Goal: Task Accomplishment & Management: Manage account settings

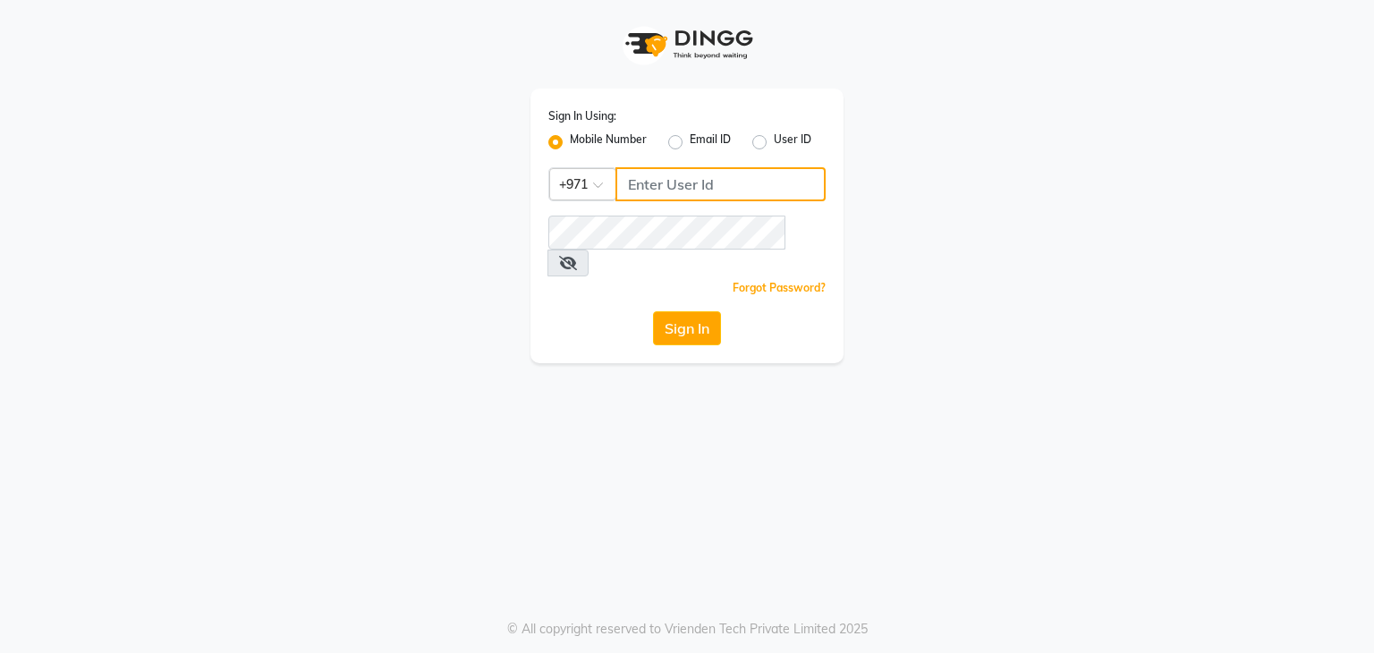
click at [737, 187] on input "Username" at bounding box center [721, 184] width 210 height 34
type input "562363844"
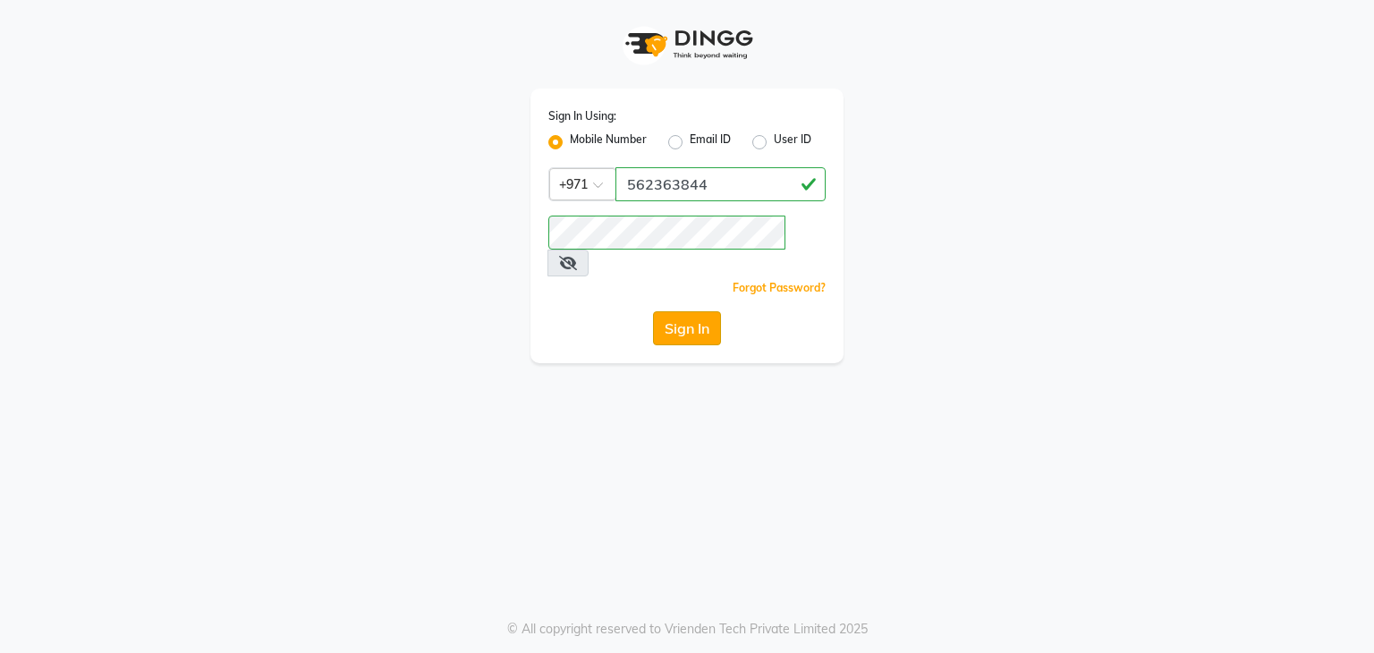
click at [677, 311] on button "Sign In" at bounding box center [687, 328] width 68 height 34
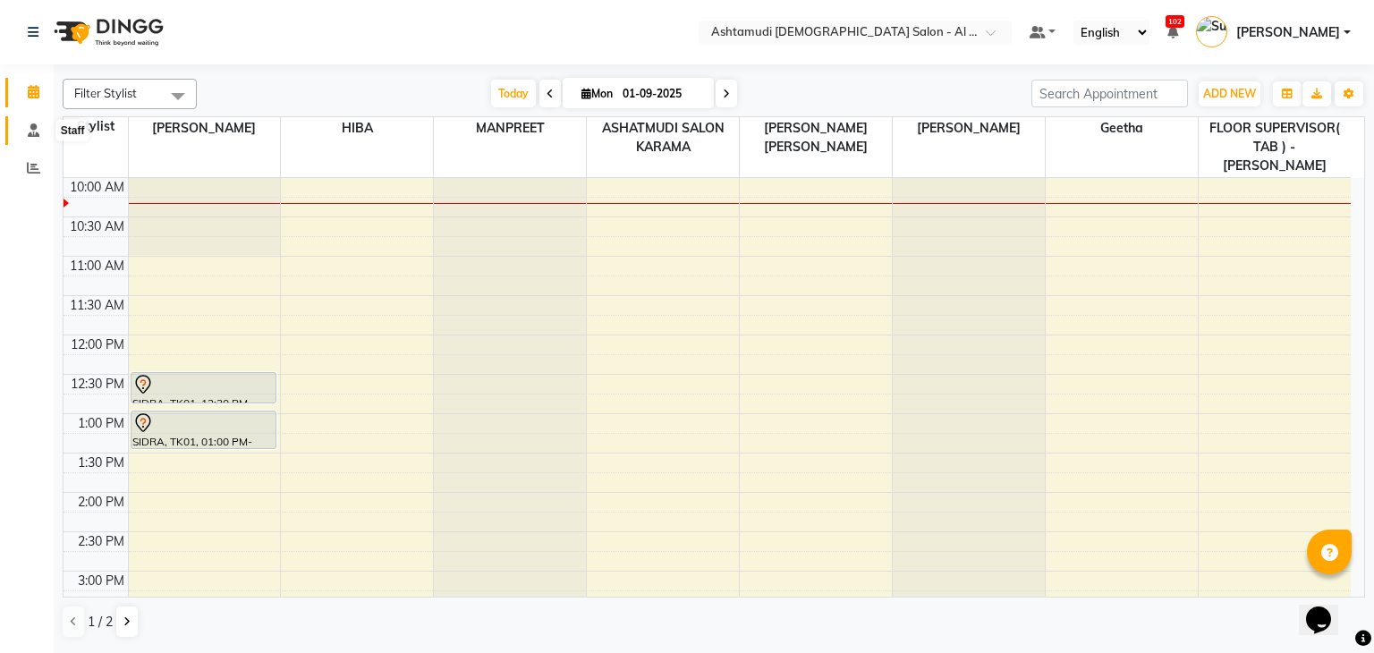
click at [39, 133] on span at bounding box center [33, 131] width 31 height 21
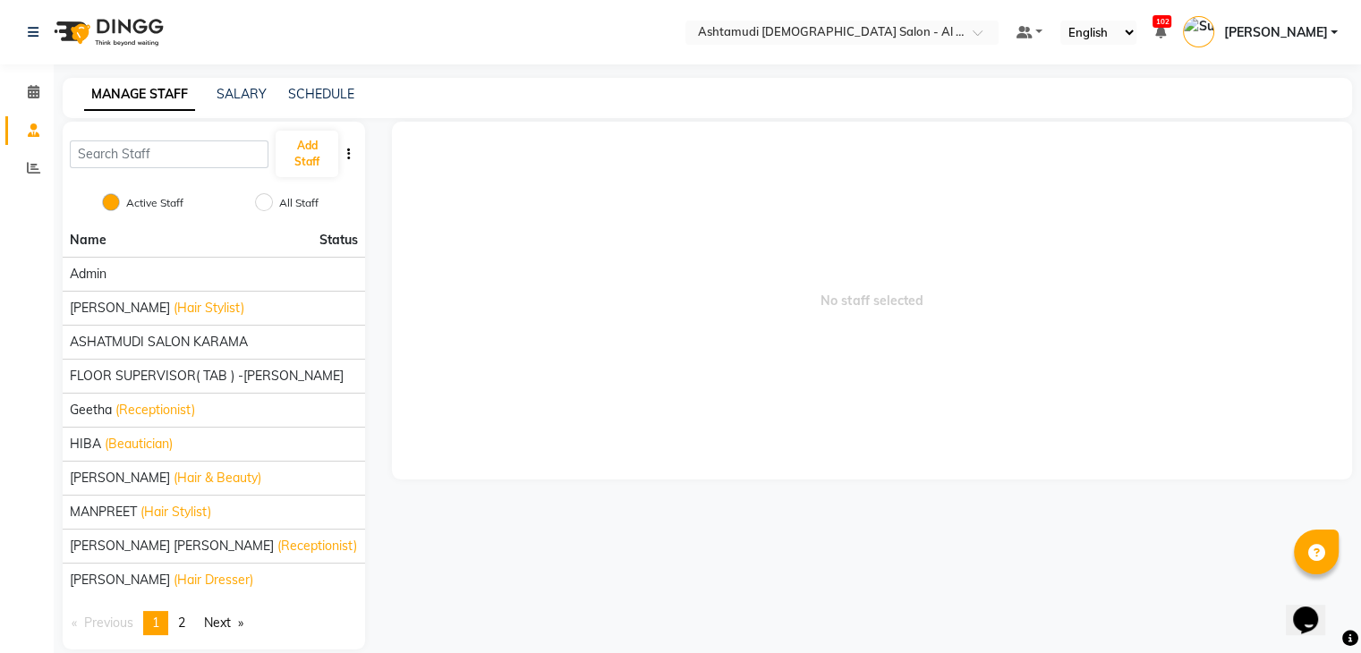
click at [298, 85] on div "SCHEDULE" at bounding box center [321, 94] width 66 height 19
click at [307, 98] on link "SCHEDULE" at bounding box center [321, 94] width 66 height 16
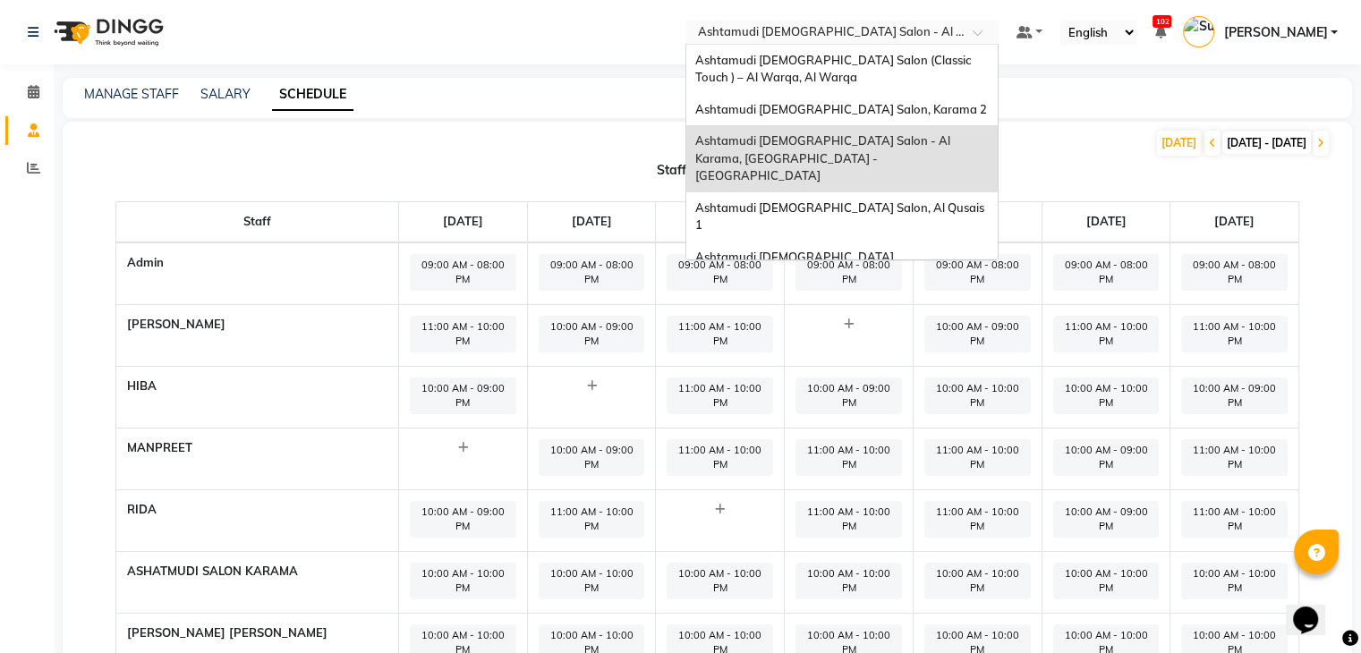
click at [926, 36] on input "text" at bounding box center [824, 34] width 260 height 18
click at [912, 63] on span "Ashtamudi [DEMOGRAPHIC_DATA] Salon (Classic Touch ) – Al Warqa, Al Warqa" at bounding box center [834, 69] width 278 height 32
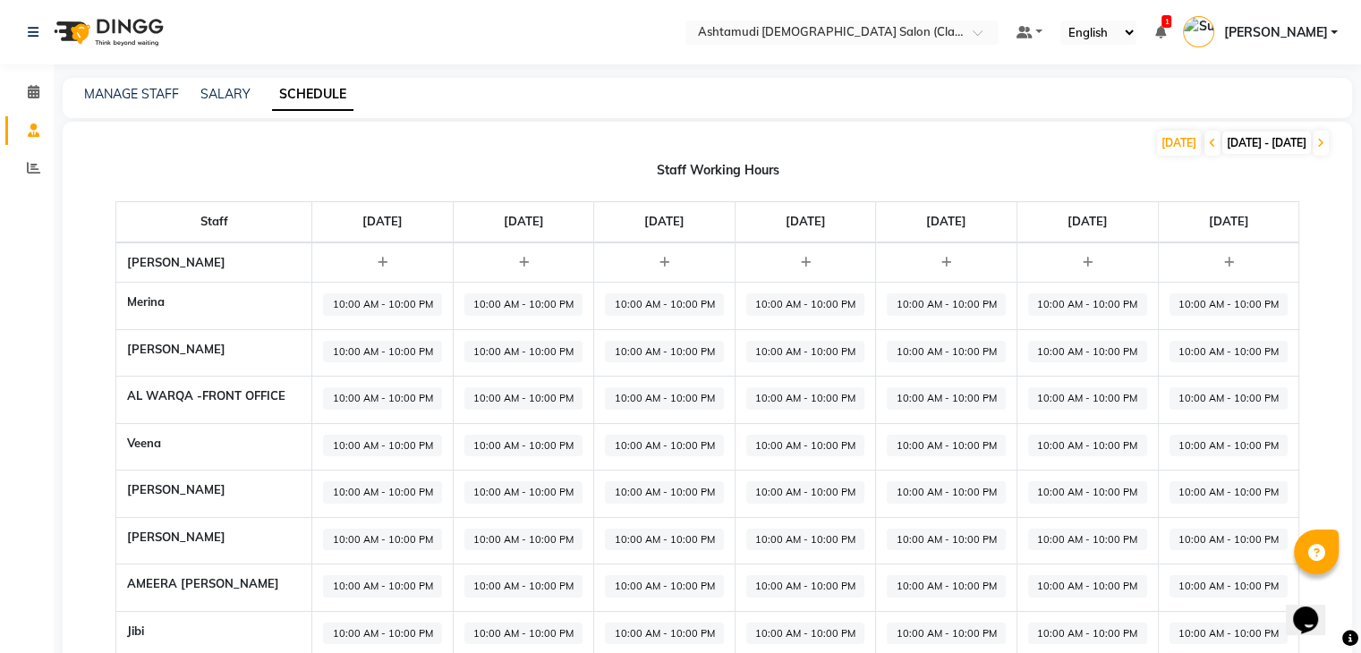
click at [402, 301] on span "10:00 AM - 10:00 PM" at bounding box center [382, 305] width 119 height 22
select select "10:00 AM"
select select "10:00 PM"
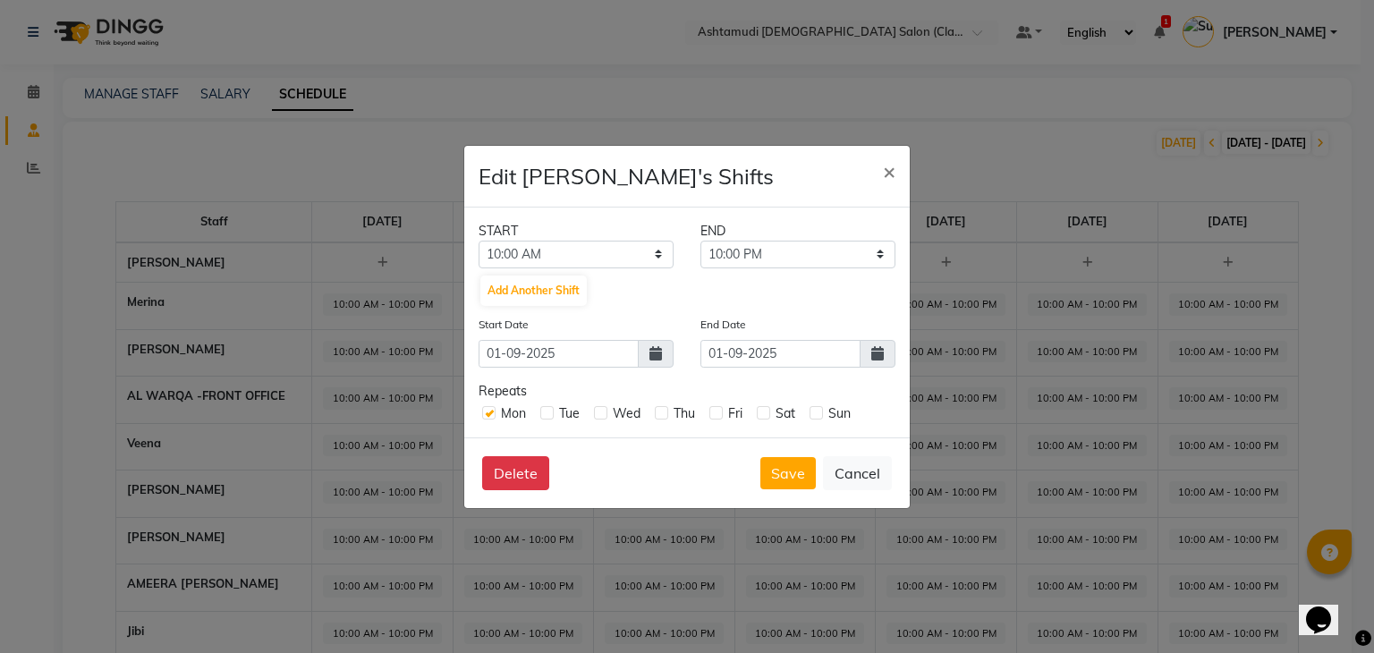
click at [493, 413] on label at bounding box center [488, 412] width 13 height 13
click at [493, 413] on input "checkbox" at bounding box center [488, 412] width 12 height 12
checkbox input "false"
click at [661, 250] on select "12:00 AM 12:30 AM 01:00 AM 01:30 AM 02:00 AM 02:30 AM 03:00 AM 03:30 AM 04:00 A…" at bounding box center [576, 255] width 195 height 28
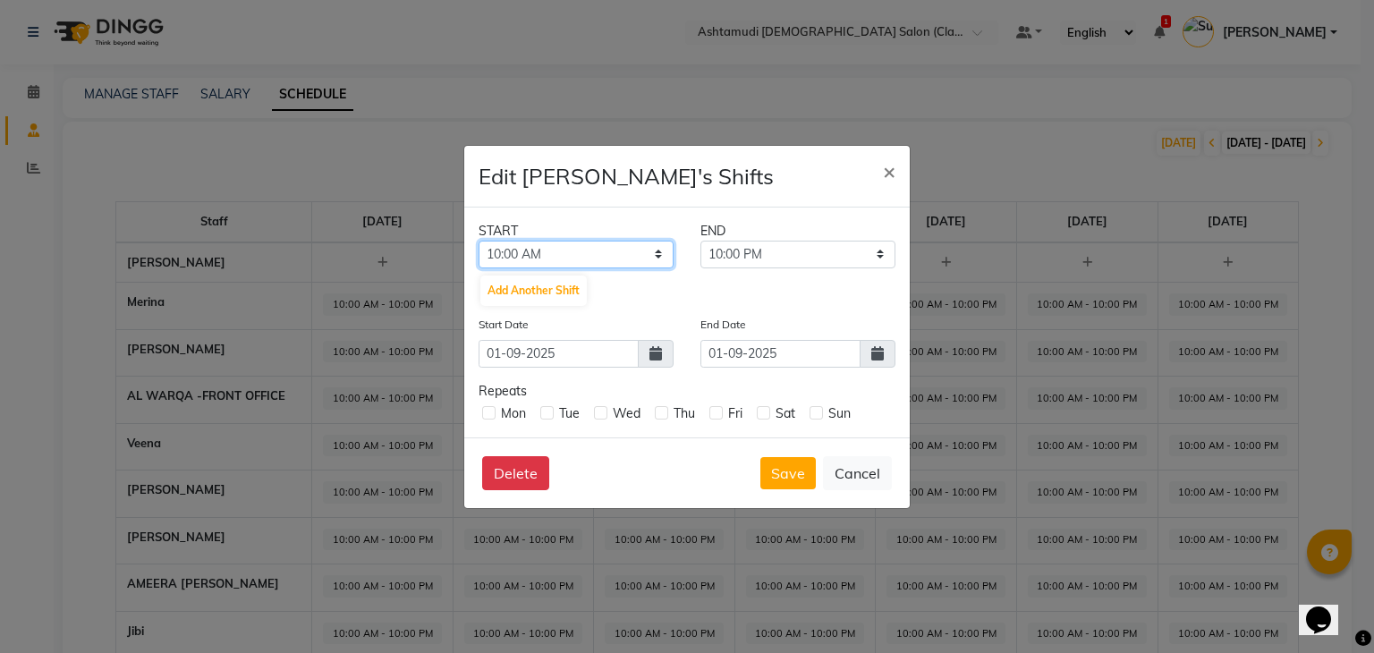
click at [660, 250] on select "12:00 AM 12:30 AM 01:00 AM 01:30 AM 02:00 AM 02:30 AM 03:00 AM 03:30 AM 04:00 A…" at bounding box center [576, 255] width 195 height 28
select select "09:00 AM"
click at [479, 241] on select "12:00 AM 12:30 AM 01:00 AM 01:30 AM 02:00 AM 02:30 AM 03:00 AM 03:30 AM 04:00 A…" at bounding box center [576, 255] width 195 height 28
click at [888, 169] on span "×" at bounding box center [889, 170] width 13 height 27
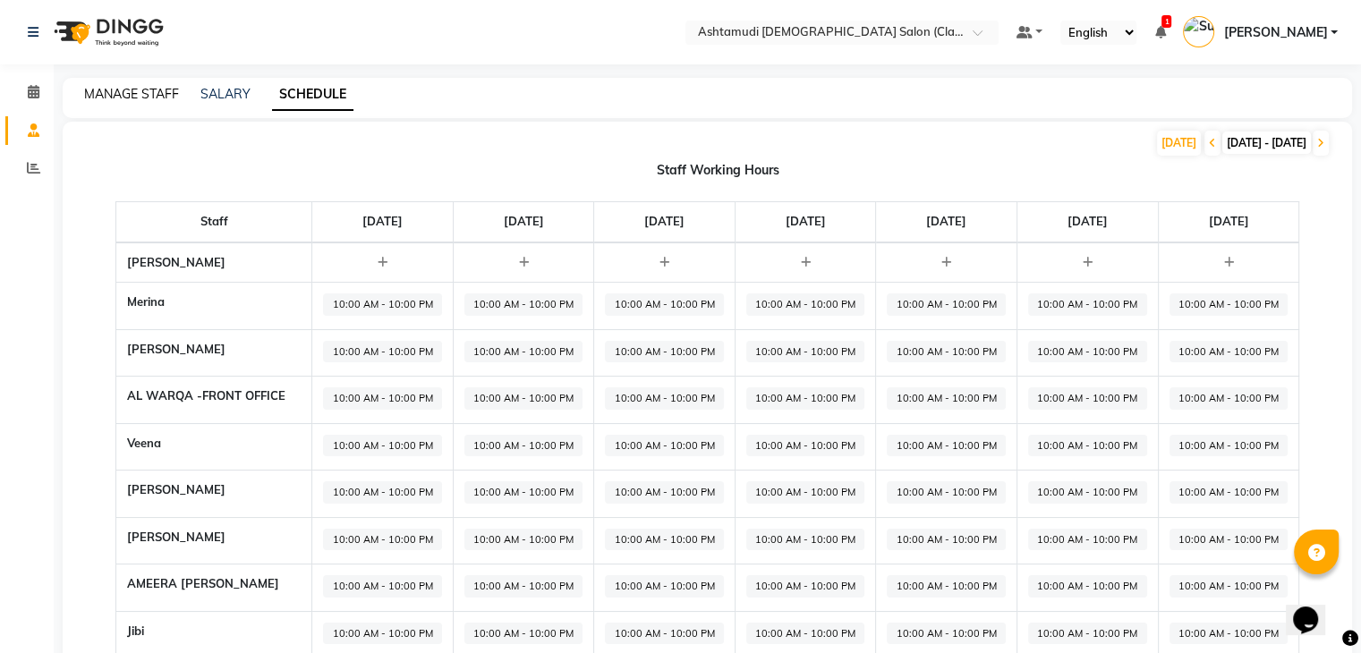
click at [136, 92] on link "MANAGE STAFF" at bounding box center [131, 94] width 95 height 16
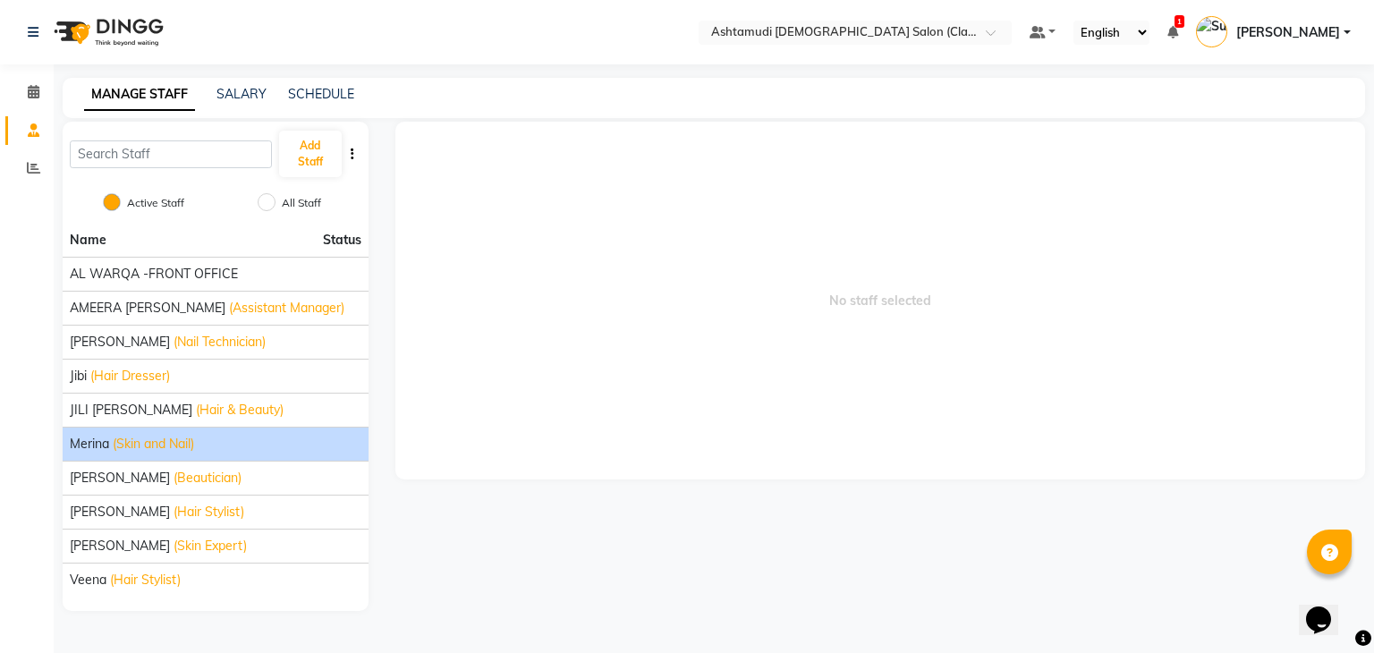
click at [113, 438] on span "(Skin and Nail)" at bounding box center [153, 444] width 81 height 19
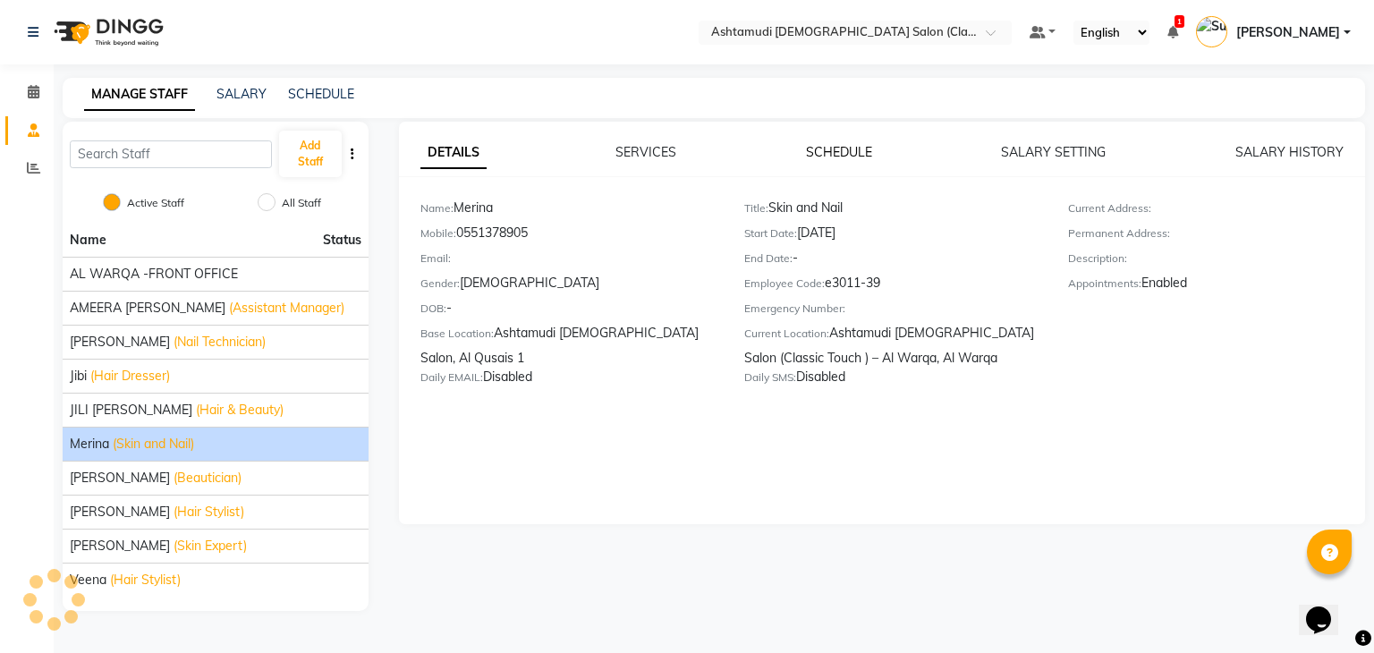
click at [829, 156] on link "SCHEDULE" at bounding box center [839, 152] width 66 height 16
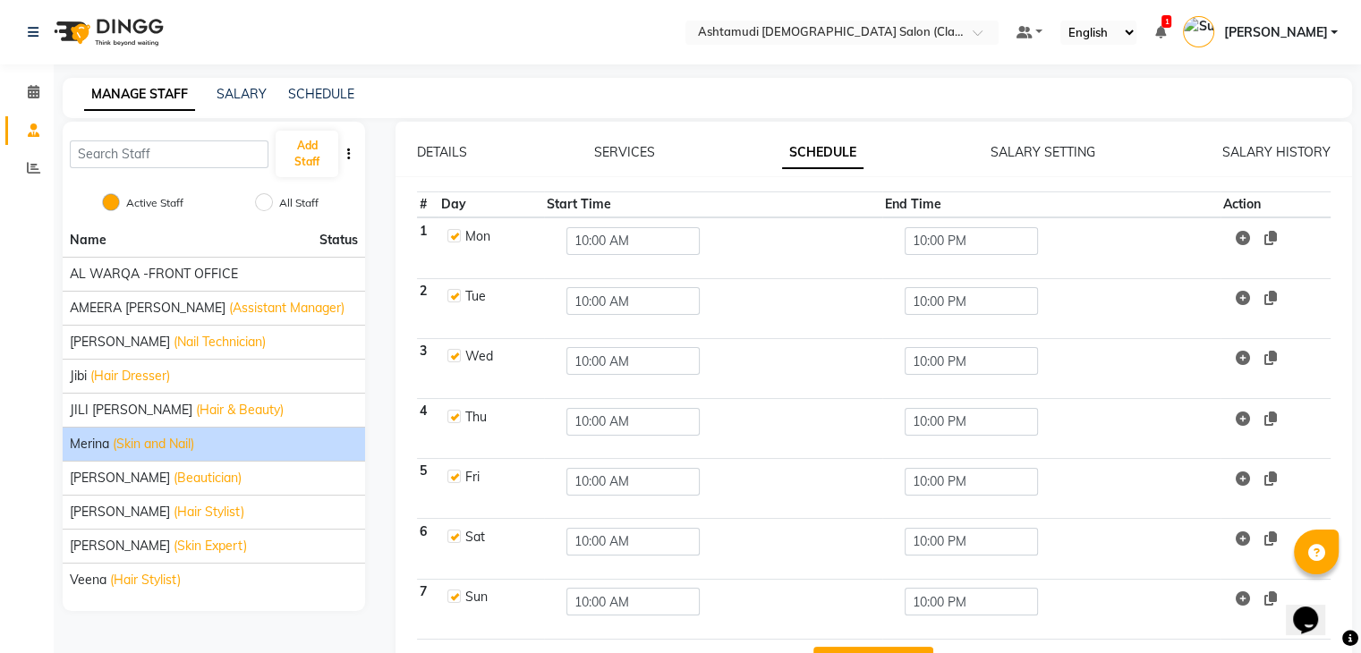
click at [458, 234] on label at bounding box center [453, 235] width 13 height 13
click at [458, 234] on input "checkbox" at bounding box center [453, 235] width 12 height 12
checkbox input "false"
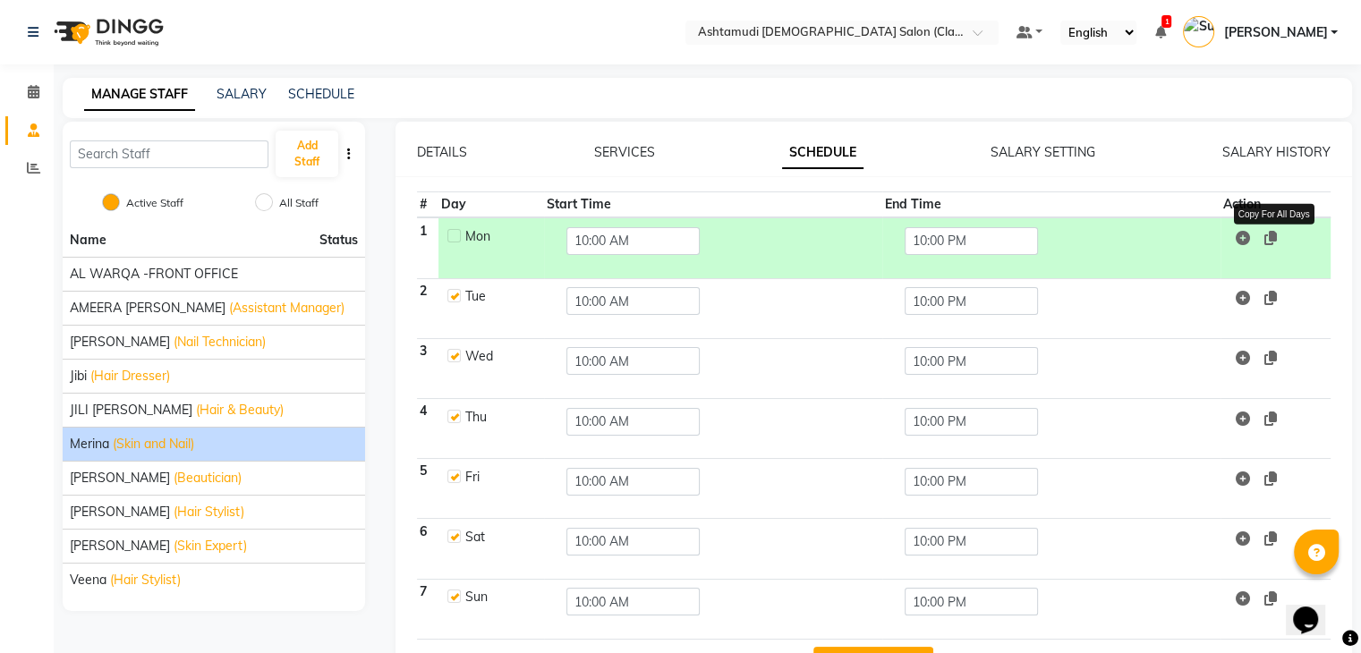
click at [1272, 242] on icon at bounding box center [1270, 238] width 13 height 14
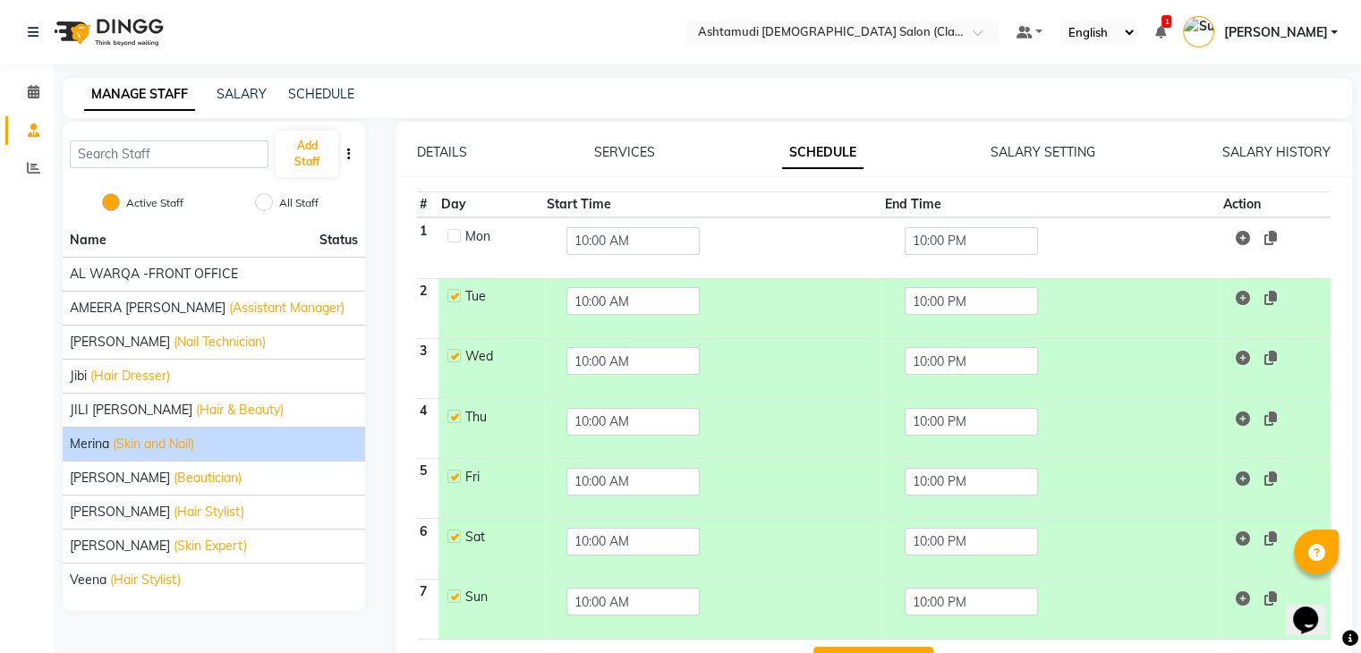
click at [455, 292] on label at bounding box center [453, 295] width 13 height 13
click at [455, 292] on input "checkbox" at bounding box center [453, 295] width 12 height 12
checkbox input "false"
click at [452, 355] on label at bounding box center [453, 355] width 13 height 13
click at [452, 355] on input "checkbox" at bounding box center [453, 355] width 12 height 12
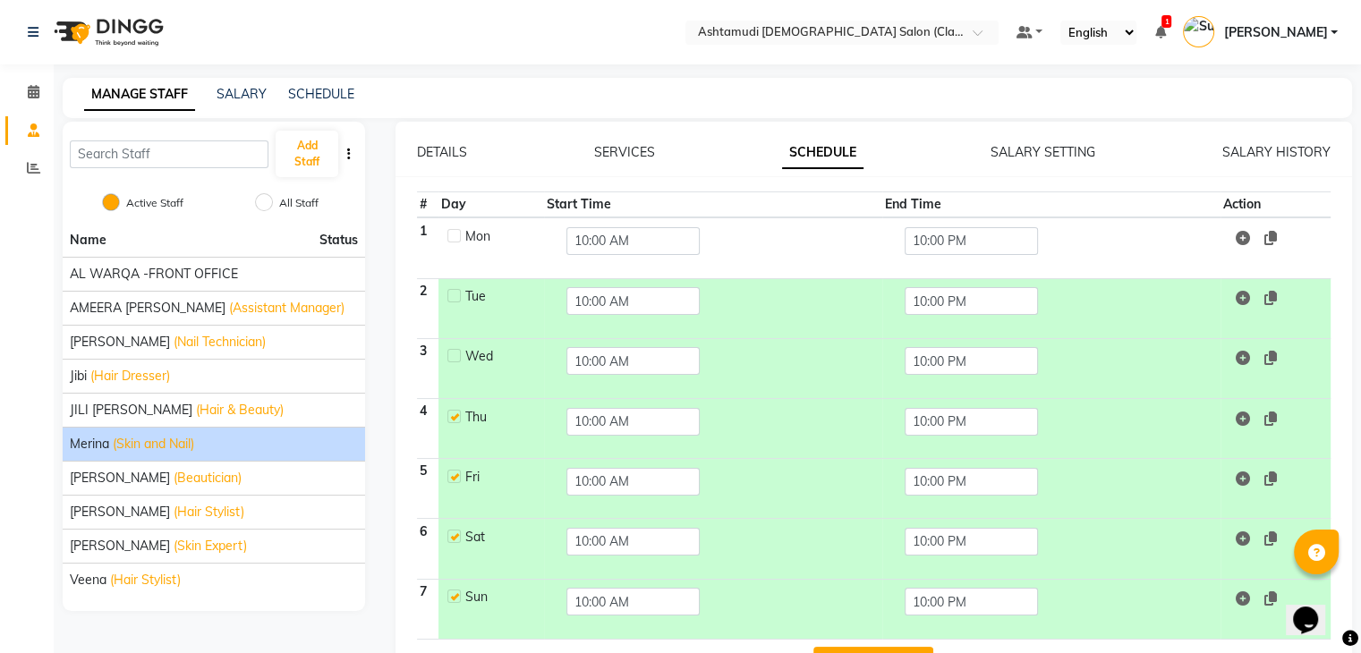
checkbox input "false"
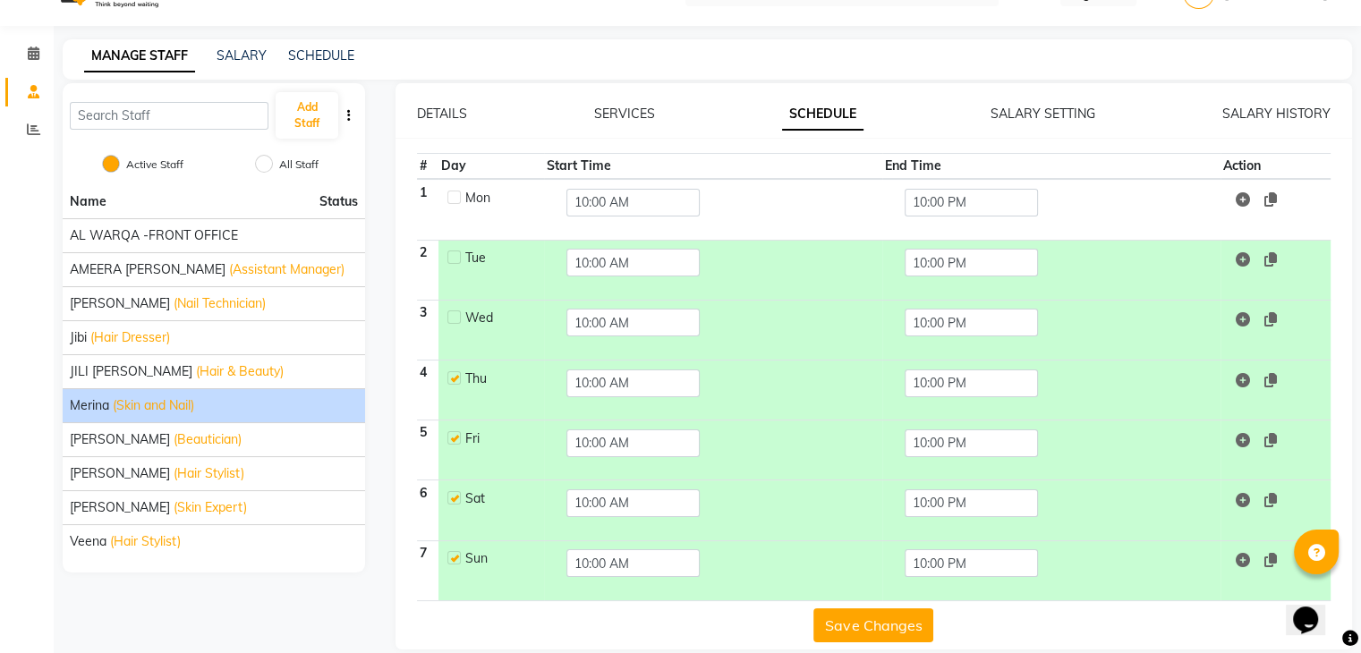
scroll to position [59, 0]
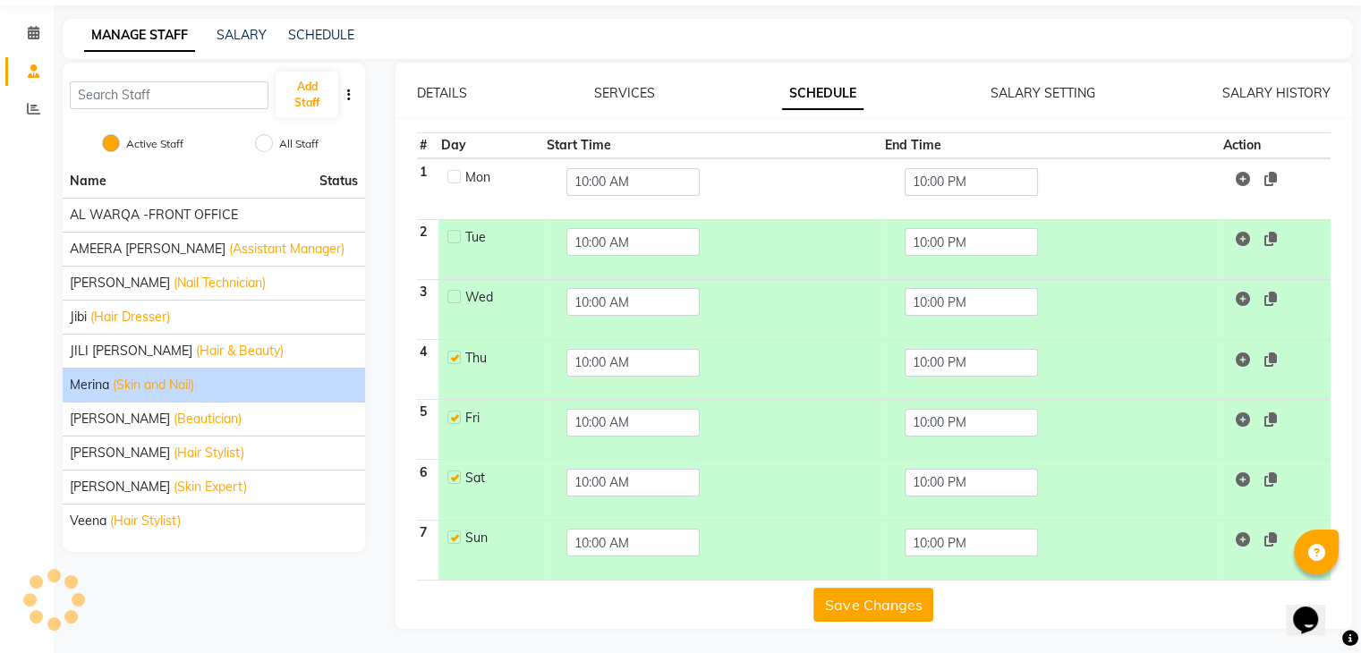
click at [455, 351] on label at bounding box center [453, 357] width 13 height 13
click at [455, 351] on input "checkbox" at bounding box center [453, 357] width 12 height 12
checkbox input "false"
click at [453, 418] on label at bounding box center [453, 417] width 13 height 13
click at [453, 418] on input "checkbox" at bounding box center [453, 417] width 12 height 12
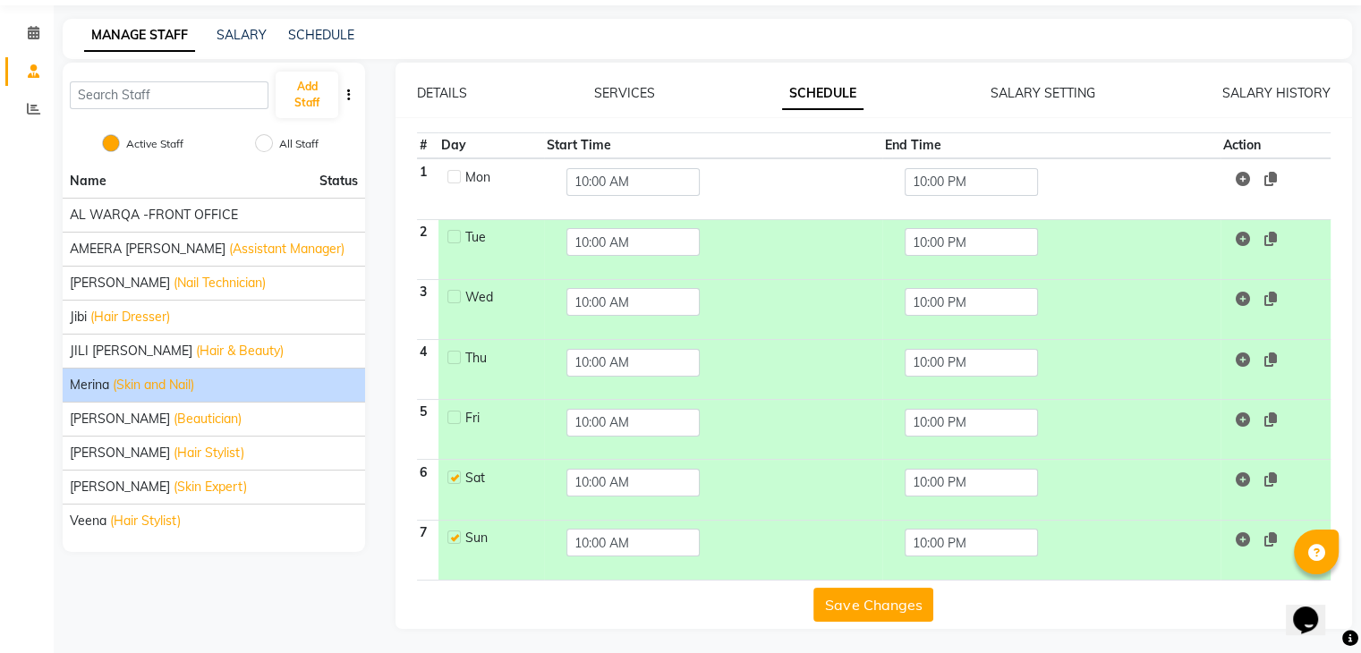
checkbox input "false"
click at [452, 474] on label at bounding box center [453, 477] width 13 height 13
click at [452, 474] on input "checkbox" at bounding box center [453, 477] width 12 height 12
checkbox input "false"
click at [456, 532] on label at bounding box center [453, 537] width 13 height 13
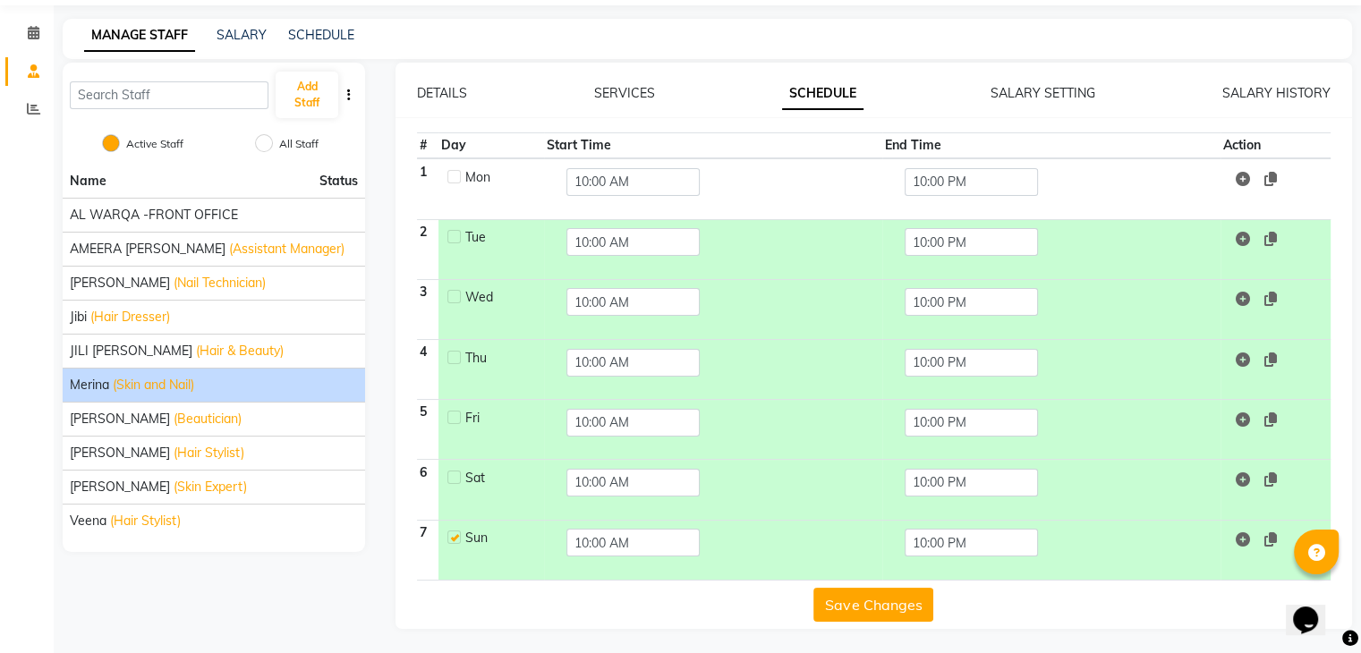
click at [456, 532] on input "checkbox" at bounding box center [453, 537] width 12 height 12
checkbox input "false"
click at [842, 600] on button "Save Changes" at bounding box center [873, 605] width 120 height 34
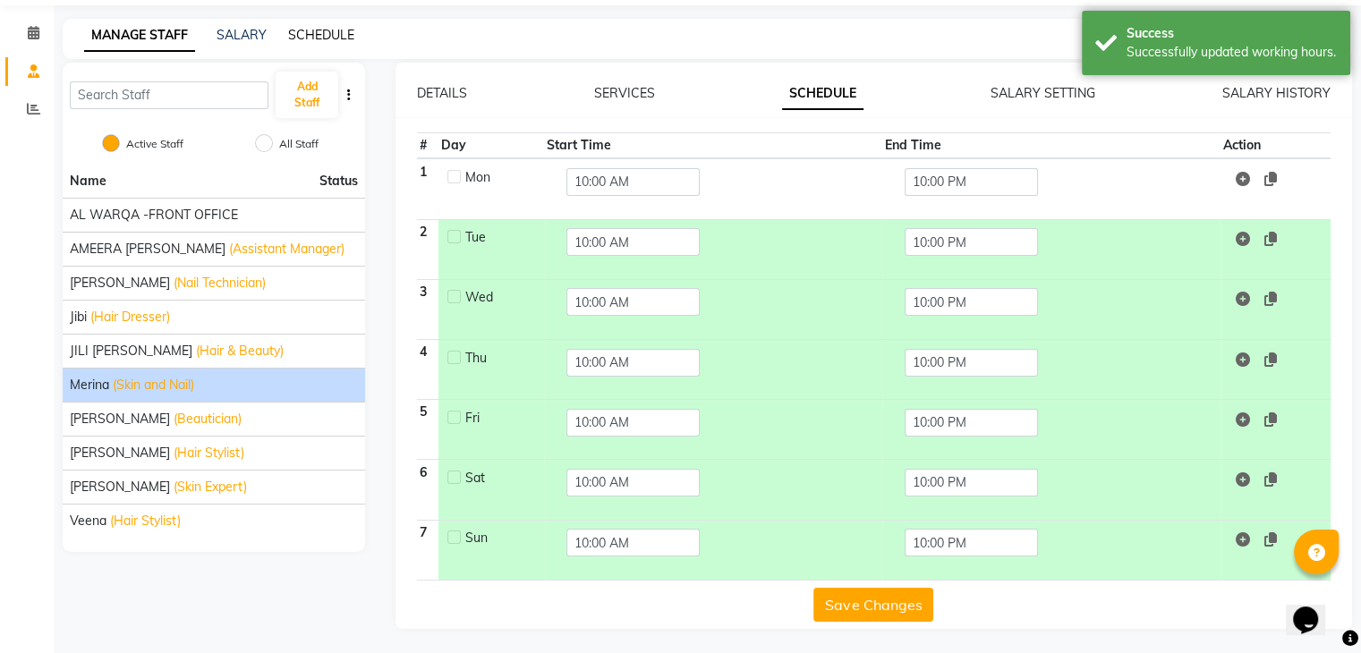
click at [314, 33] on link "SCHEDULE" at bounding box center [321, 35] width 66 height 16
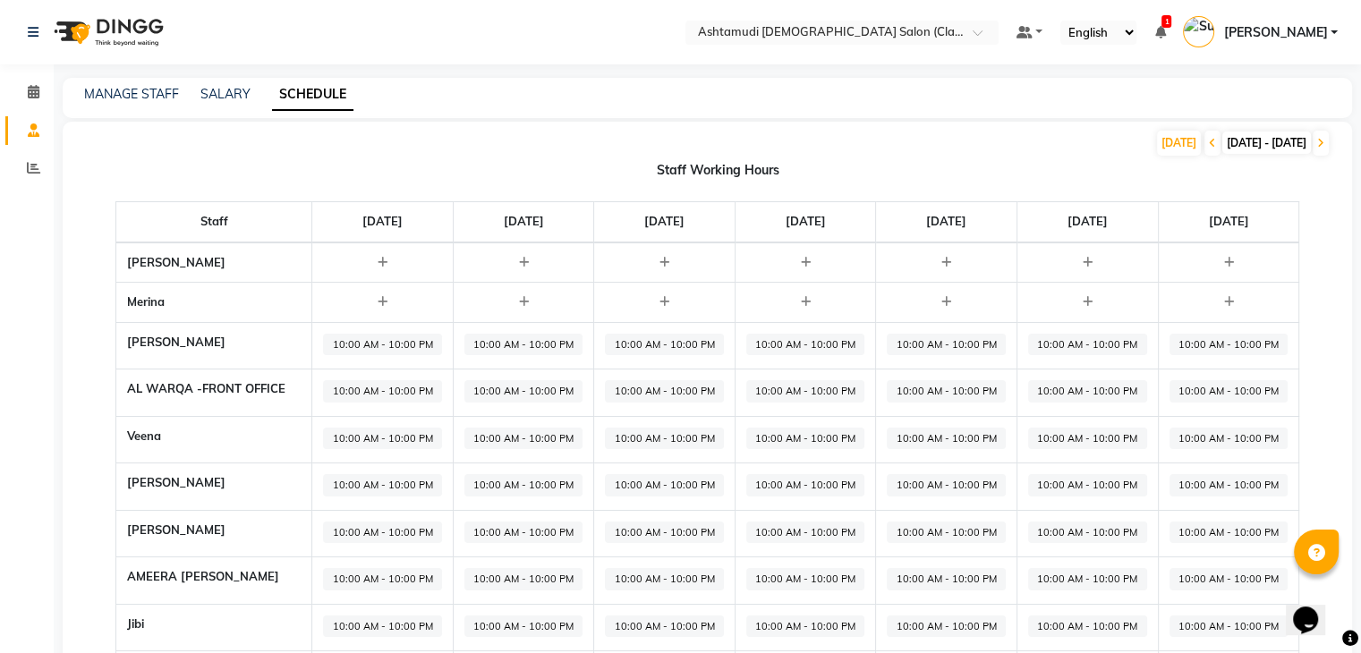
click at [386, 343] on span "10:00 AM - 10:00 PM" at bounding box center [382, 345] width 119 height 22
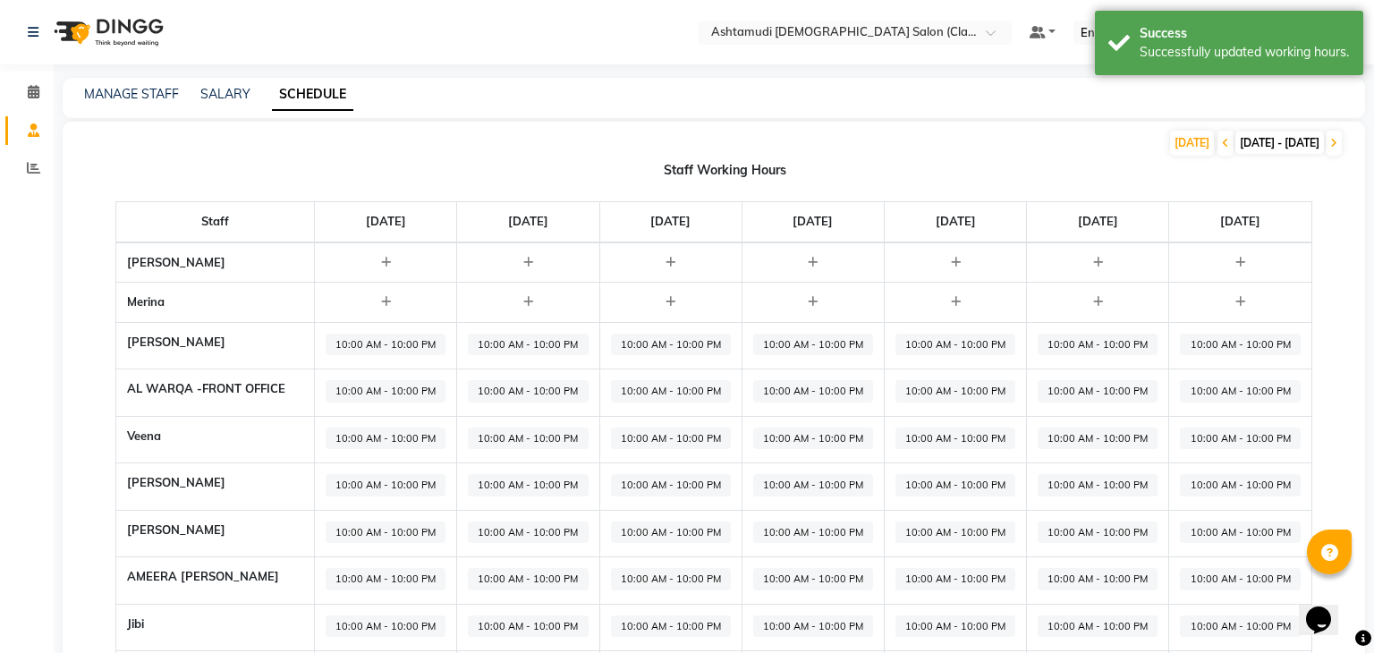
select select "10:00 AM"
select select "10:00 PM"
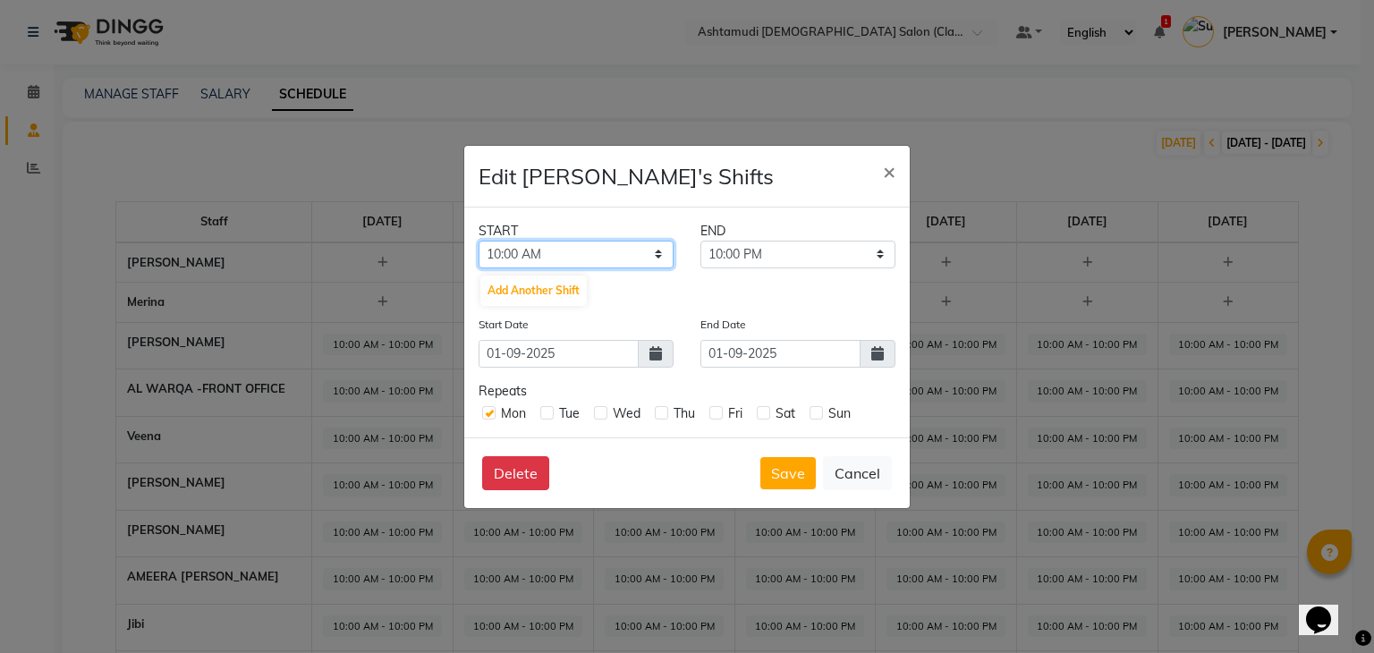
click at [659, 252] on select "12:00 AM 12:30 AM 01:00 AM 01:30 AM 02:00 AM 02:30 AM 03:00 AM 03:30 AM 04:00 A…" at bounding box center [576, 255] width 195 height 28
select select "11:00 AM"
click at [479, 241] on select "12:00 AM 12:30 AM 01:00 AM 01:30 AM 02:00 AM 02:30 AM 03:00 AM 03:30 AM 04:00 A…" at bounding box center [576, 255] width 195 height 28
click at [551, 416] on label at bounding box center [546, 412] width 13 height 13
click at [551, 416] on input "checkbox" at bounding box center [546, 412] width 12 height 12
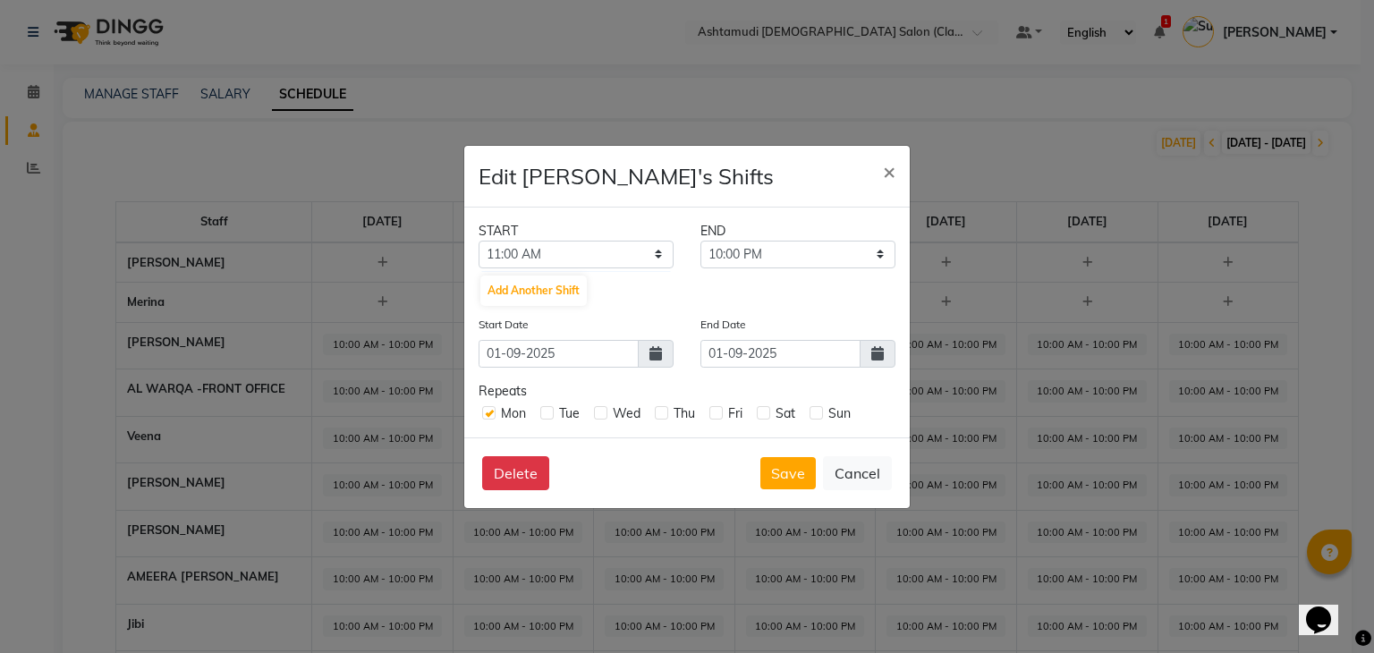
checkbox input "true"
click at [604, 420] on div "Wed" at bounding box center [617, 413] width 47 height 19
click at [721, 411] on label at bounding box center [716, 412] width 13 height 13
click at [721, 411] on input "checkbox" at bounding box center [716, 412] width 12 height 12
checkbox input "true"
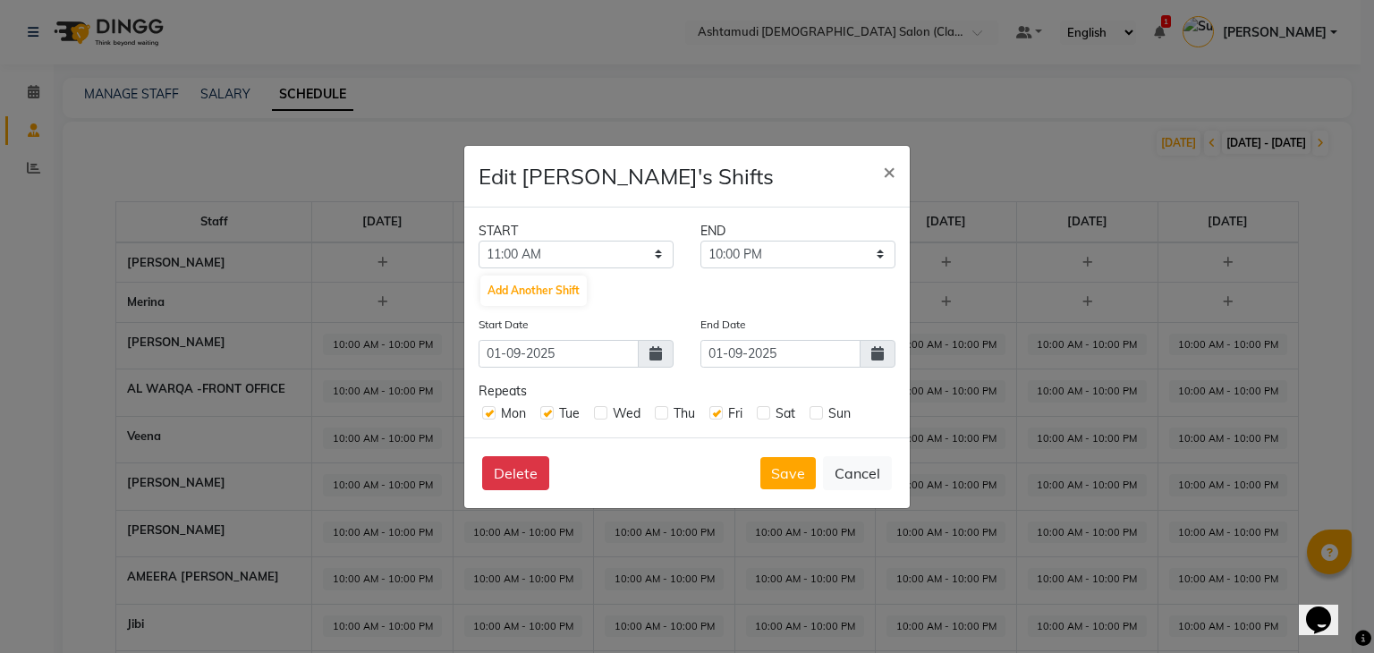
click at [766, 413] on label at bounding box center [763, 412] width 13 height 13
click at [766, 413] on input "checkbox" at bounding box center [763, 412] width 12 height 12
checkbox input "true"
click at [816, 413] on label at bounding box center [816, 412] width 13 height 13
click at [816, 413] on input "checkbox" at bounding box center [816, 412] width 12 height 12
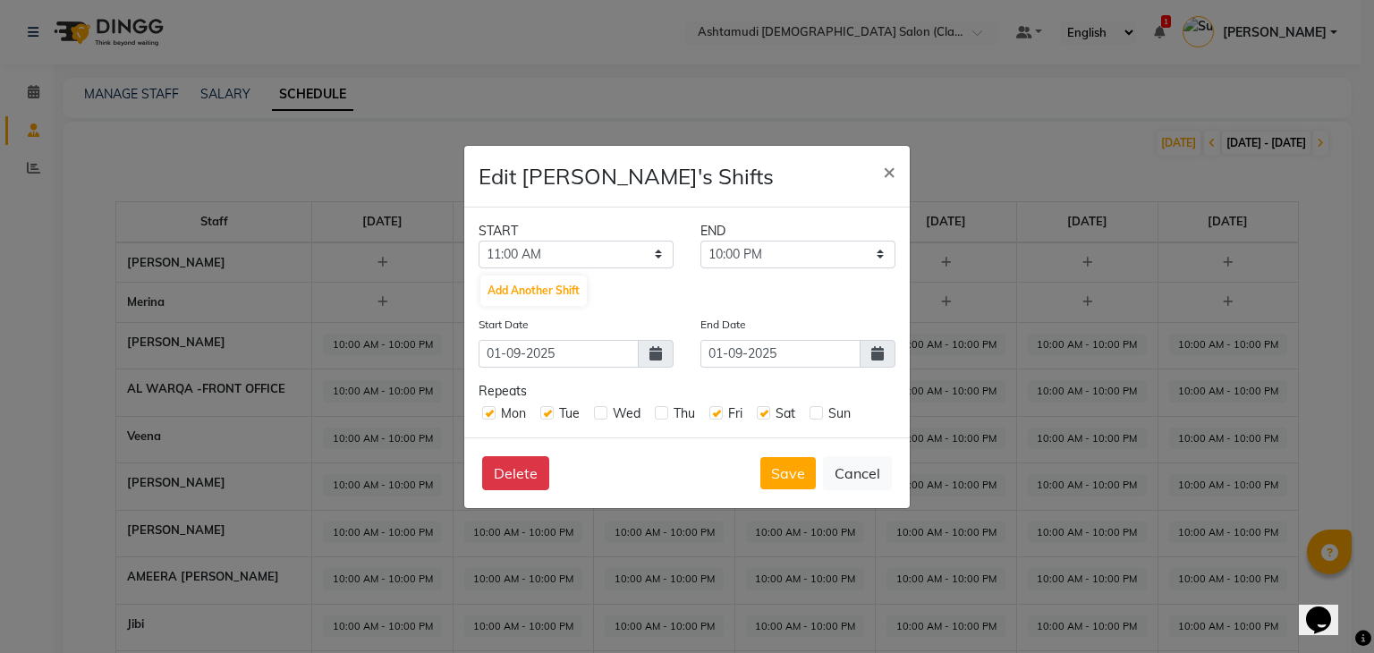
checkbox input "true"
click at [885, 352] on span at bounding box center [878, 354] width 36 height 28
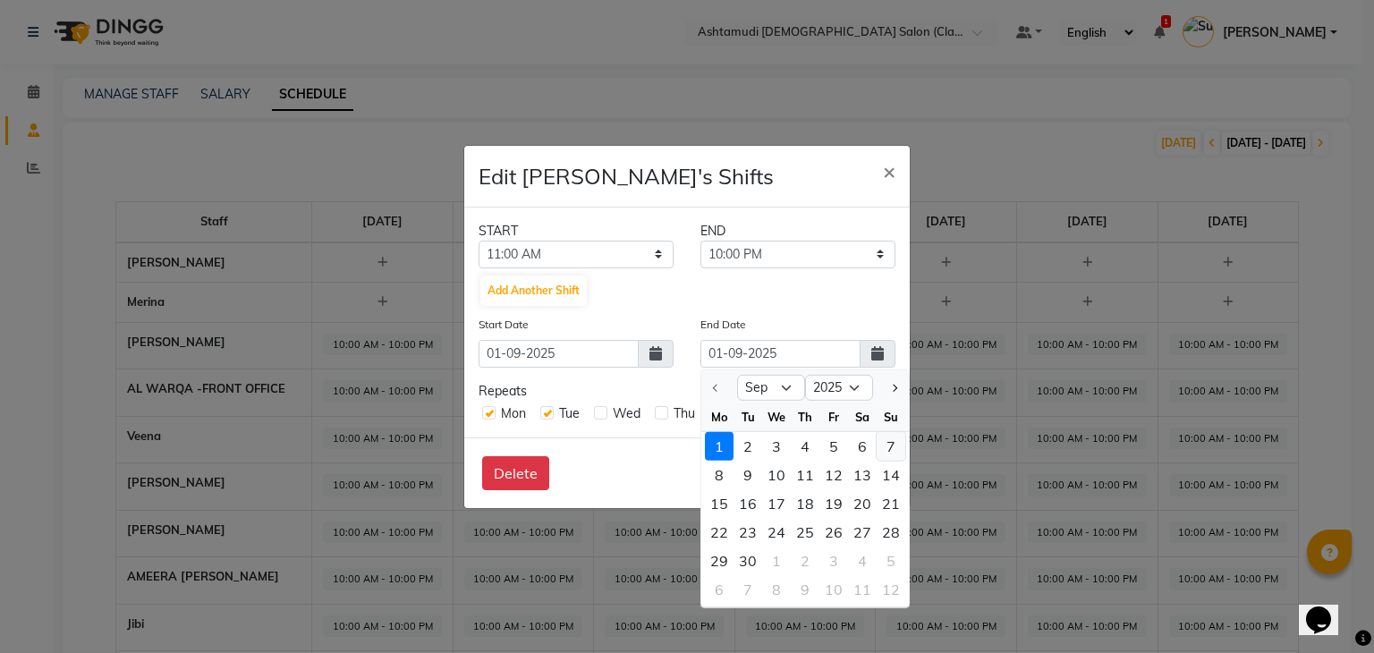
click at [897, 444] on div "7" at bounding box center [891, 445] width 29 height 29
type input "07-09-2025"
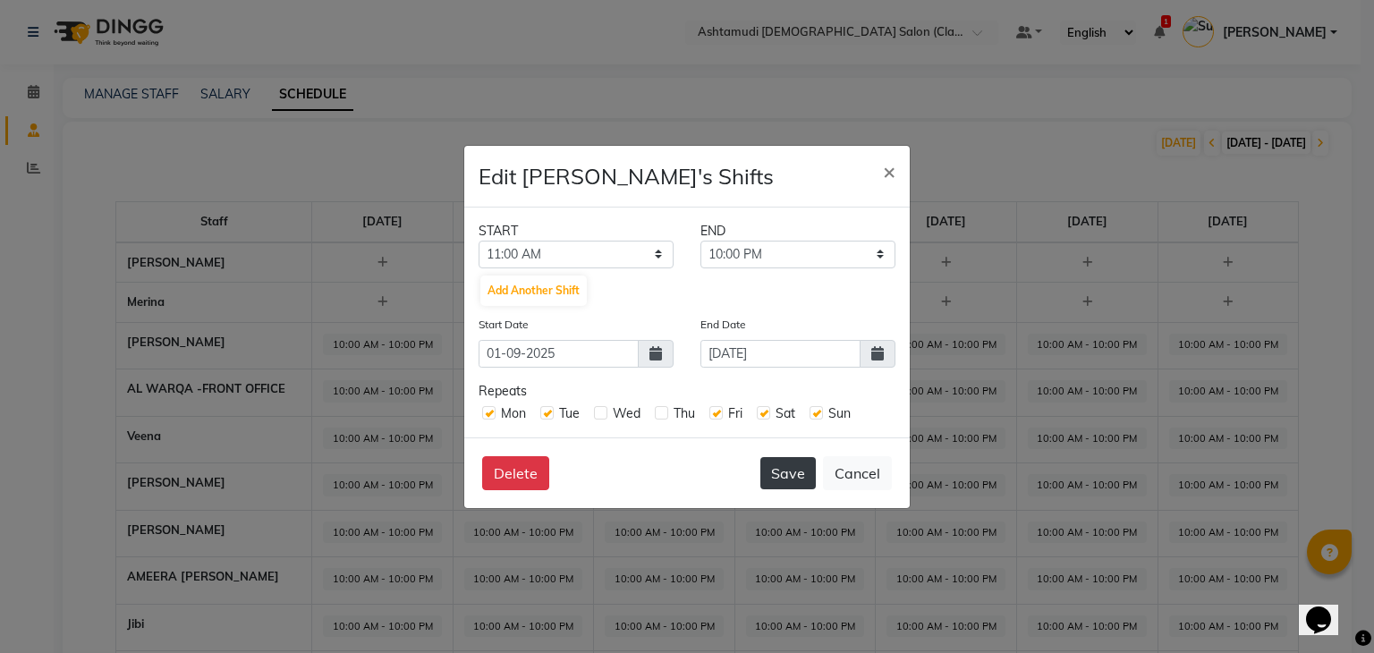
click at [782, 471] on button "Save" at bounding box center [788, 473] width 55 height 32
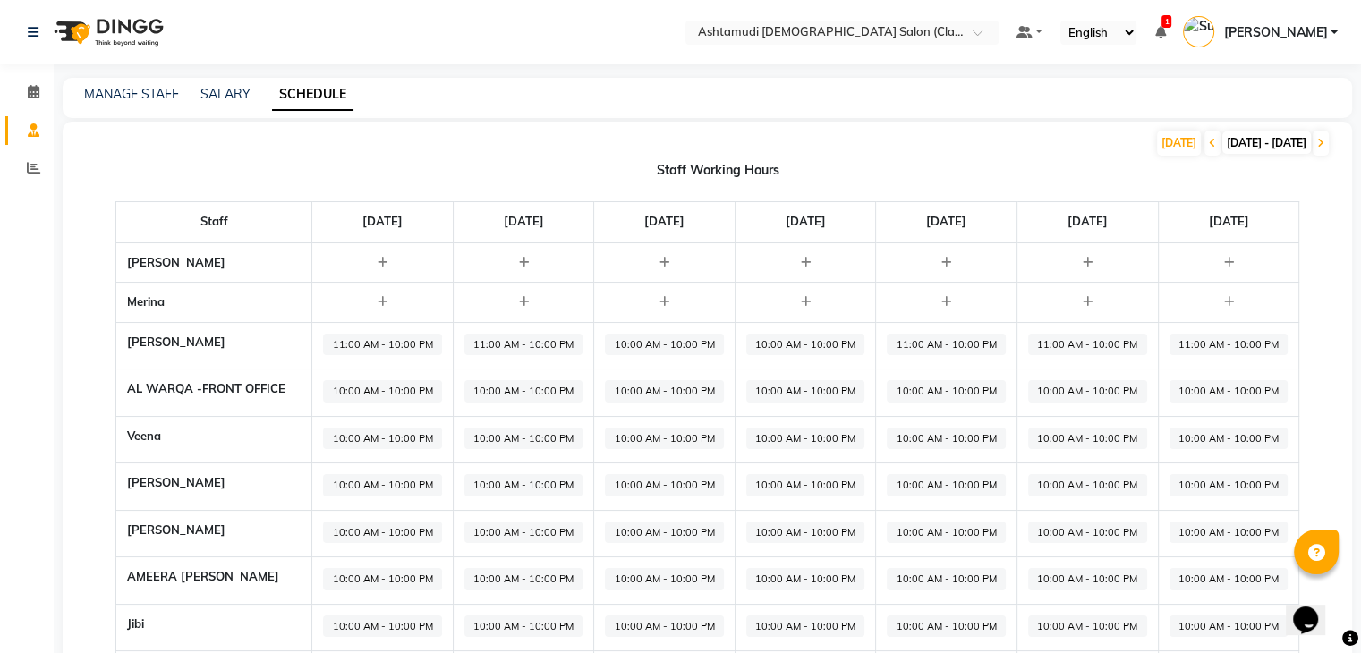
click at [651, 341] on span "10:00 AM - 10:00 PM" at bounding box center [664, 345] width 119 height 22
select select "10:00 AM"
select select "10:00 PM"
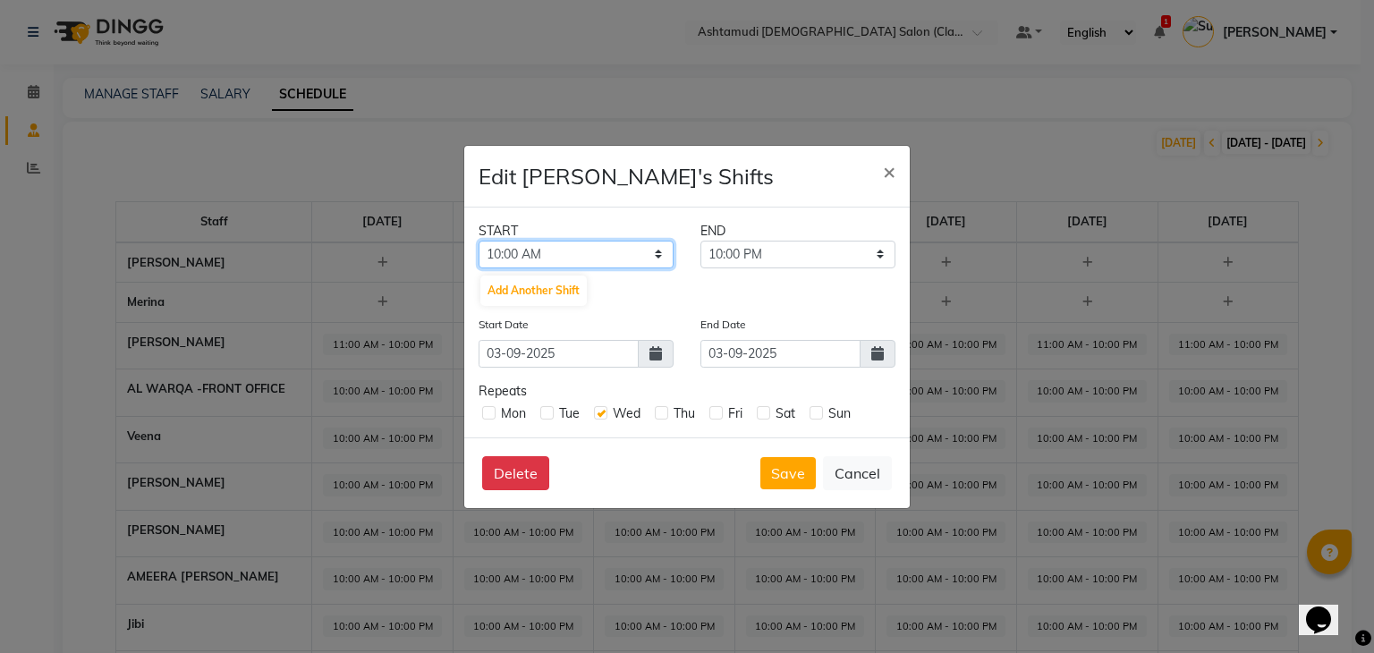
click at [659, 254] on select "12:00 AM 12:30 AM 01:00 AM 01:30 AM 02:00 AM 02:30 AM 03:00 AM 03:30 AM 04:00 A…" at bounding box center [576, 255] width 195 height 28
select select "11:00 AM"
click at [479, 241] on select "12:00 AM 12:30 AM 01:00 AM 01:30 AM 02:00 AM 02:30 AM 03:00 AM 03:30 AM 04:00 A…" at bounding box center [576, 255] width 195 height 28
click at [798, 477] on button "Save" at bounding box center [788, 473] width 55 height 32
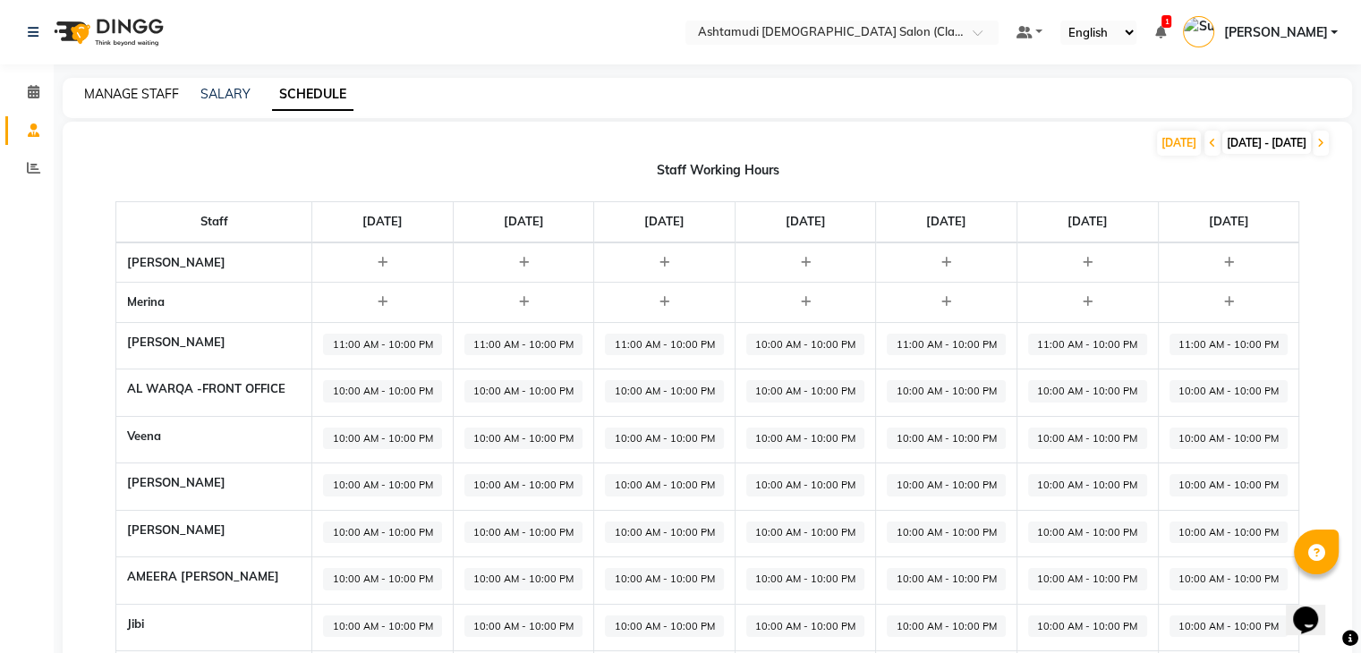
click at [134, 94] on link "MANAGE STAFF" at bounding box center [131, 94] width 95 height 16
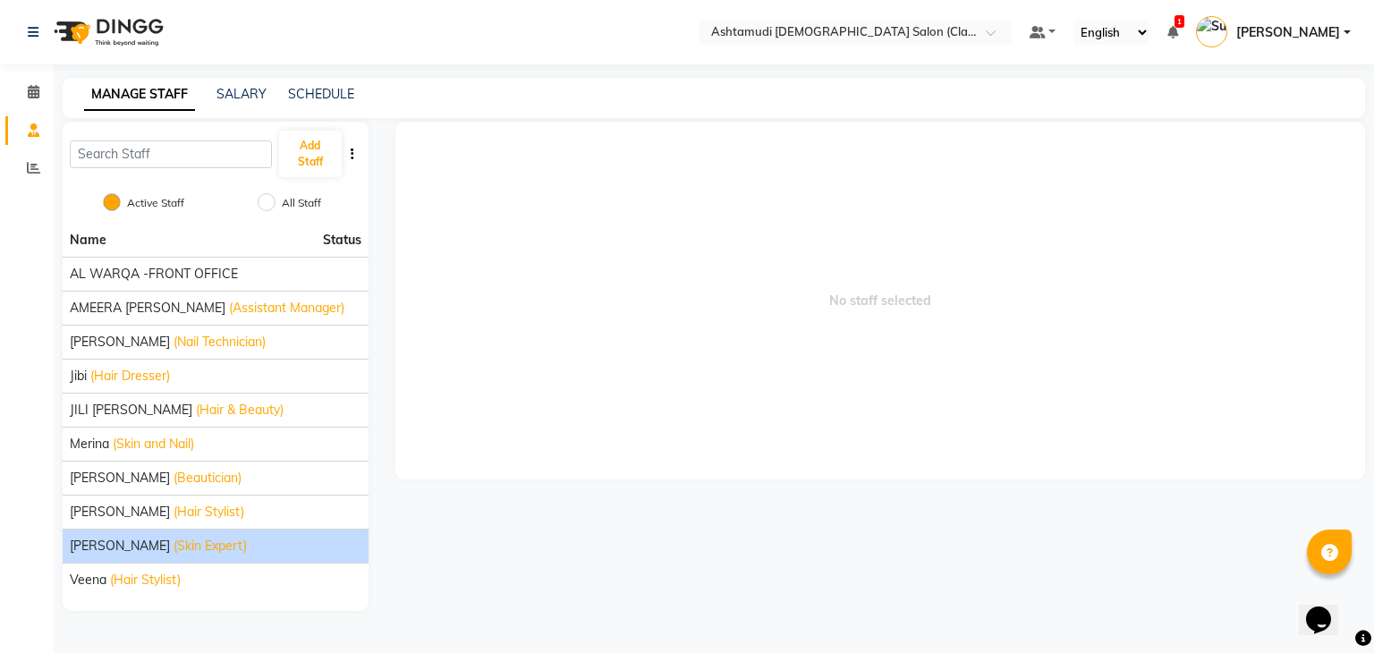
click at [174, 540] on span "(Skin Expert)" at bounding box center [210, 546] width 73 height 19
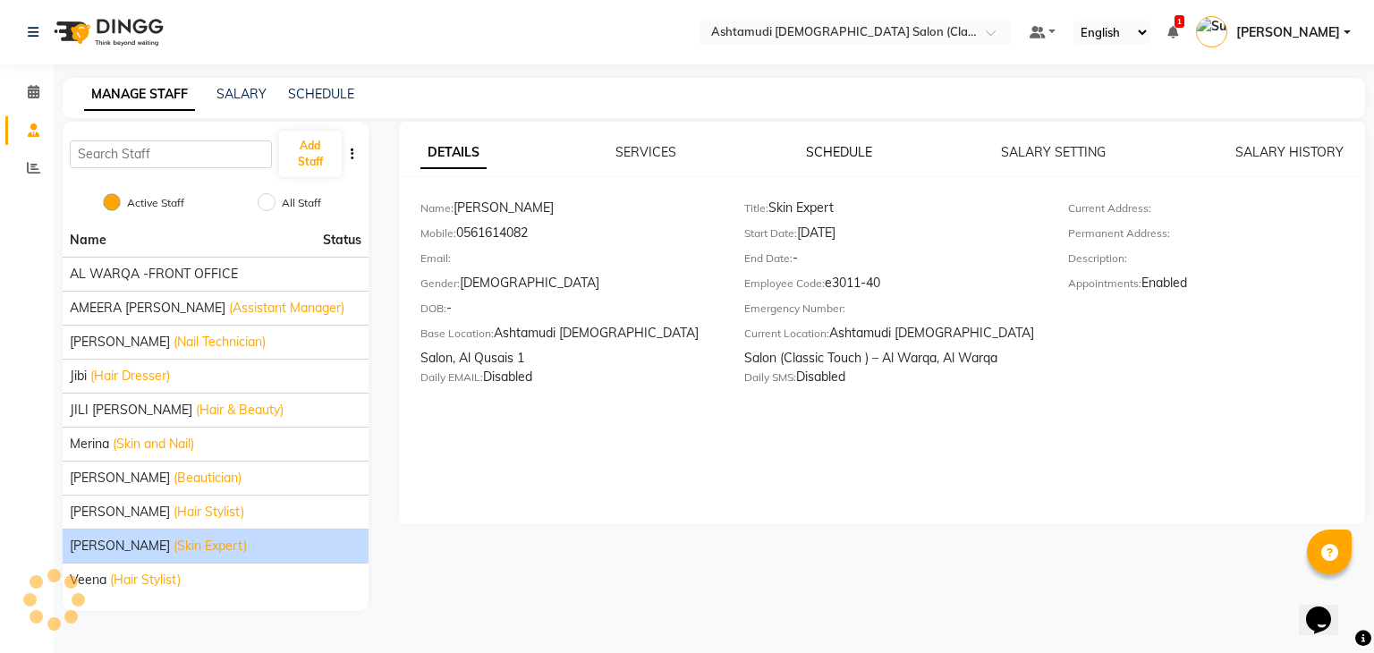
click at [844, 155] on link "SCHEDULE" at bounding box center [839, 152] width 66 height 16
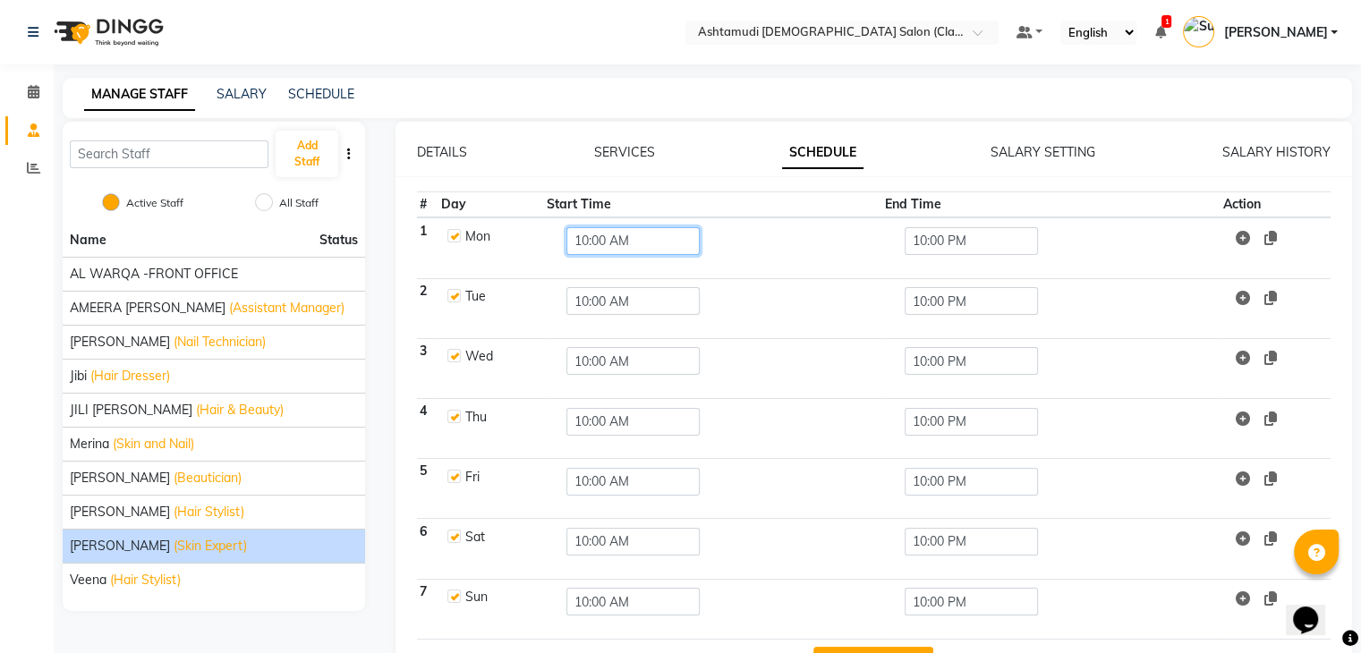
click at [583, 241] on input "10:00 AM" at bounding box center [632, 241] width 133 height 28
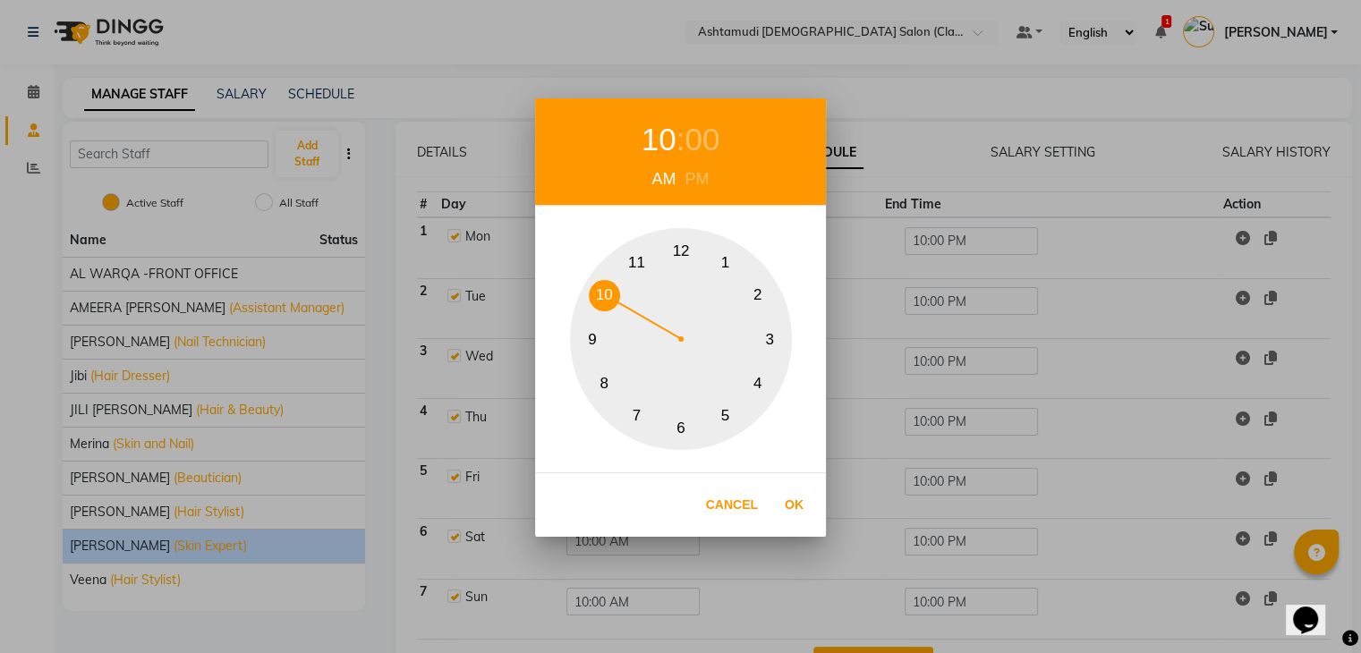
click at [634, 252] on button "11" at bounding box center [636, 262] width 31 height 31
click at [798, 506] on button "Ok" at bounding box center [794, 505] width 37 height 37
type input "11:00 AM"
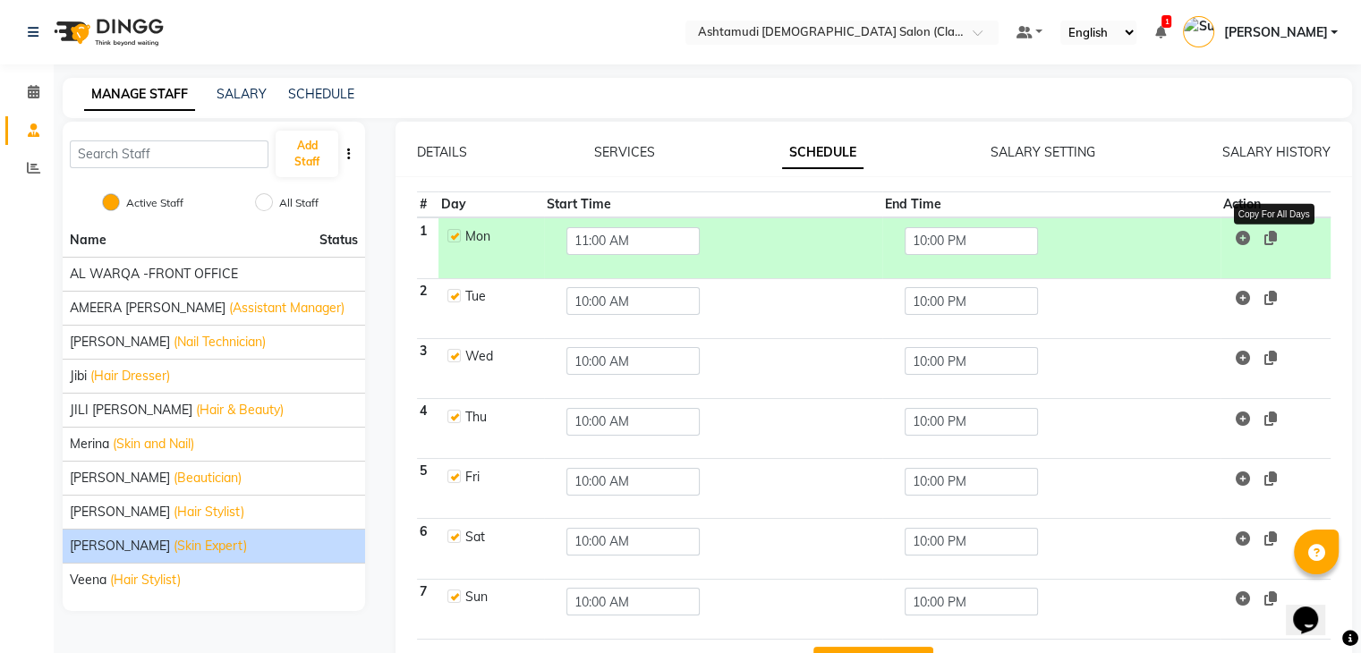
click at [1274, 237] on icon at bounding box center [1270, 238] width 13 height 14
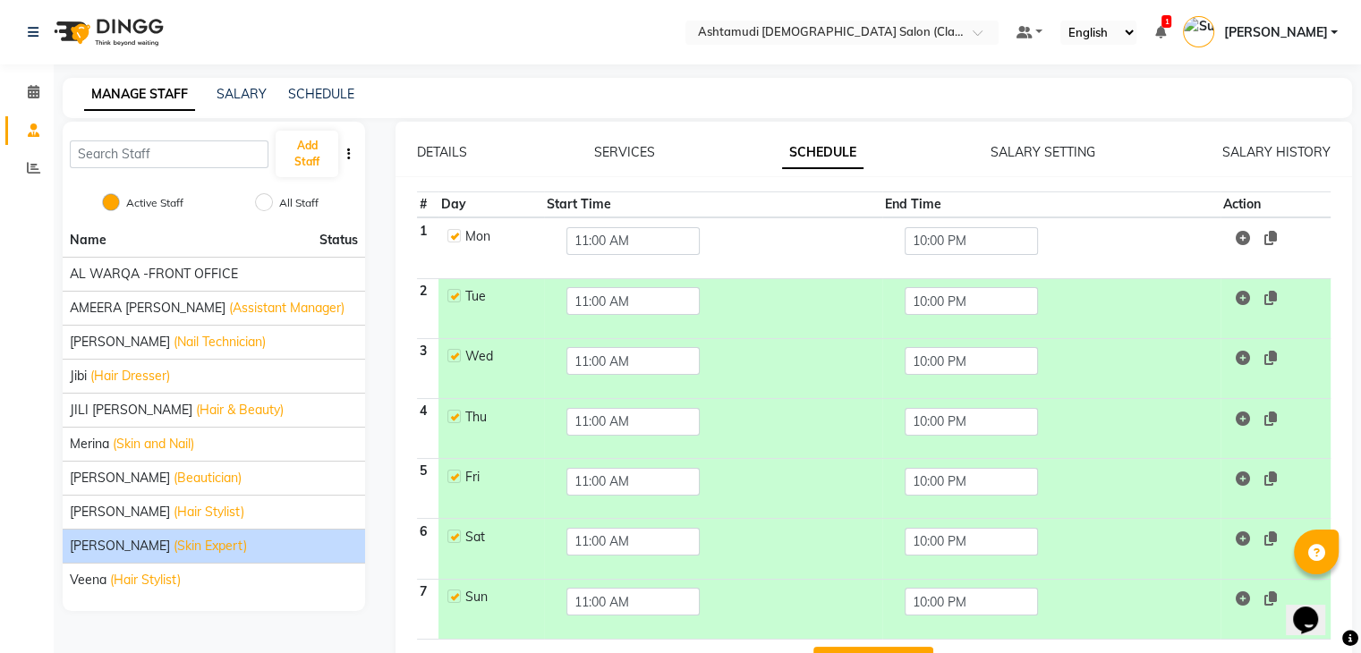
click at [452, 418] on label at bounding box center [453, 416] width 13 height 13
click at [452, 418] on input "checkbox" at bounding box center [453, 416] width 12 height 12
checkbox input "false"
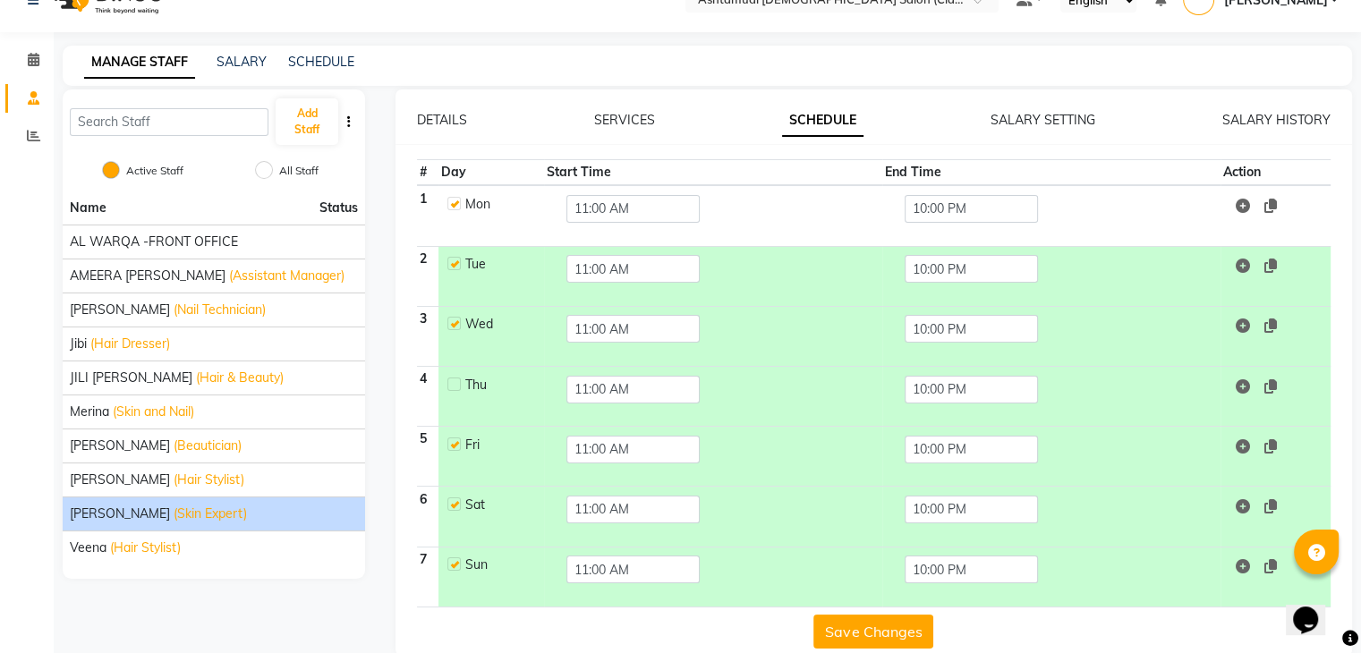
scroll to position [59, 0]
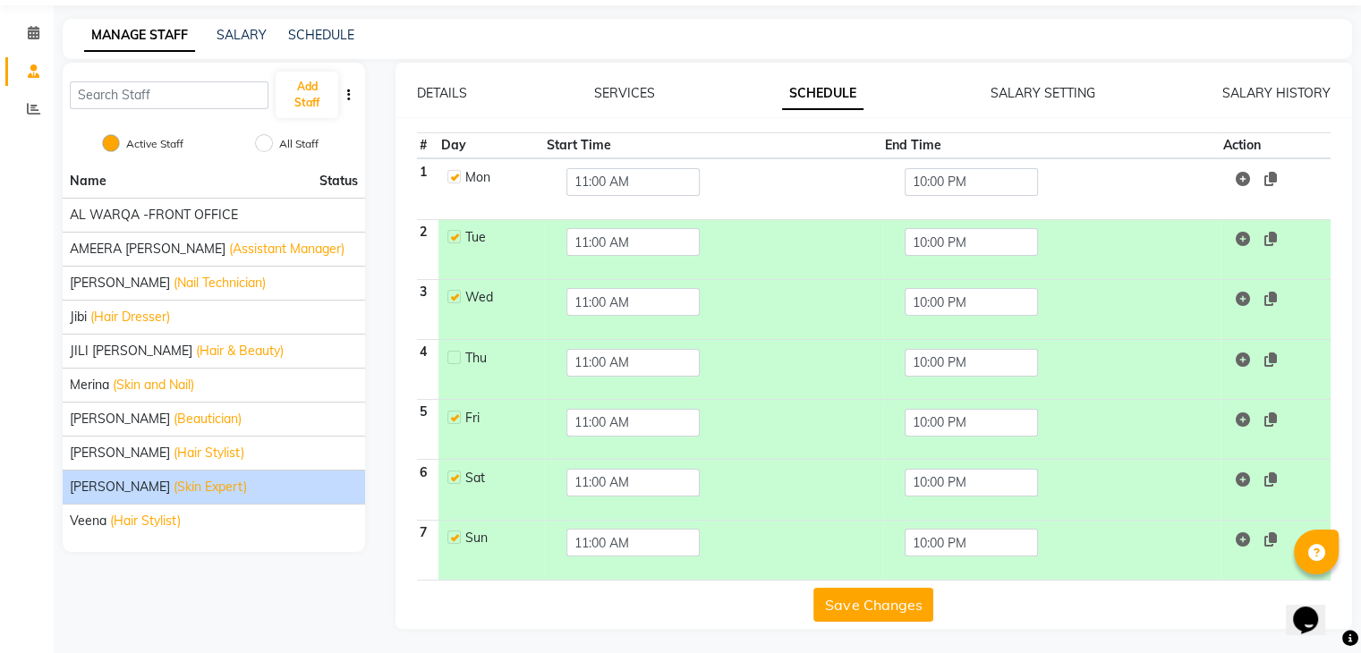
click at [884, 602] on button "Save Changes" at bounding box center [873, 605] width 120 height 34
click at [118, 311] on span "(Hair Dresser)" at bounding box center [130, 317] width 80 height 19
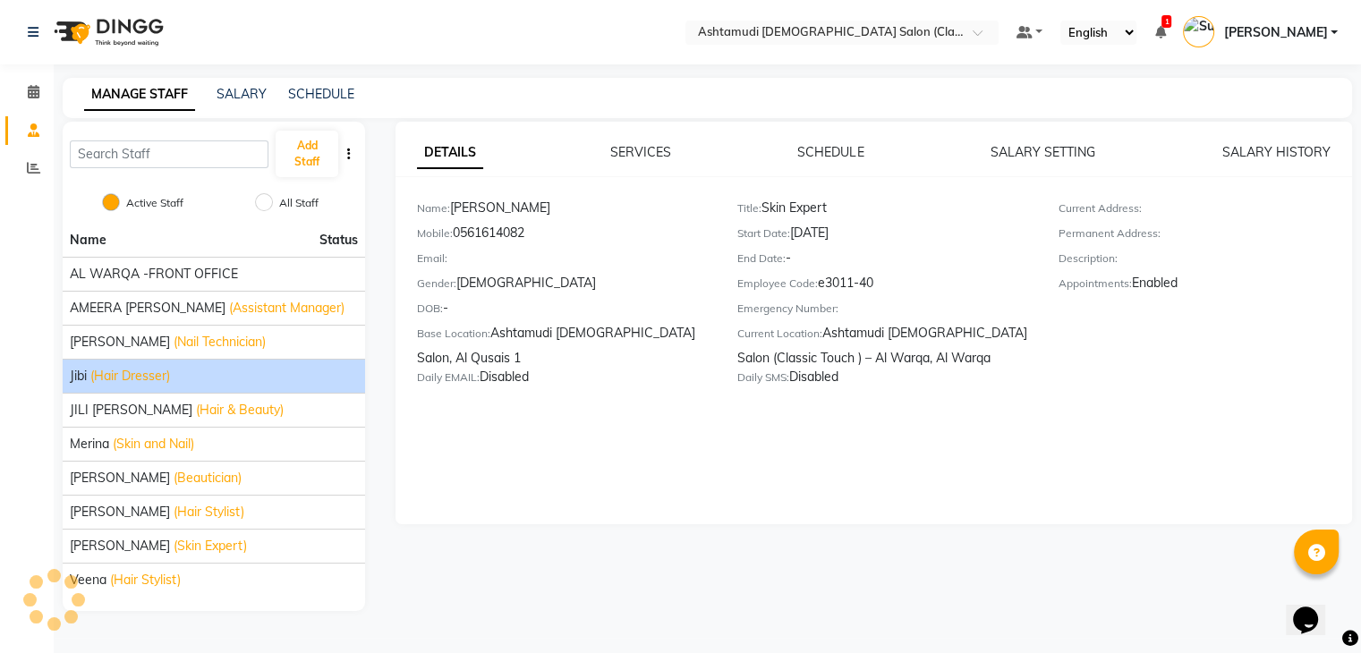
scroll to position [0, 0]
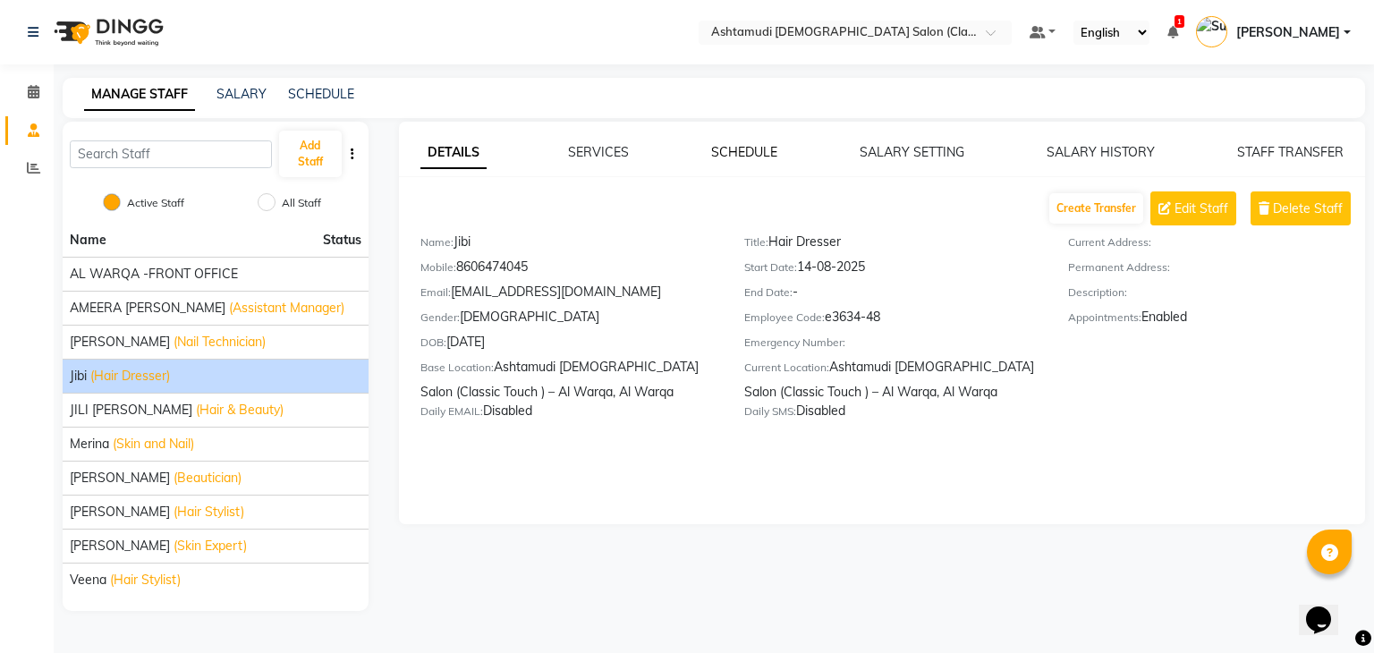
click at [735, 146] on link "SCHEDULE" at bounding box center [744, 152] width 66 height 16
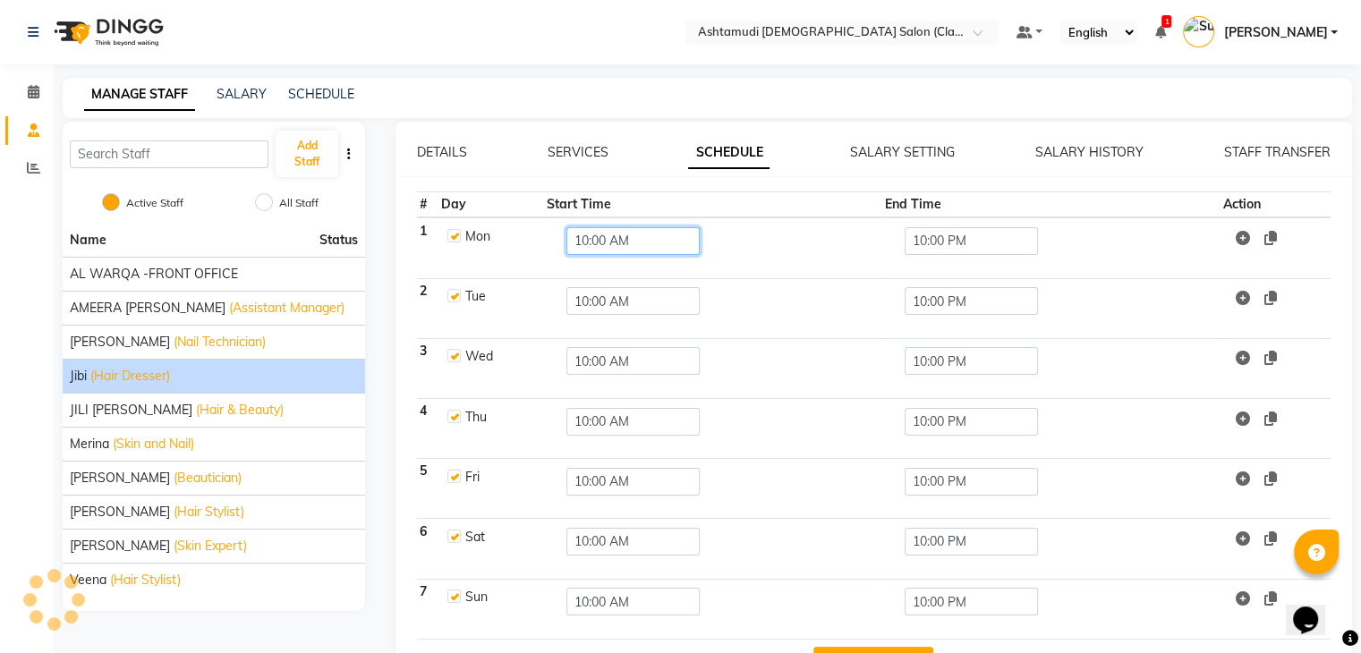
click at [585, 237] on input "10:00 AM" at bounding box center [632, 241] width 133 height 28
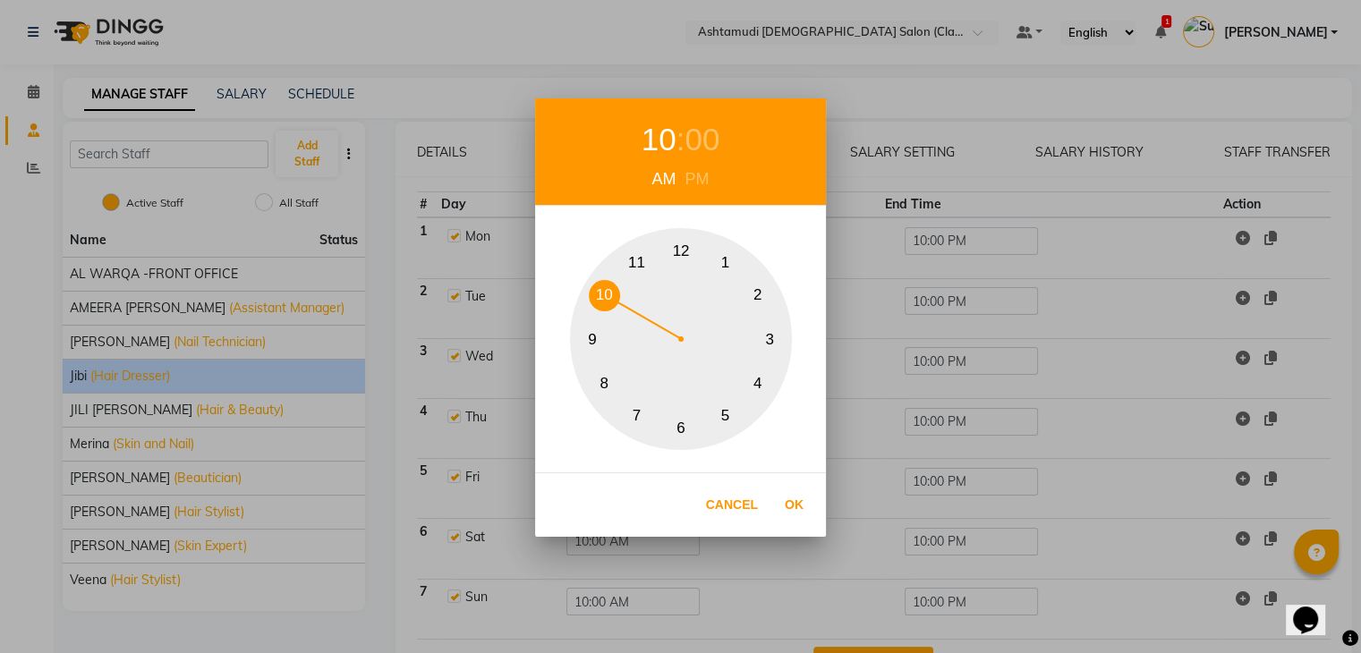
click at [641, 255] on button "11" at bounding box center [636, 262] width 31 height 31
click at [797, 501] on button "Ok" at bounding box center [794, 505] width 37 height 37
type input "11:00 AM"
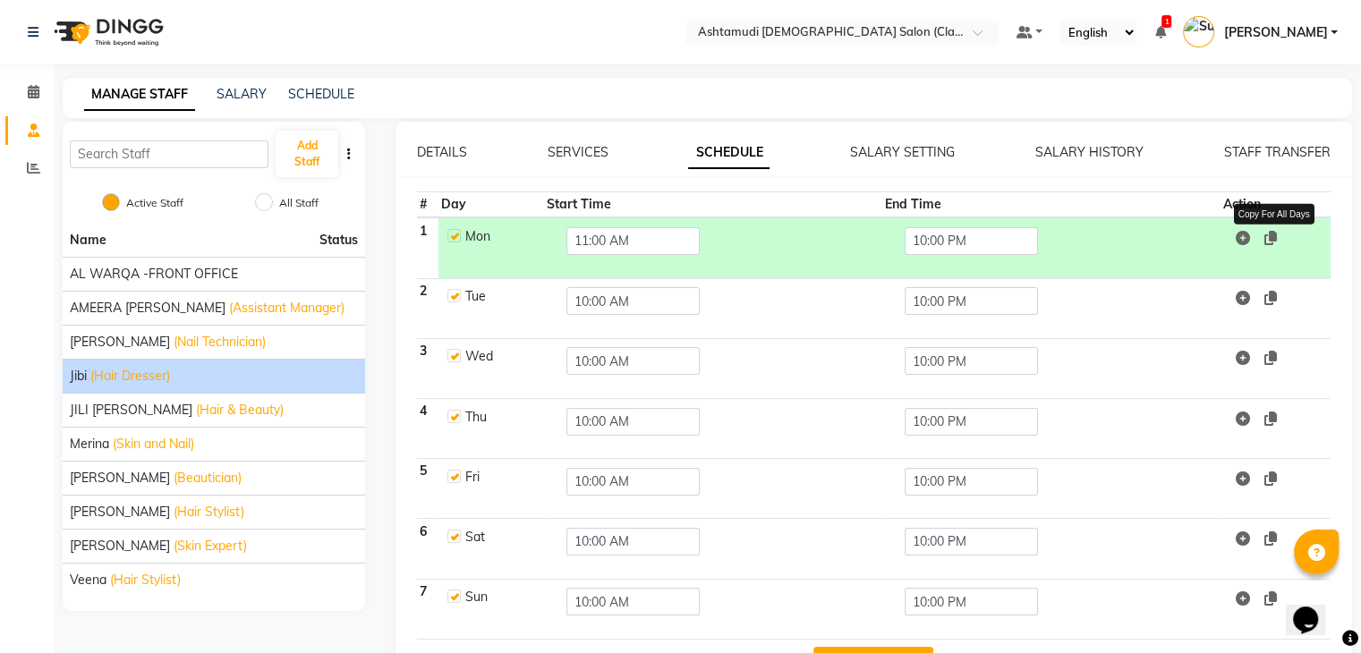
click at [1273, 234] on icon at bounding box center [1270, 238] width 13 height 14
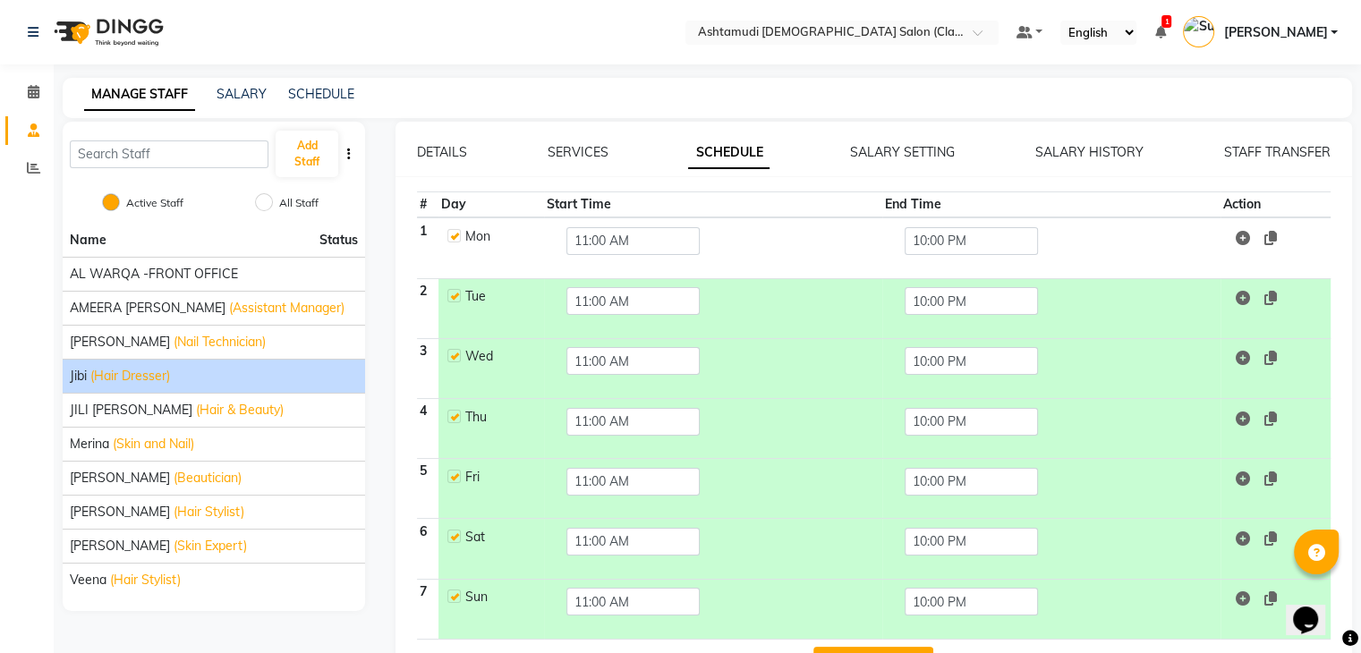
click at [453, 356] on label at bounding box center [453, 355] width 13 height 13
click at [453, 356] on input "checkbox" at bounding box center [453, 355] width 12 height 12
checkbox input "false"
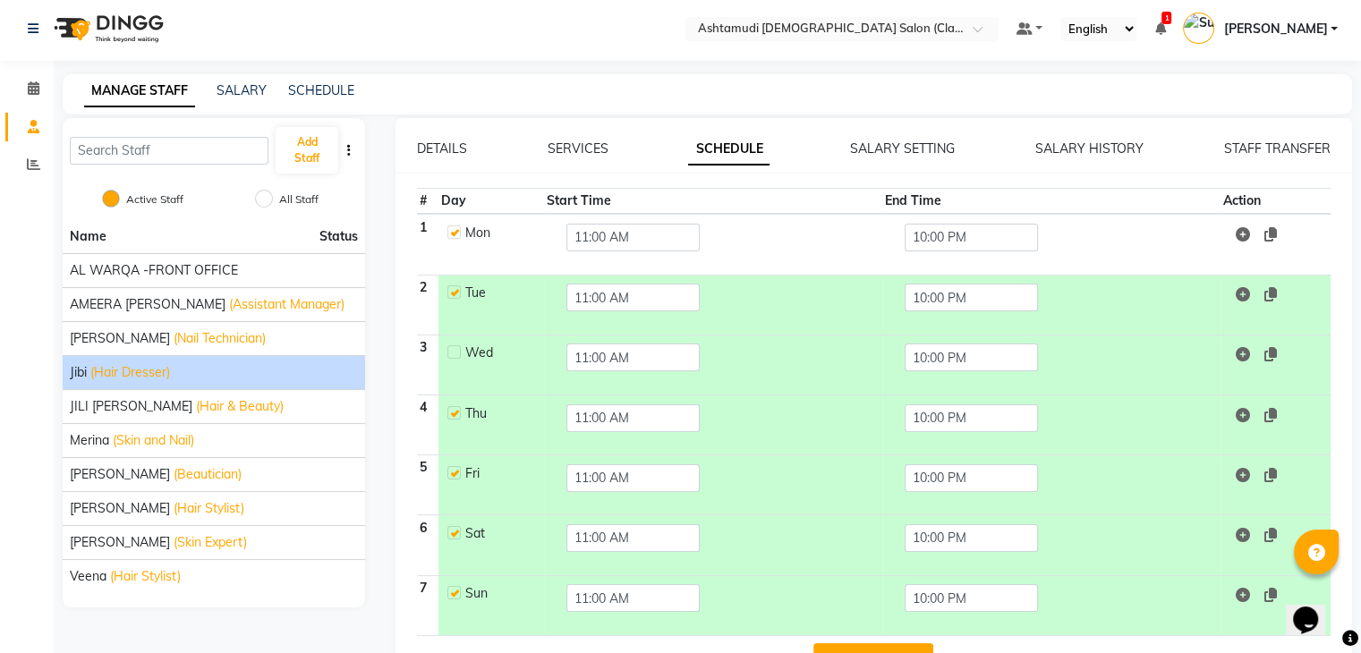
scroll to position [59, 0]
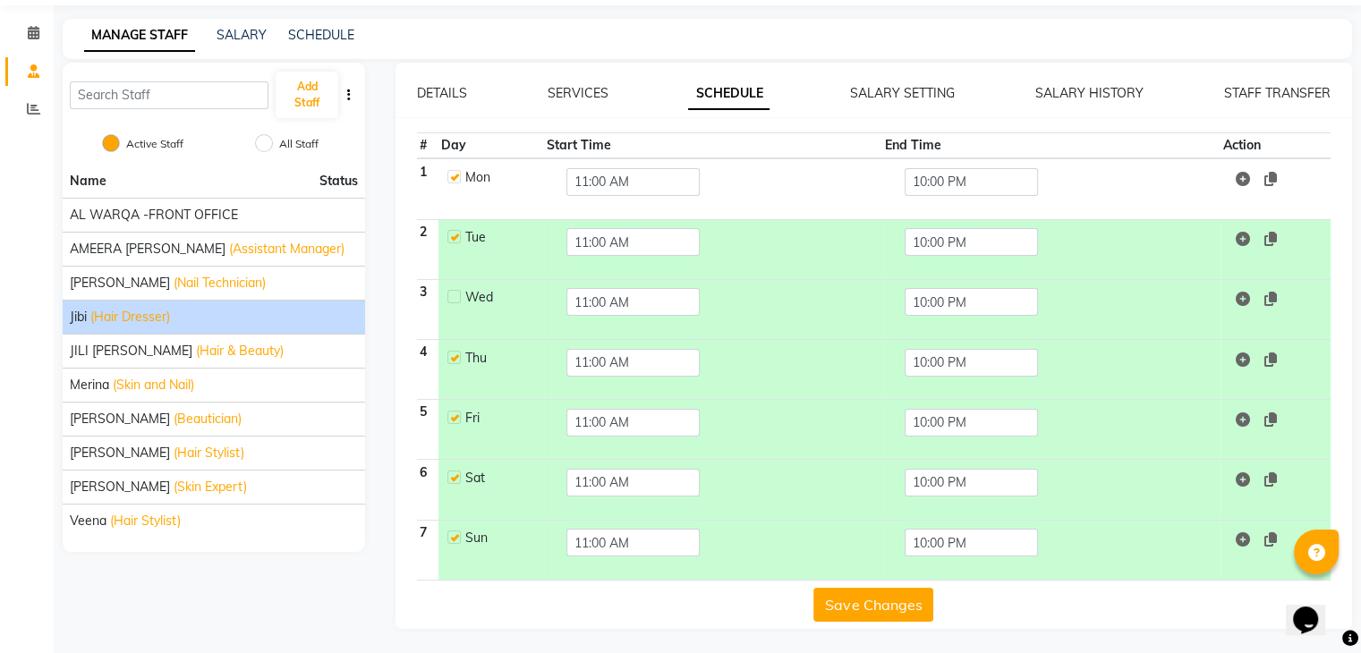
click at [895, 602] on button "Save Changes" at bounding box center [873, 605] width 120 height 34
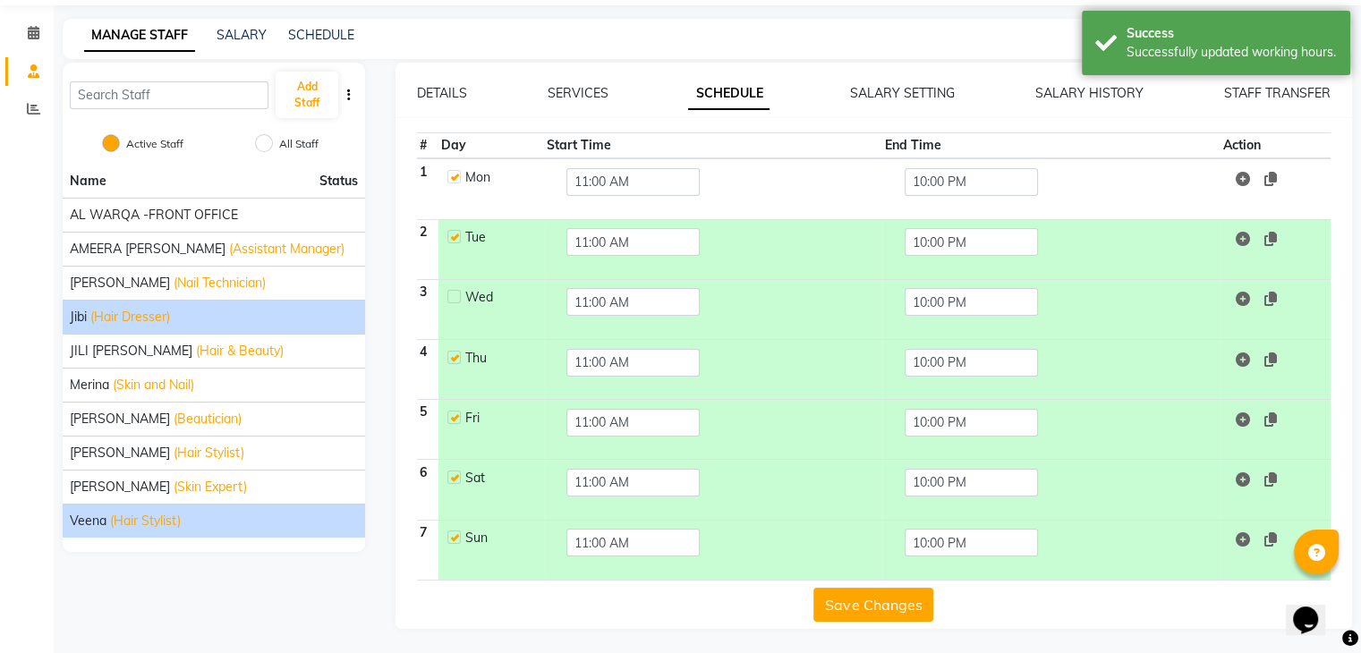
click at [150, 520] on span "(Hair Stylist)" at bounding box center [145, 521] width 71 height 19
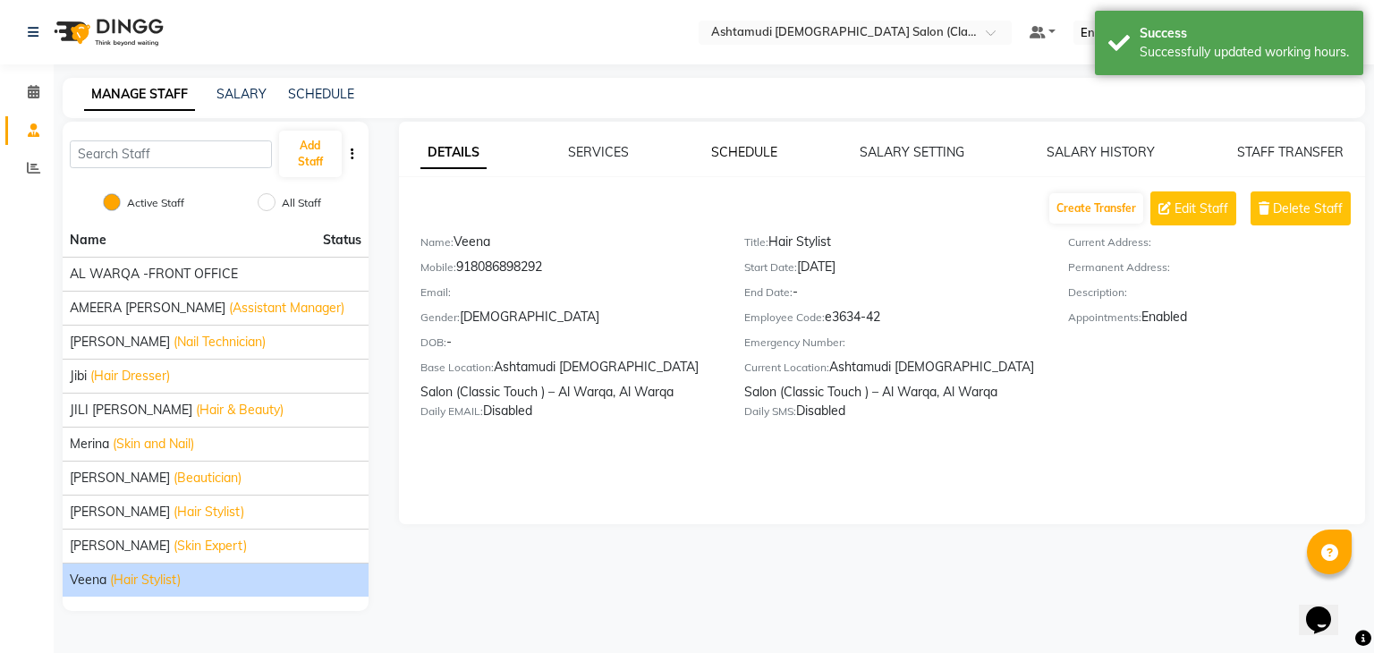
click at [765, 148] on link "SCHEDULE" at bounding box center [744, 152] width 66 height 16
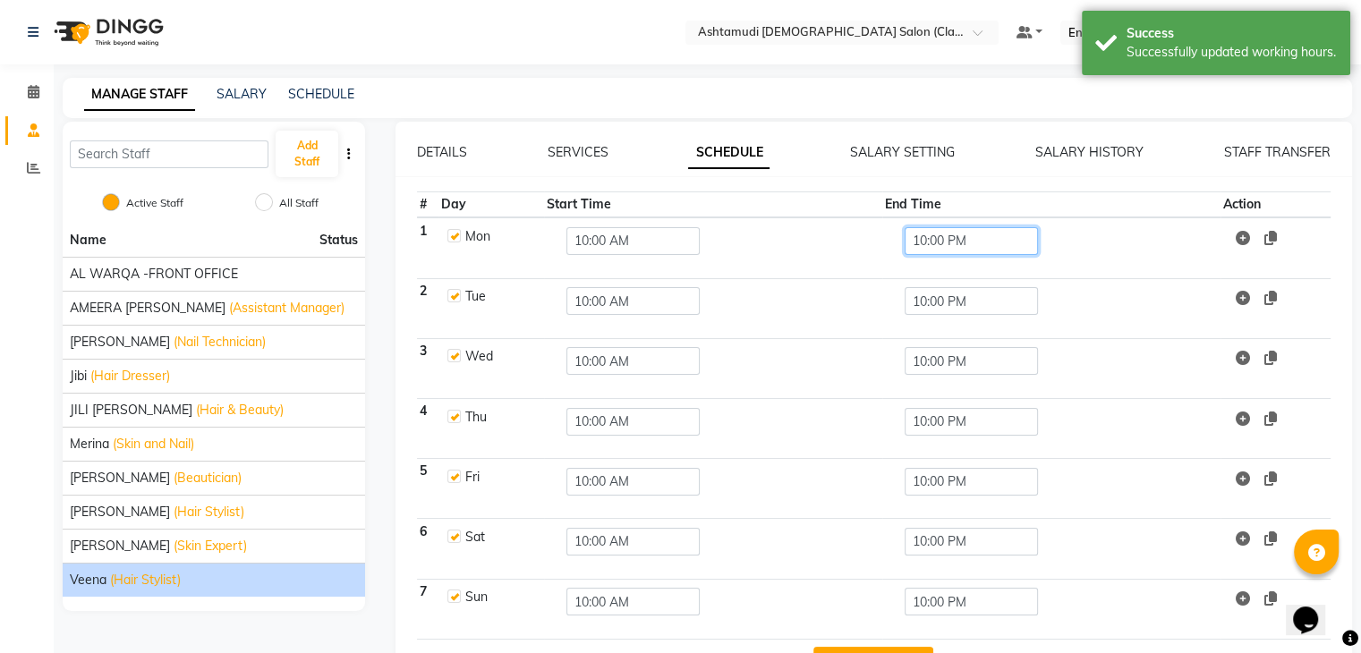
click at [931, 235] on input "10:00 PM" at bounding box center [971, 241] width 133 height 28
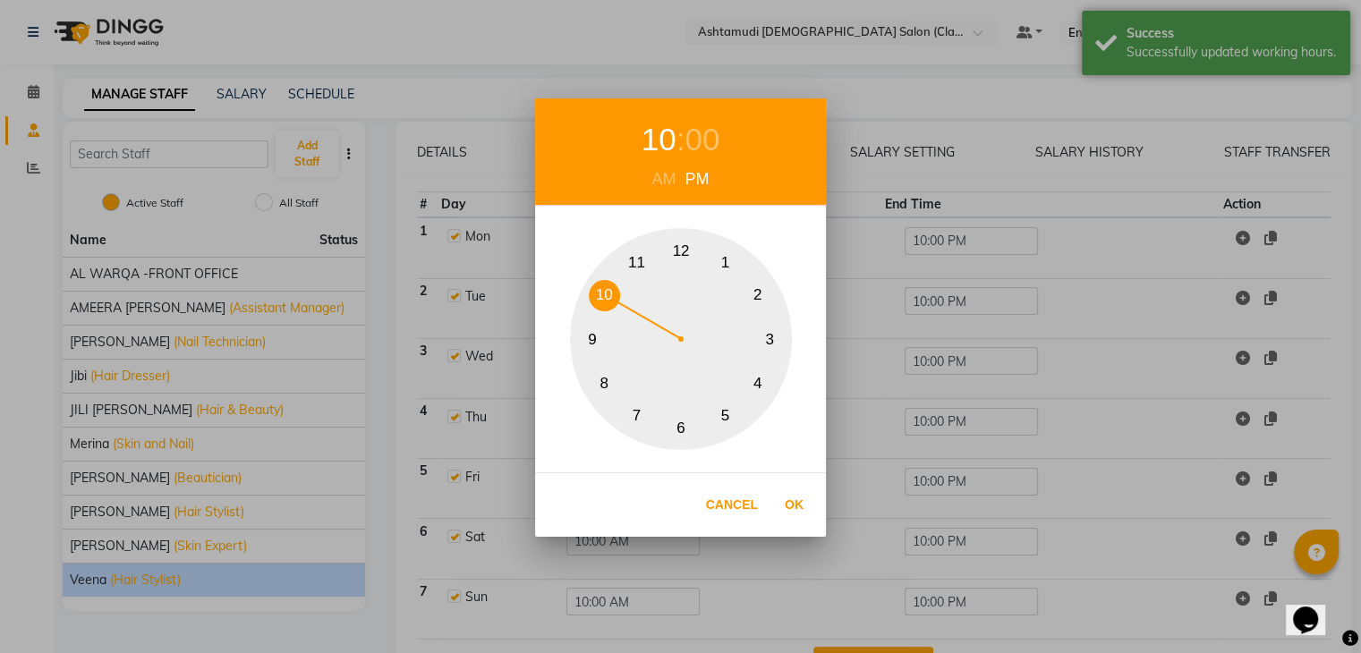
click at [591, 339] on button "9" at bounding box center [592, 339] width 31 height 31
click at [797, 505] on button "Ok" at bounding box center [794, 505] width 37 height 37
type input "09:00 PM"
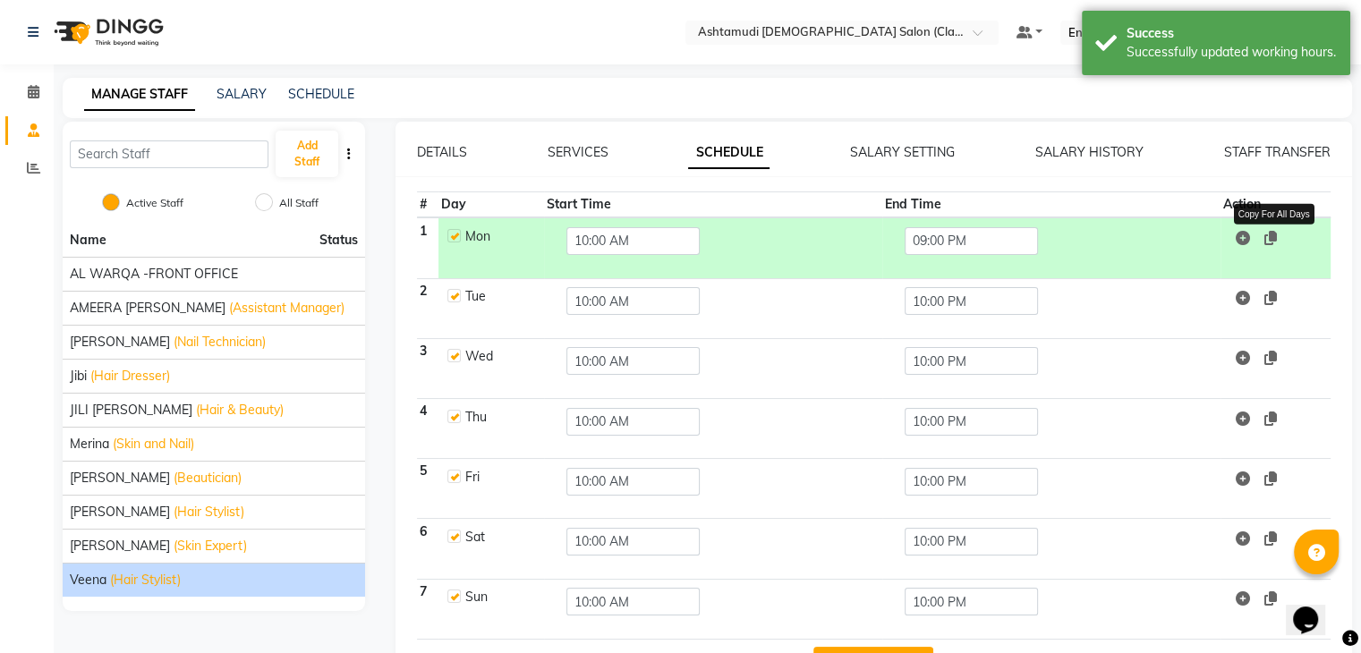
click at [1274, 234] on icon at bounding box center [1270, 238] width 13 height 14
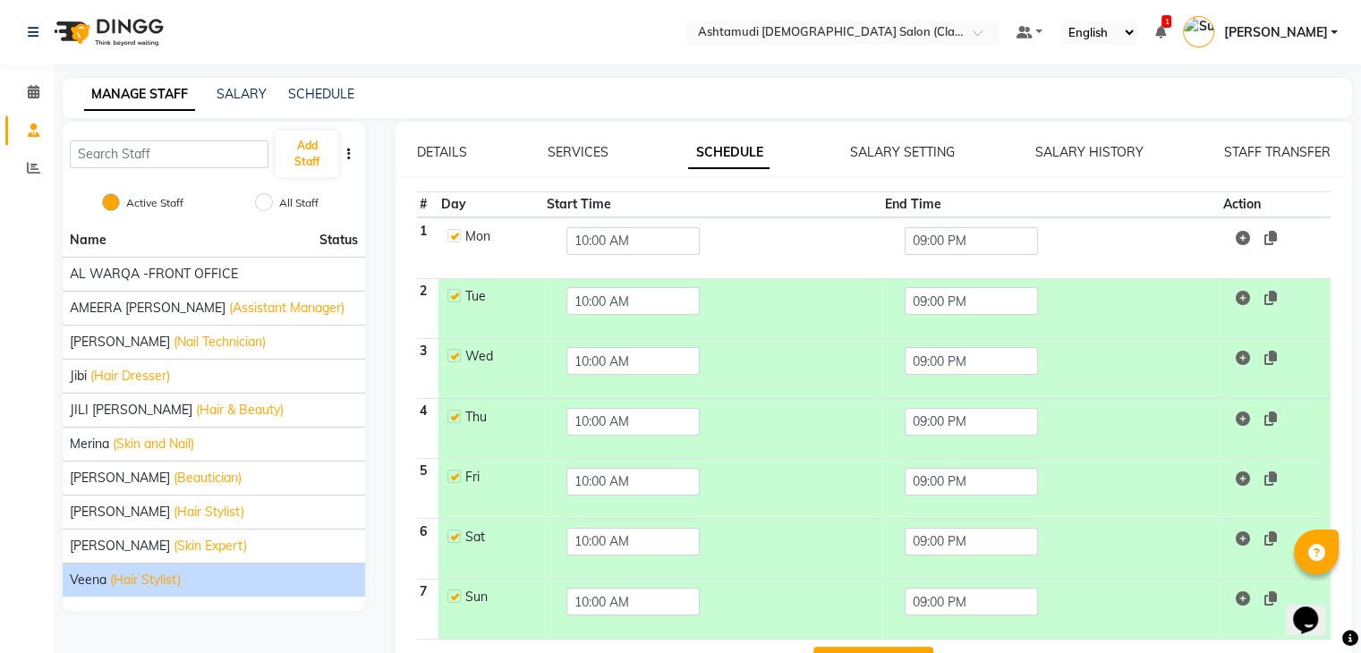
click at [449, 350] on label at bounding box center [453, 355] width 13 height 13
click at [449, 350] on input "checkbox" at bounding box center [453, 355] width 12 height 12
checkbox input "false"
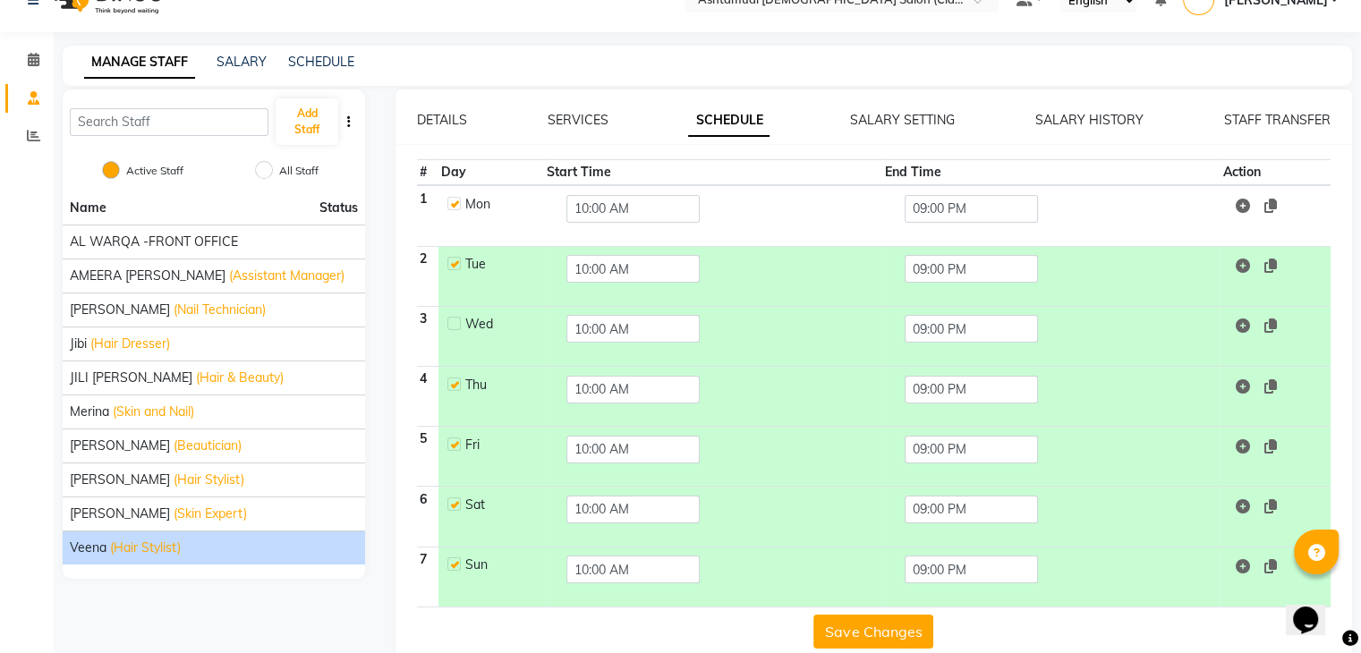
scroll to position [59, 0]
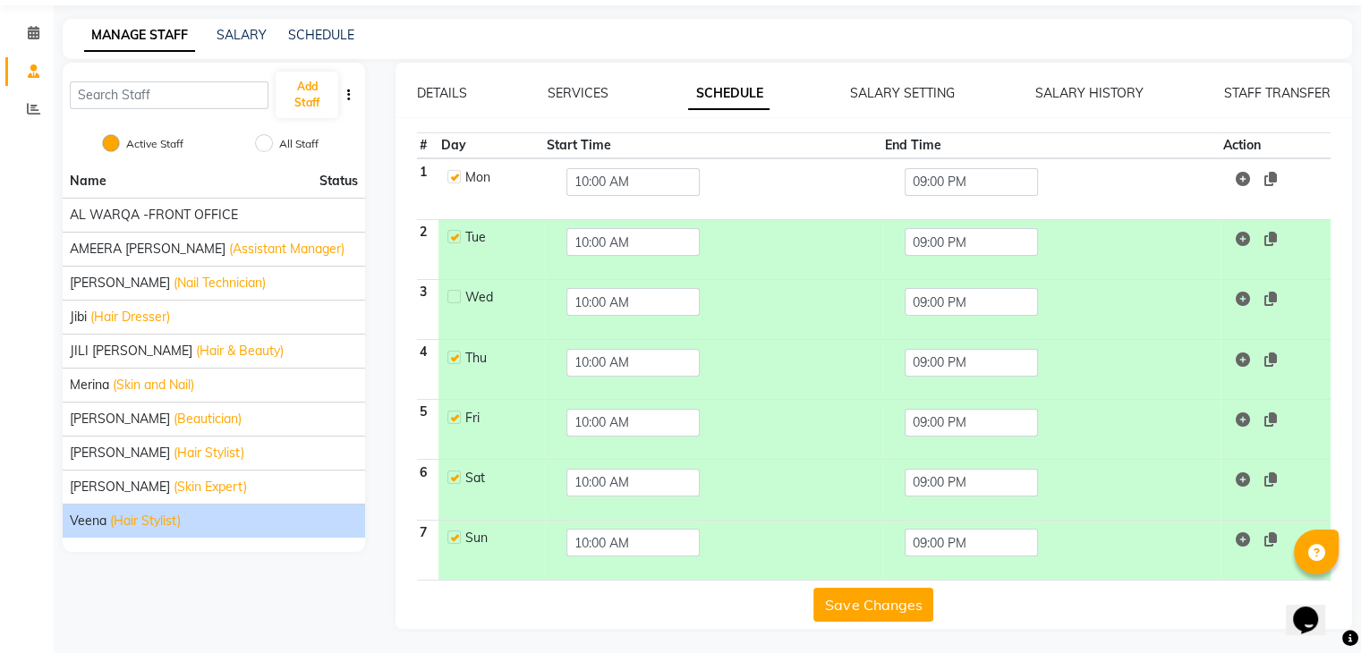
click at [881, 603] on button "Save Changes" at bounding box center [873, 605] width 120 height 34
click at [888, 605] on button "Save Changes" at bounding box center [873, 605] width 120 height 34
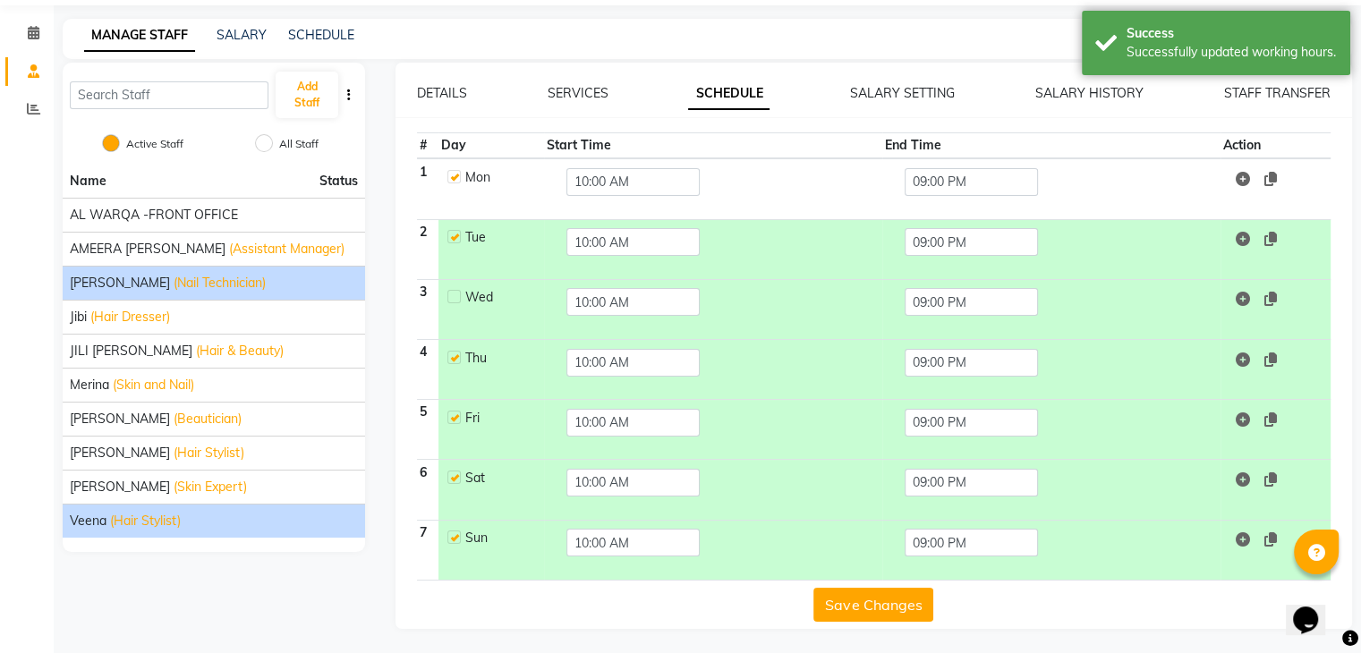
click at [208, 277] on div "Anita (Nail Technician)" at bounding box center [214, 283] width 288 height 19
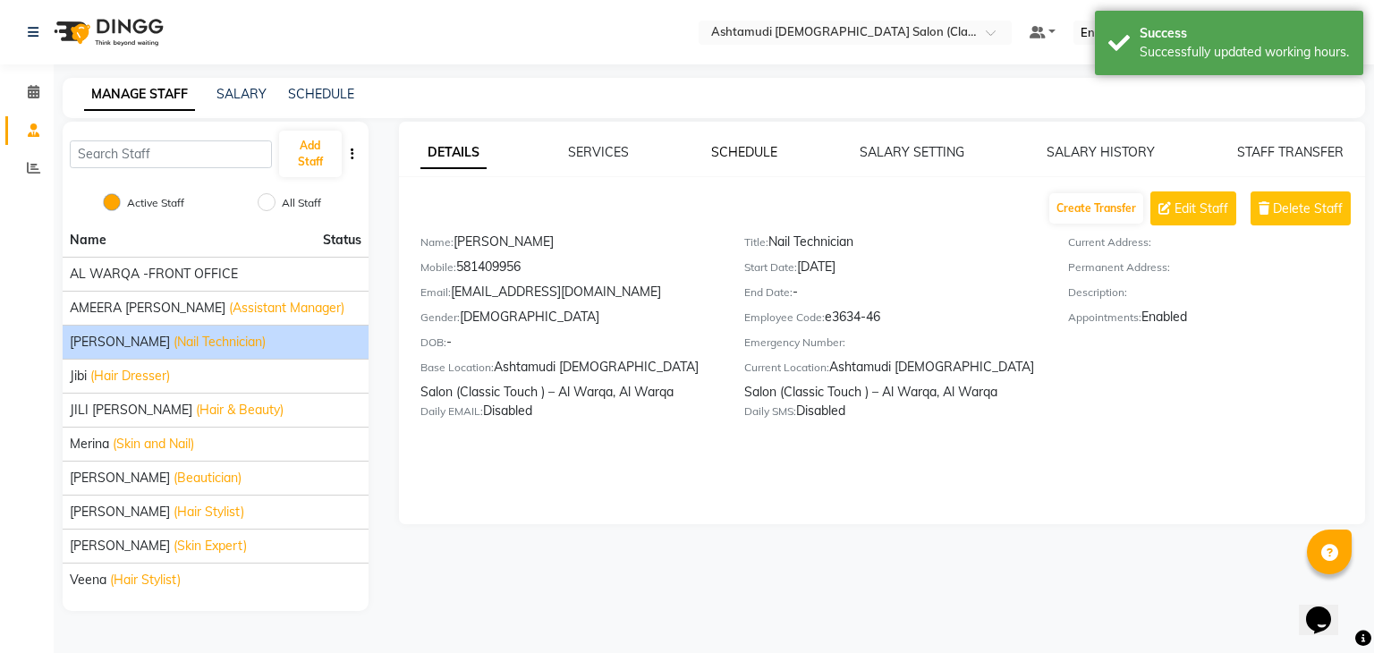
click at [753, 146] on link "SCHEDULE" at bounding box center [744, 152] width 66 height 16
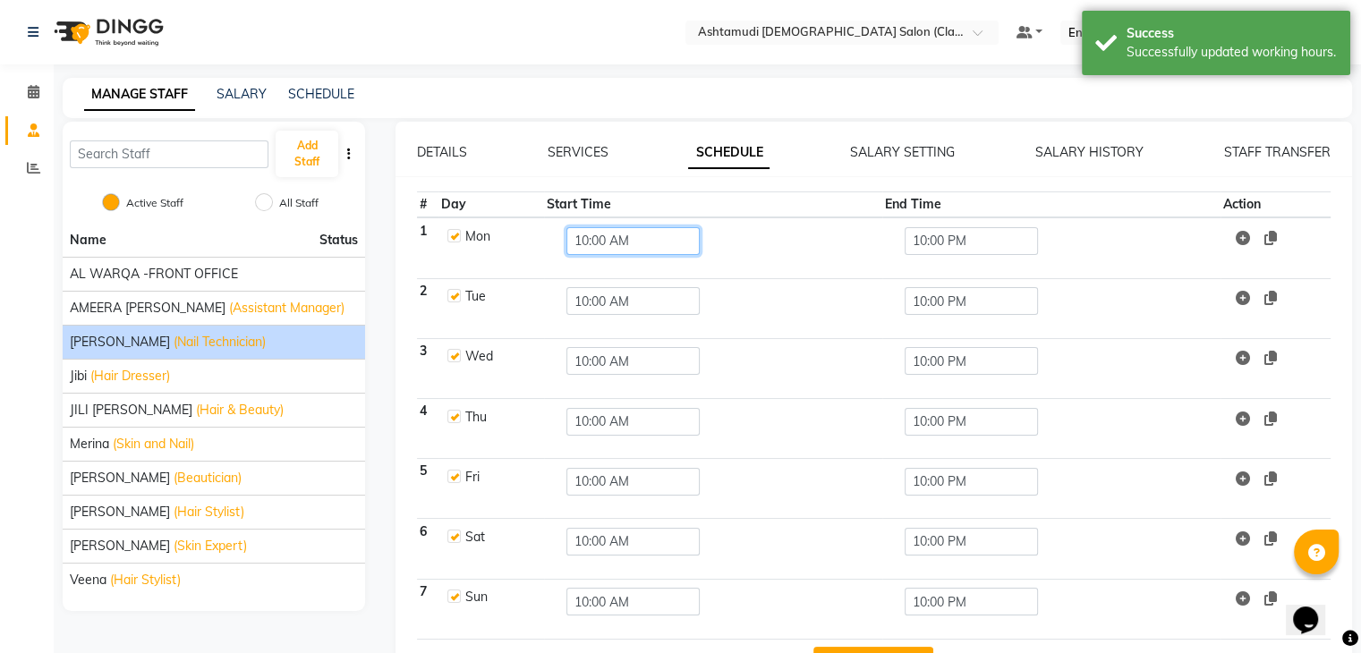
click at [597, 239] on input "10:00 AM" at bounding box center [632, 241] width 133 height 28
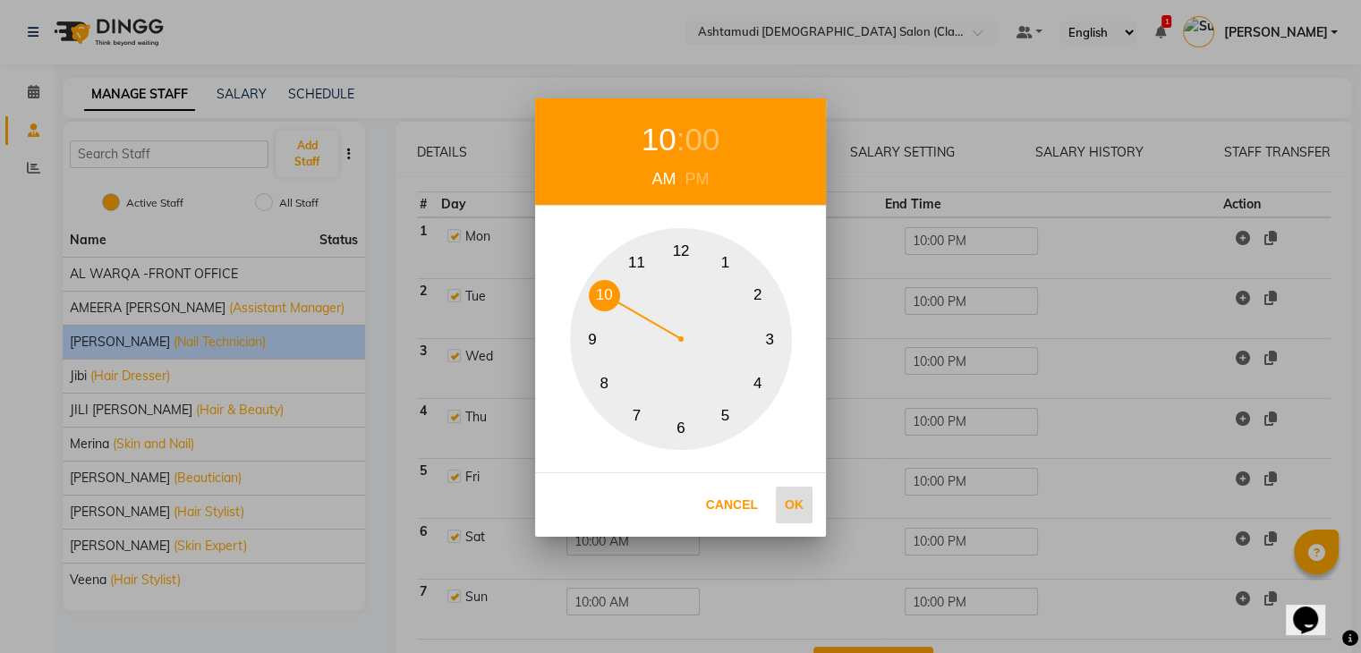
click at [805, 502] on button "Ok" at bounding box center [794, 505] width 37 height 37
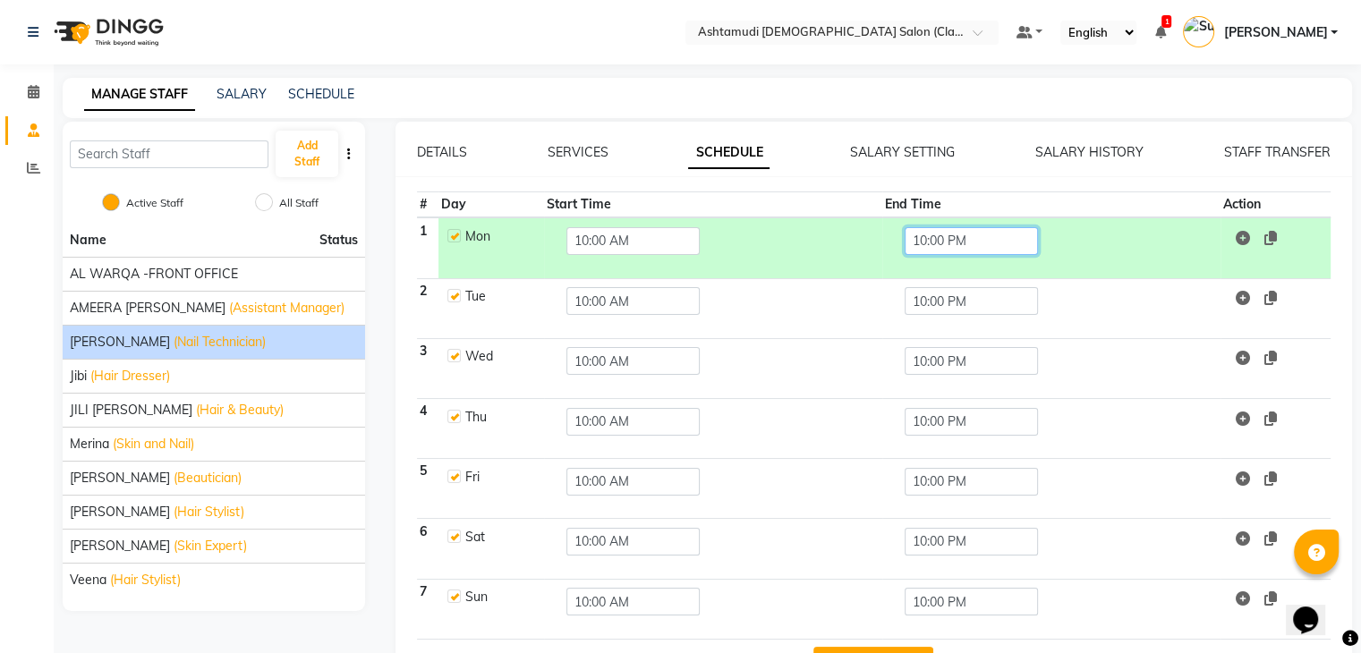
click at [954, 244] on input "10:00 PM" at bounding box center [971, 241] width 133 height 28
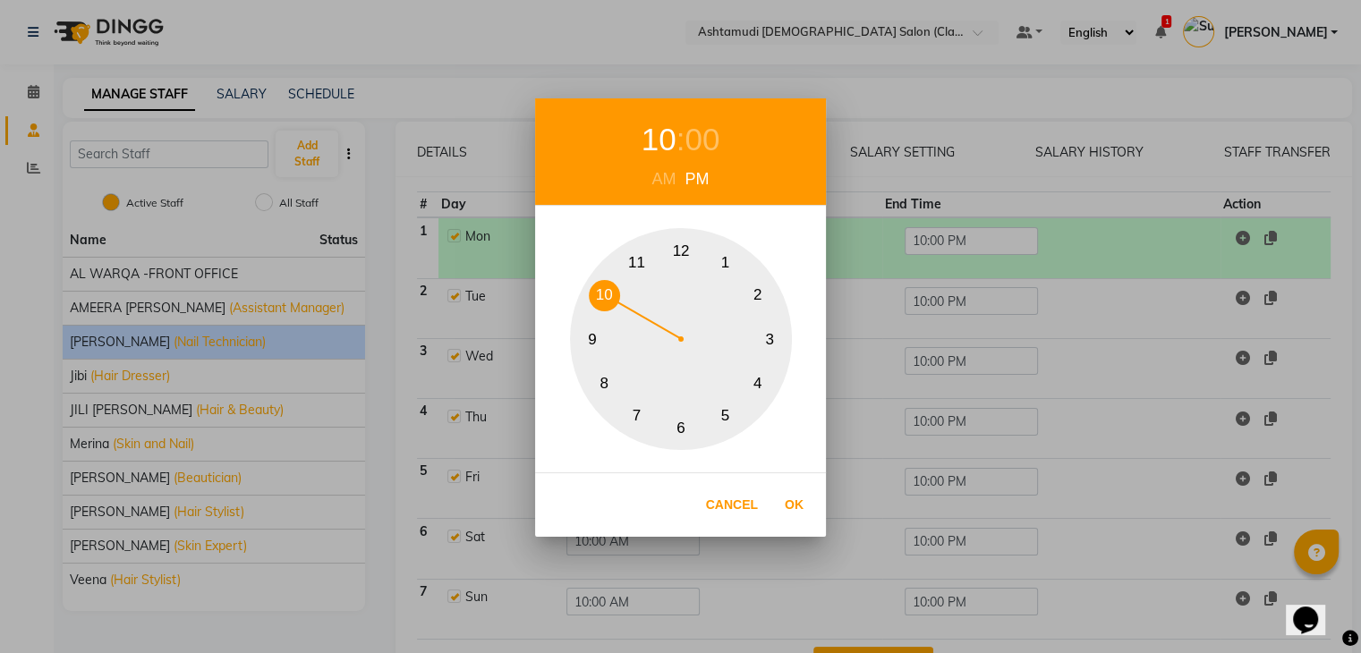
click at [593, 337] on button "9" at bounding box center [592, 339] width 31 height 31
click at [798, 502] on button "Ok" at bounding box center [794, 505] width 37 height 37
type input "09:00 PM"
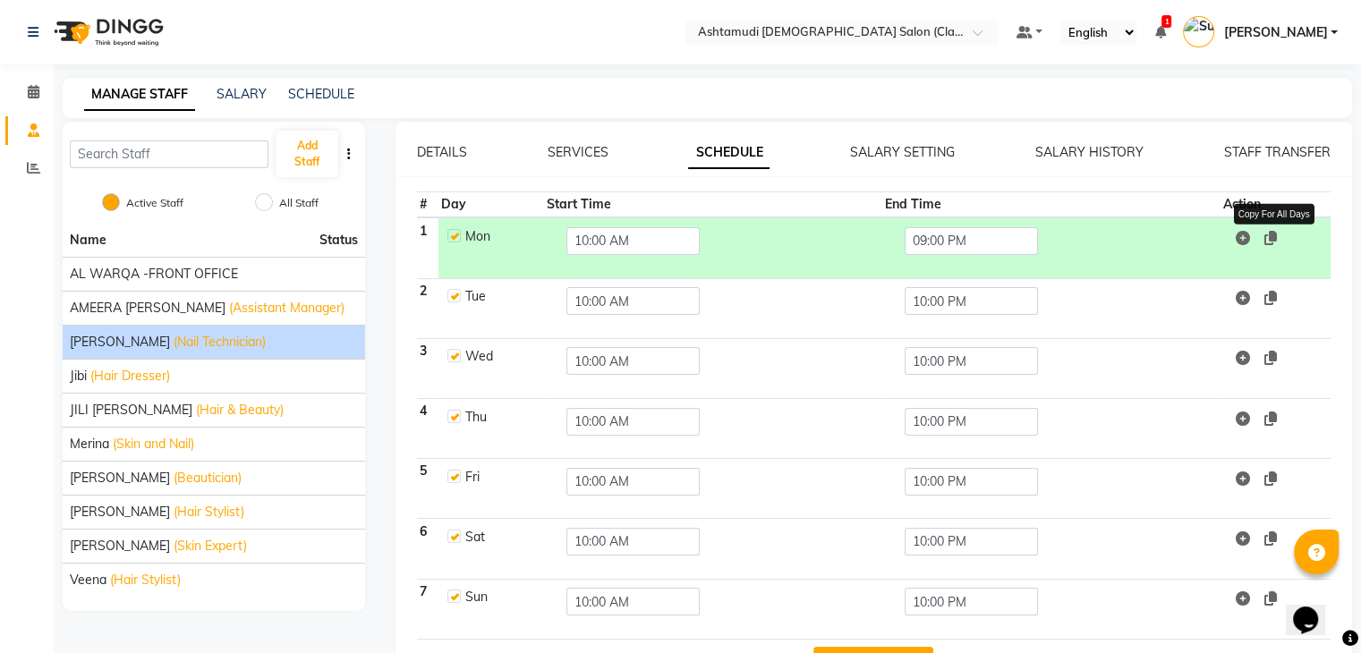
click at [1272, 241] on icon at bounding box center [1270, 238] width 13 height 14
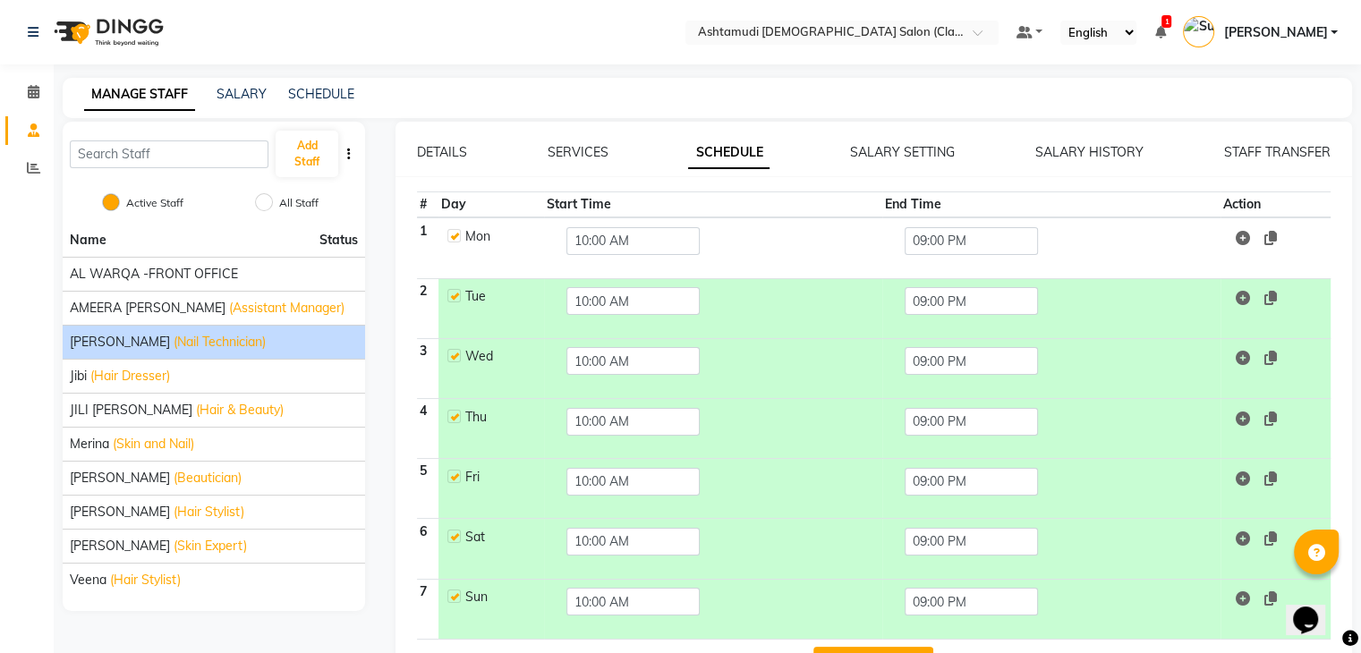
click at [454, 298] on label at bounding box center [453, 295] width 13 height 13
click at [454, 298] on input "checkbox" at bounding box center [453, 295] width 12 height 12
checkbox input "false"
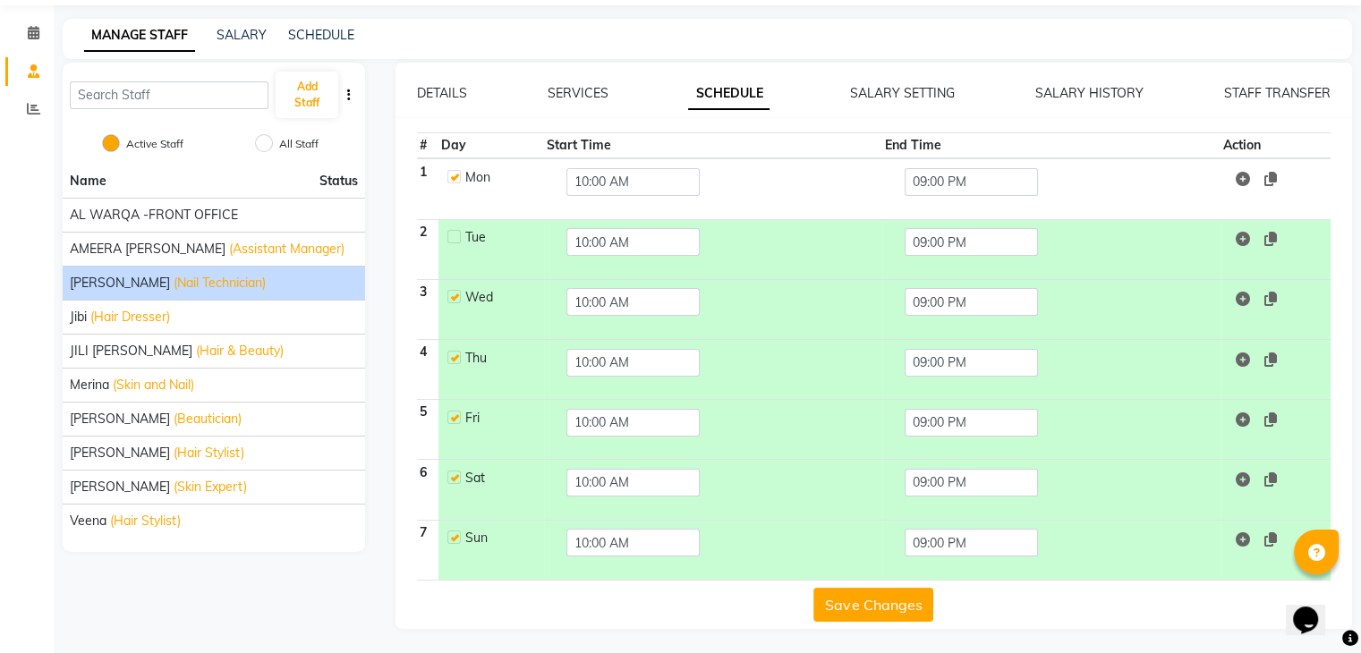
click at [872, 602] on button "Save Changes" at bounding box center [873, 605] width 120 height 34
click at [137, 319] on span "(Hair Dresser)" at bounding box center [130, 317] width 80 height 19
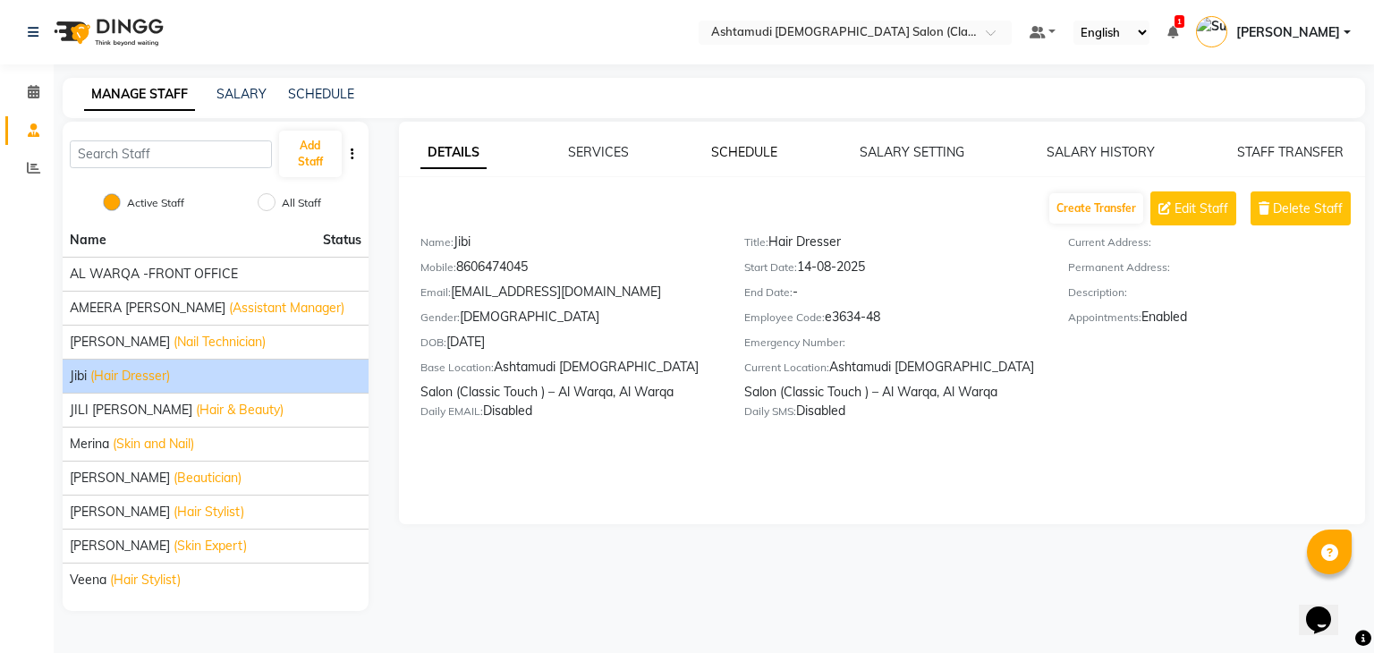
click at [755, 146] on link "SCHEDULE" at bounding box center [744, 152] width 66 height 16
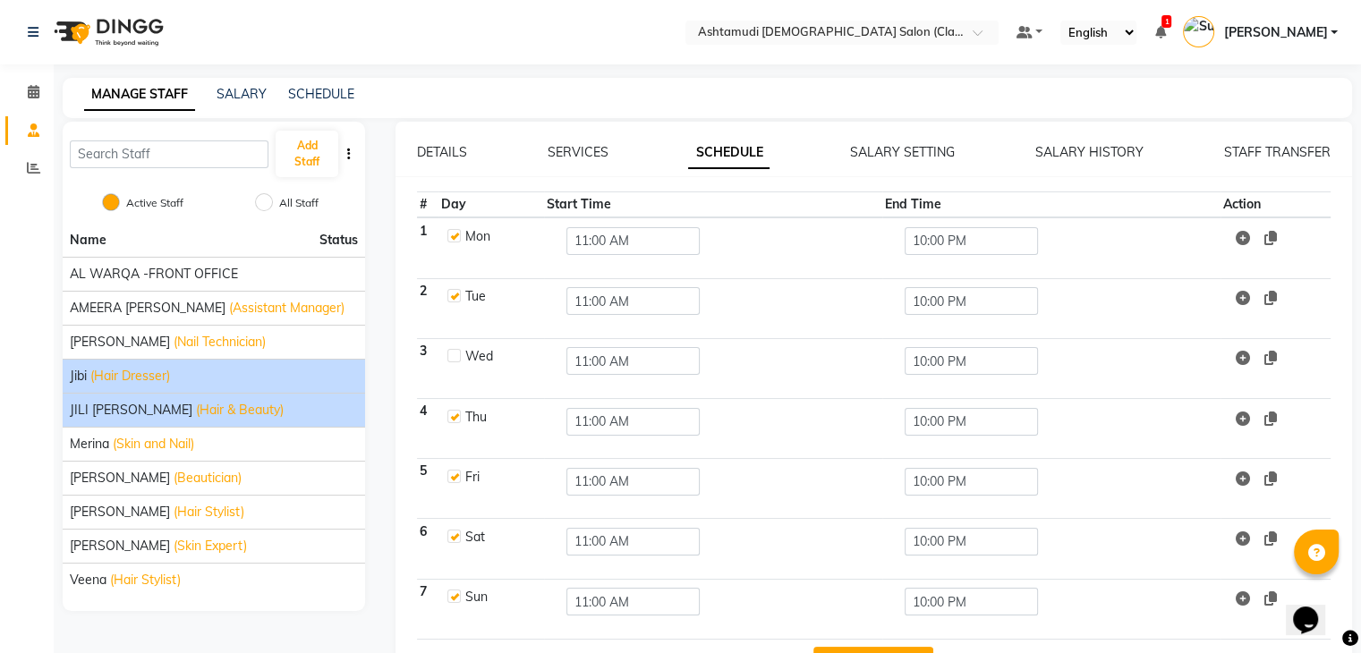
click at [180, 397] on li "JILI MAHALIA (Hair & Beauty)" at bounding box center [214, 410] width 302 height 34
click at [250, 413] on div "JILI MAHALIA (Hair & Beauty)" at bounding box center [214, 410] width 288 height 19
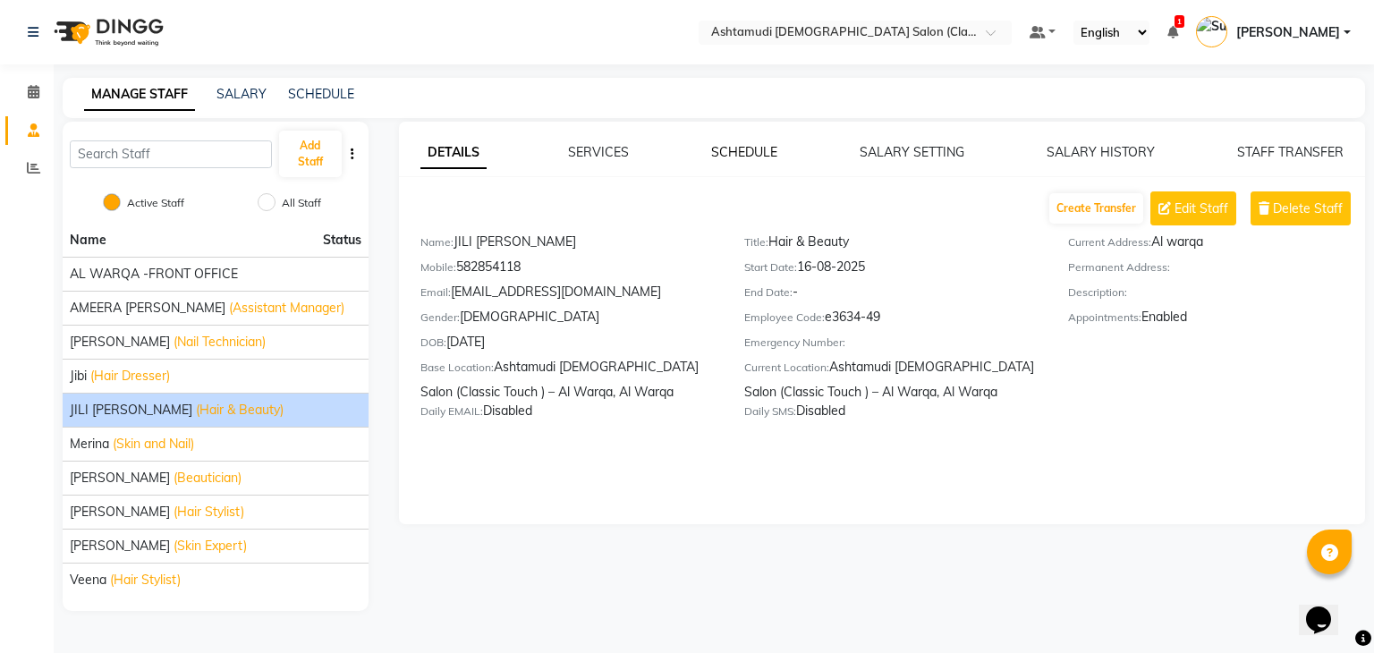
click at [755, 144] on link "SCHEDULE" at bounding box center [744, 152] width 66 height 16
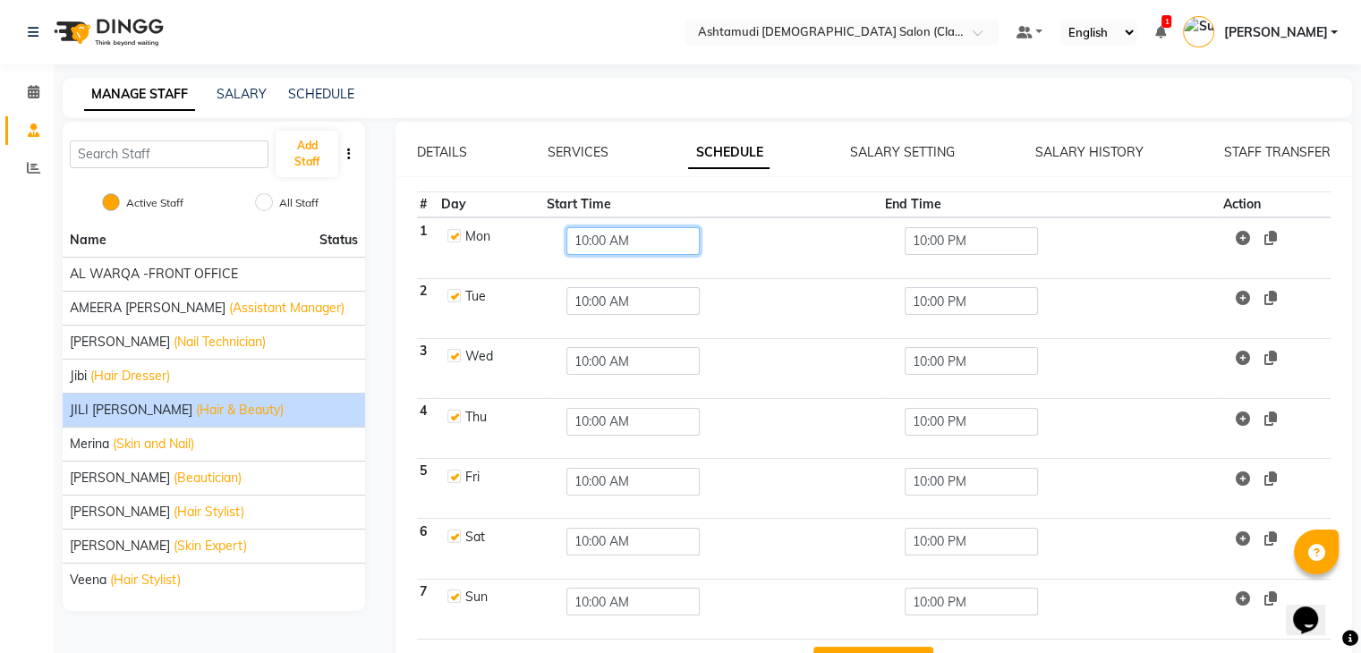
click at [598, 237] on input "10:00 AM" at bounding box center [632, 241] width 133 height 28
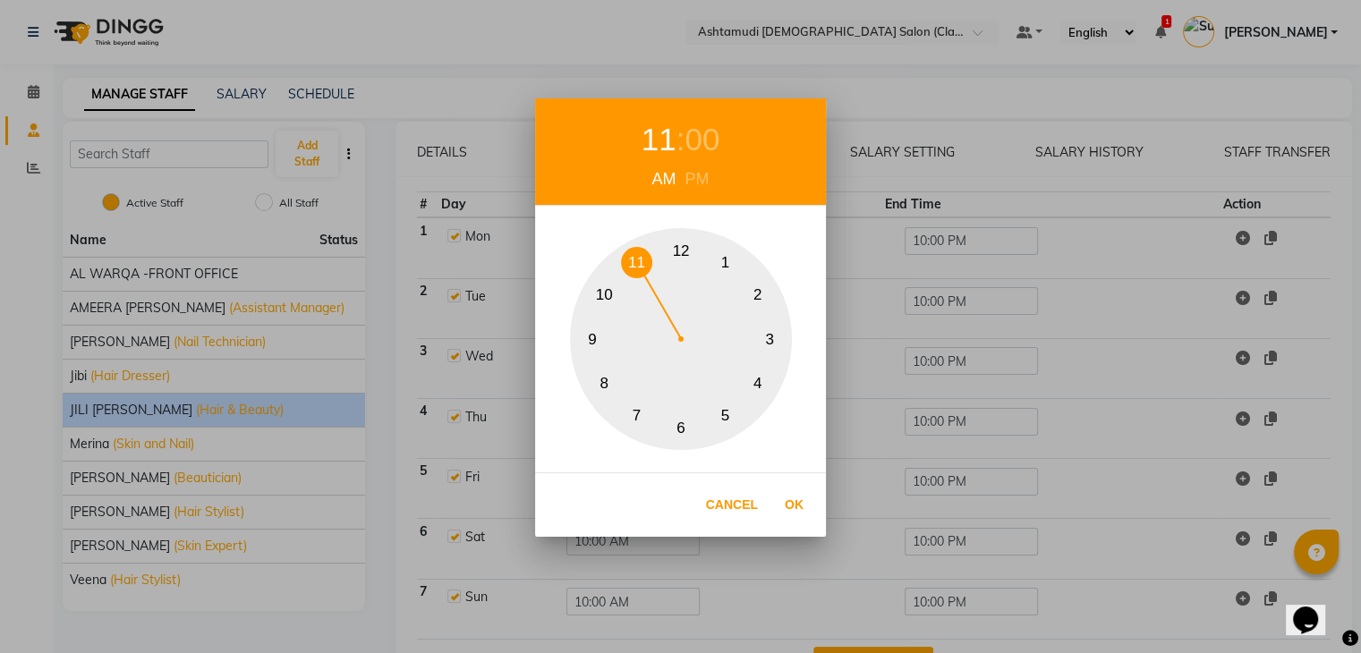
click at [636, 253] on button "11" at bounding box center [636, 262] width 31 height 31
click at [791, 506] on button "Ok" at bounding box center [794, 505] width 37 height 37
type input "11:00 AM"
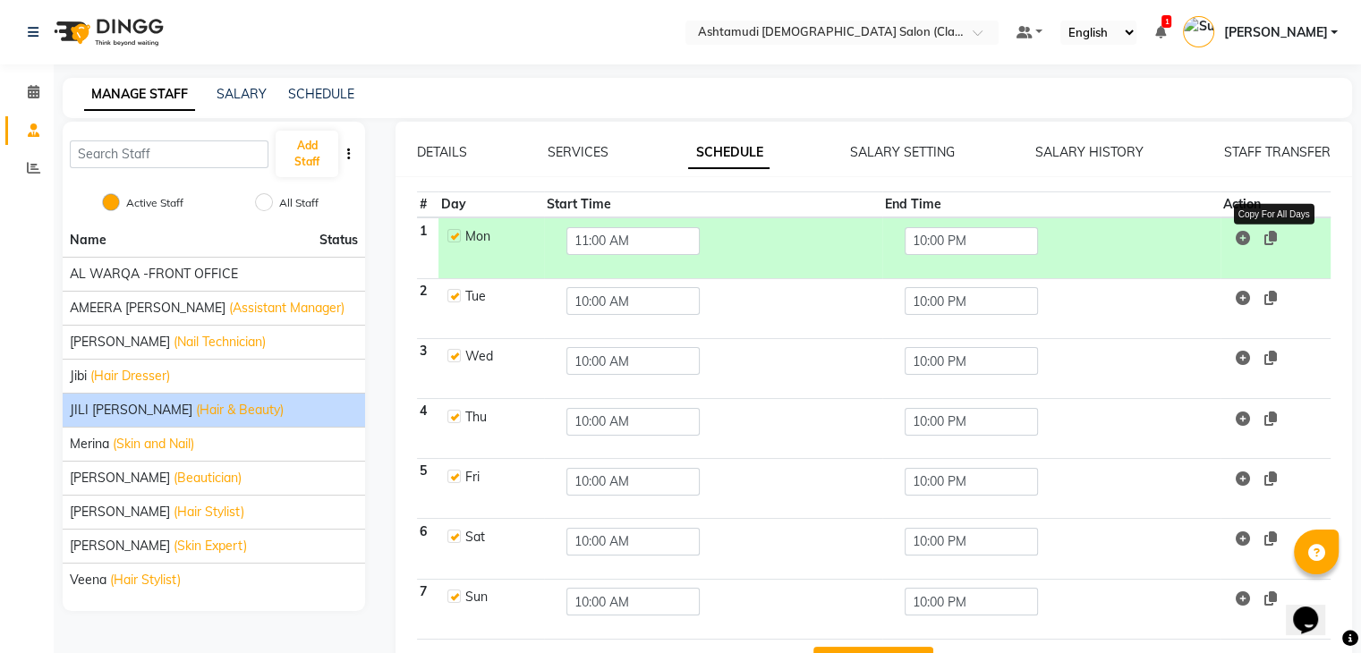
click at [1267, 236] on icon at bounding box center [1270, 238] width 13 height 14
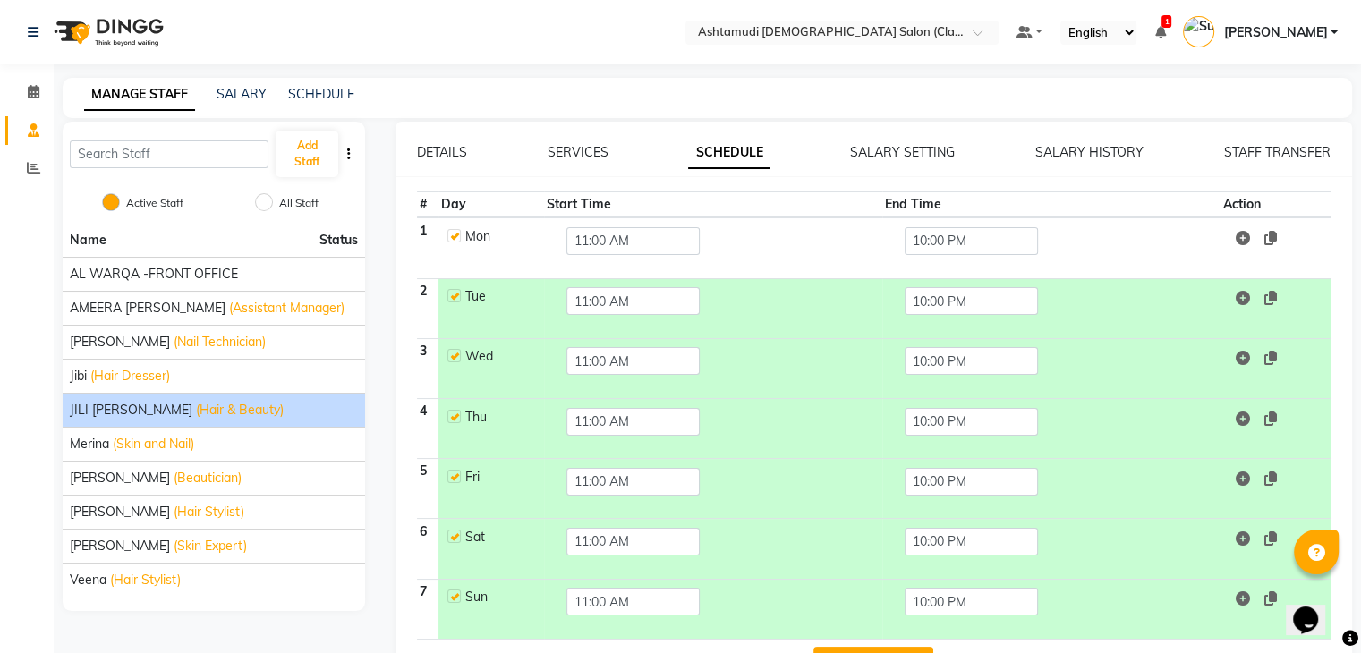
click at [451, 233] on label at bounding box center [453, 235] width 13 height 13
click at [451, 233] on input "checkbox" at bounding box center [453, 235] width 12 height 12
checkbox input "false"
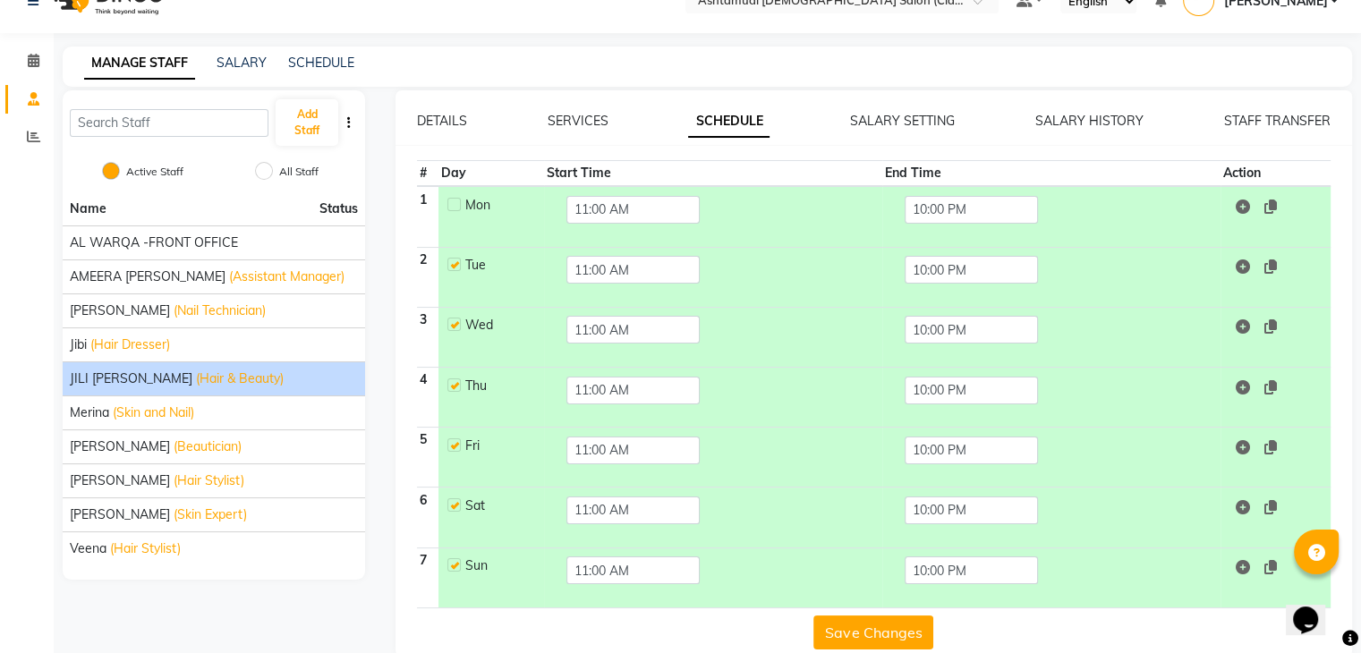
scroll to position [59, 0]
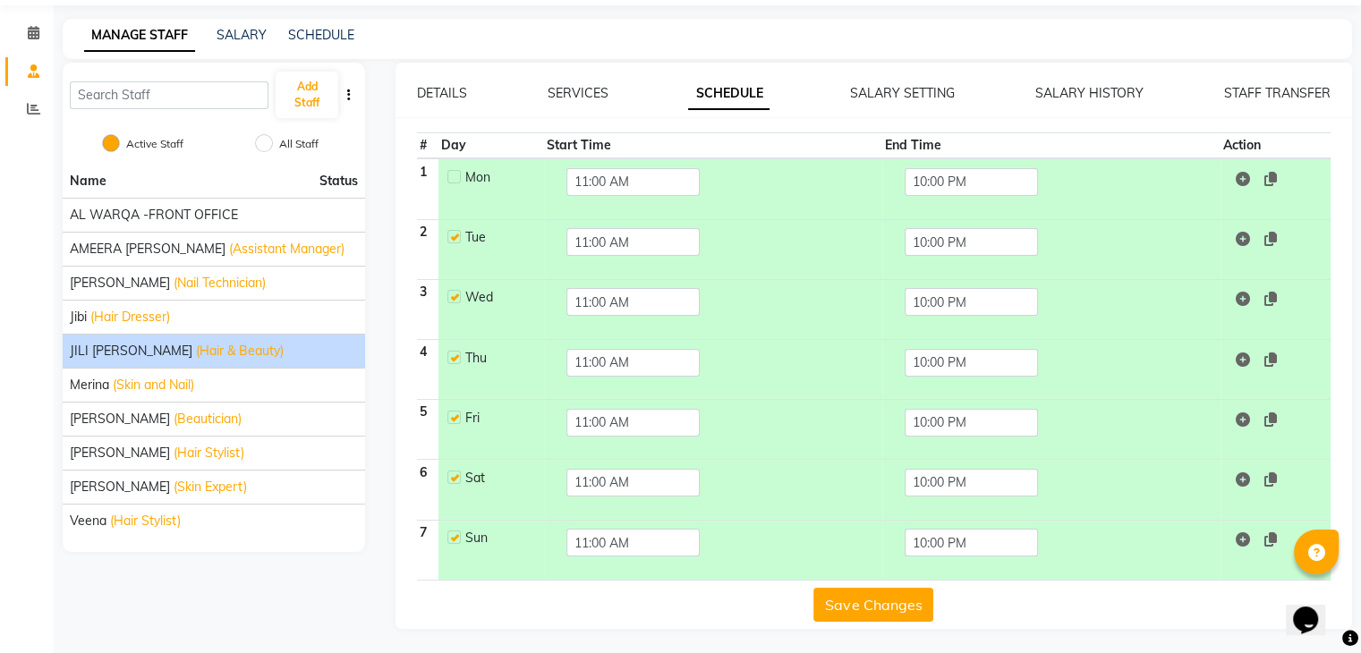
click at [881, 599] on button "Save Changes" at bounding box center [873, 605] width 120 height 34
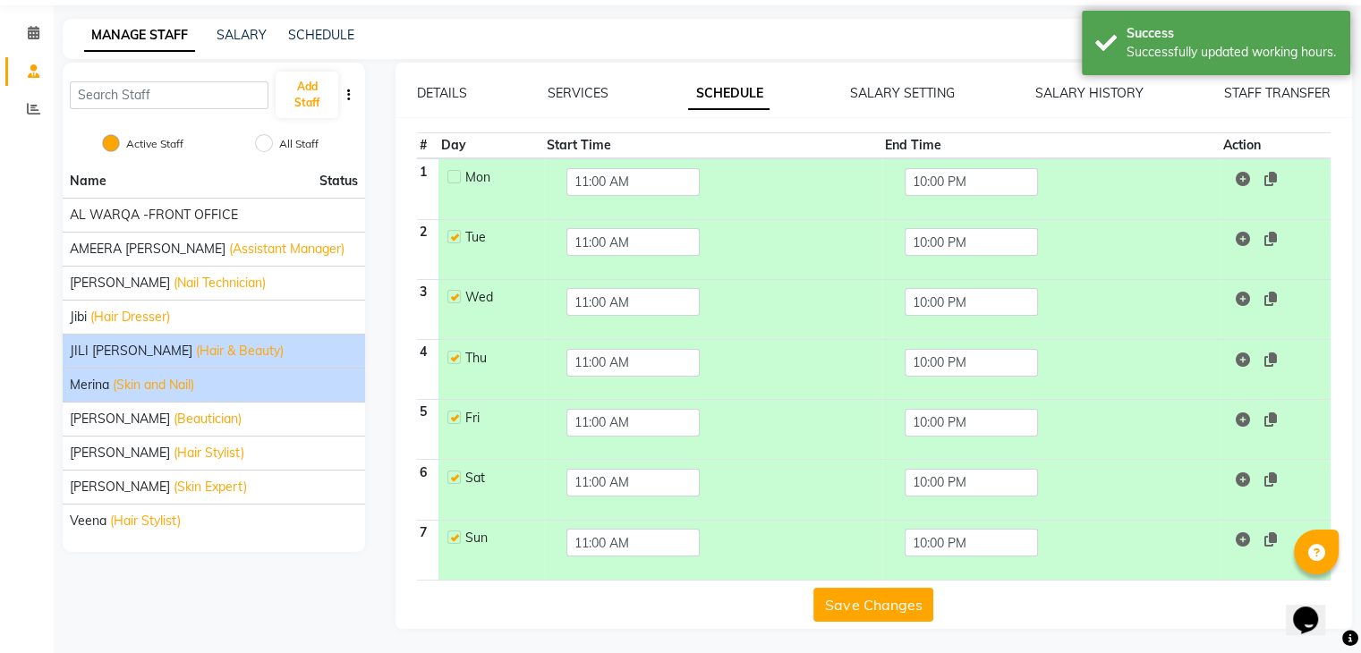
click at [166, 391] on span "(Skin and Nail)" at bounding box center [153, 385] width 81 height 19
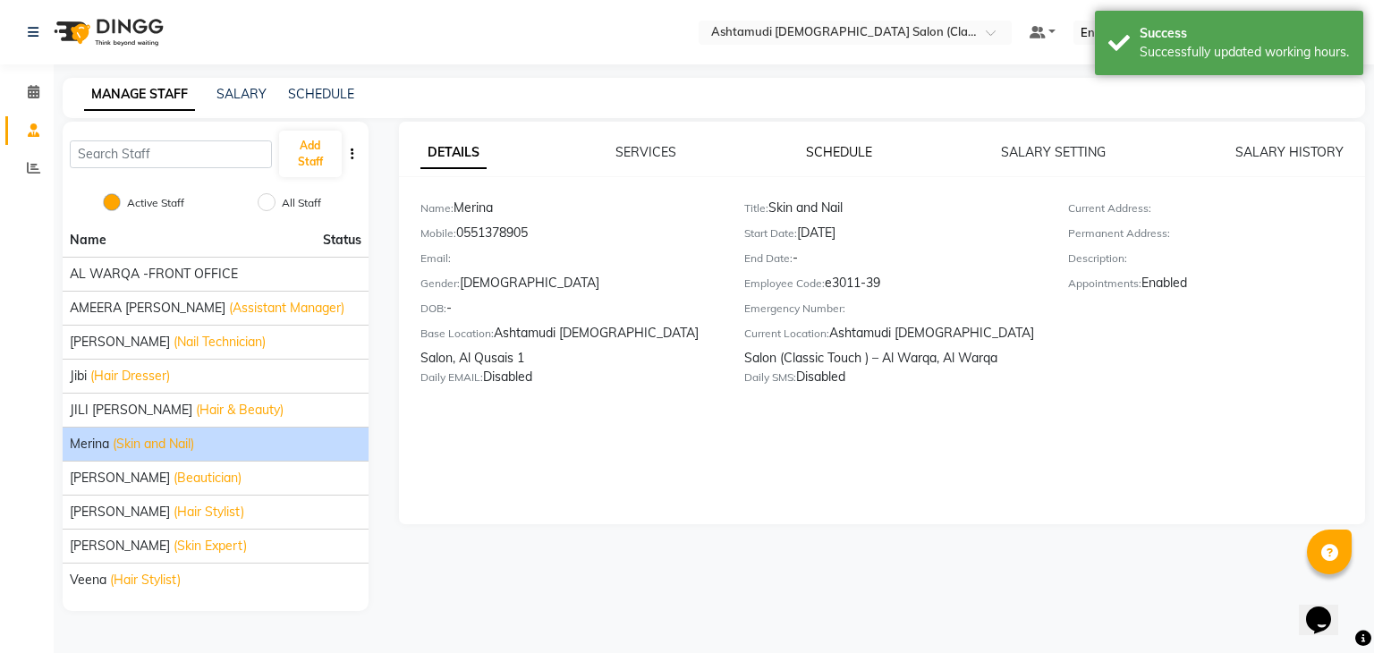
click at [839, 151] on link "SCHEDULE" at bounding box center [839, 152] width 66 height 16
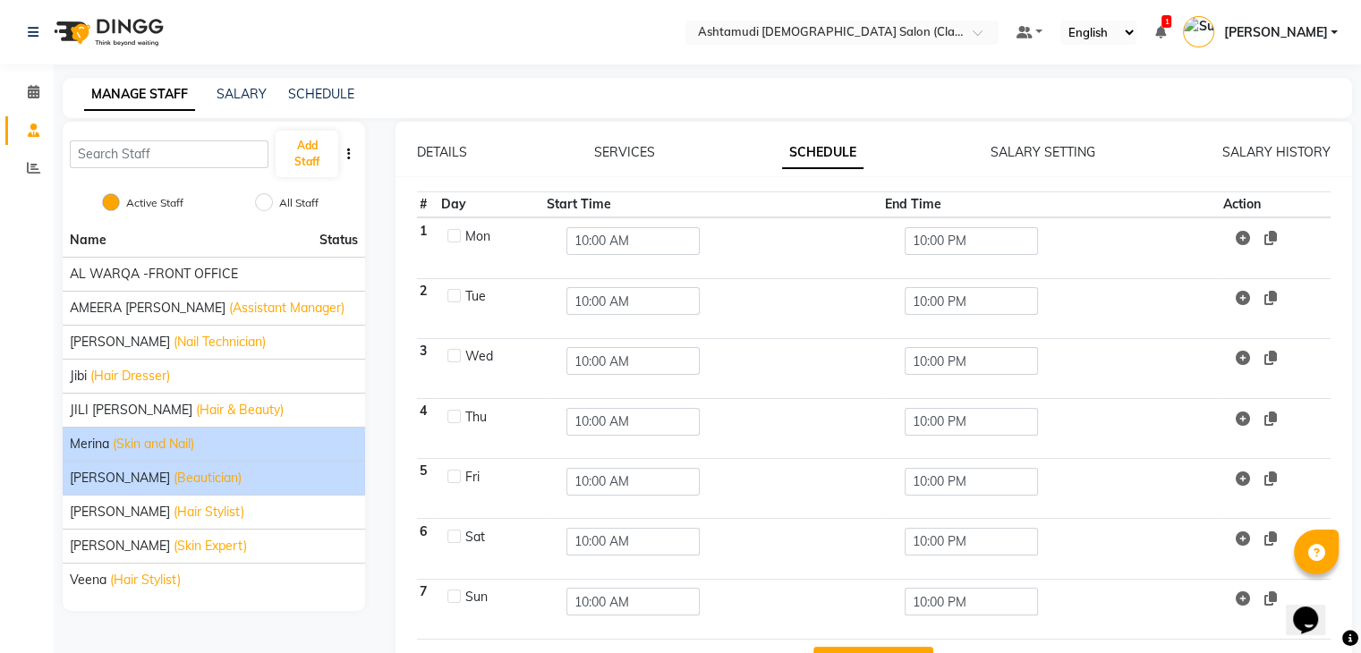
click at [190, 473] on div "Rachna (Beautician)" at bounding box center [214, 478] width 288 height 19
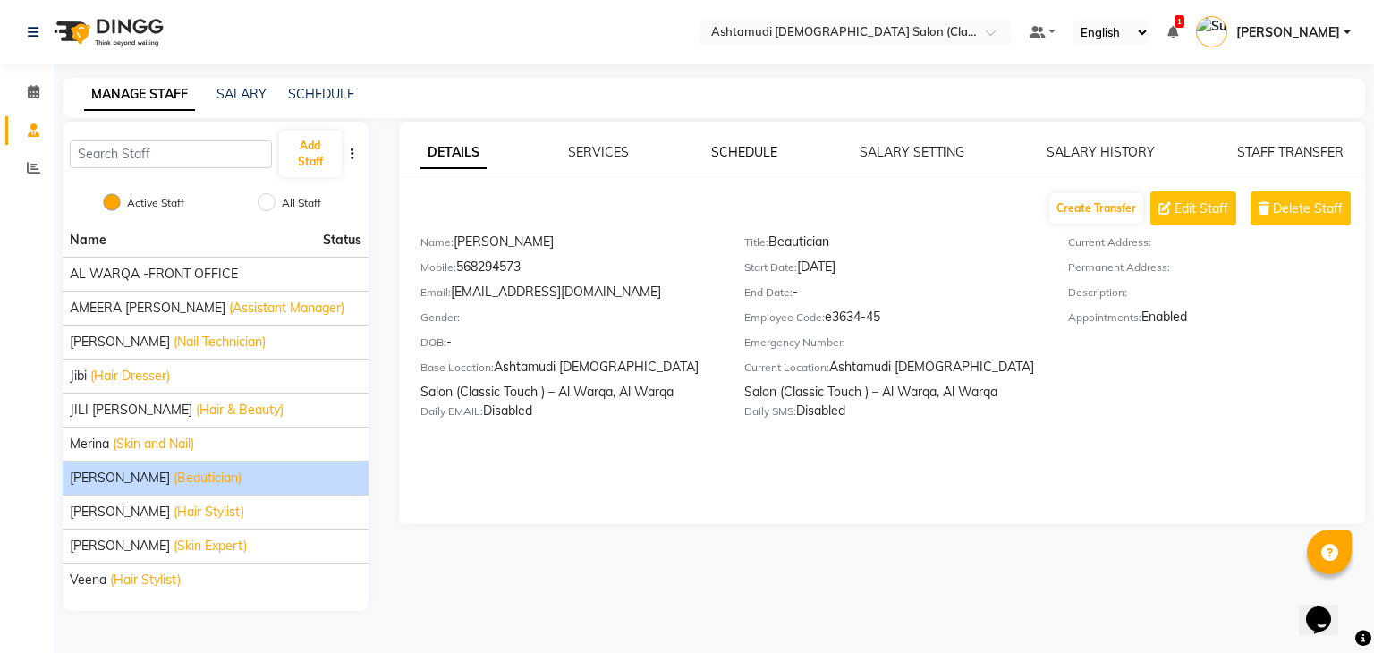
click at [760, 154] on link "SCHEDULE" at bounding box center [744, 152] width 66 height 16
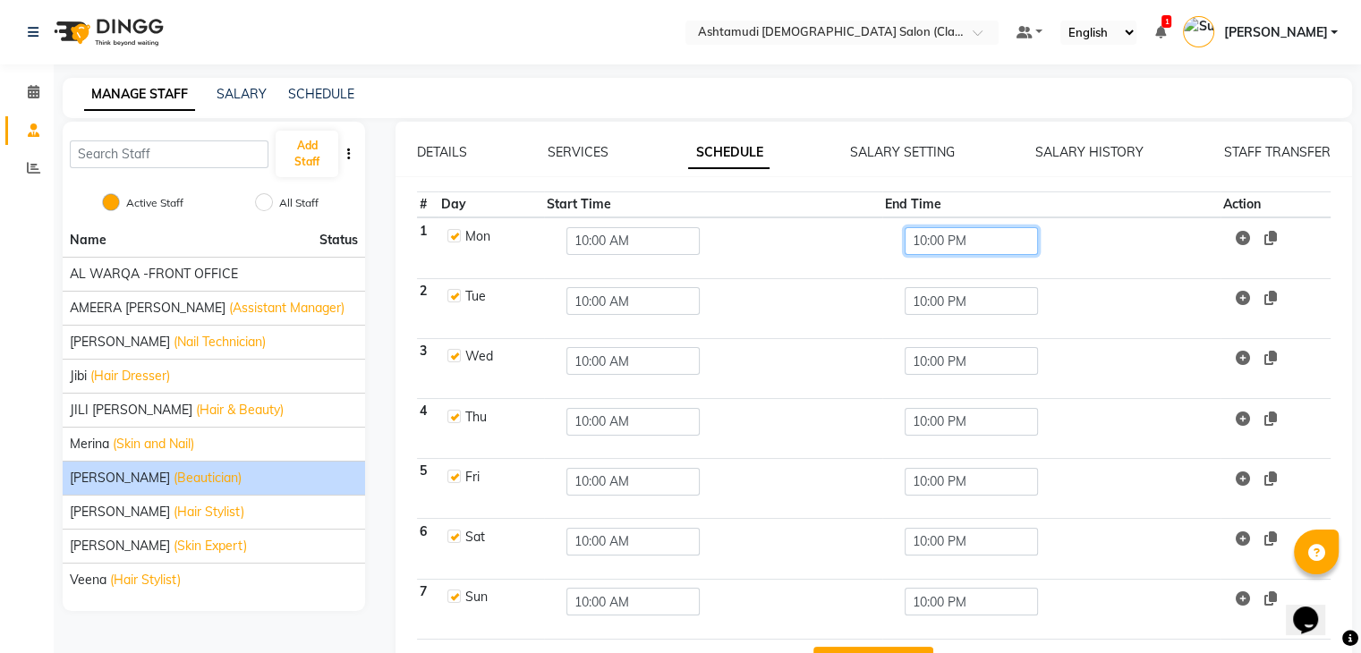
click at [932, 238] on input "10:00 PM" at bounding box center [971, 241] width 133 height 28
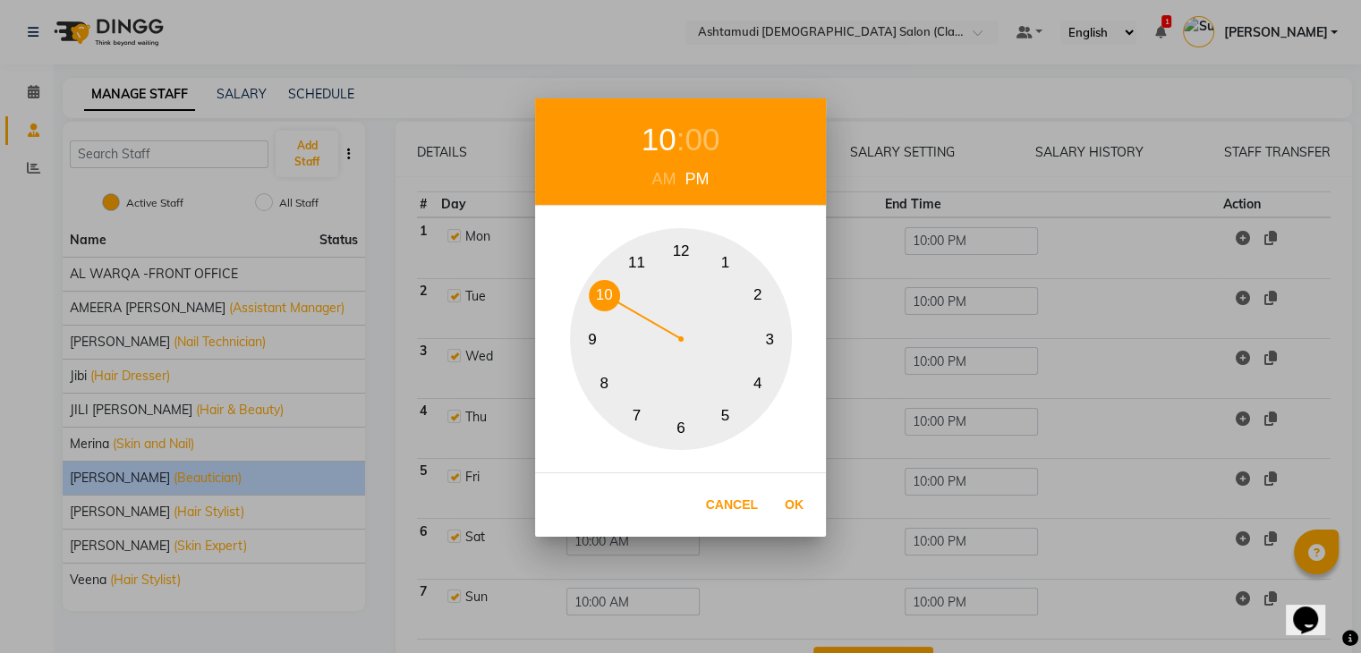
click at [586, 338] on button "9" at bounding box center [592, 339] width 31 height 31
click at [799, 501] on button "Ok" at bounding box center [794, 505] width 37 height 37
type input "09:00 PM"
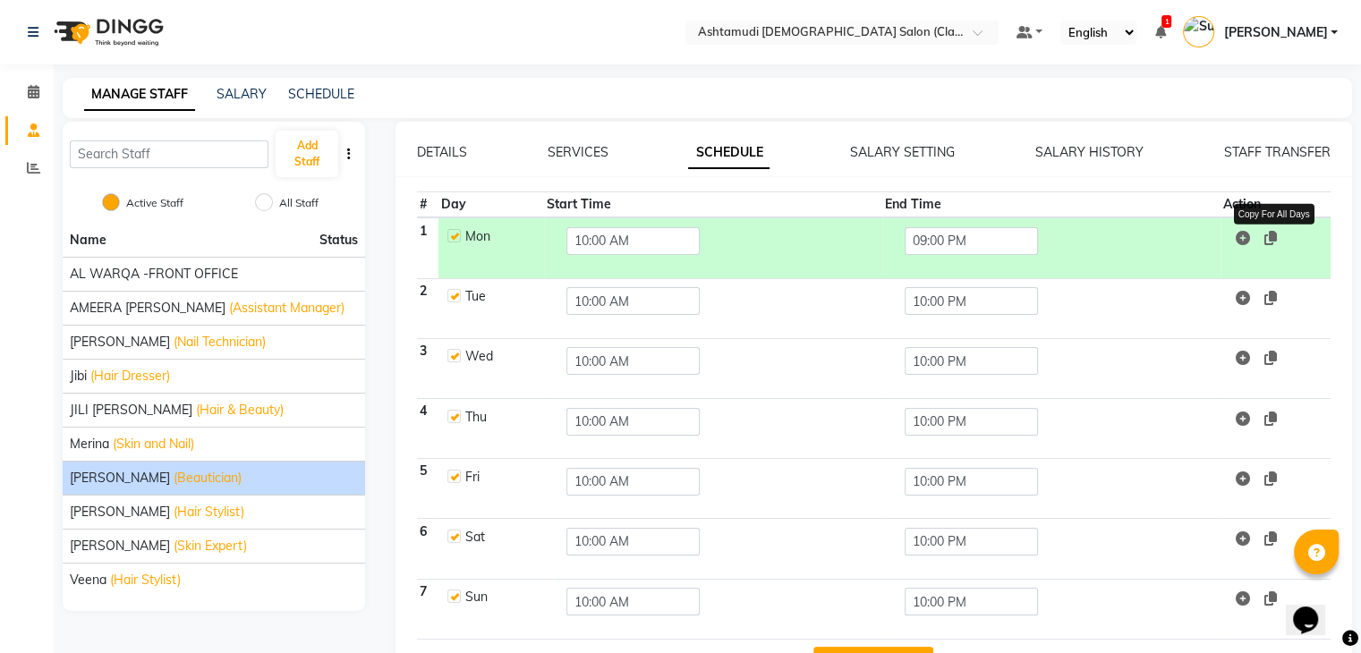
click at [1269, 237] on icon at bounding box center [1270, 238] width 13 height 14
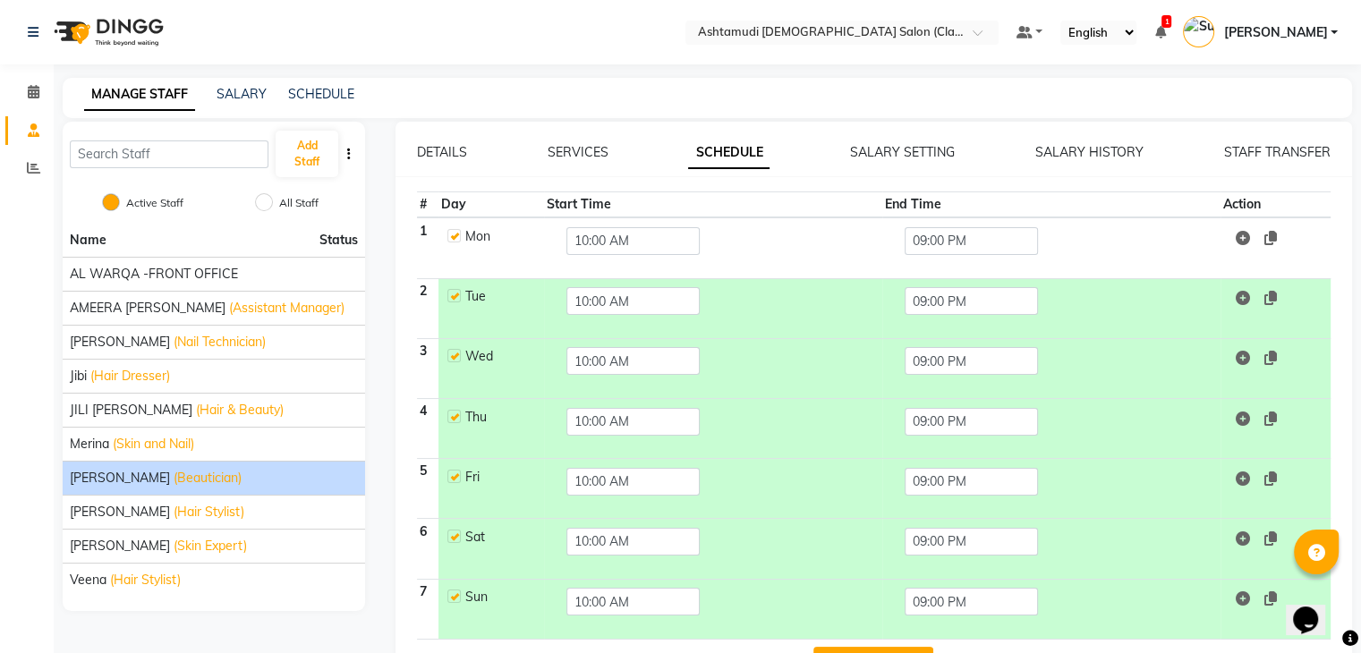
click at [456, 234] on label at bounding box center [453, 235] width 13 height 13
click at [456, 234] on input "checkbox" at bounding box center [453, 235] width 12 height 12
checkbox input "false"
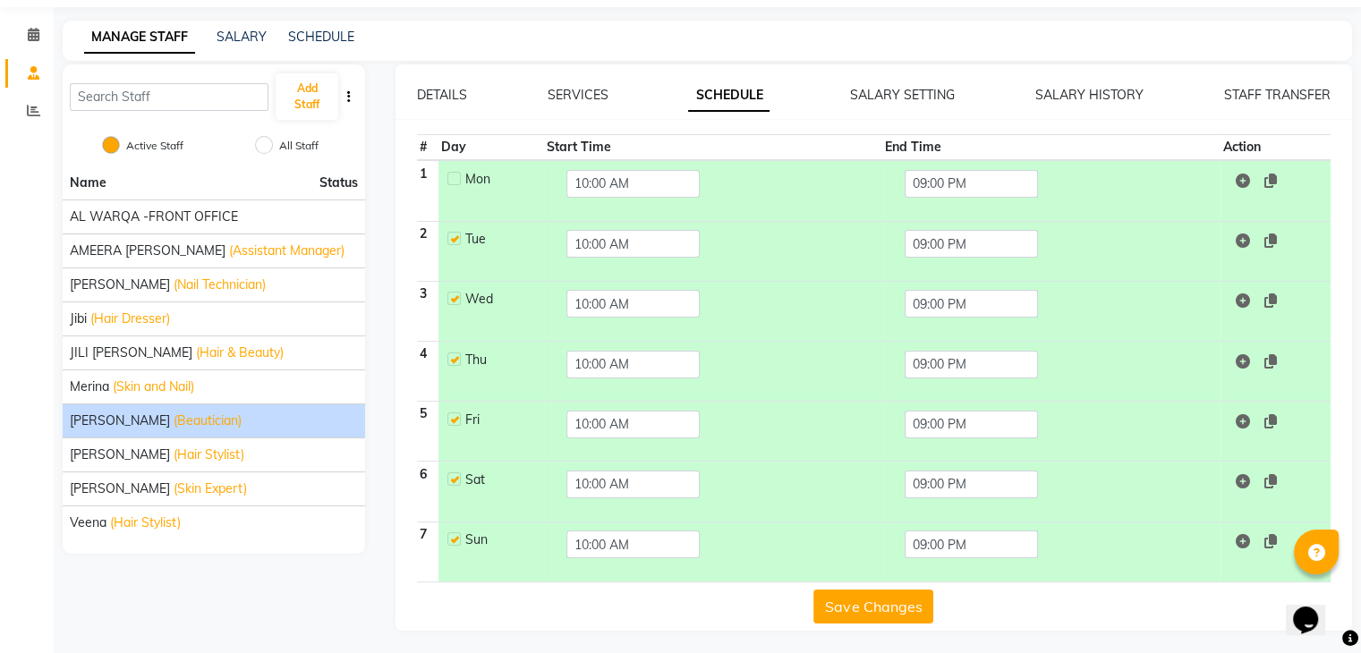
scroll to position [59, 0]
click at [860, 608] on button "Save Changes" at bounding box center [873, 605] width 120 height 34
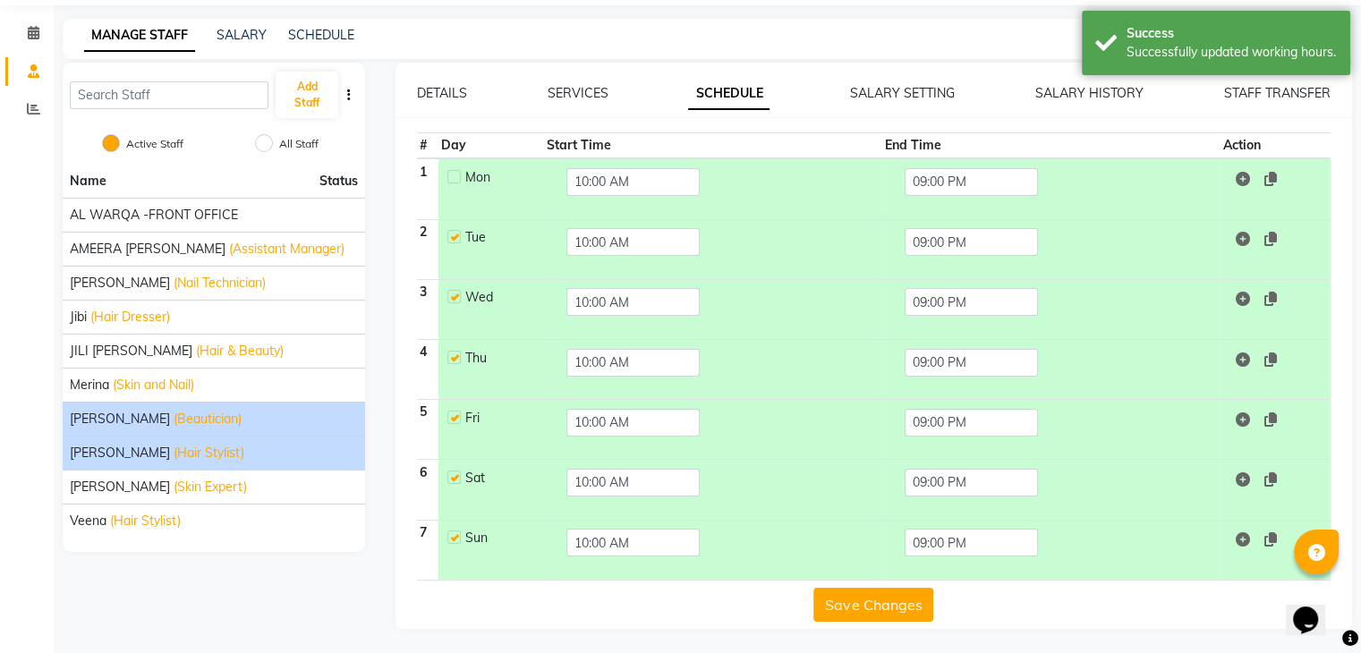
click at [233, 455] on span "(Hair Stylist)" at bounding box center [209, 453] width 71 height 19
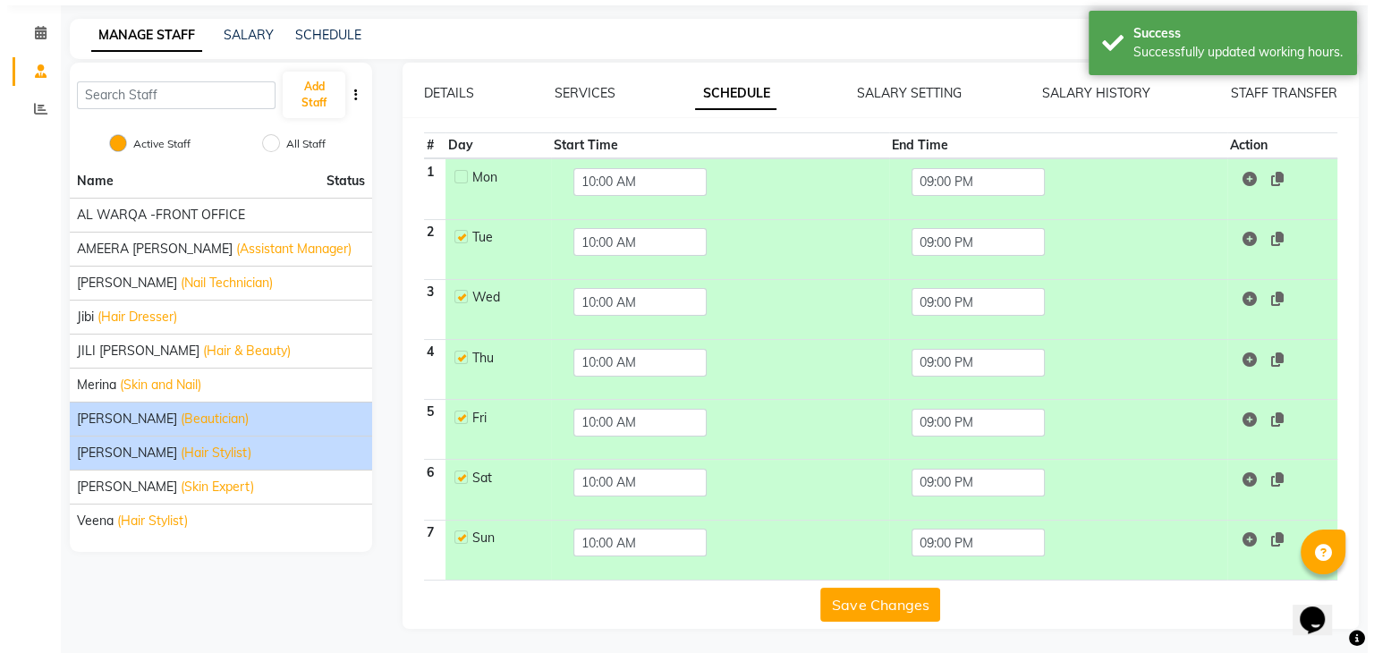
scroll to position [0, 0]
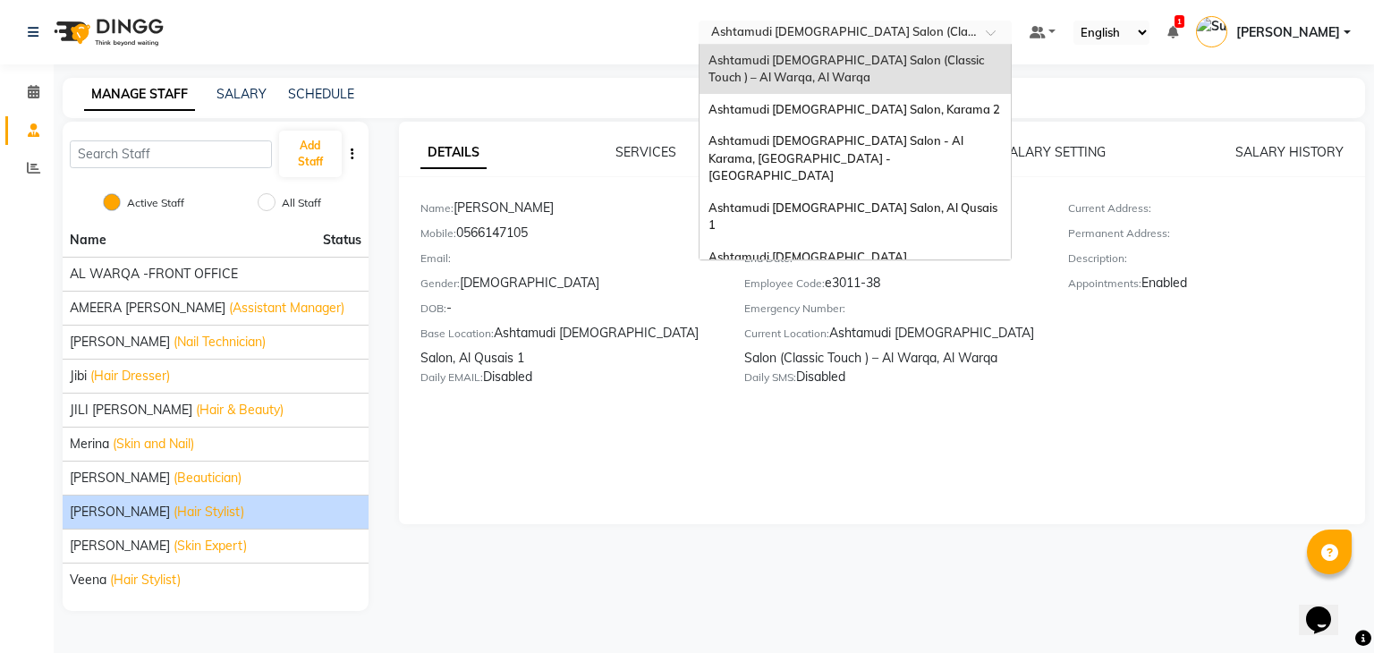
click at [899, 22] on div "Select Location × Ashtamudi Ladies Salon (Classic Touch ) – Al Warqa, Al Warqa" at bounding box center [855, 33] width 313 height 24
click at [876, 112] on span "Ashtamudi [DEMOGRAPHIC_DATA] Salon, Karama 2" at bounding box center [855, 109] width 292 height 14
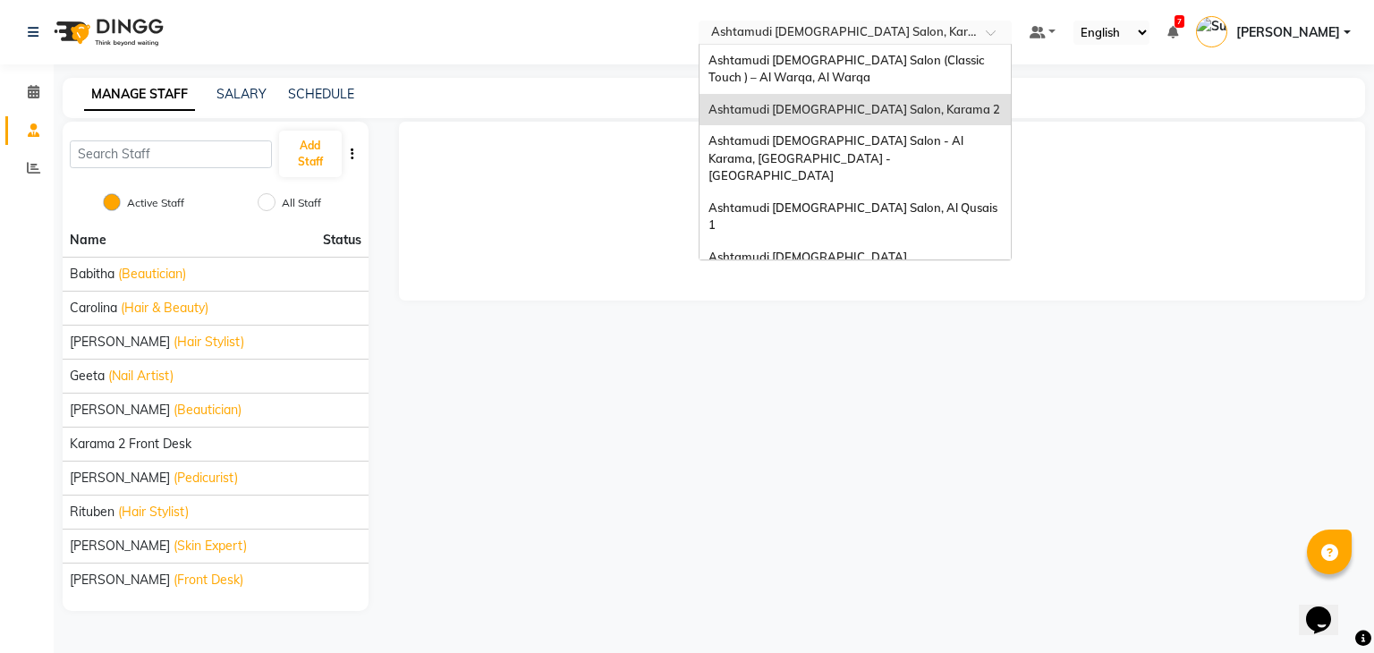
click at [876, 32] on input "text" at bounding box center [838, 34] width 260 height 18
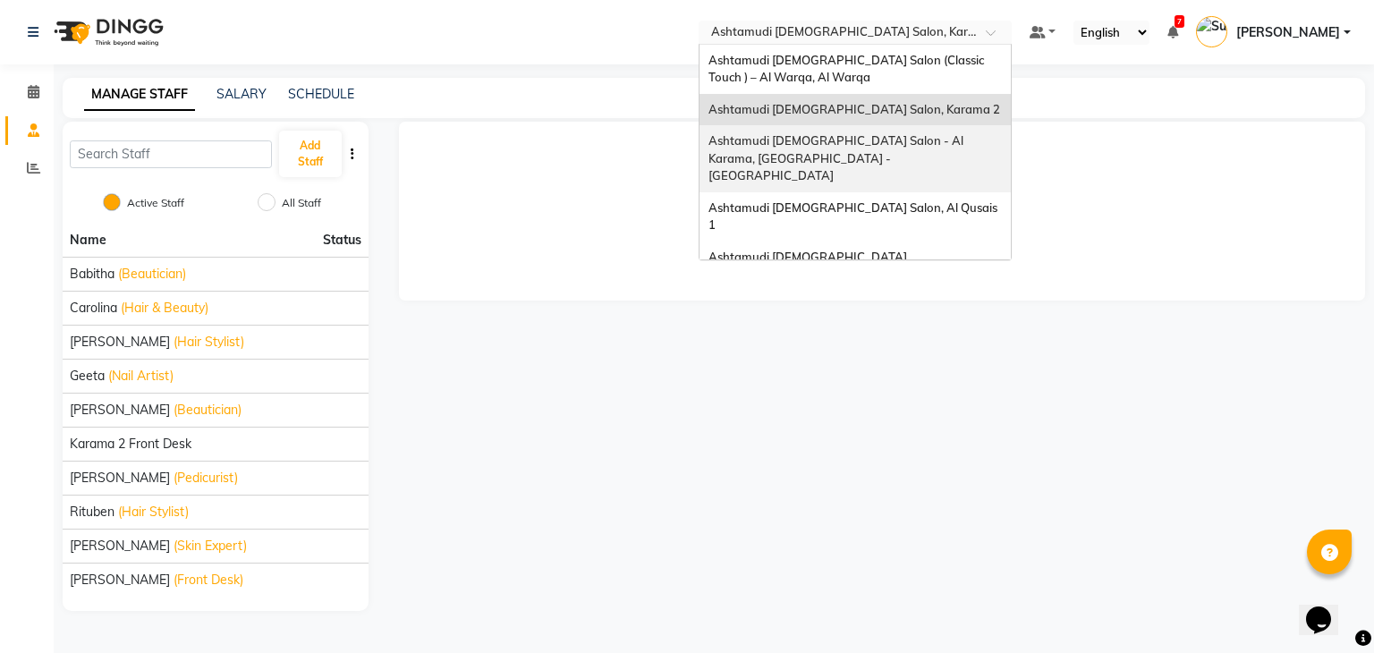
click at [840, 144] on span "Ashtamudi [DEMOGRAPHIC_DATA] Salon - Al Karama, [GEOGRAPHIC_DATA] -[GEOGRAPHIC_…" at bounding box center [838, 157] width 258 height 49
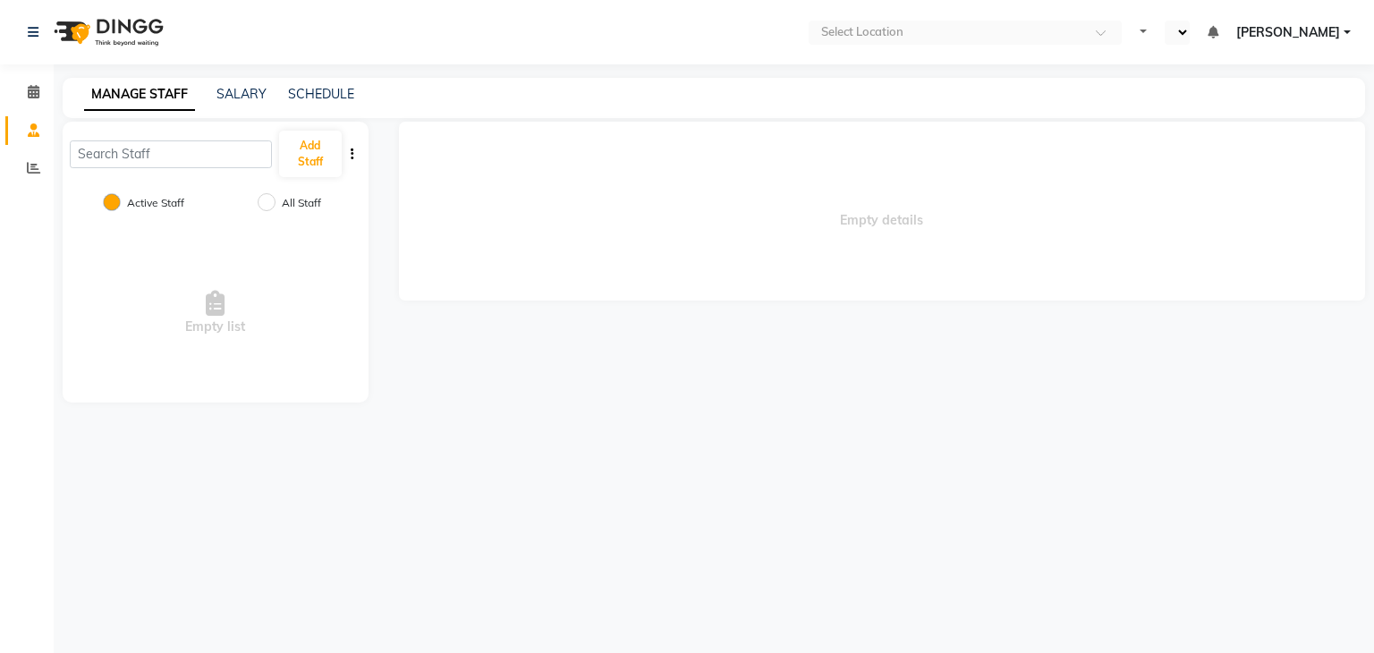
select select "en"
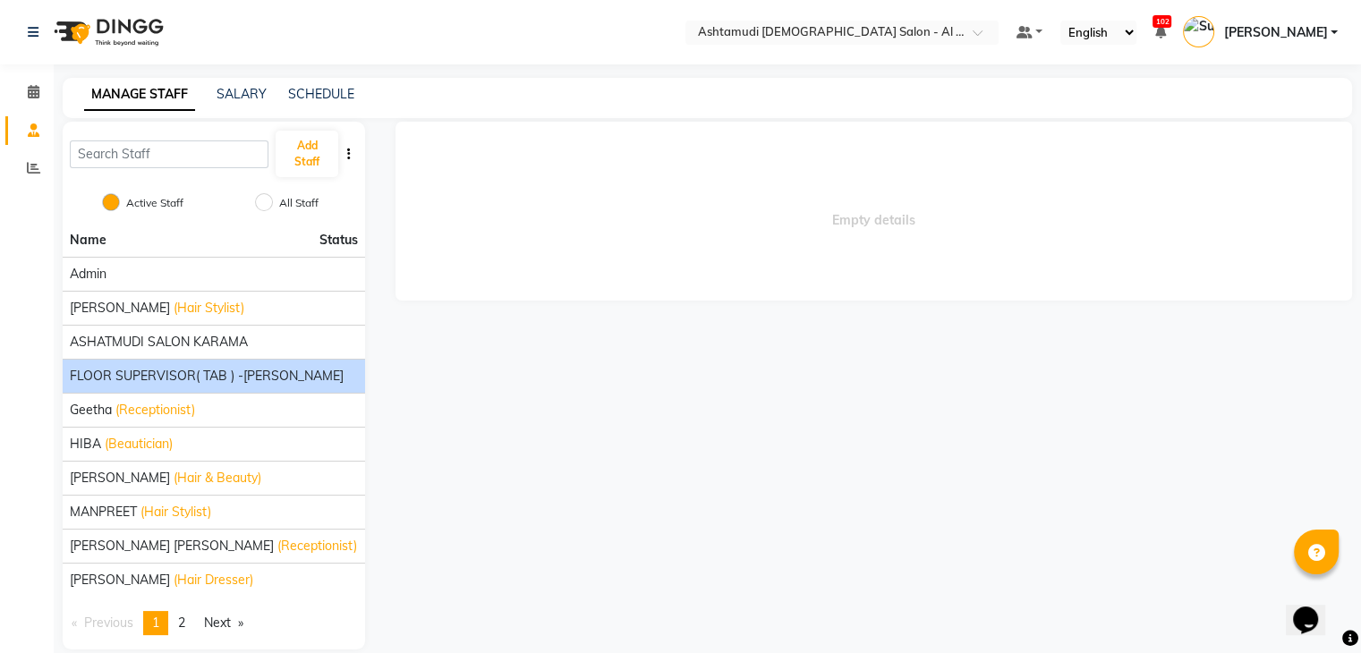
scroll to position [21, 0]
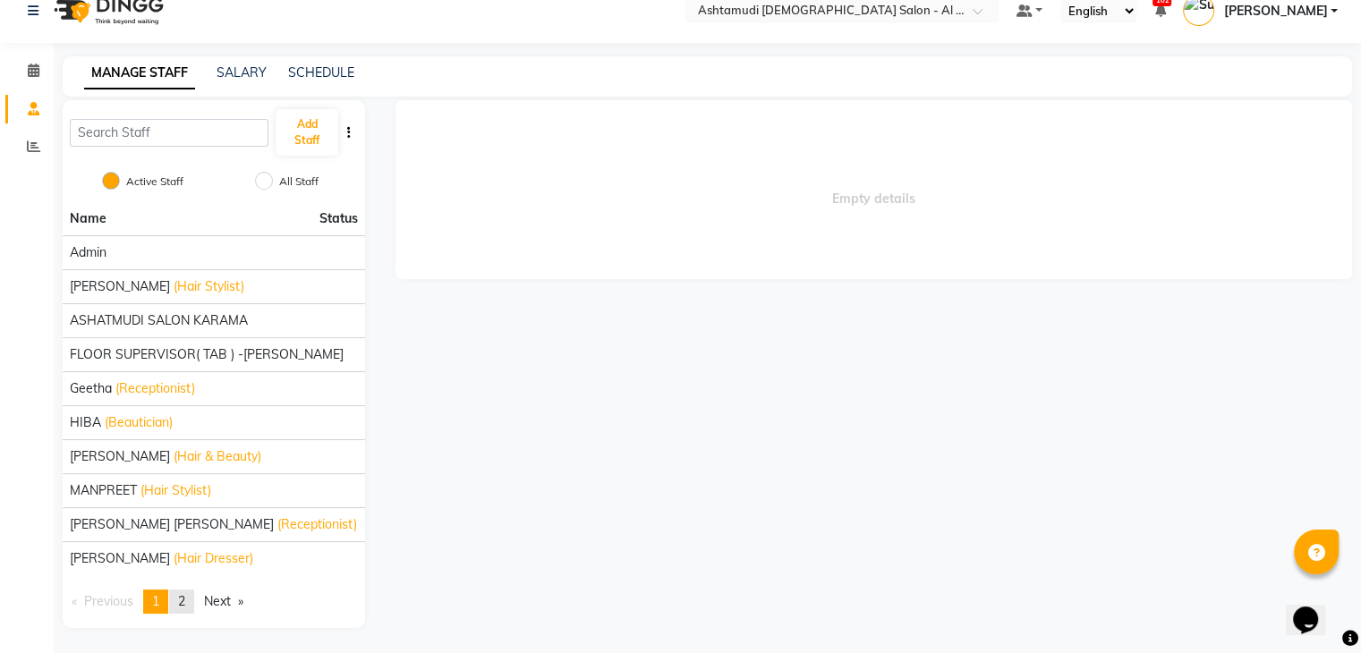
click at [183, 606] on span "2" at bounding box center [181, 601] width 7 height 16
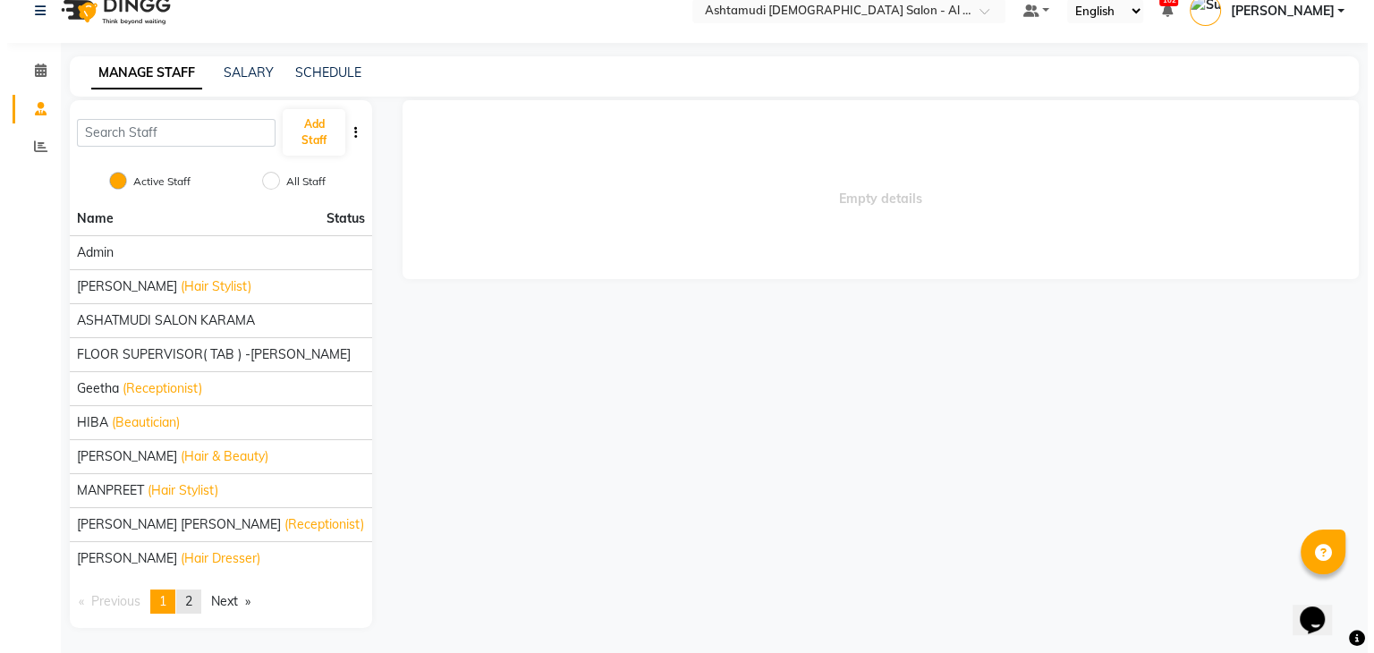
scroll to position [0, 0]
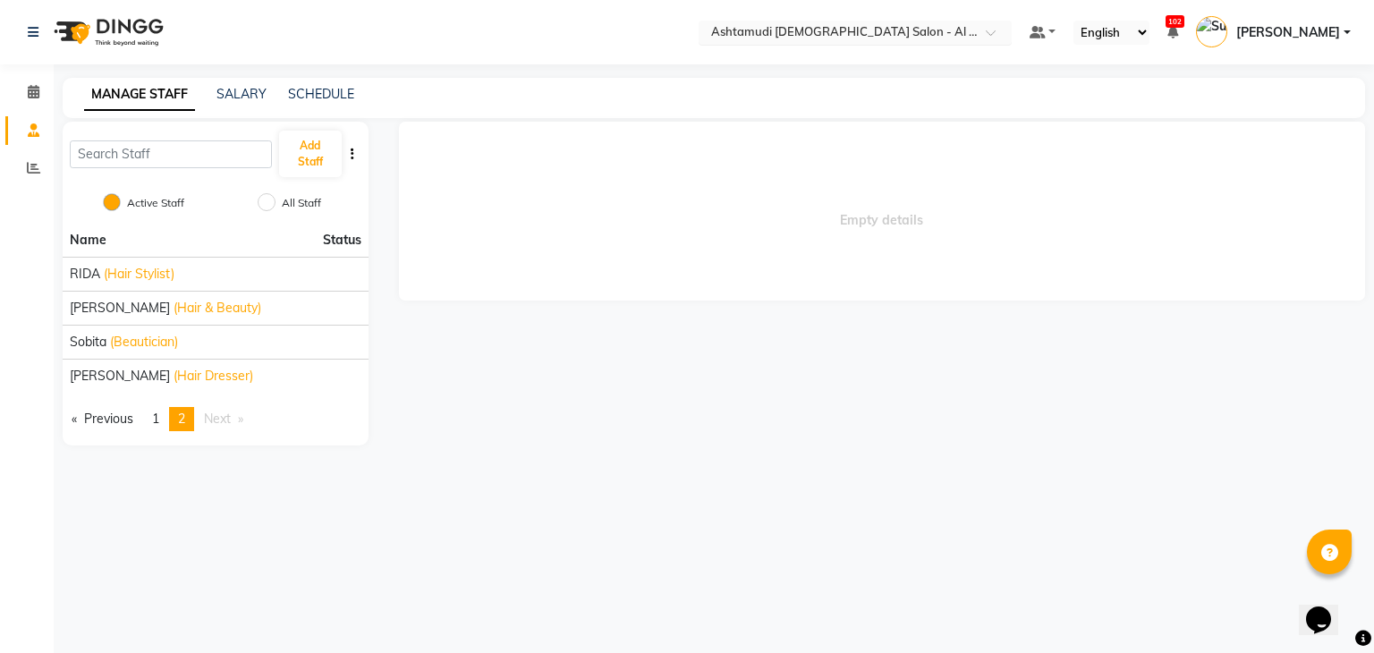
click at [949, 28] on input "text" at bounding box center [838, 34] width 260 height 18
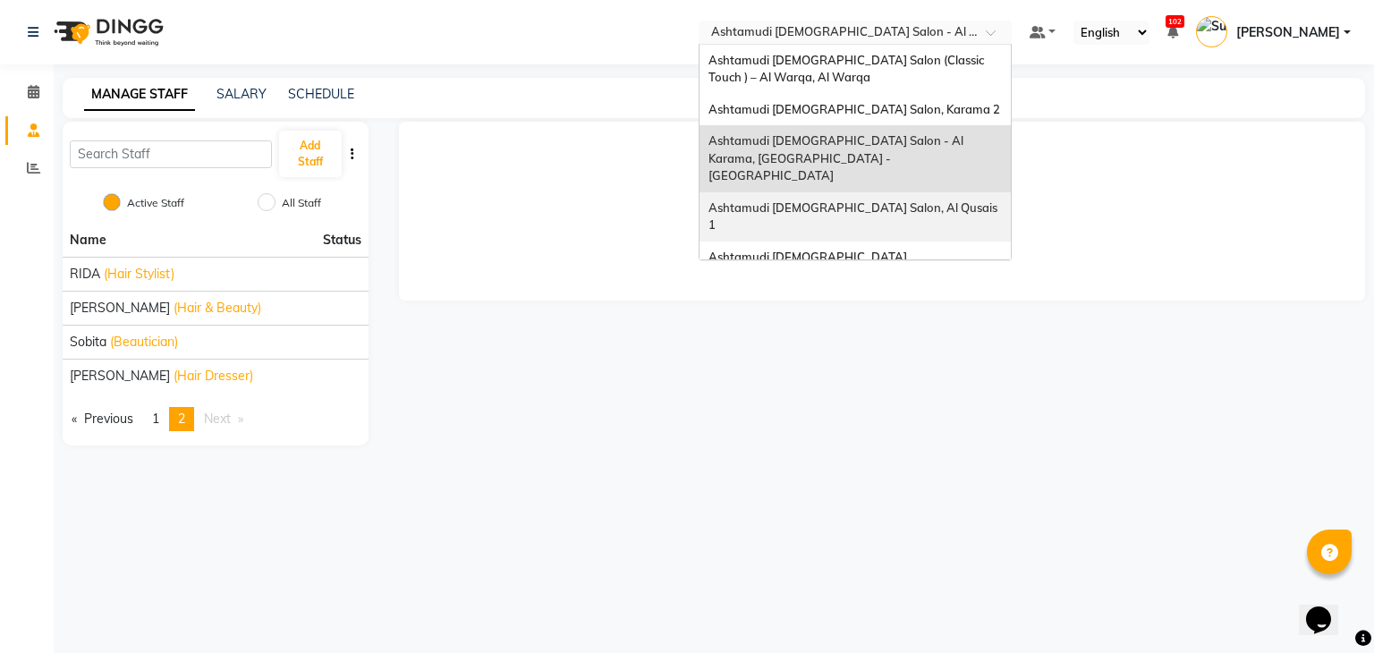
click at [880, 200] on span "Ashtamudi [DEMOGRAPHIC_DATA] Salon, Al Qusais 1" at bounding box center [855, 216] width 292 height 32
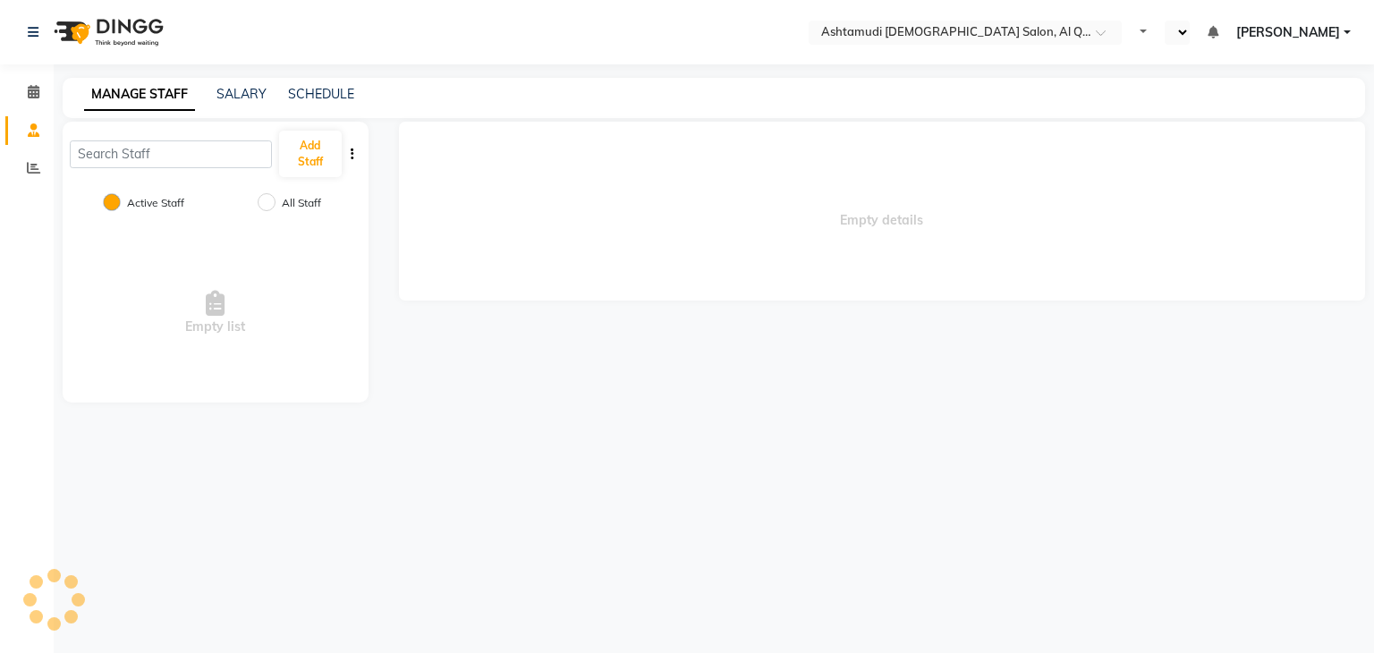
select select "en"
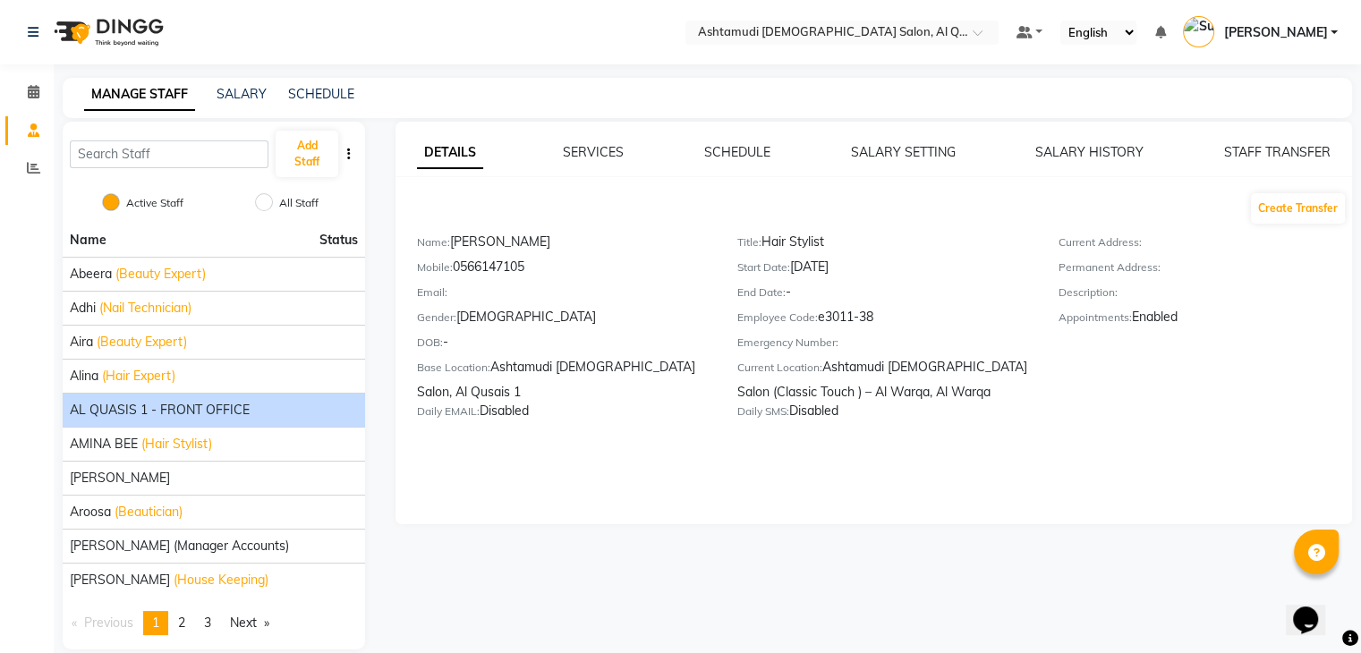
scroll to position [21, 0]
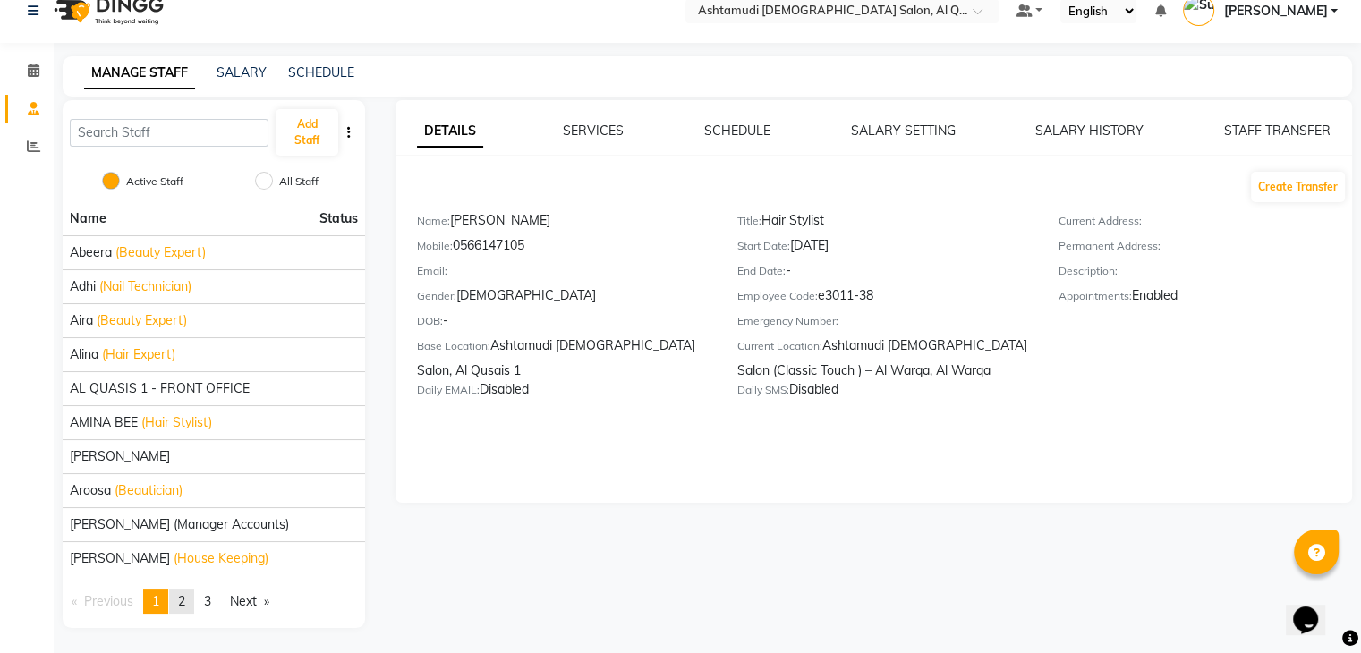
click at [190, 599] on link "page 2" at bounding box center [181, 602] width 25 height 24
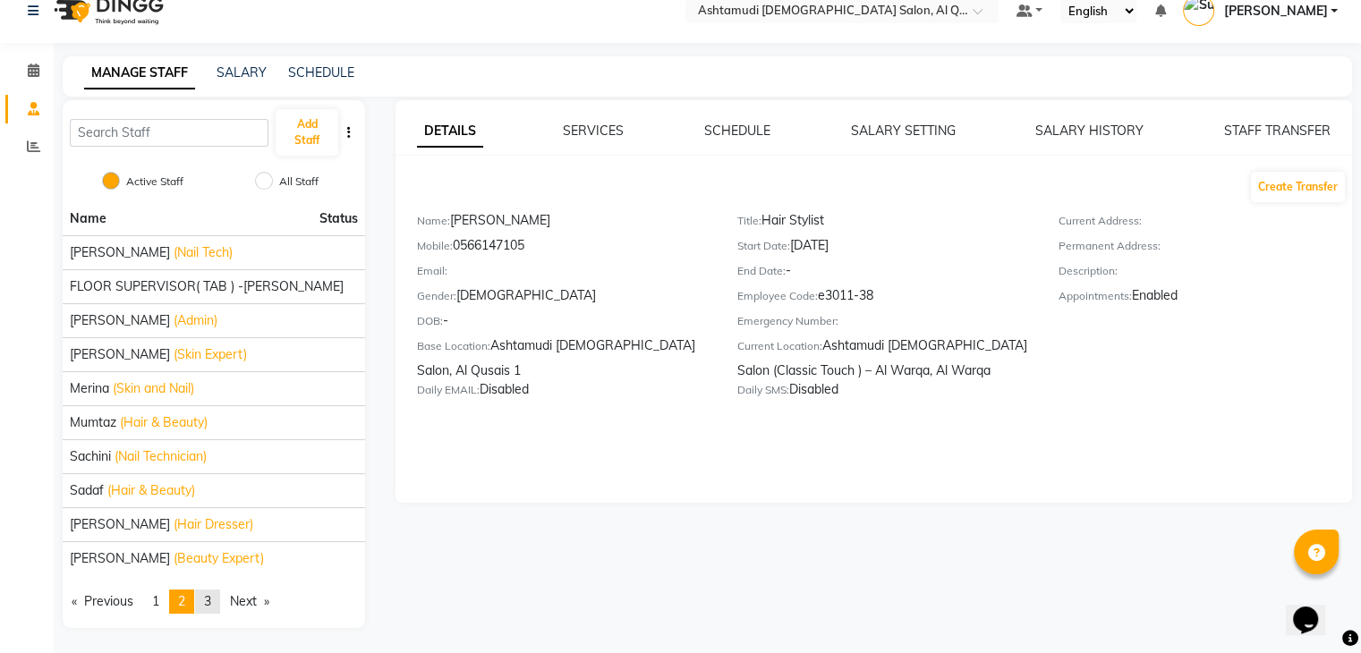
click at [210, 594] on span "3" at bounding box center [207, 601] width 7 height 16
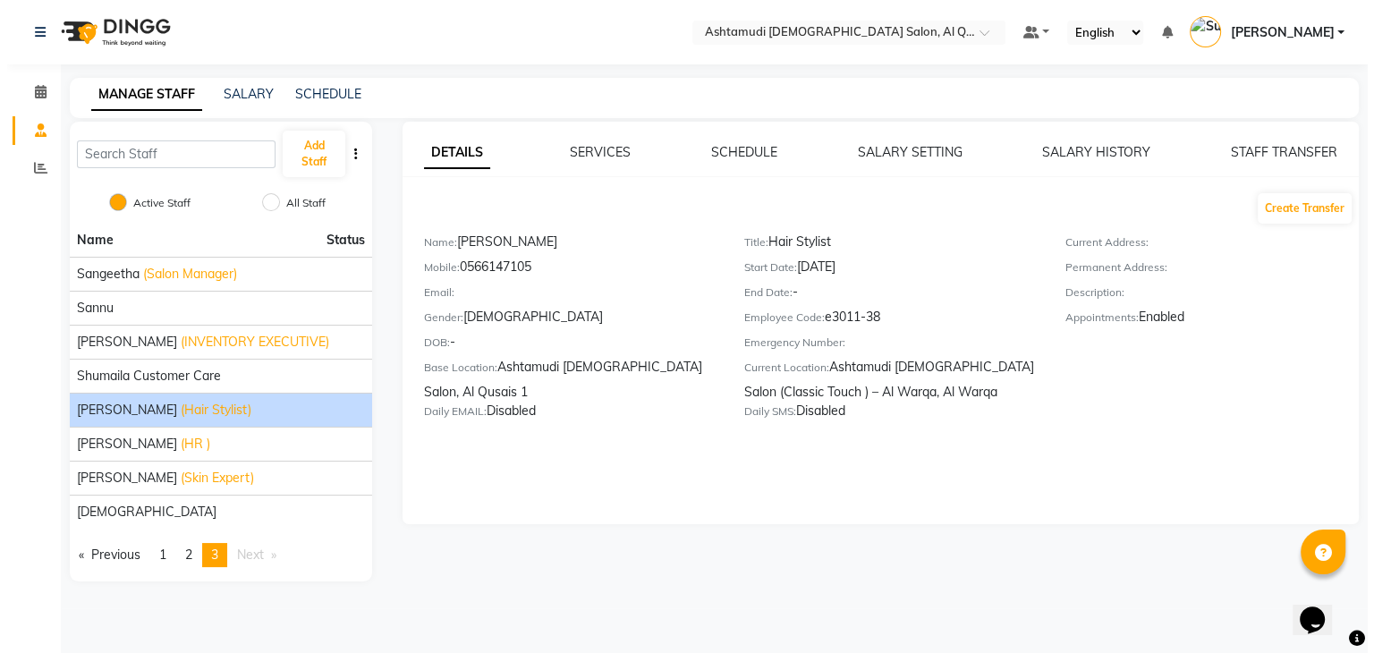
scroll to position [0, 0]
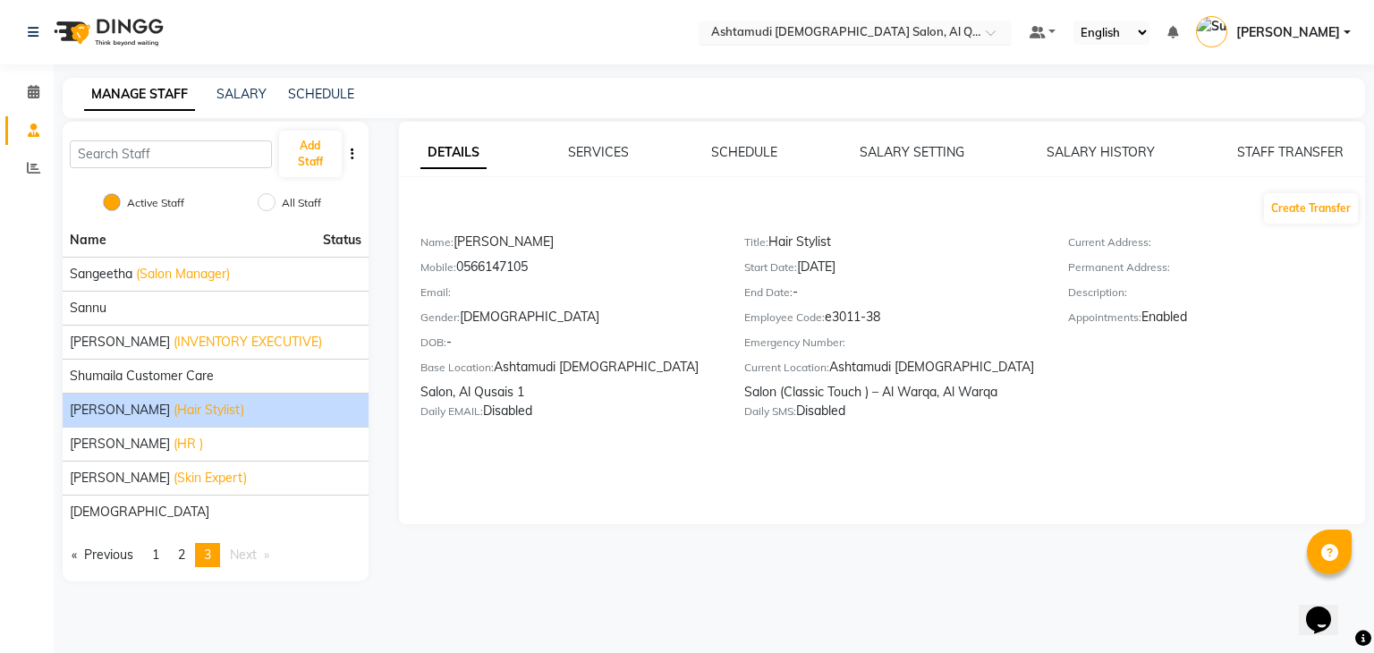
click at [898, 34] on input "text" at bounding box center [838, 34] width 260 height 18
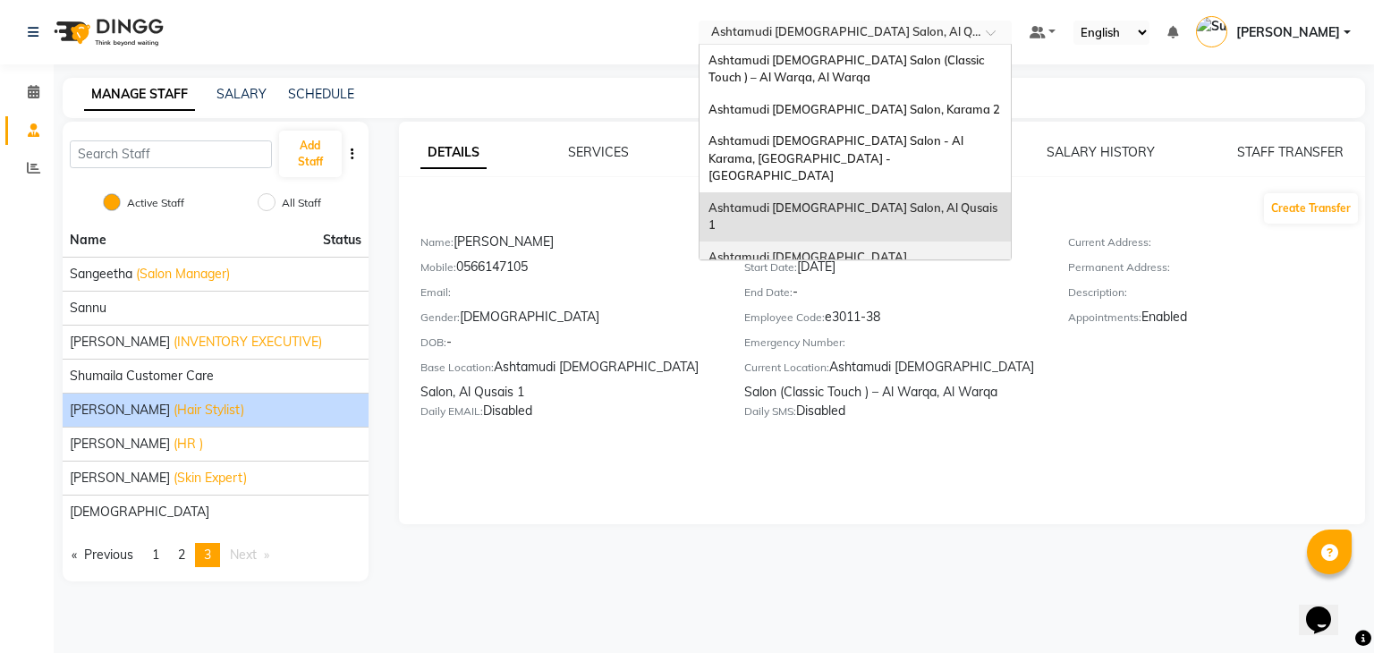
click at [926, 250] on span "Ashtamudi [DEMOGRAPHIC_DATA] [GEOGRAPHIC_DATA], [GEOGRAPHIC_DATA]" at bounding box center [837, 266] width 256 height 32
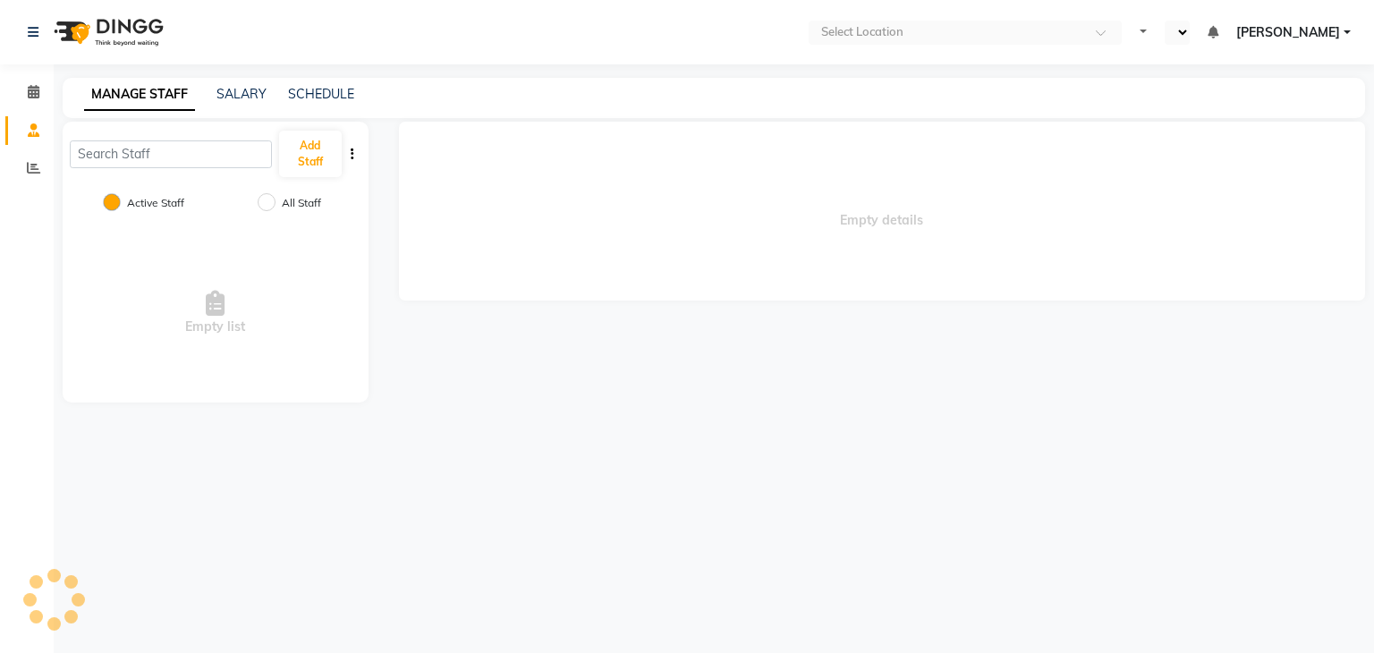
select select "en"
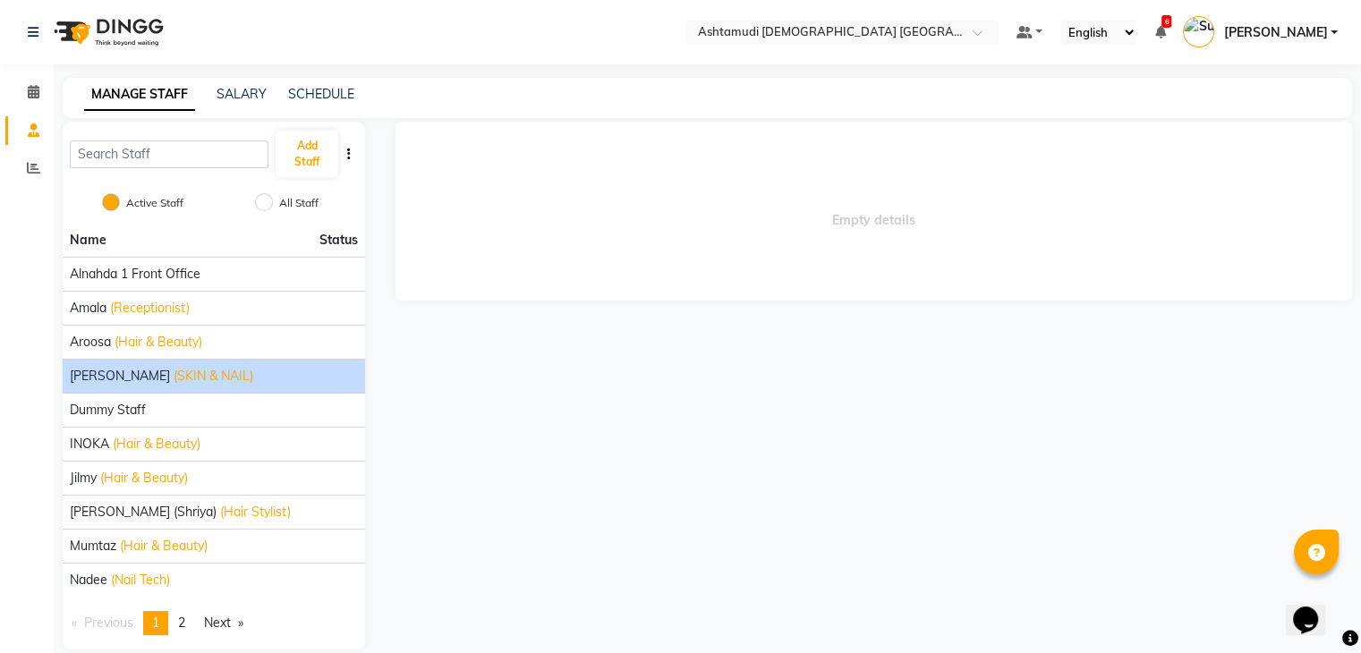
scroll to position [21, 0]
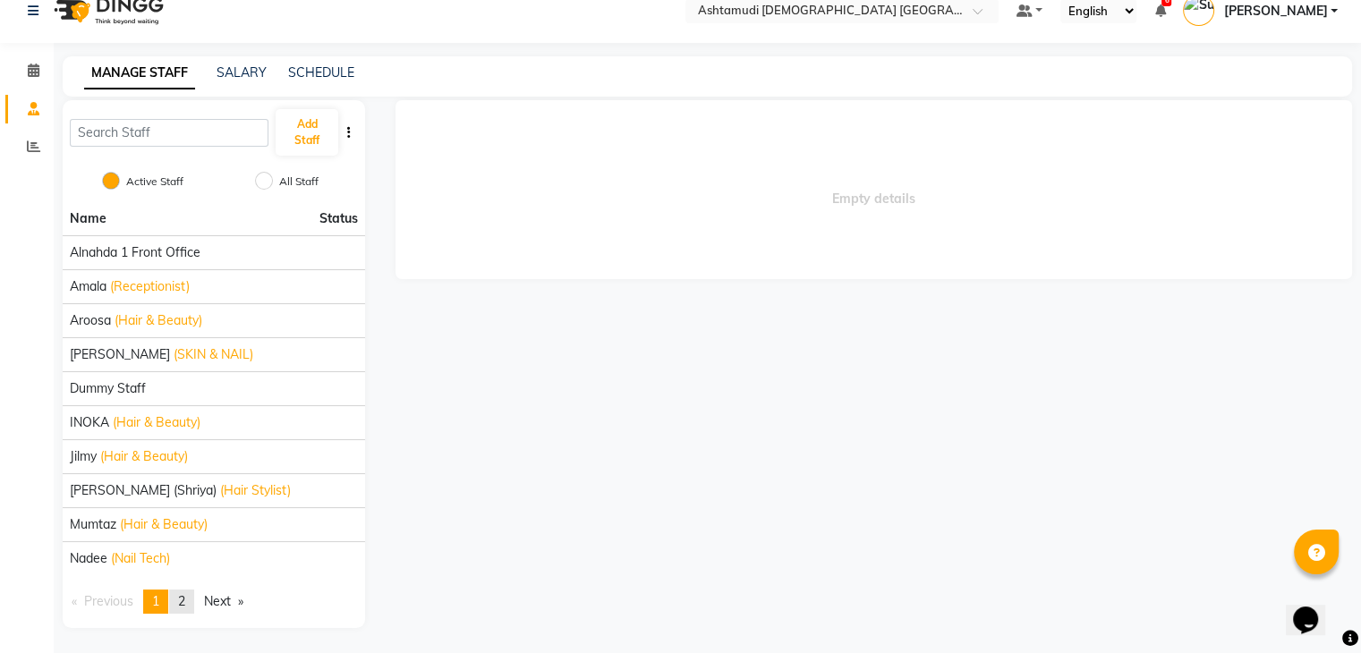
click at [193, 608] on link "page 2" at bounding box center [181, 602] width 25 height 24
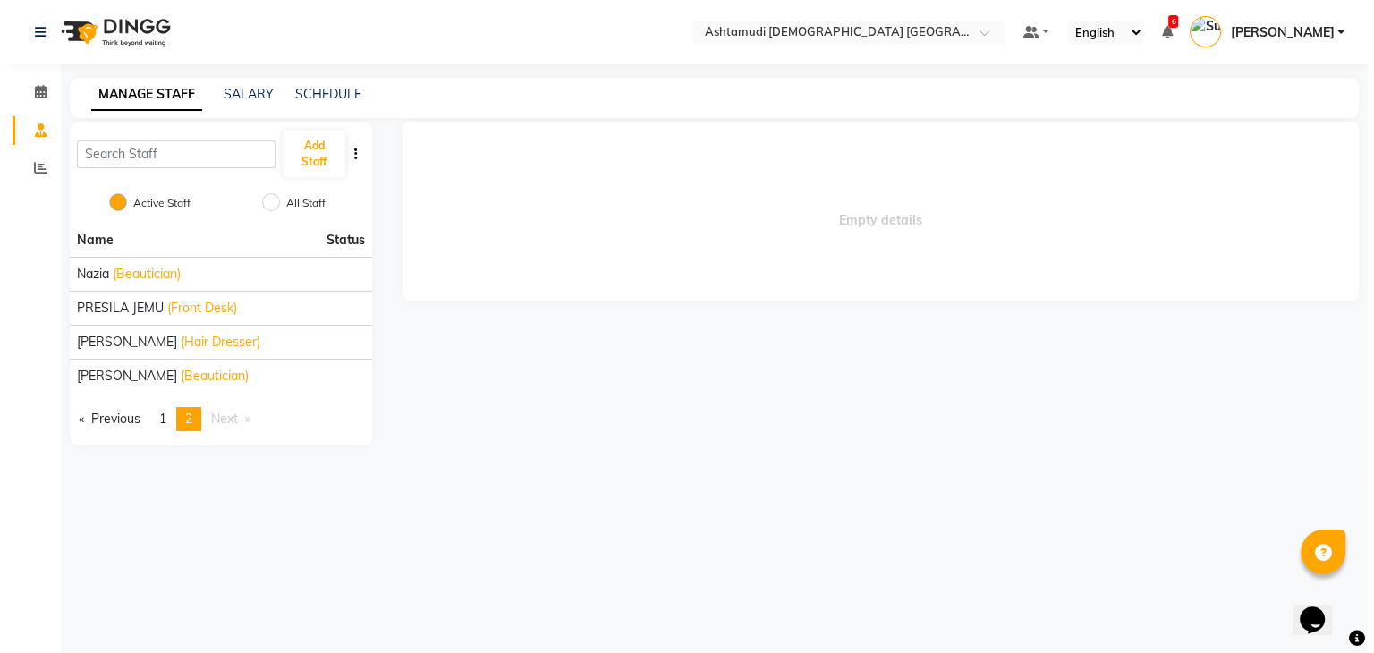
scroll to position [0, 0]
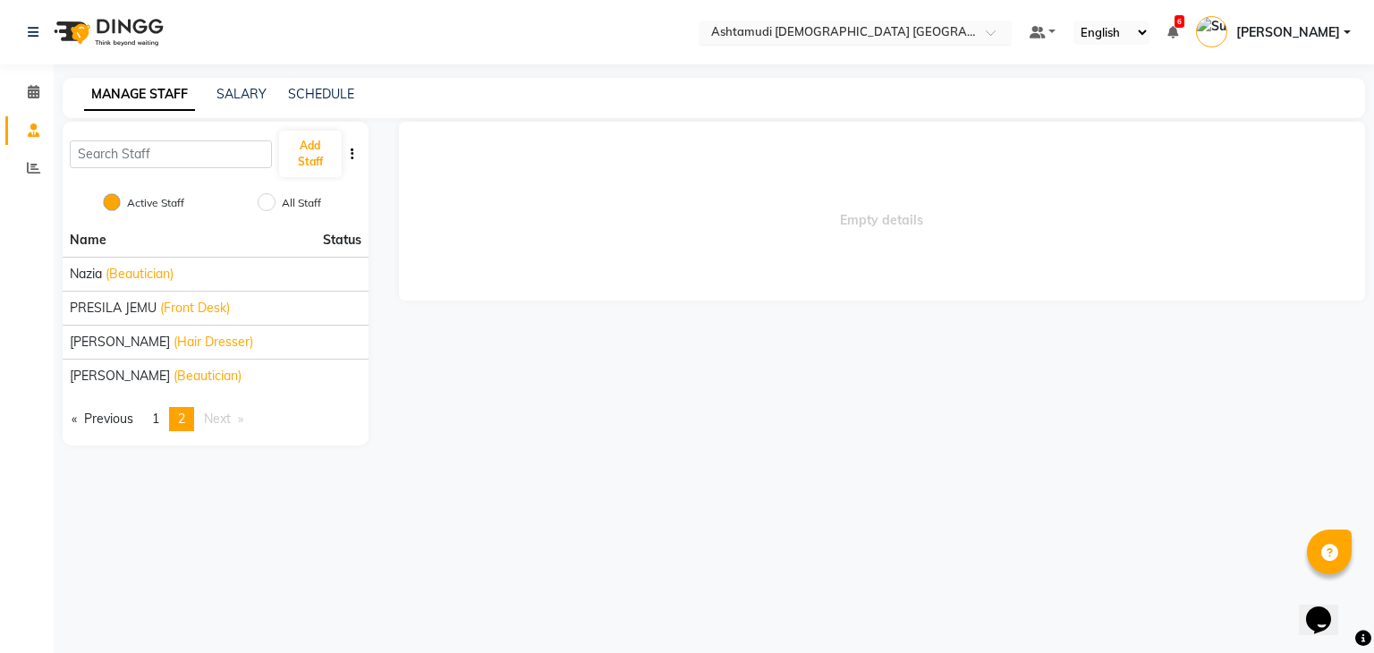
click at [952, 39] on input "text" at bounding box center [838, 34] width 260 height 18
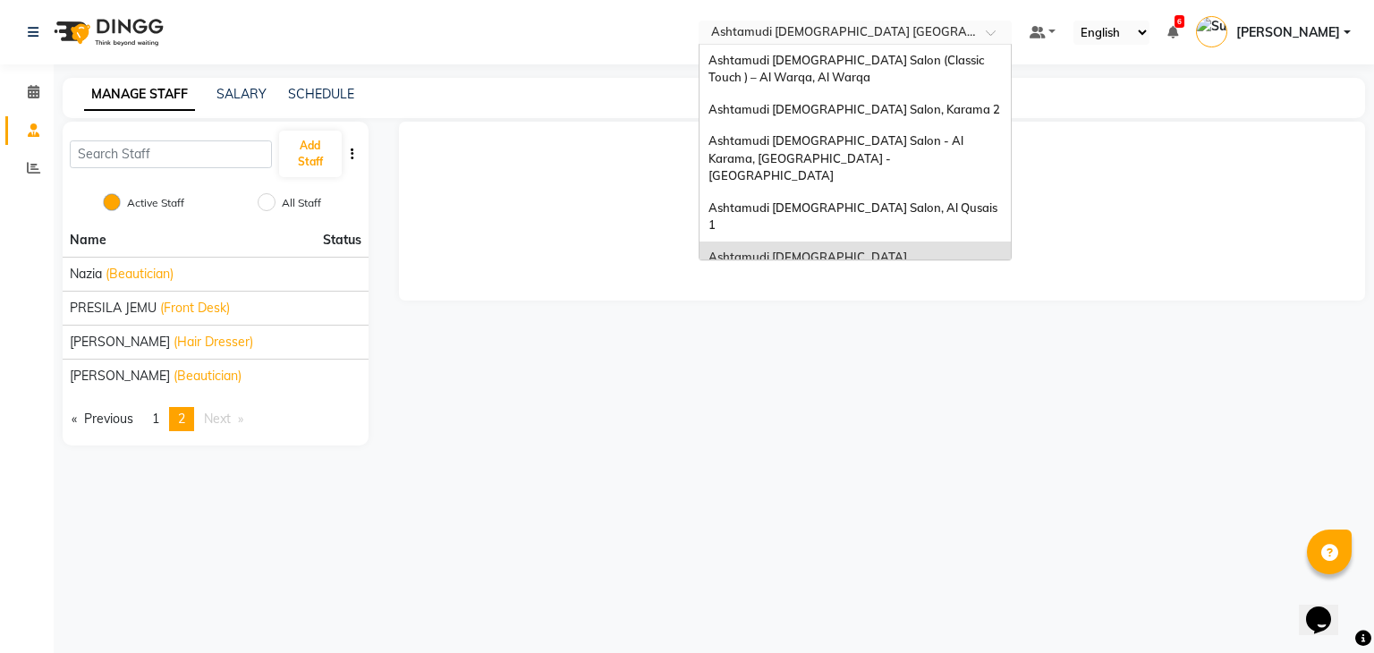
click at [917, 299] on span "Ashtamudi [DEMOGRAPHIC_DATA] Salon, Al Nahda" at bounding box center [854, 306] width 290 height 14
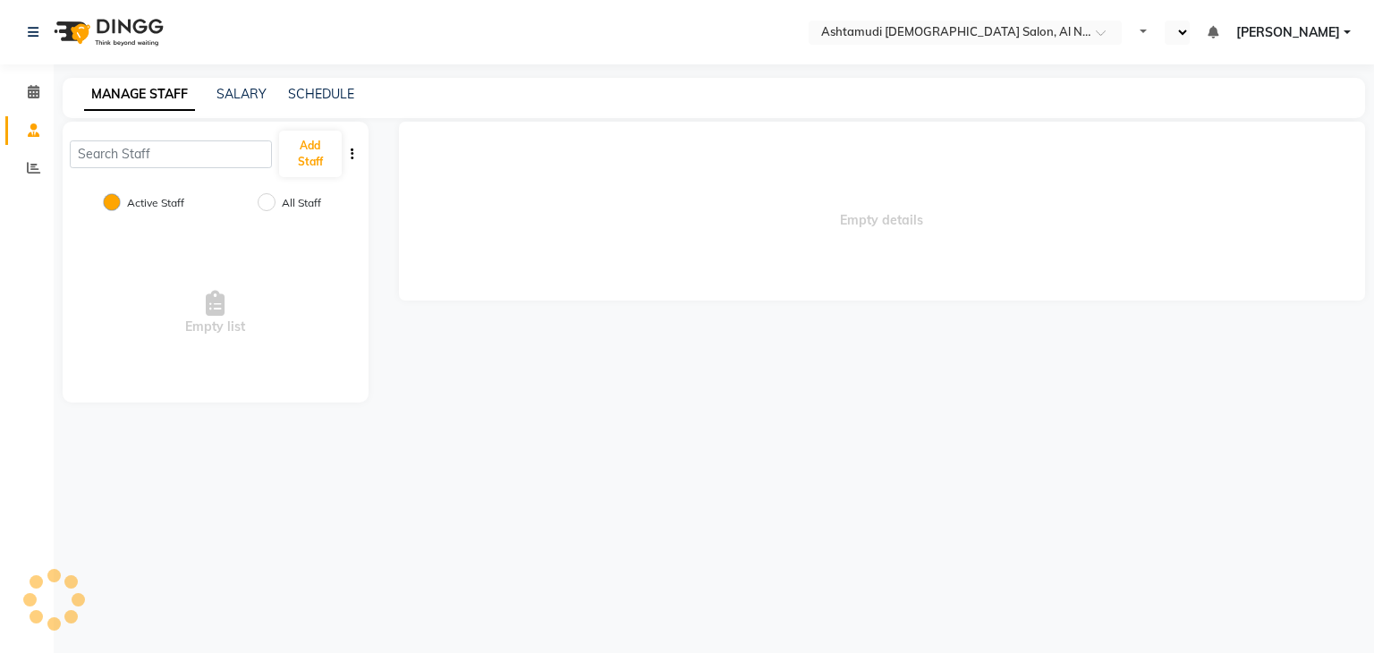
select select "en"
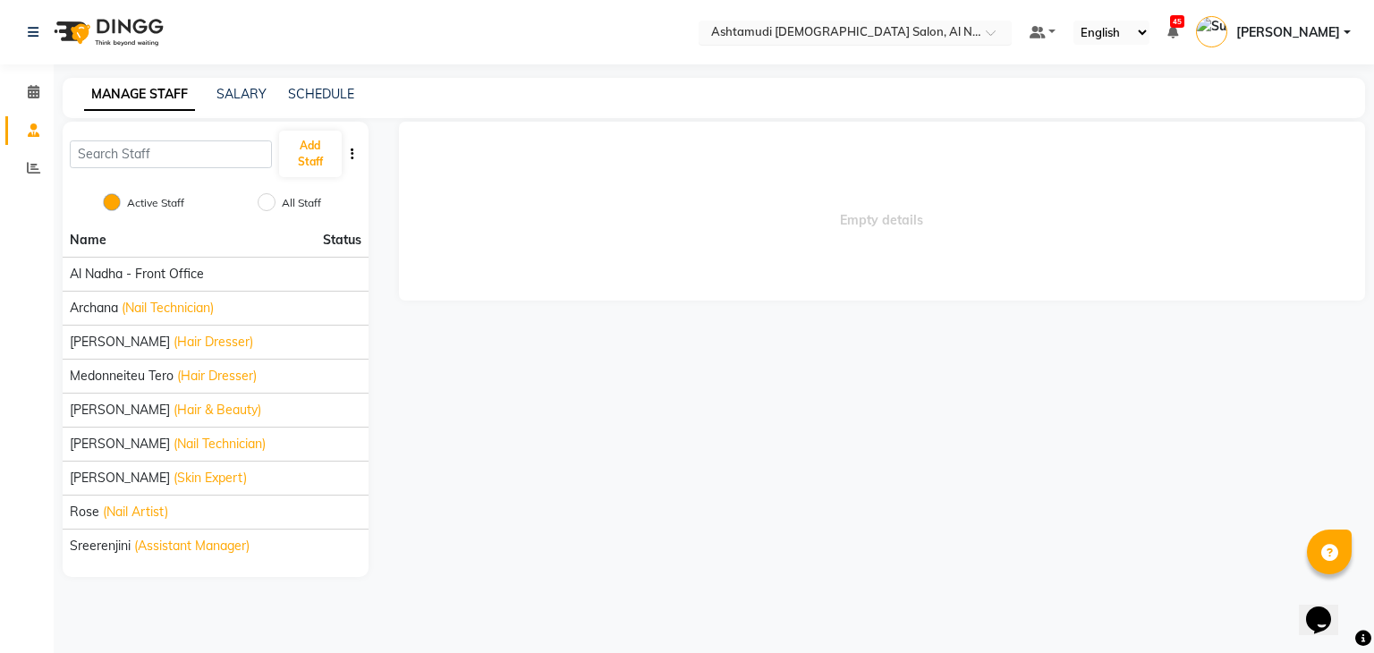
click at [884, 36] on input "text" at bounding box center [838, 34] width 260 height 18
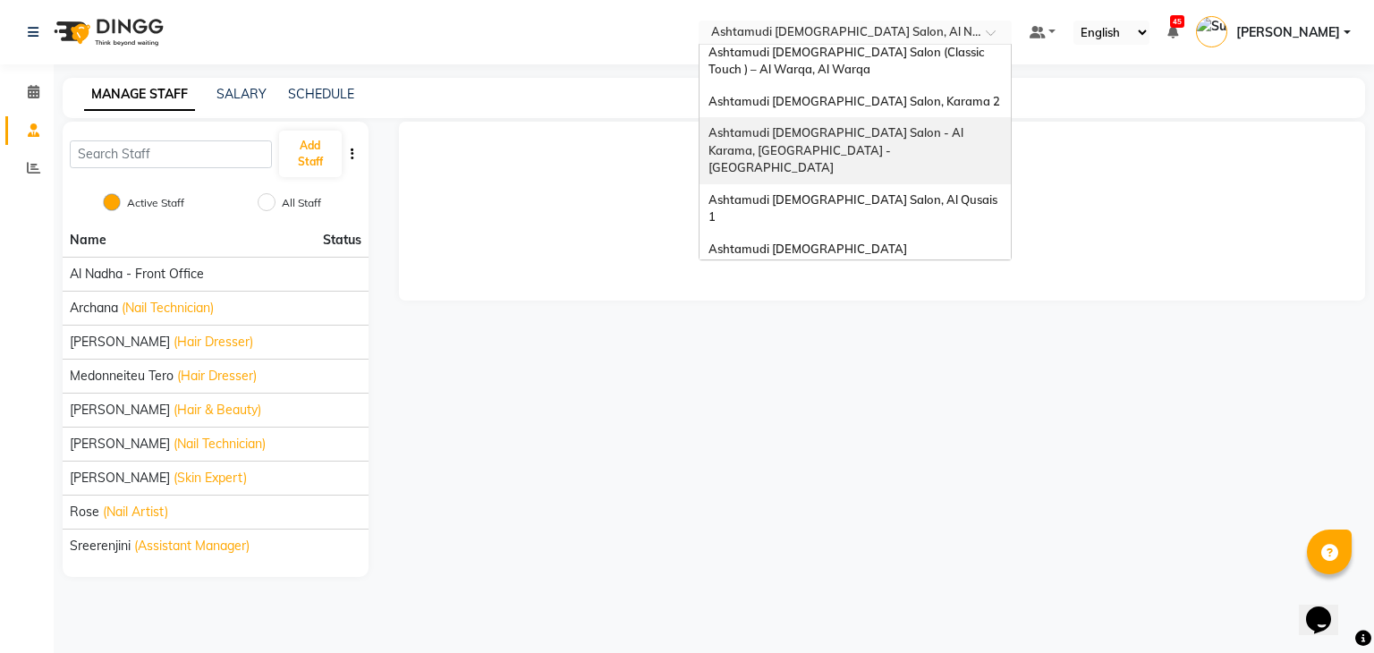
scroll to position [11, 0]
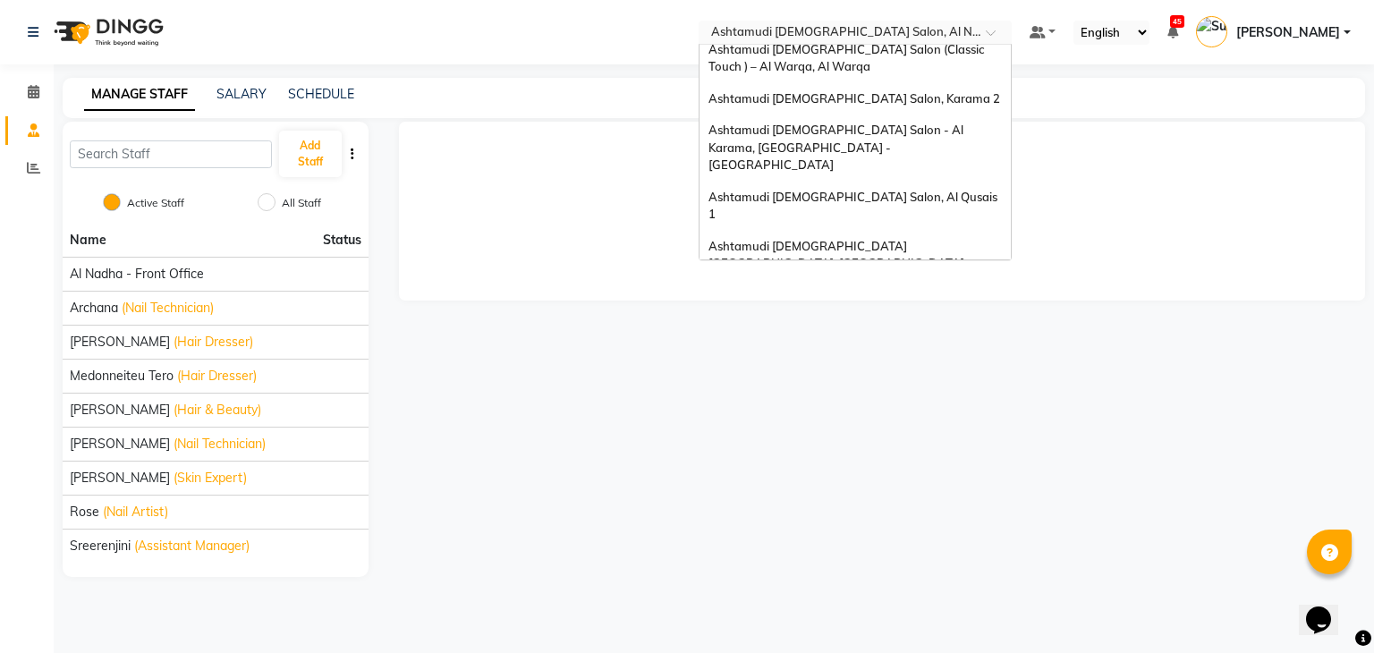
click at [923, 288] on span "Ashtamudi [DEMOGRAPHIC_DATA] Salon, Al Nahda" at bounding box center [854, 295] width 290 height 14
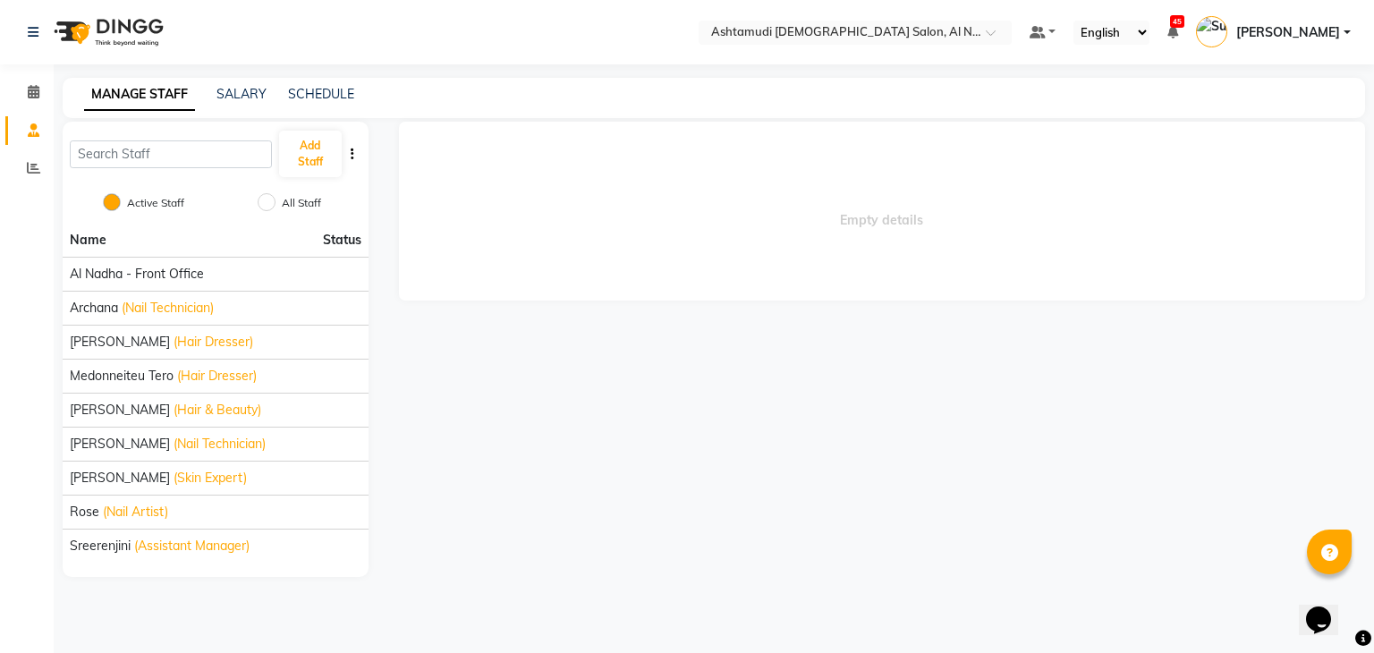
click at [641, 416] on div "Empty details" at bounding box center [881, 349] width 998 height 455
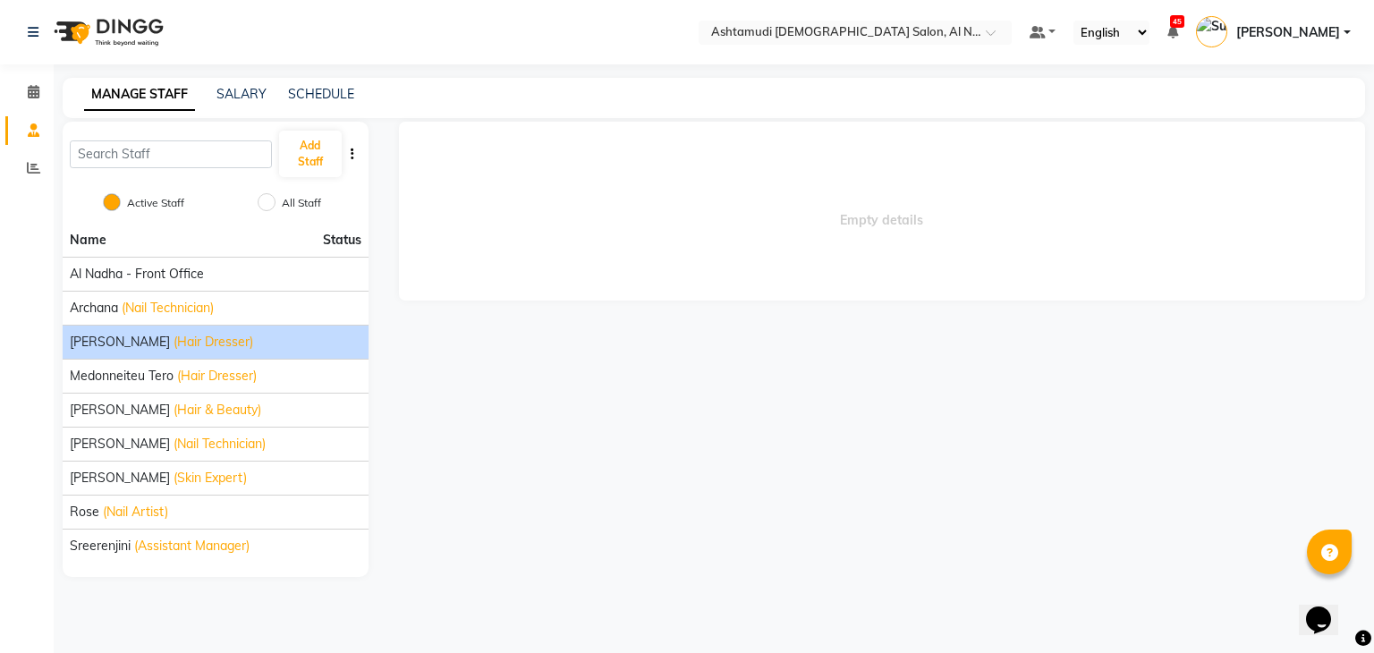
click at [186, 347] on span "(Hair Dresser)" at bounding box center [214, 342] width 80 height 19
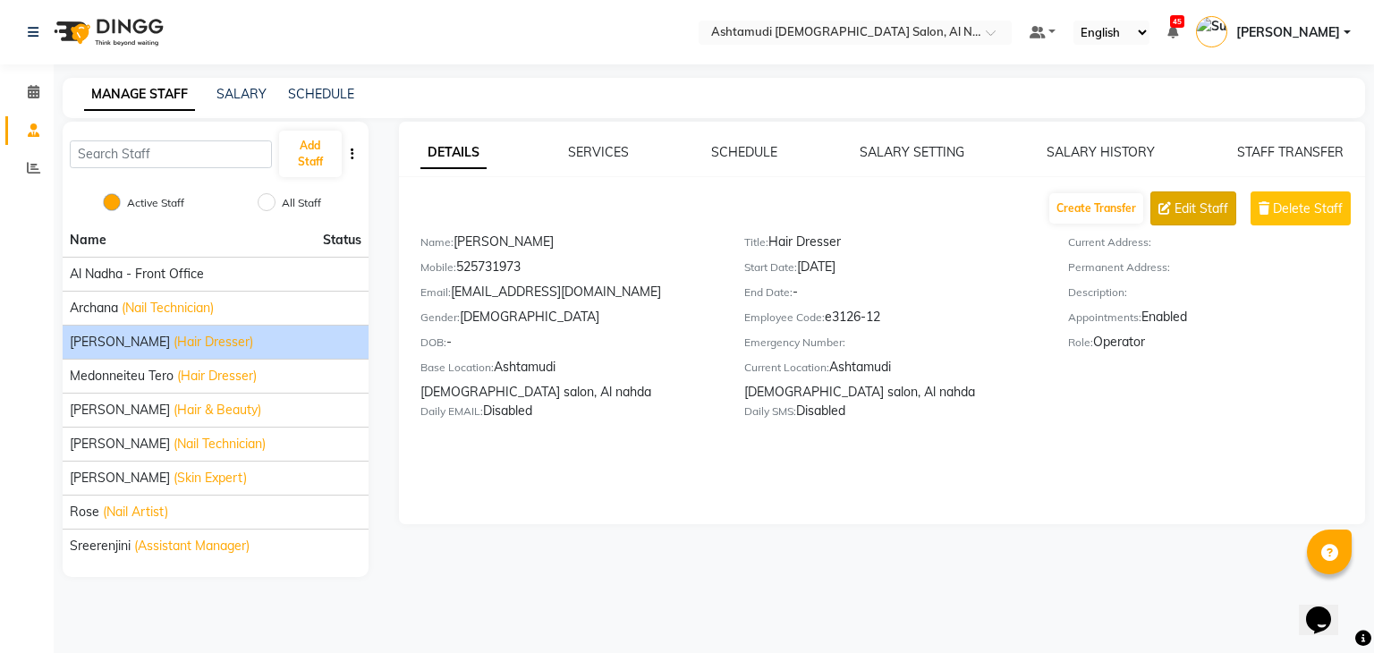
click at [1185, 207] on span "Edit Staff" at bounding box center [1202, 209] width 54 height 19
select select "female"
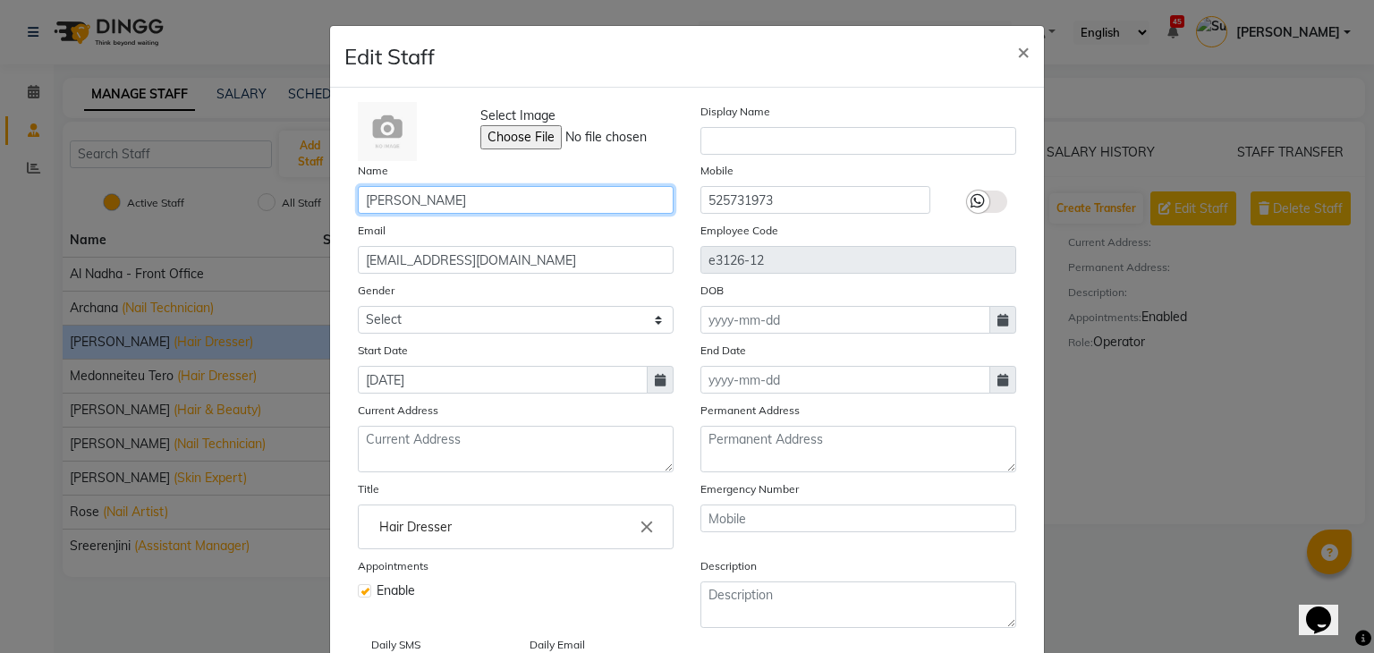
click at [363, 201] on input "Jasmin Akthar" at bounding box center [516, 200] width 316 height 28
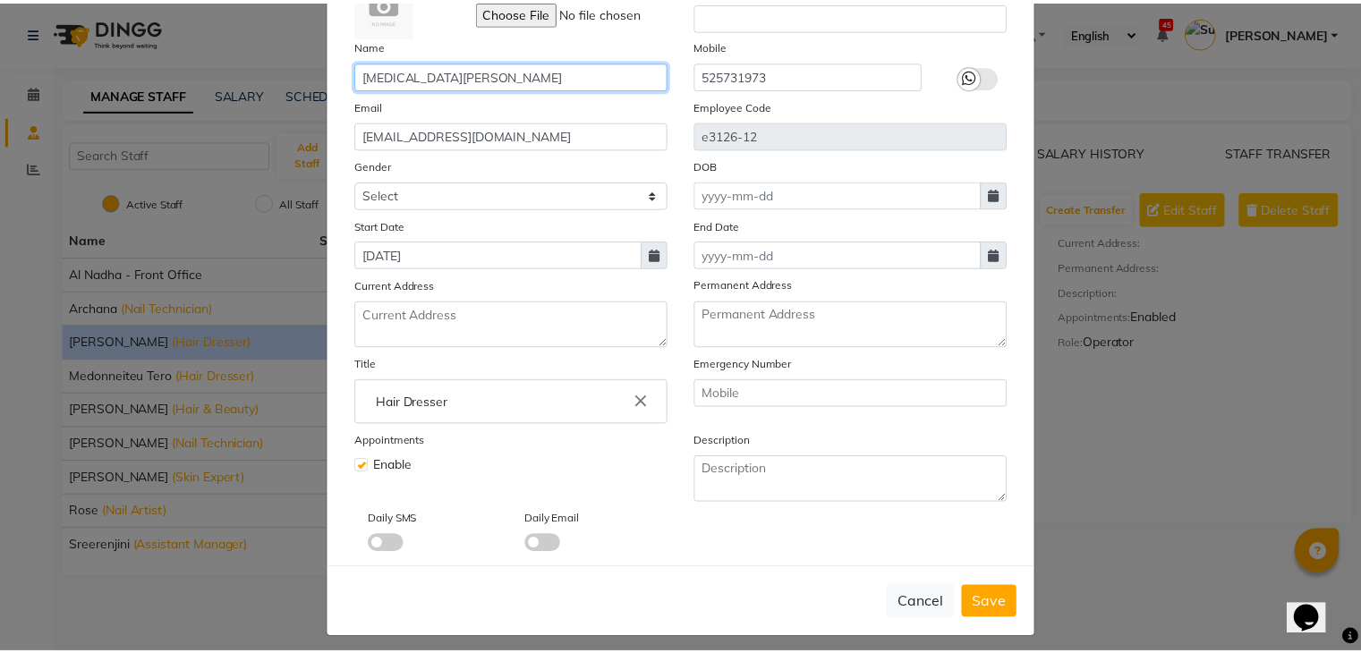
scroll to position [143, 0]
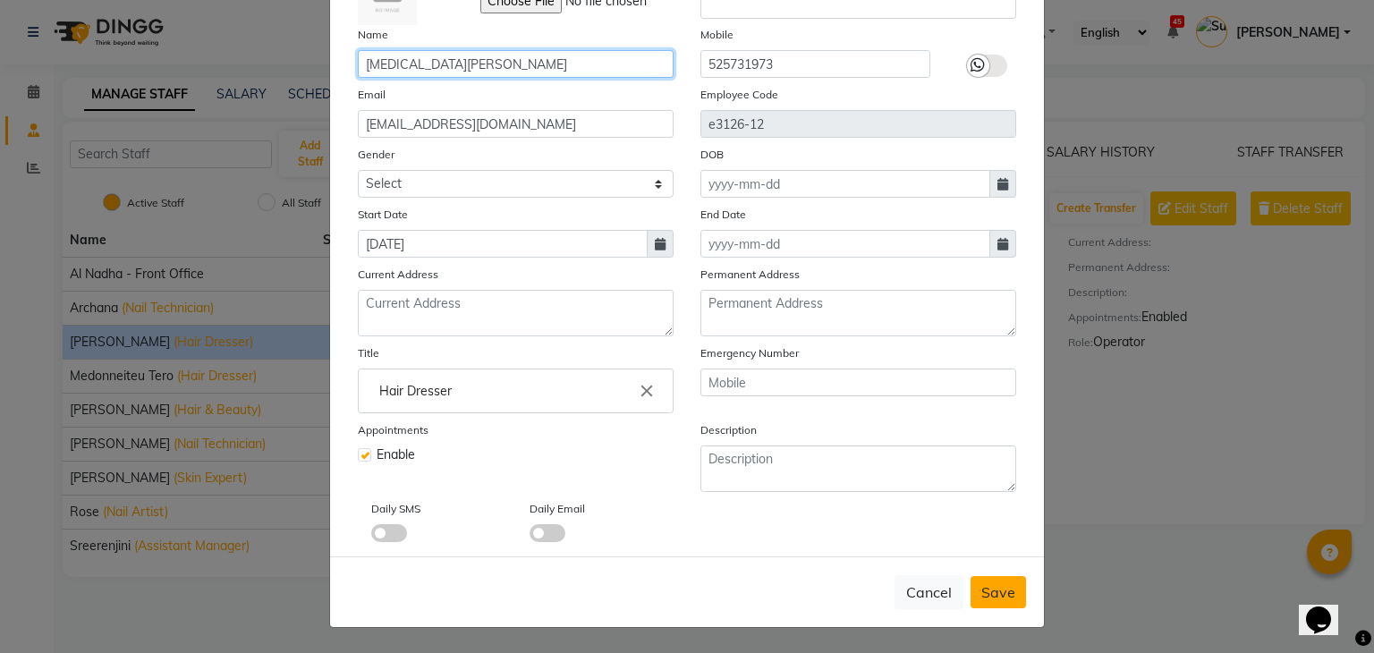
type input "Yasmin Akthar"
click at [1002, 599] on span "Save" at bounding box center [999, 592] width 34 height 18
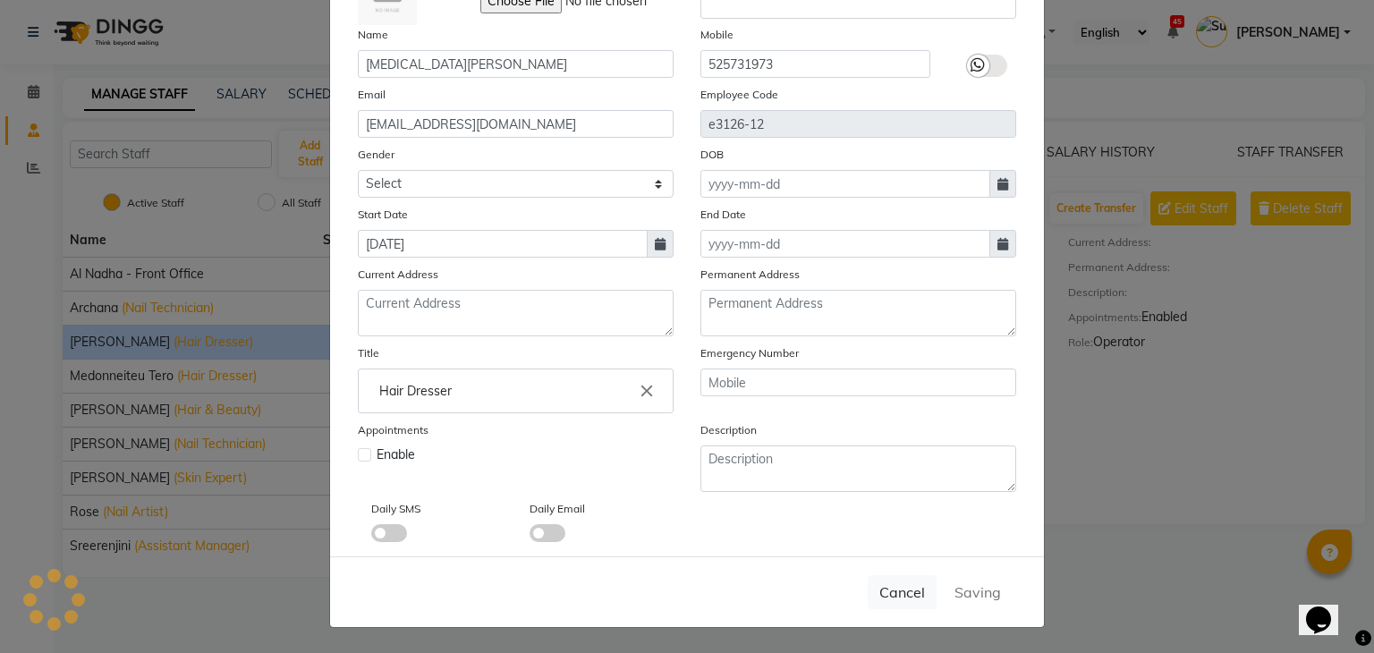
select select
checkbox input "false"
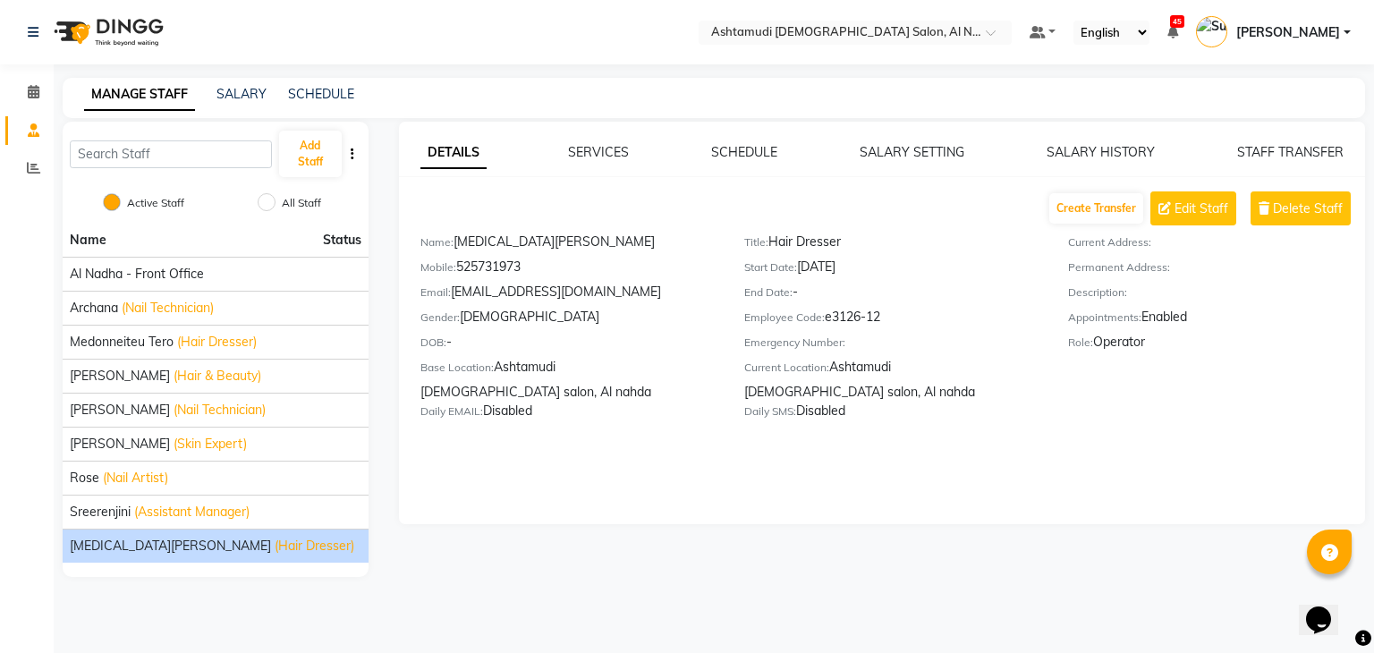
click at [1085, 521] on div "DETAILS SERVICES SCHEDULE SALARY SETTING SALARY HISTORY STAFF TRANSFER Create T…" at bounding box center [882, 323] width 967 height 403
click at [272, 307] on div "Archana (Nail Technician)" at bounding box center [216, 308] width 292 height 19
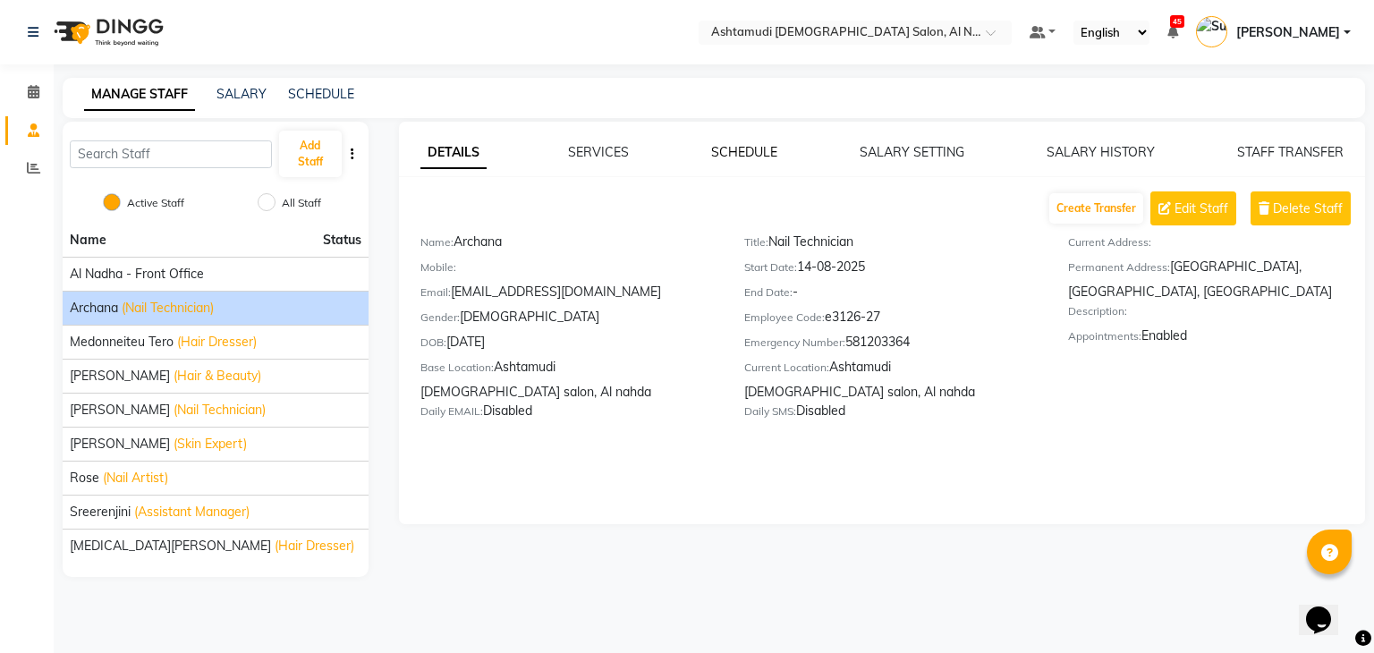
click at [748, 155] on link "SCHEDULE" at bounding box center [744, 152] width 66 height 16
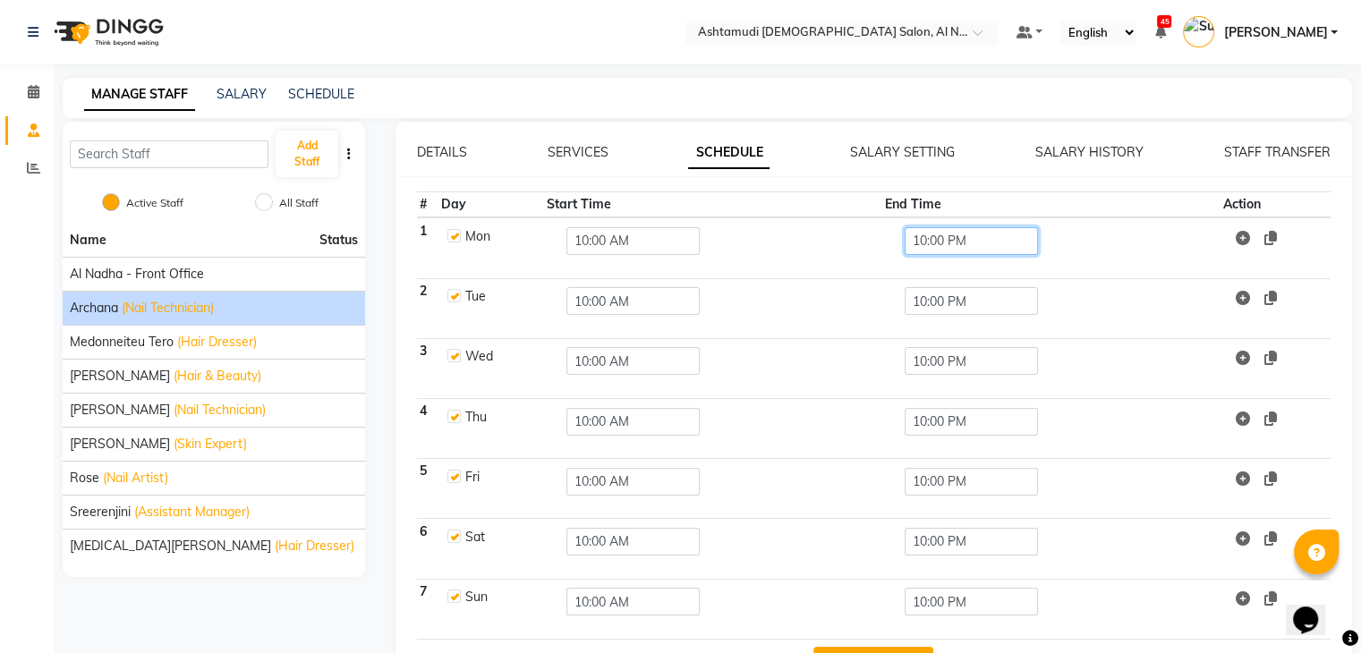
click at [957, 239] on input "10:00 PM" at bounding box center [971, 241] width 133 height 28
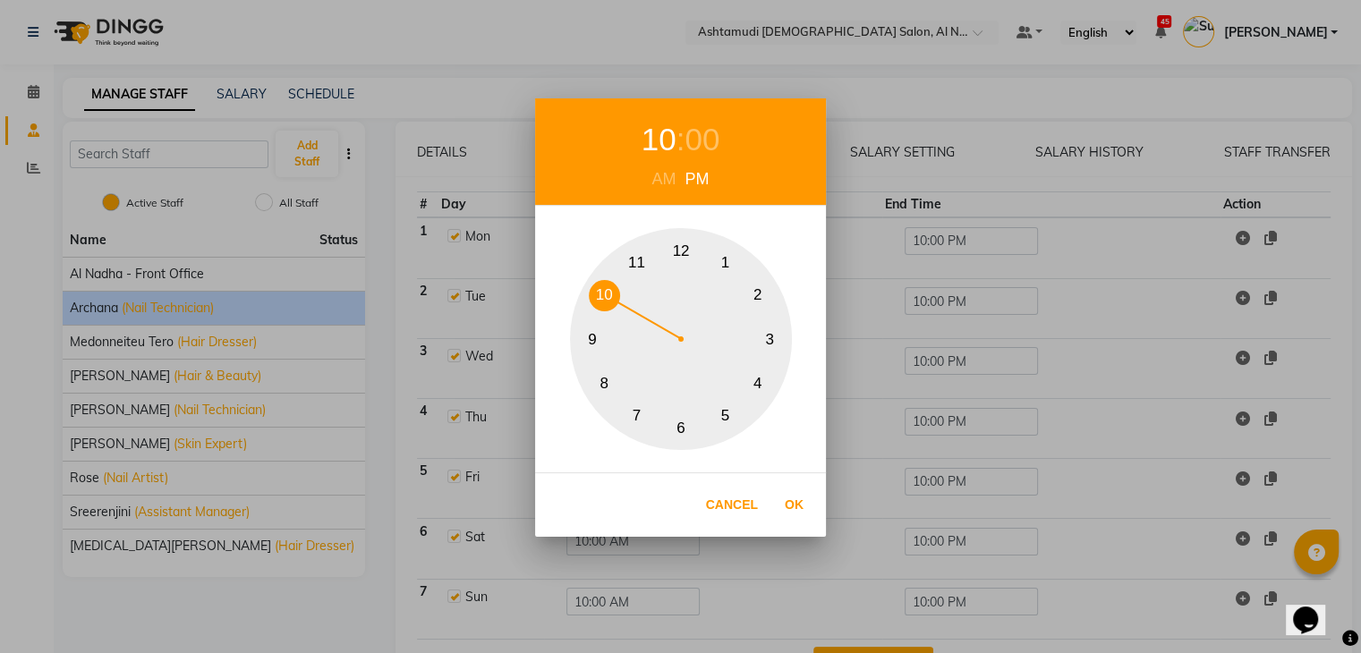
click at [594, 335] on button "9" at bounding box center [592, 339] width 31 height 31
click at [793, 498] on button "Ok" at bounding box center [794, 505] width 37 height 37
type input "09:00 PM"
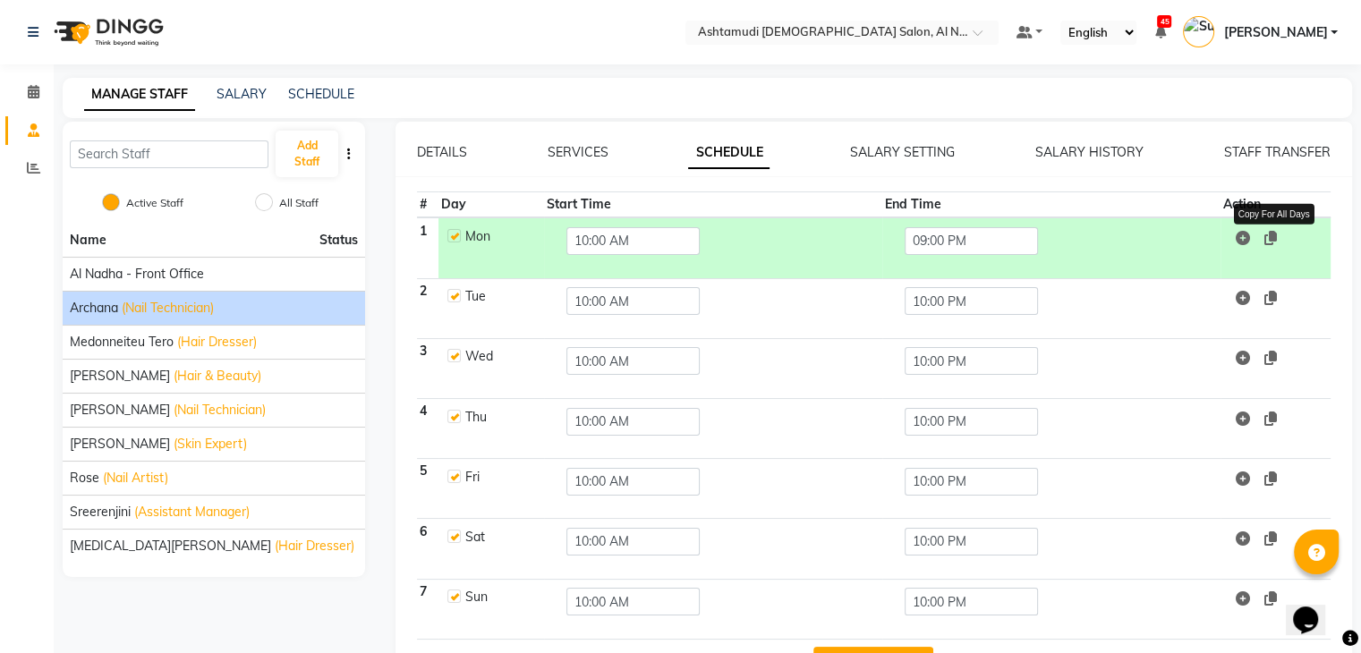
click at [1275, 242] on icon at bounding box center [1270, 238] width 13 height 14
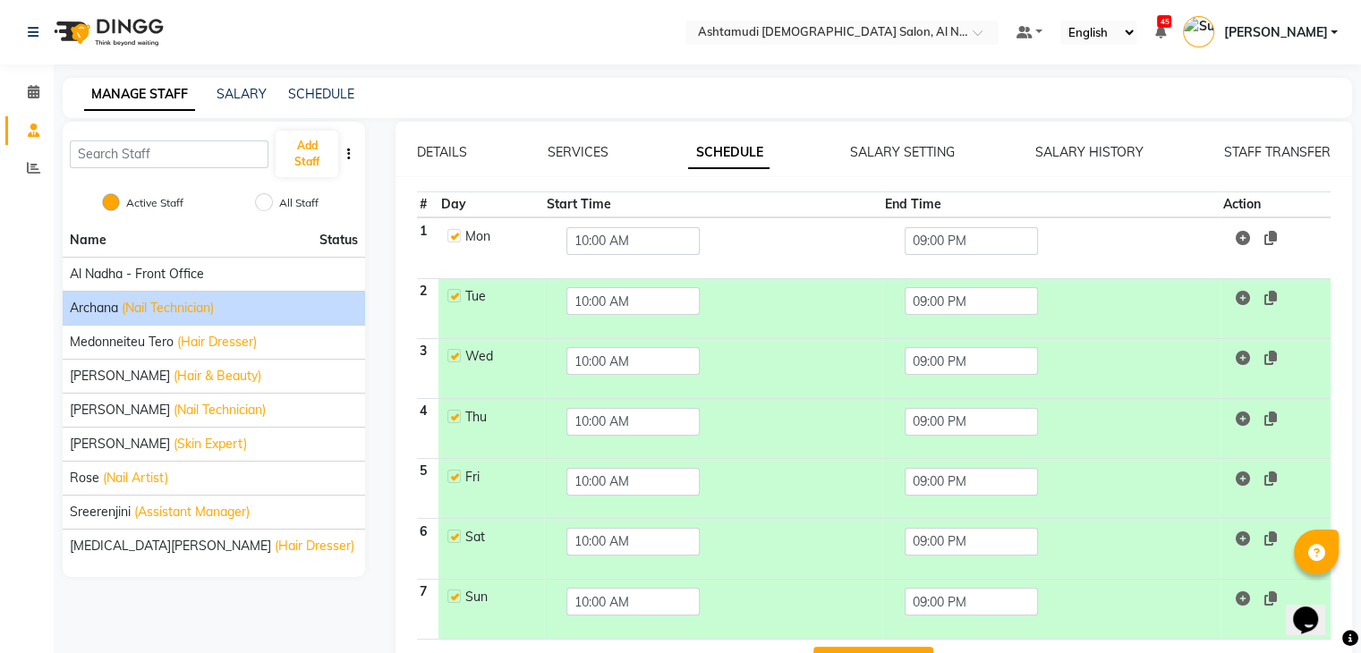
click at [457, 234] on label at bounding box center [453, 235] width 13 height 13
click at [457, 234] on input "checkbox" at bounding box center [453, 235] width 12 height 12
checkbox input "false"
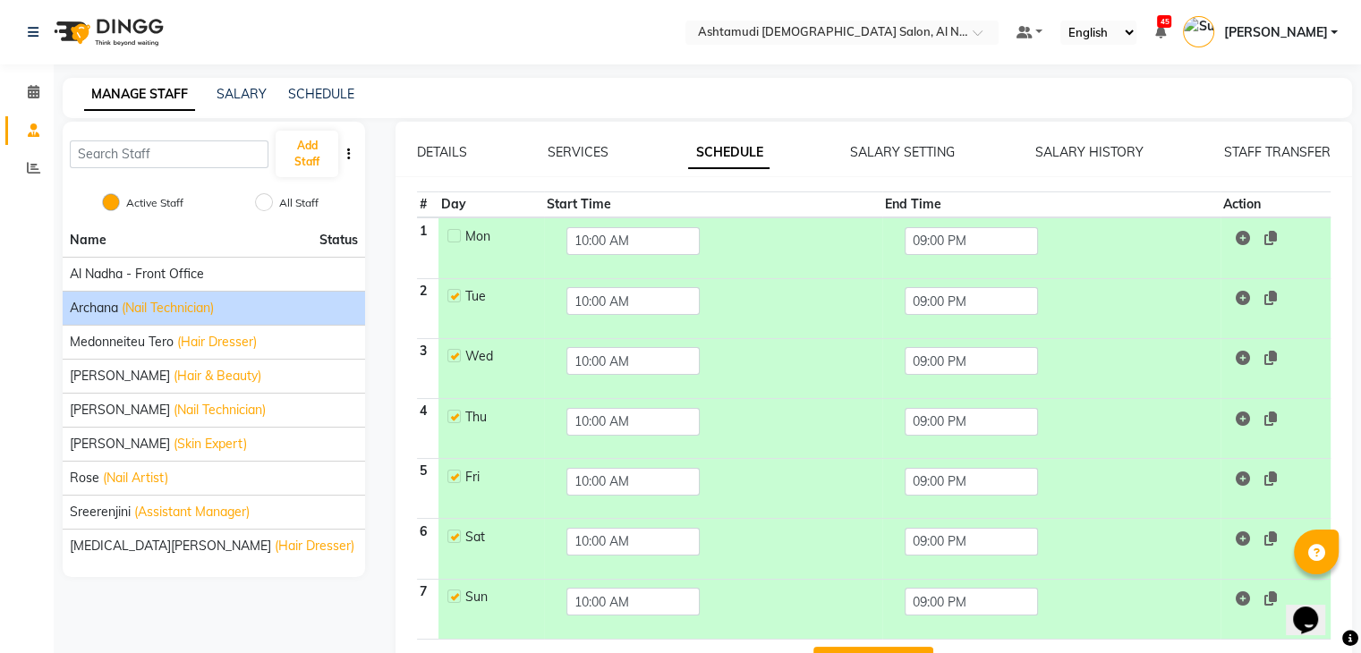
scroll to position [59, 0]
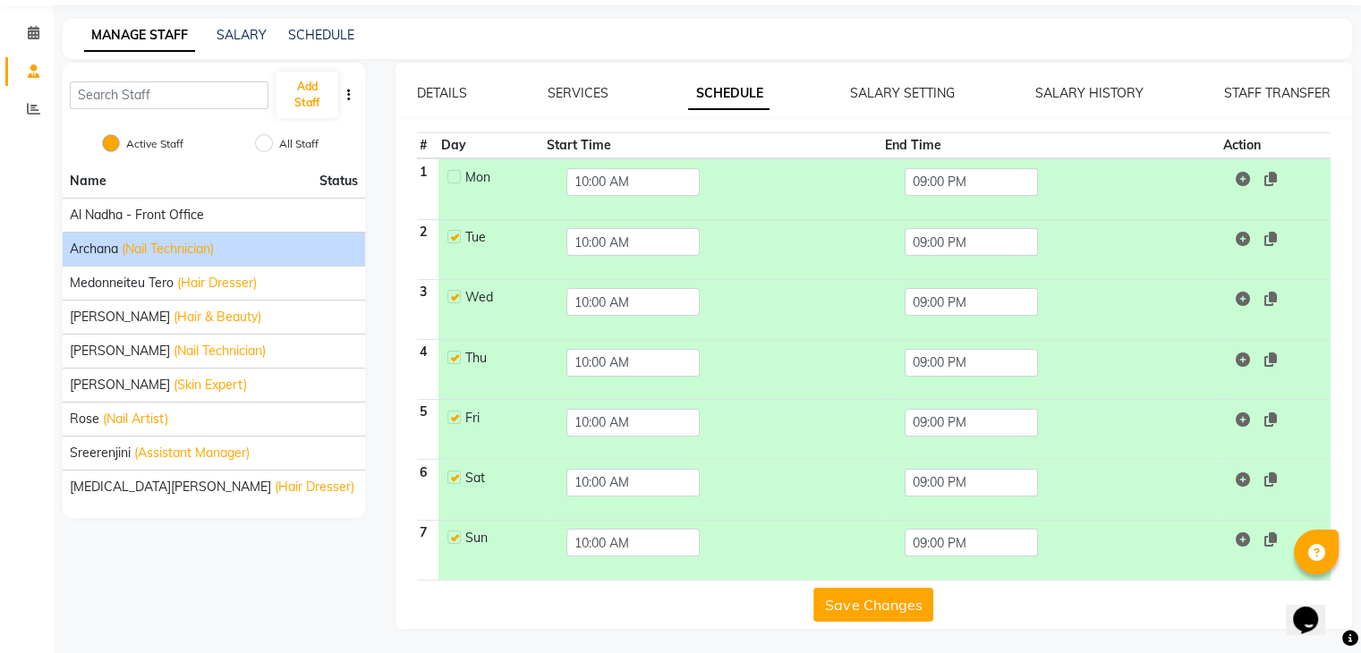
click at [873, 595] on button "Save Changes" at bounding box center [873, 605] width 120 height 34
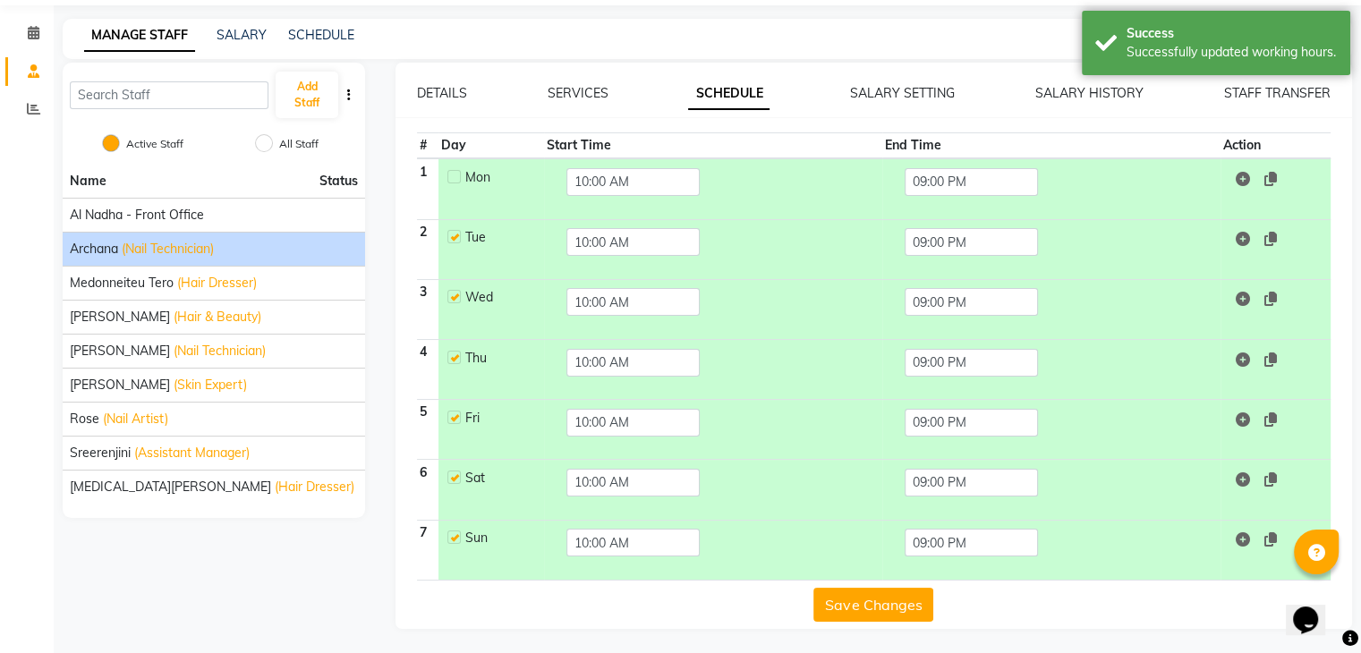
click at [873, 595] on button "Save Changes" at bounding box center [873, 605] width 120 height 34
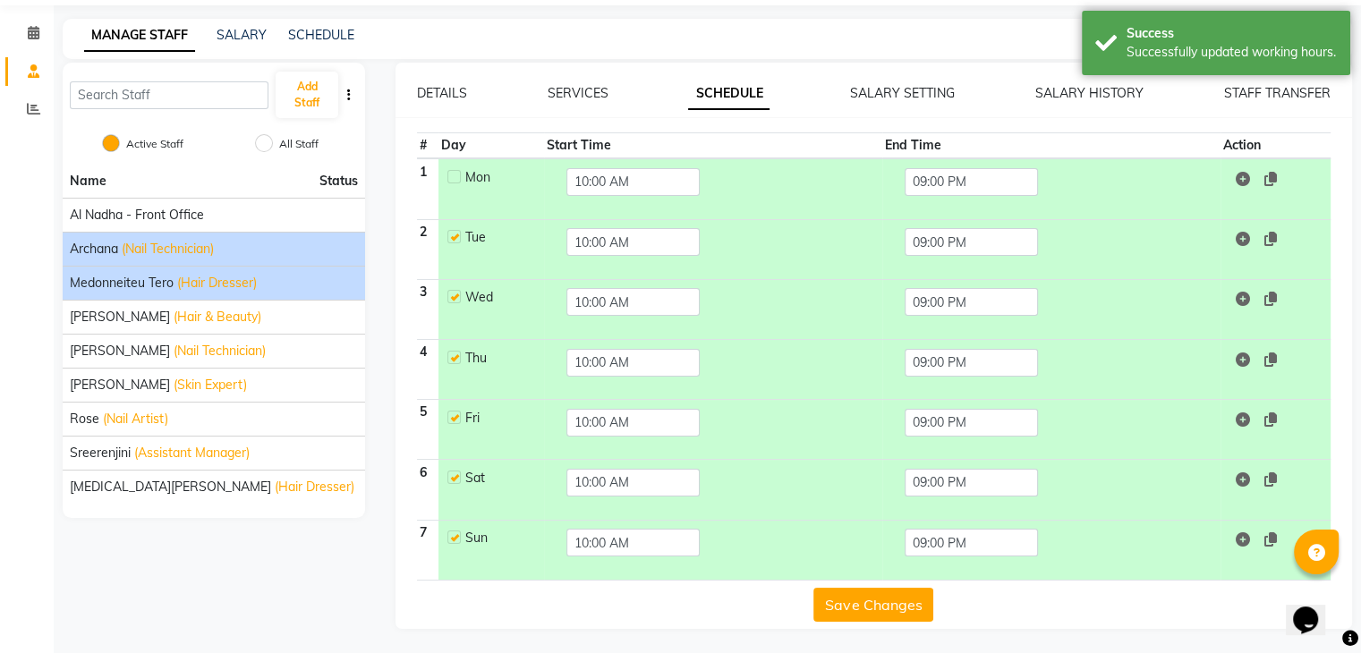
click at [121, 282] on span "Medonneiteu Tero" at bounding box center [122, 283] width 104 height 19
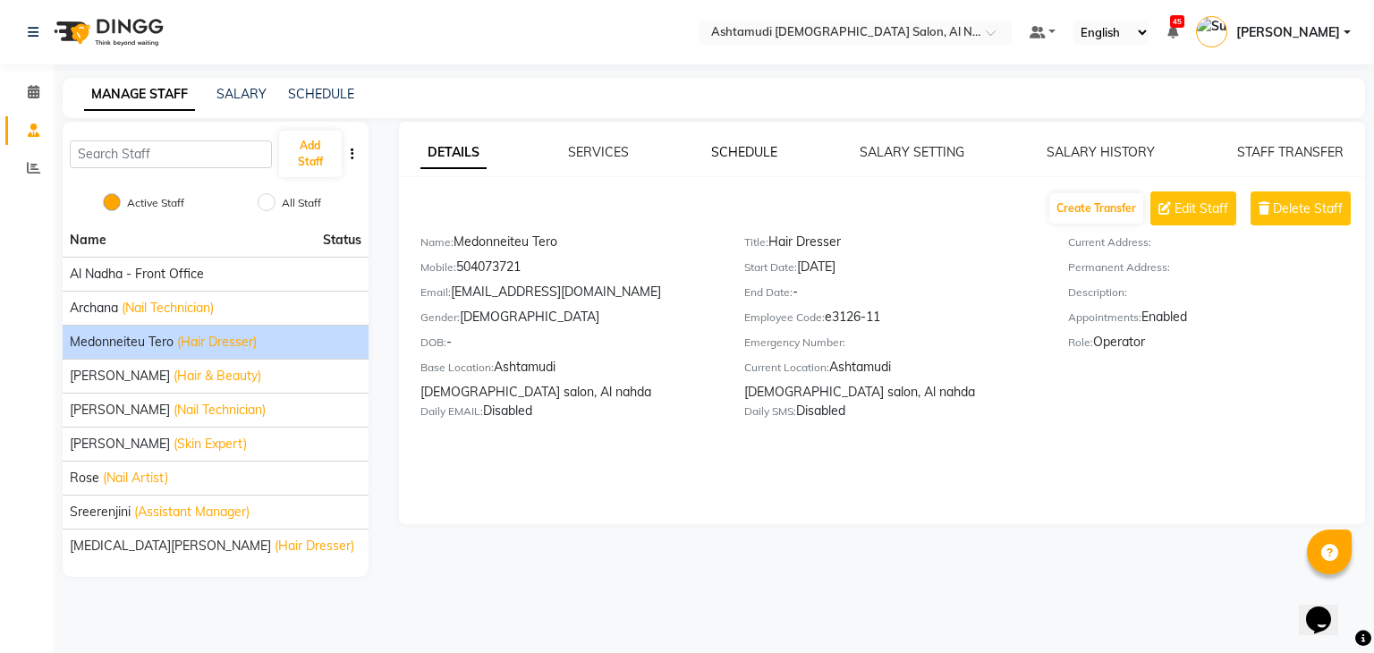
click at [756, 148] on link "SCHEDULE" at bounding box center [744, 152] width 66 height 16
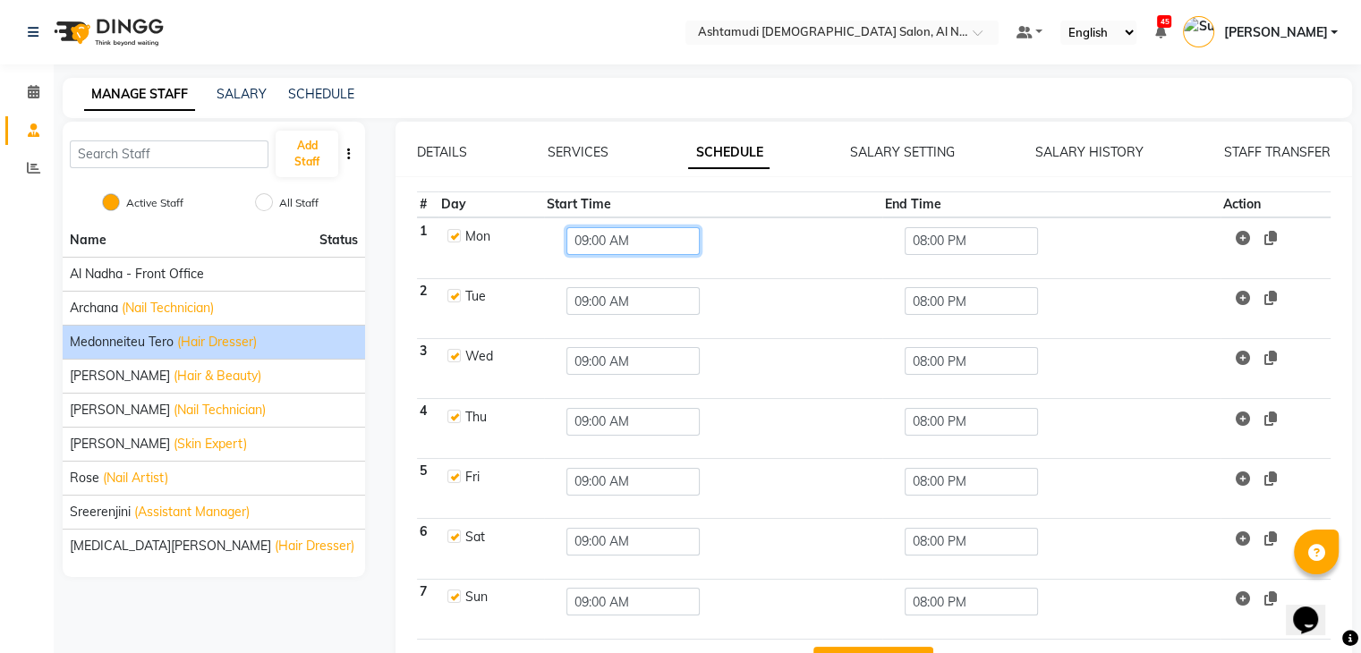
click at [641, 245] on input "09:00 AM" at bounding box center [632, 241] width 133 height 28
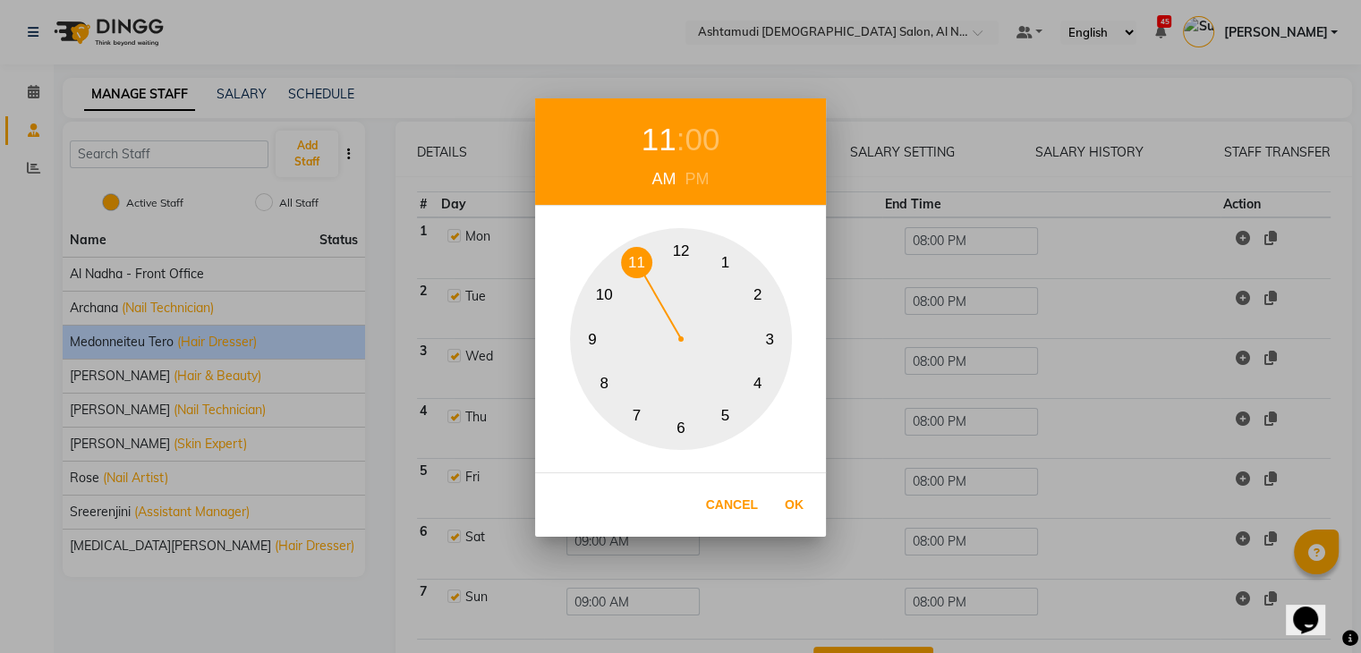
click at [635, 252] on button "11" at bounding box center [636, 262] width 31 height 31
click at [798, 496] on button "Ok" at bounding box center [794, 505] width 37 height 37
type input "11:00 AM"
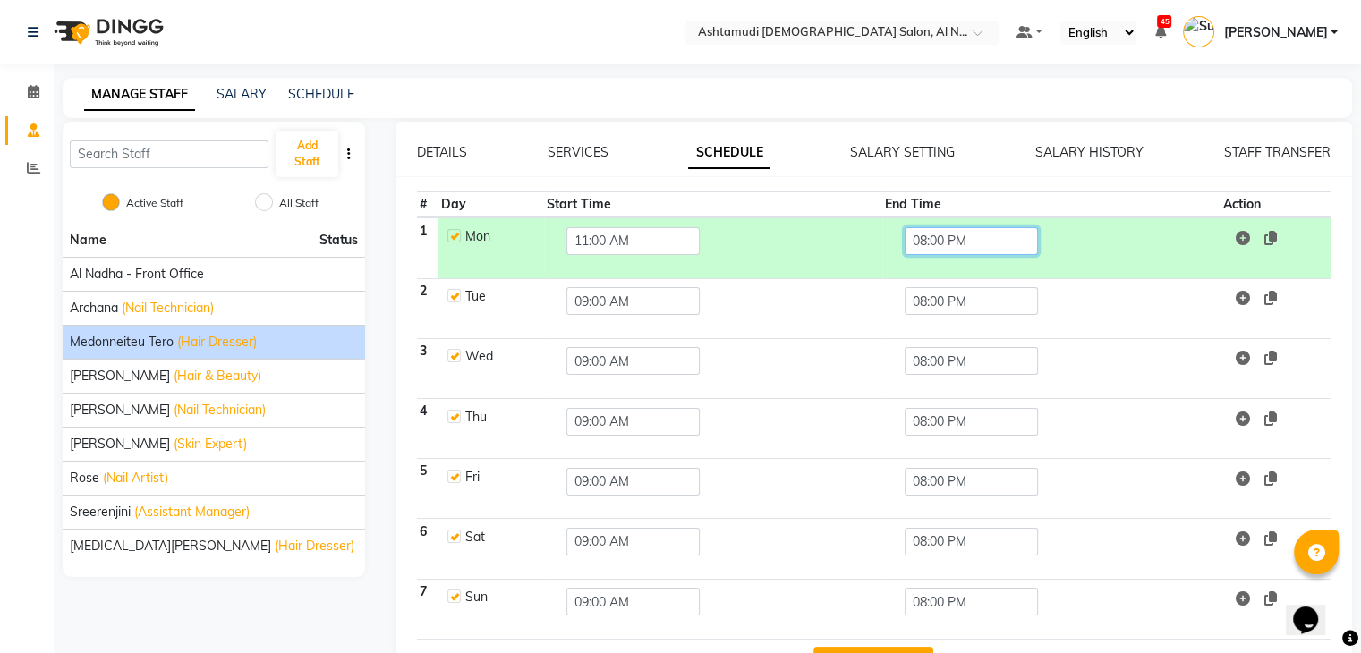
click at [982, 239] on input "08:00 PM" at bounding box center [971, 241] width 133 height 28
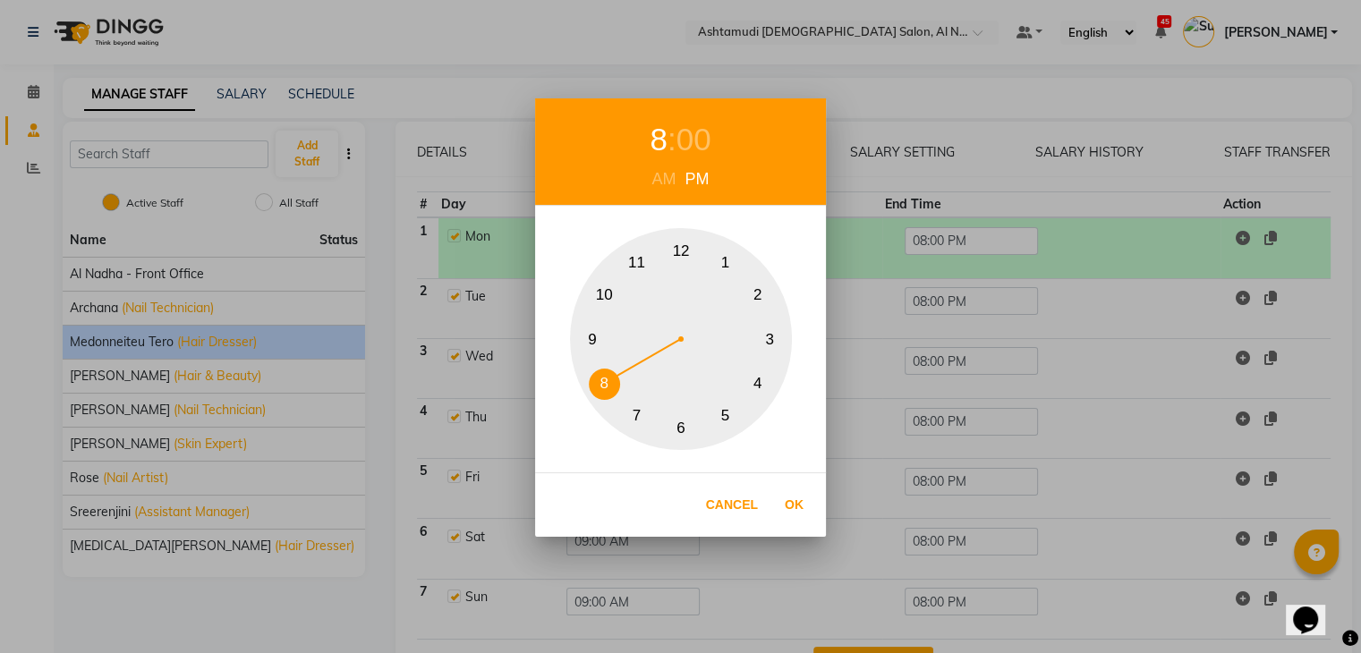
click at [605, 292] on button "10" at bounding box center [604, 295] width 31 height 31
click at [804, 508] on button "Ok" at bounding box center [794, 505] width 37 height 37
type input "10:00 PM"
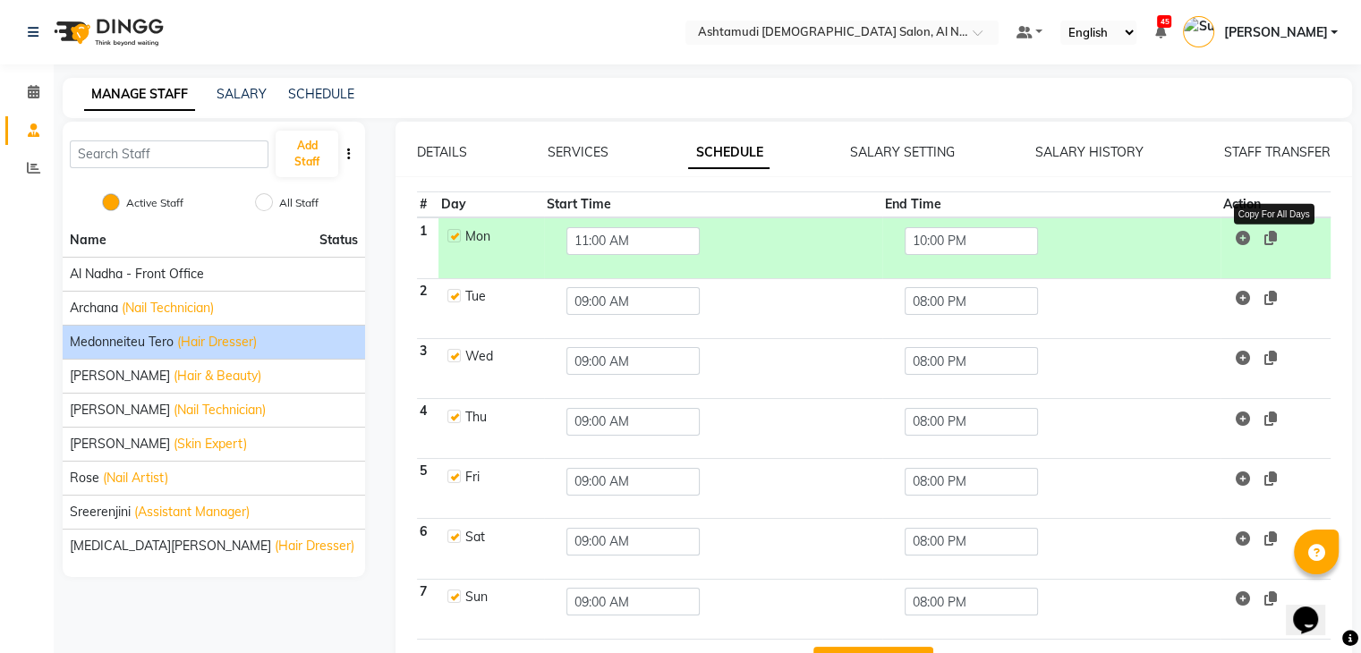
click at [1272, 240] on icon at bounding box center [1270, 238] width 13 height 14
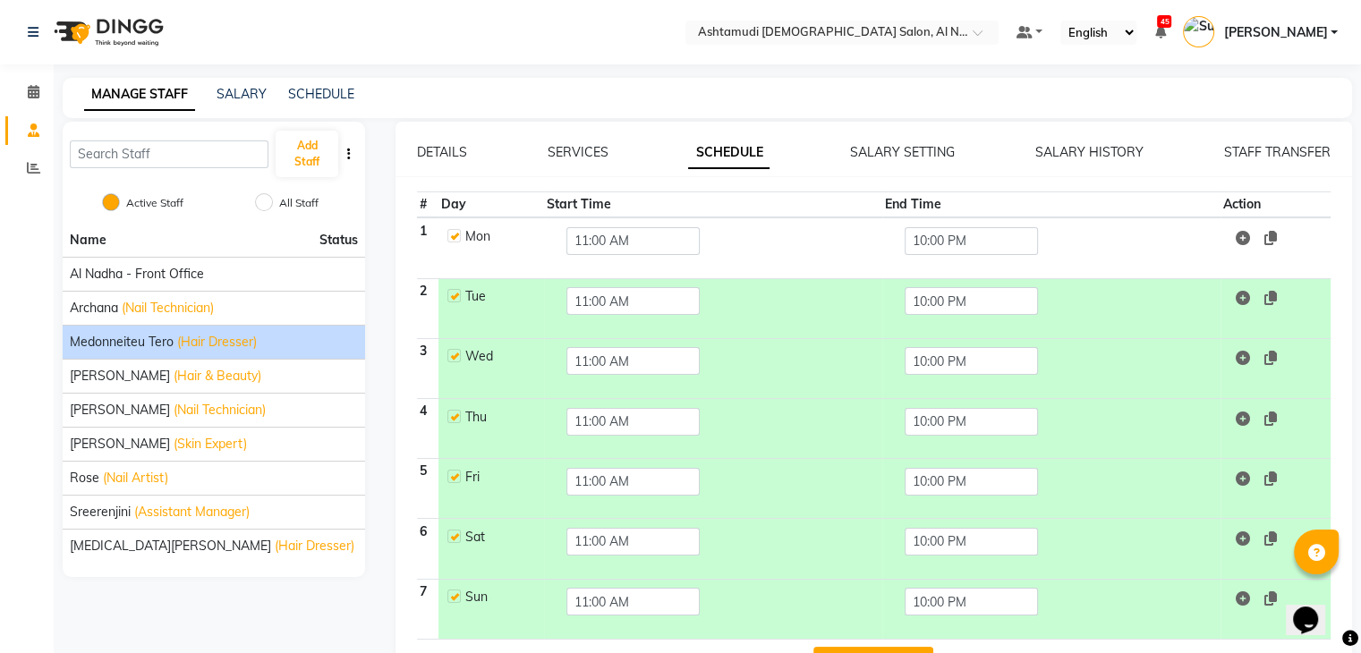
click at [452, 230] on label at bounding box center [453, 235] width 13 height 13
click at [452, 230] on input "checkbox" at bounding box center [453, 235] width 12 height 12
checkbox input "false"
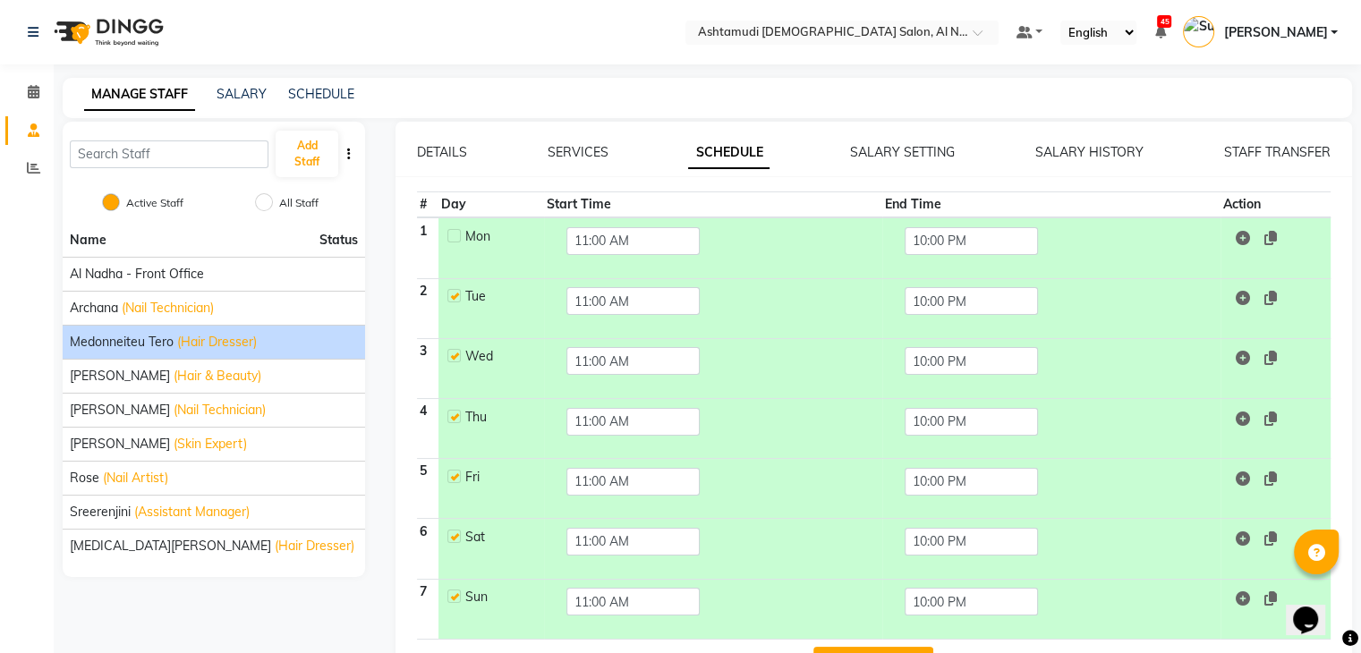
scroll to position [59, 0]
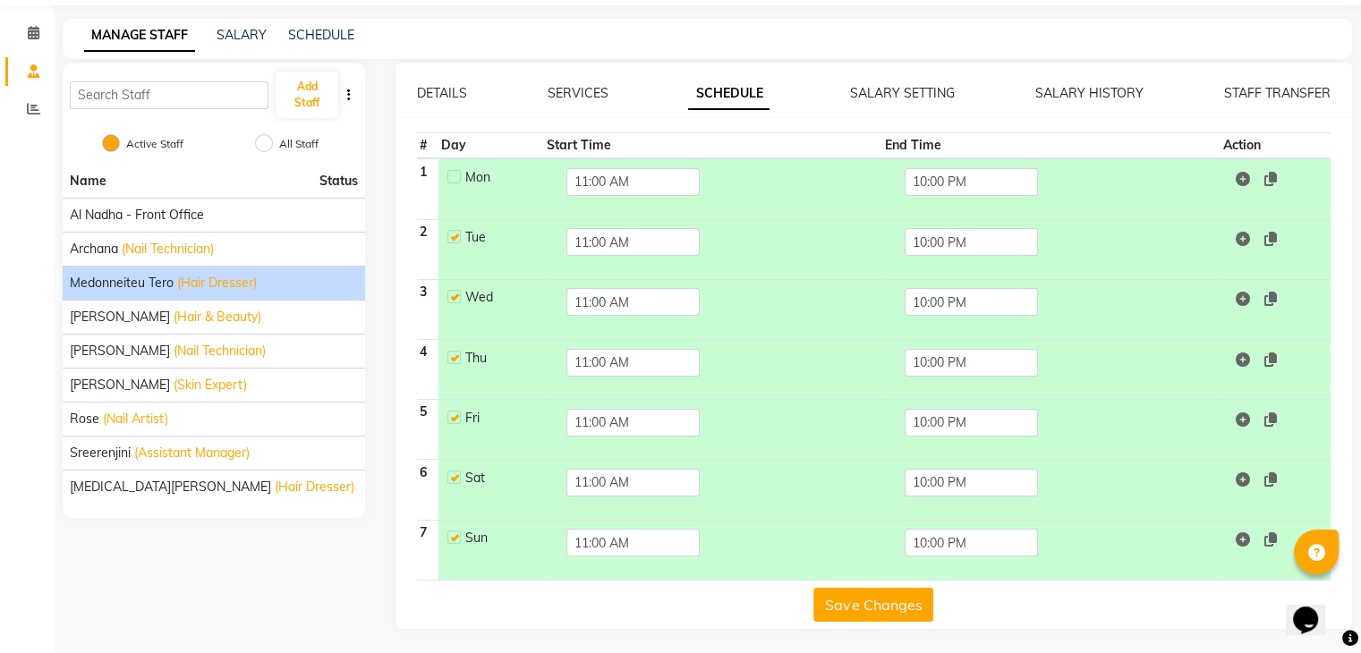
click at [879, 602] on button "Save Changes" at bounding box center [873, 605] width 120 height 34
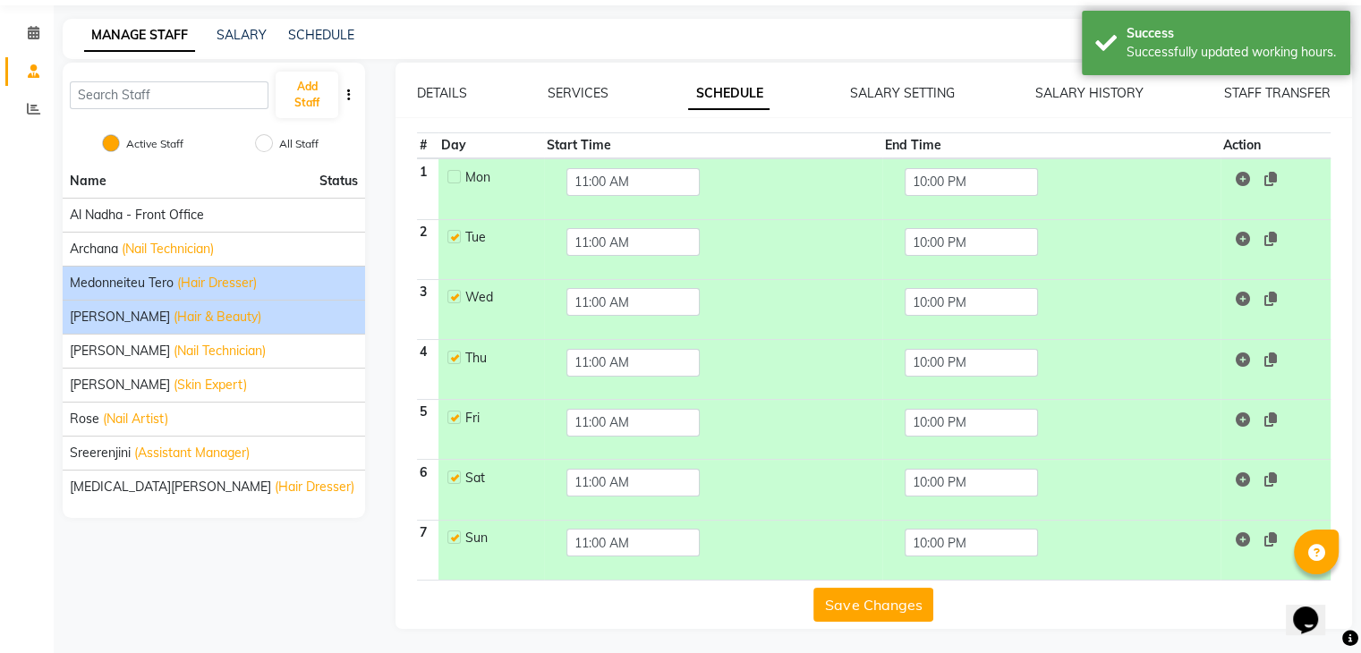
click at [159, 320] on span "Mehwish Mubeen" at bounding box center [120, 317] width 100 height 19
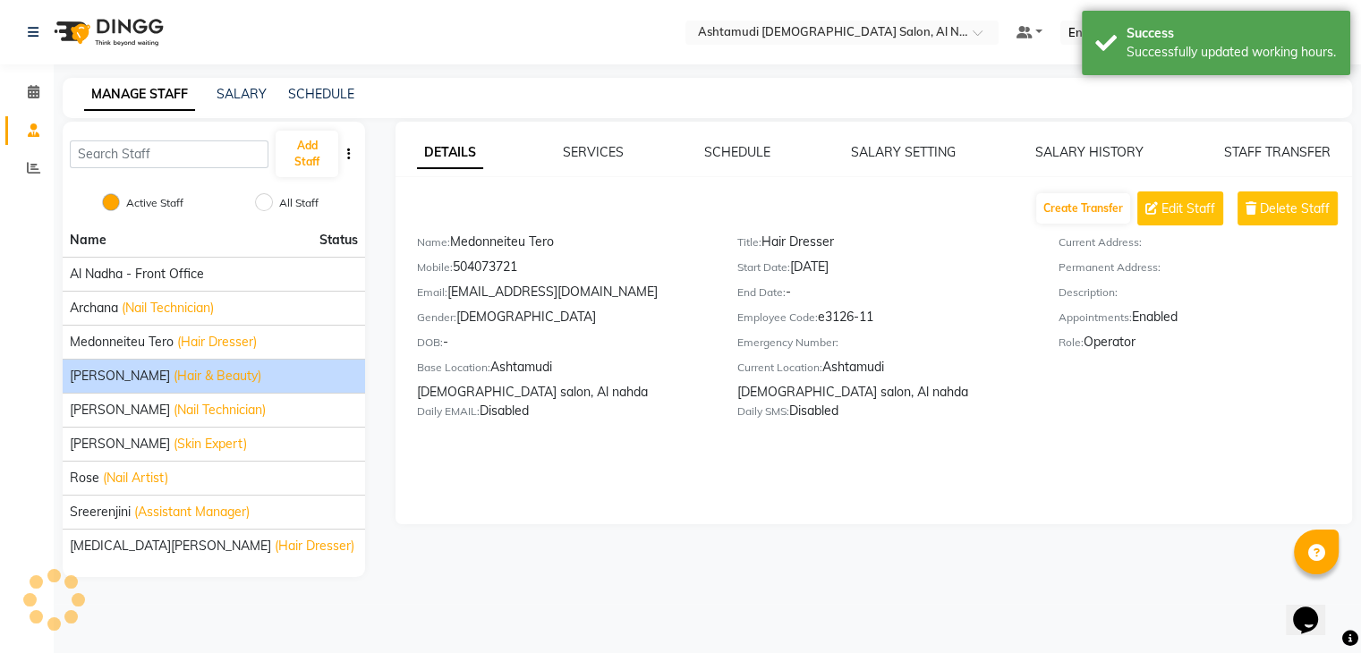
scroll to position [0, 0]
click at [760, 162] on div "DETAILS SERVICES SCHEDULE SALARY SETTING SALARY HISTORY STAFF TRANSFER Create T…" at bounding box center [882, 288] width 967 height 291
click at [759, 154] on link "SCHEDULE" at bounding box center [744, 152] width 66 height 16
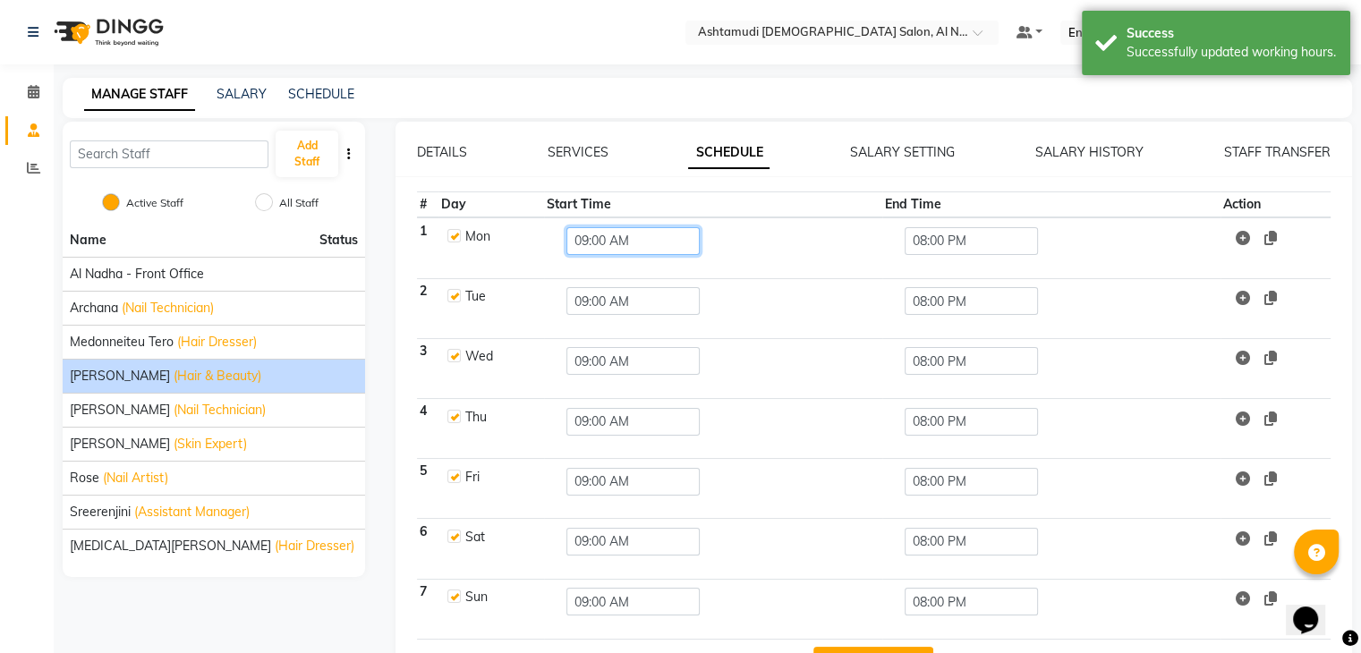
click at [615, 239] on input "09:00 AM" at bounding box center [632, 241] width 133 height 28
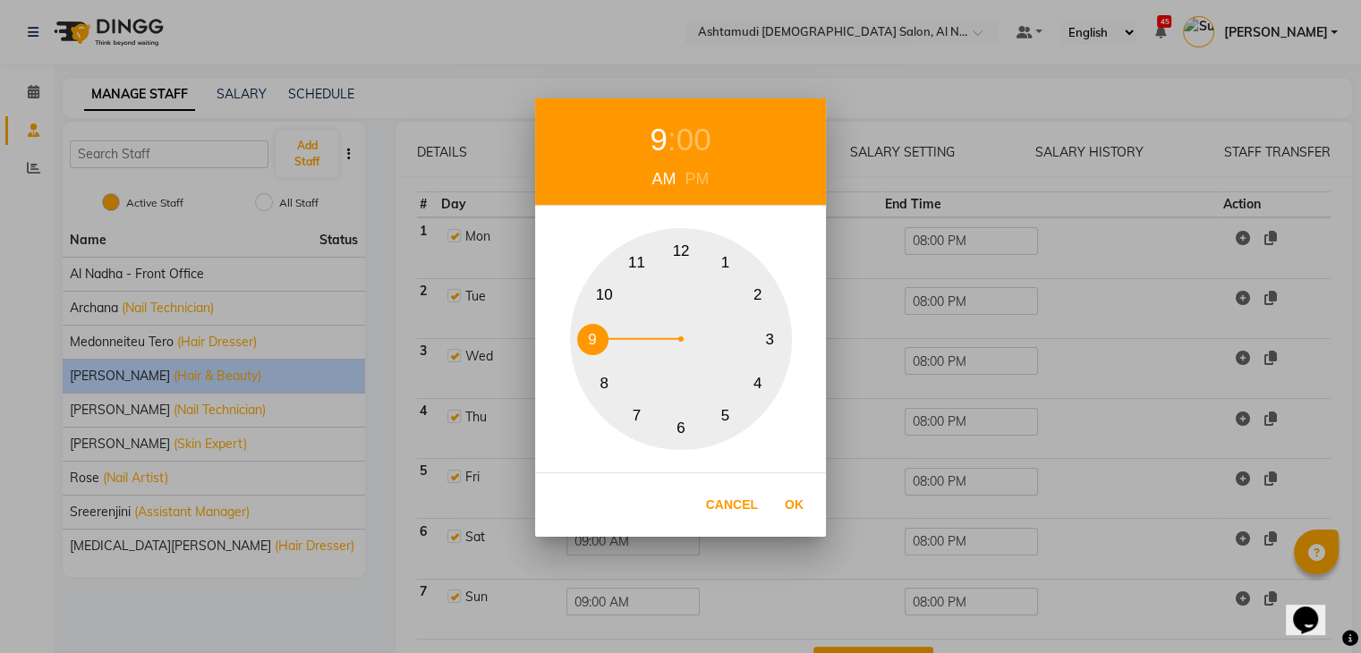
click at [641, 266] on button "11" at bounding box center [636, 262] width 31 height 31
click at [809, 509] on button "Ok" at bounding box center [794, 505] width 37 height 37
type input "11:00 AM"
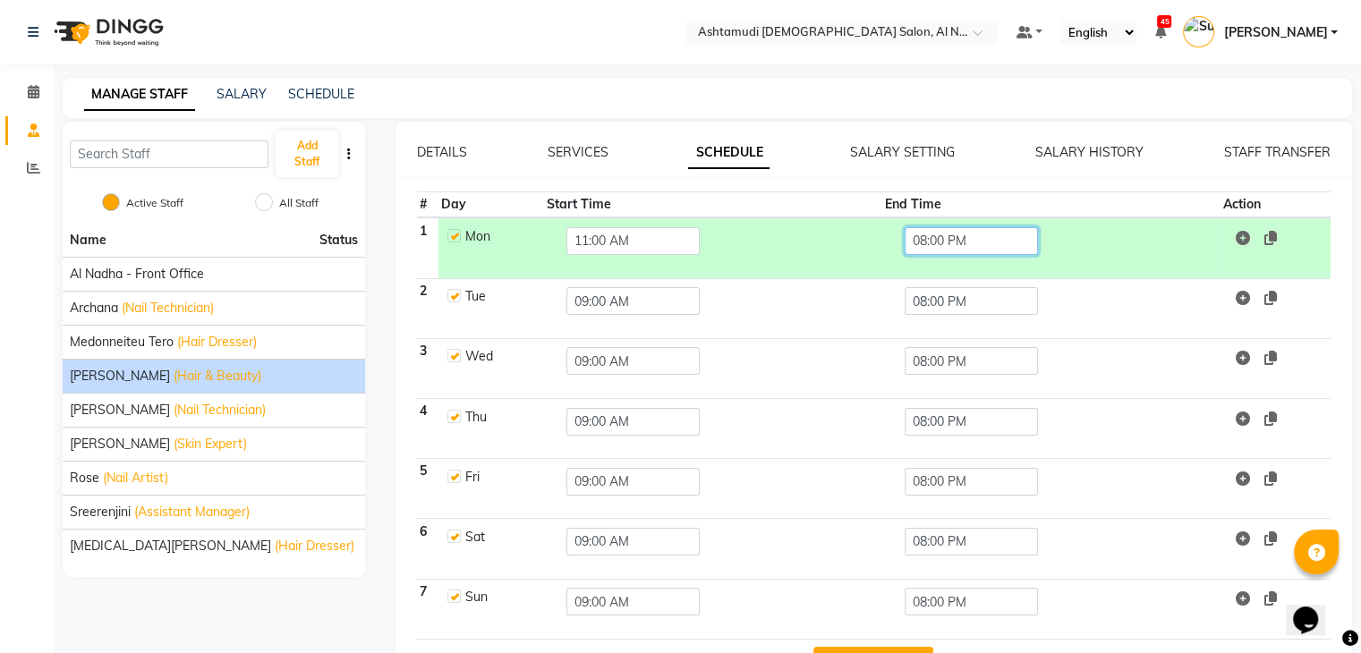
click at [949, 237] on input "08:00 PM" at bounding box center [971, 241] width 133 height 28
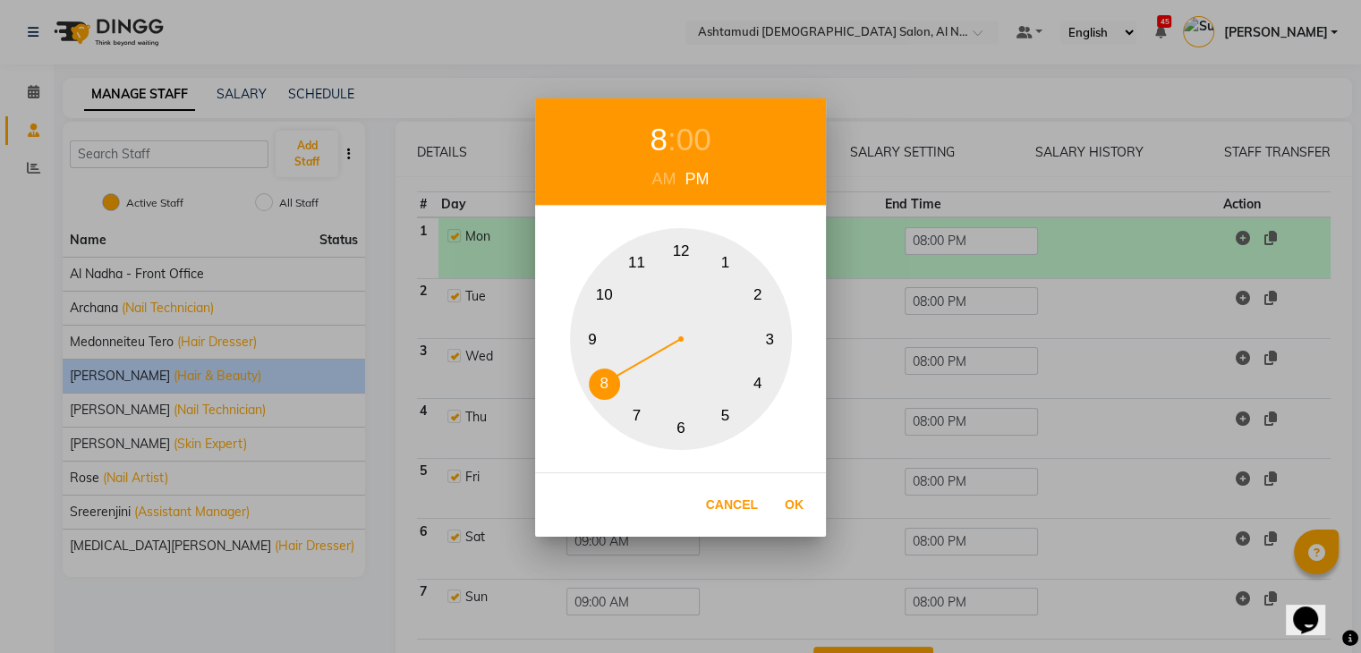
click at [608, 296] on button "10" at bounding box center [604, 295] width 31 height 31
click at [801, 508] on button "Ok" at bounding box center [794, 505] width 37 height 37
type input "10:00 PM"
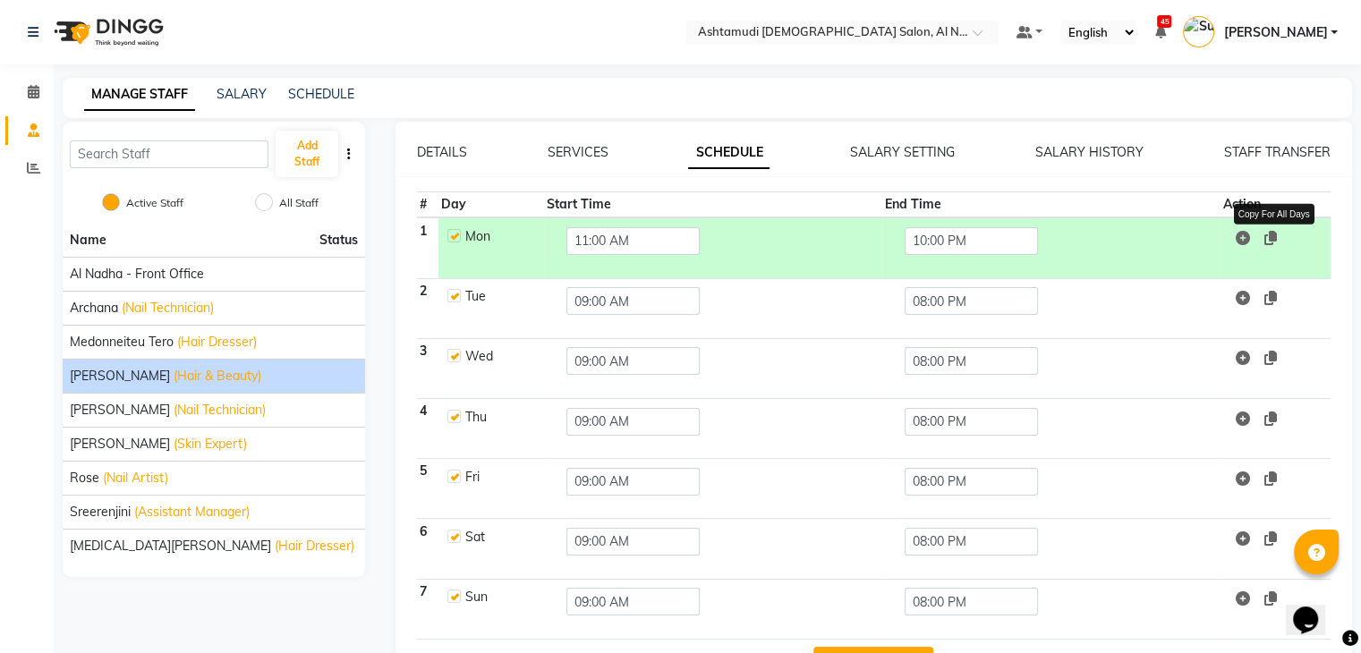
click at [1271, 240] on icon at bounding box center [1270, 238] width 13 height 14
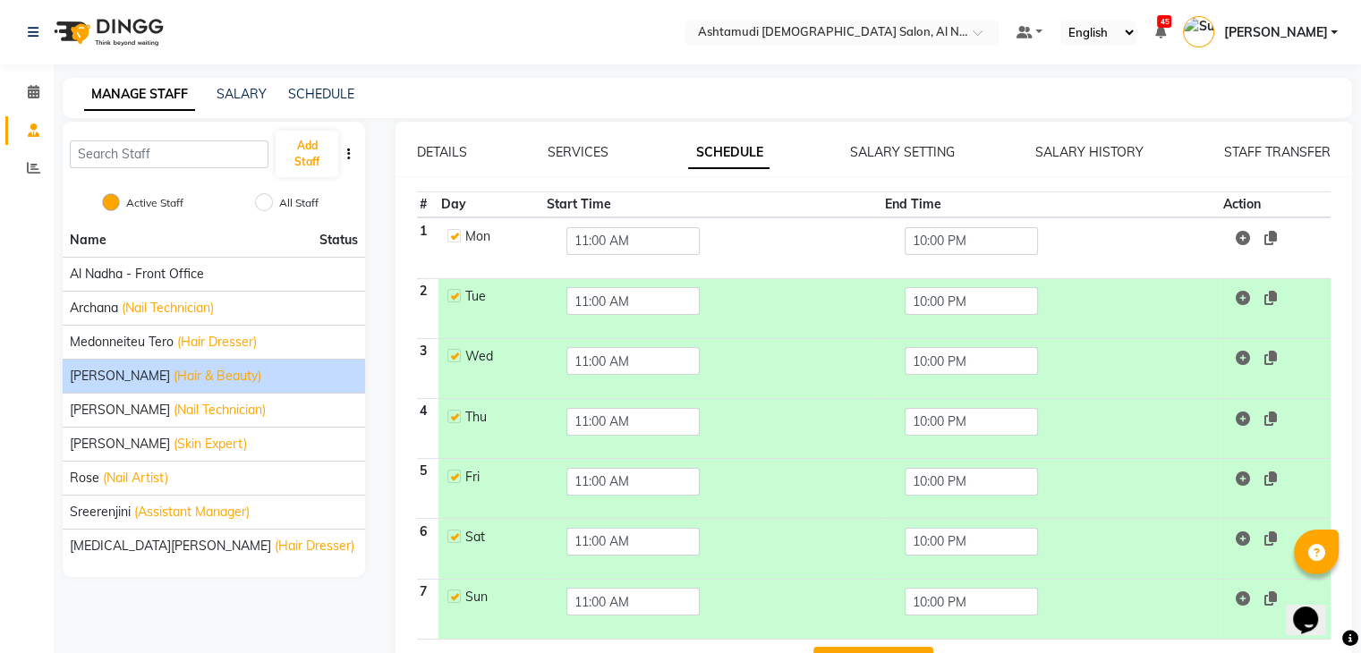
click at [1128, 247] on td "10:00 PM" at bounding box center [1051, 247] width 338 height 61
click at [450, 410] on label at bounding box center [453, 416] width 13 height 13
click at [450, 410] on input "checkbox" at bounding box center [453, 416] width 12 height 12
checkbox input "false"
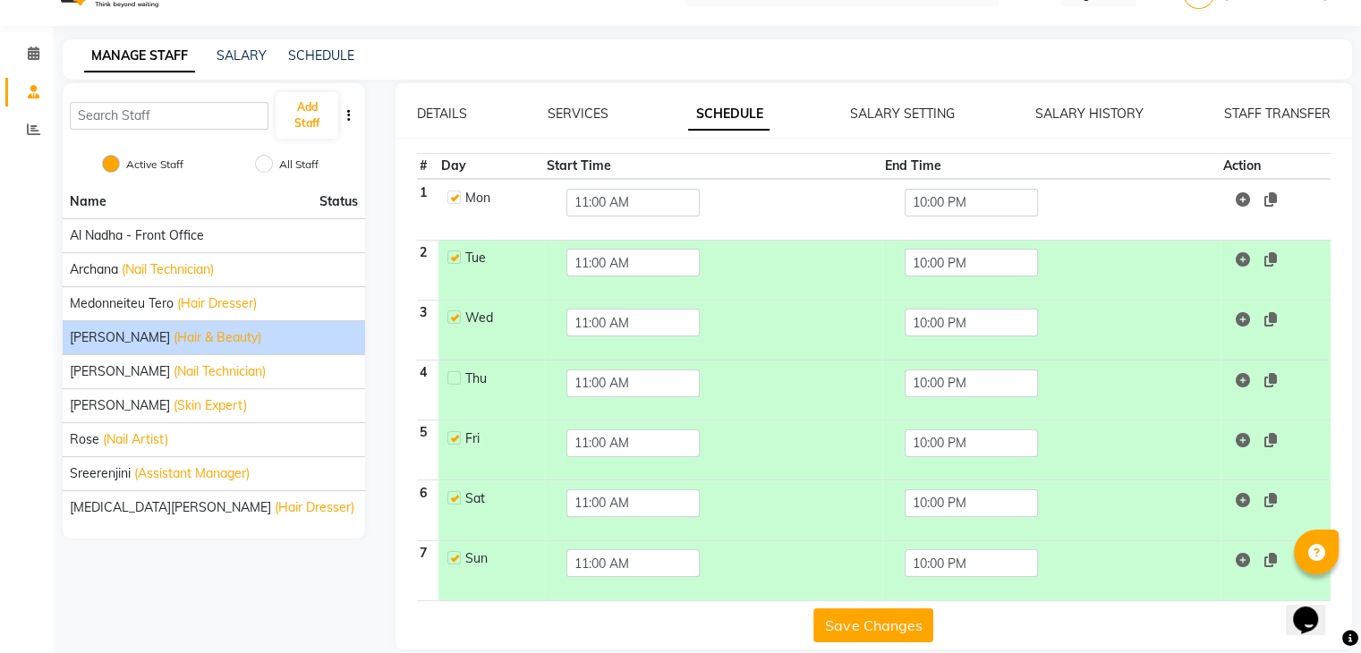
scroll to position [59, 0]
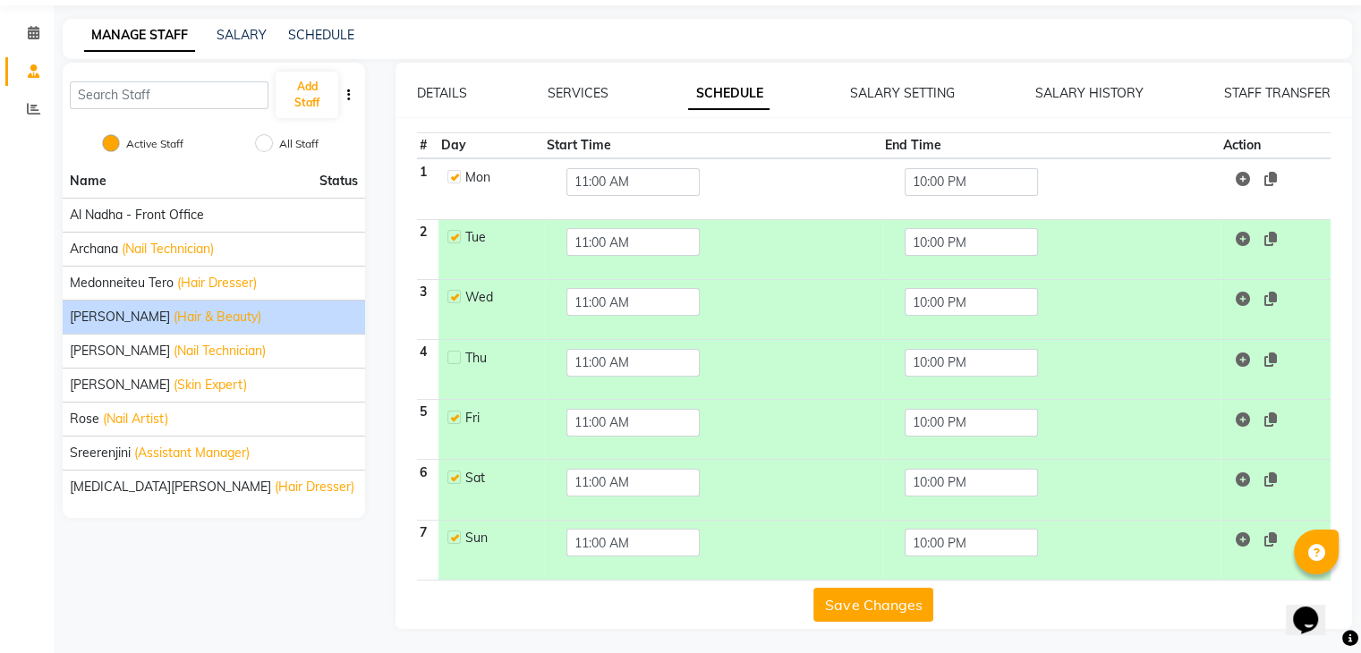
click at [864, 600] on button "Save Changes" at bounding box center [873, 605] width 120 height 34
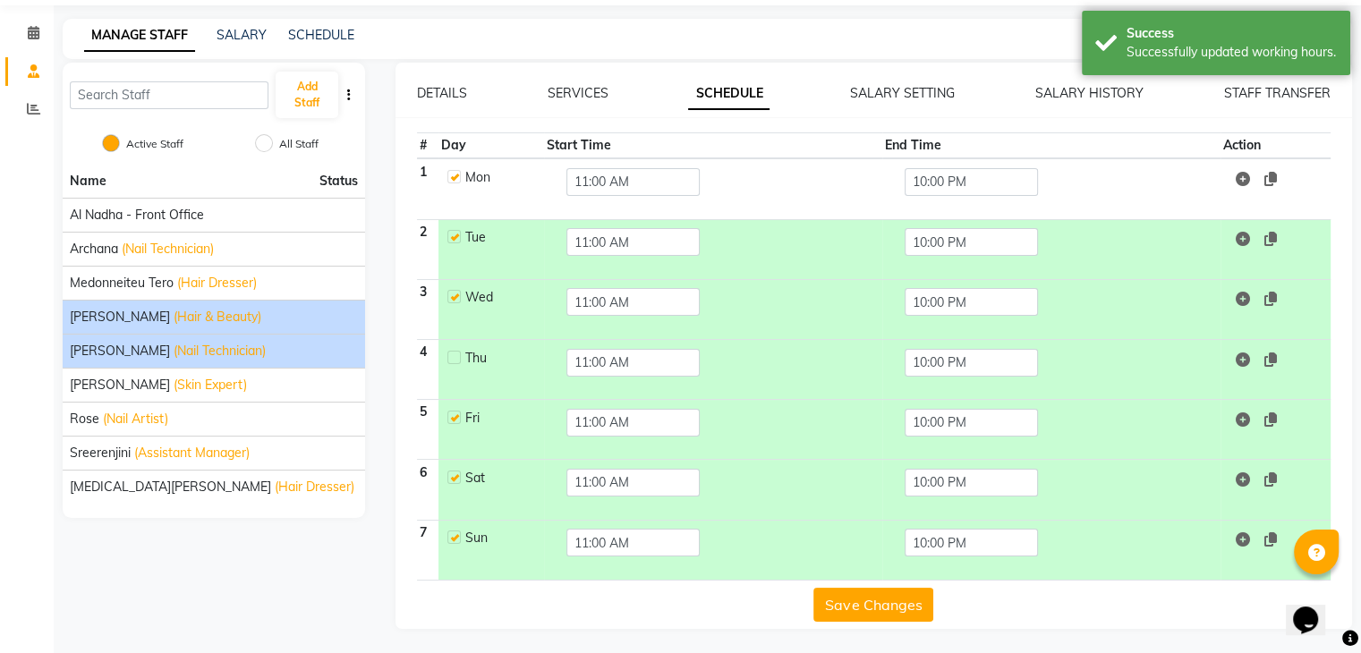
click at [251, 352] on div "Minu Khati (Nail Technician)" at bounding box center [214, 351] width 288 height 19
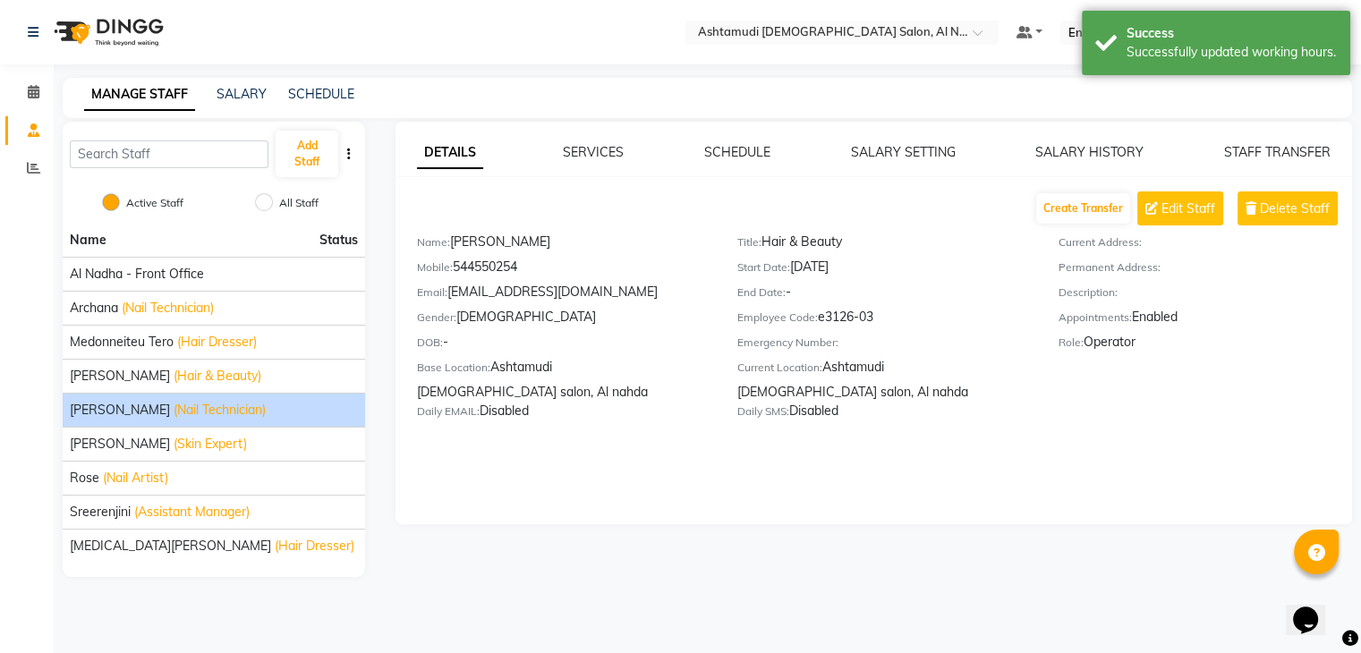
scroll to position [0, 0]
click at [737, 145] on link "SCHEDULE" at bounding box center [744, 152] width 66 height 16
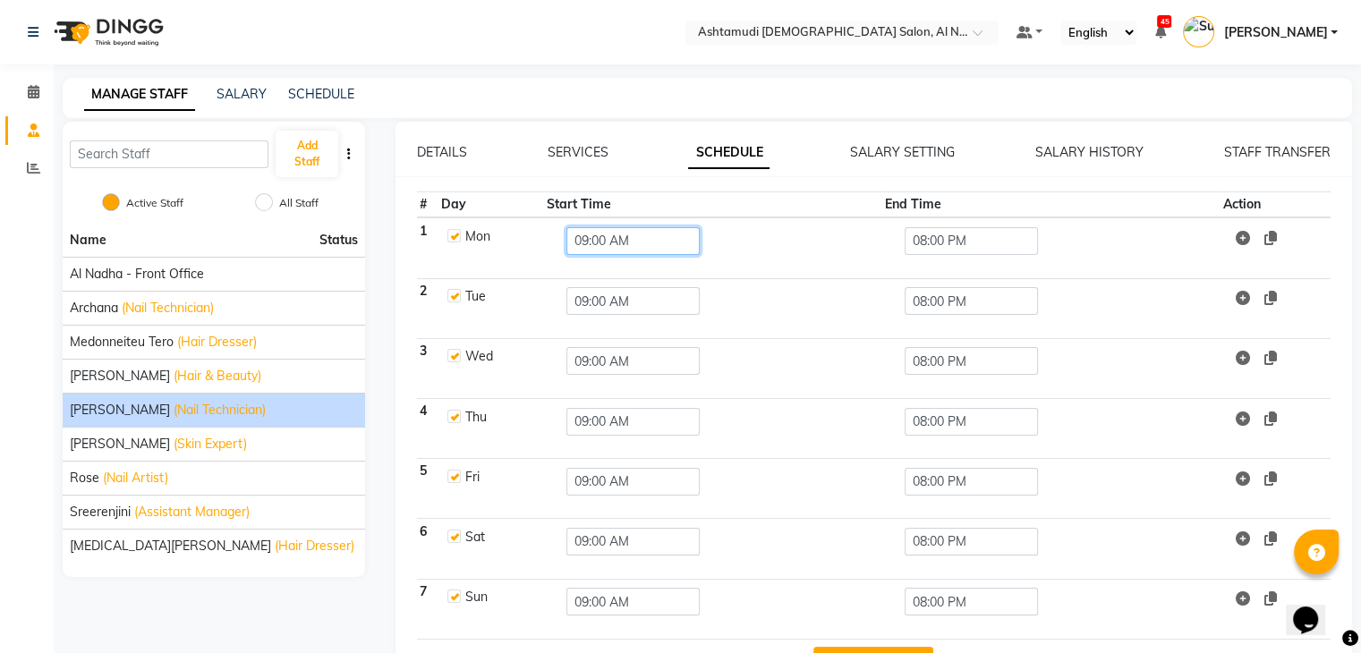
click at [574, 244] on input "09:00 AM" at bounding box center [632, 241] width 133 height 28
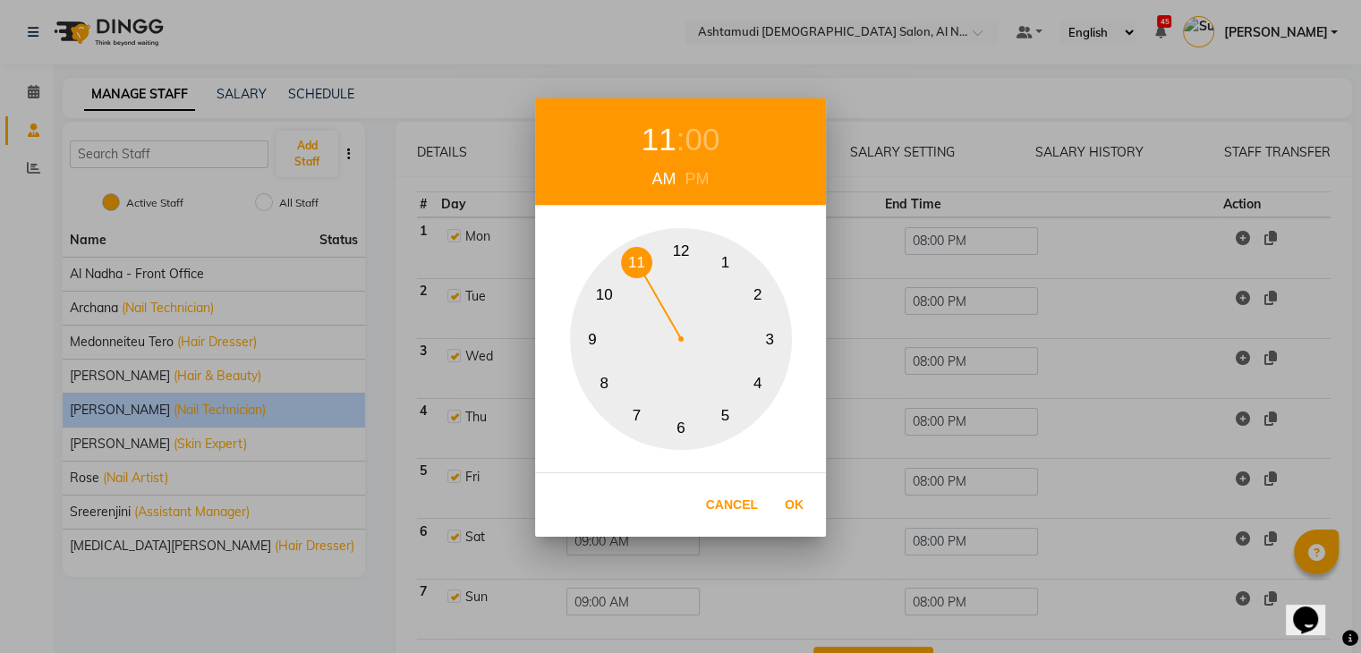
click at [632, 260] on button "11" at bounding box center [636, 262] width 31 height 31
click at [799, 495] on button "Ok" at bounding box center [794, 505] width 37 height 37
type input "11:00 AM"
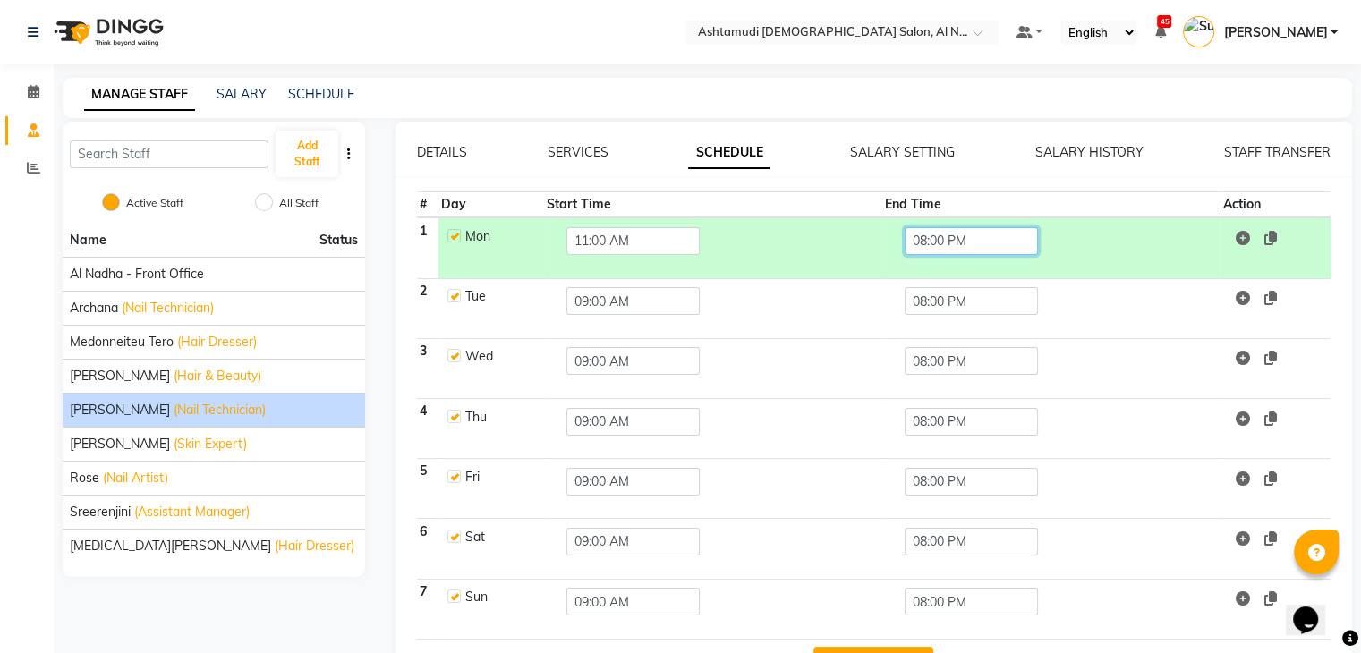
click at [931, 243] on input "08:00 PM" at bounding box center [971, 241] width 133 height 28
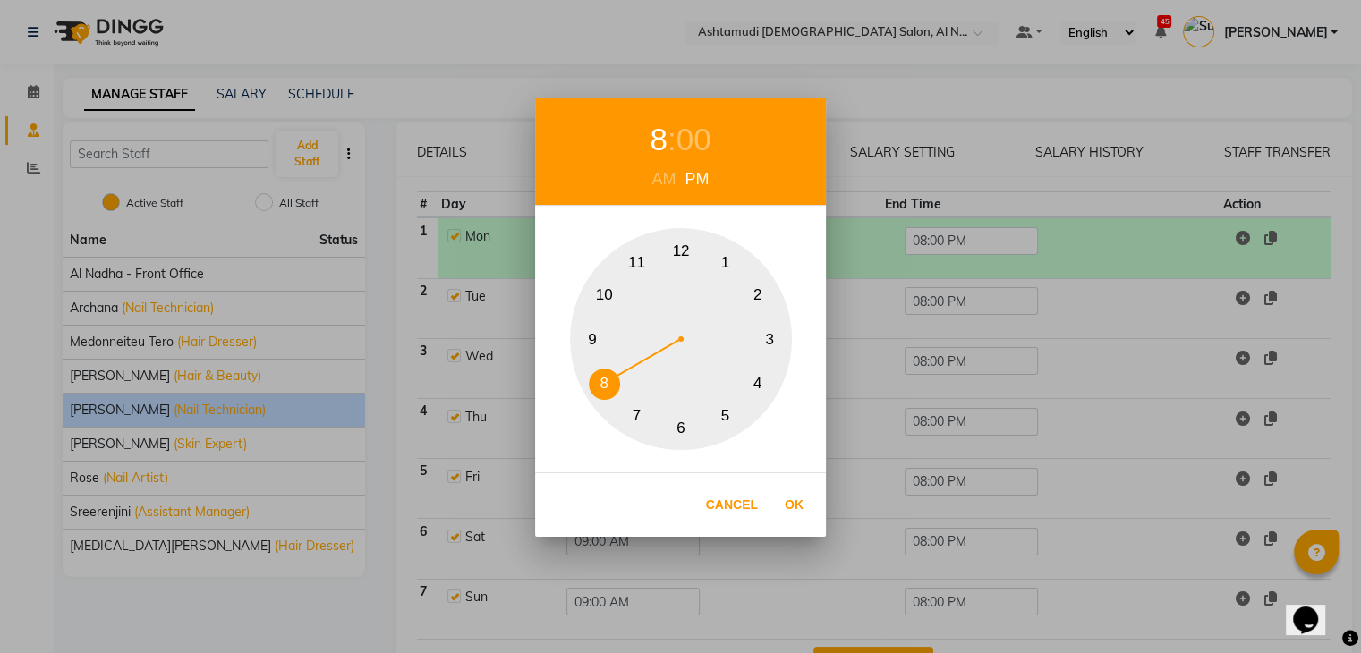
click at [608, 298] on button "10" at bounding box center [604, 295] width 31 height 31
click at [798, 505] on button "Ok" at bounding box center [794, 505] width 37 height 37
type input "10:00 PM"
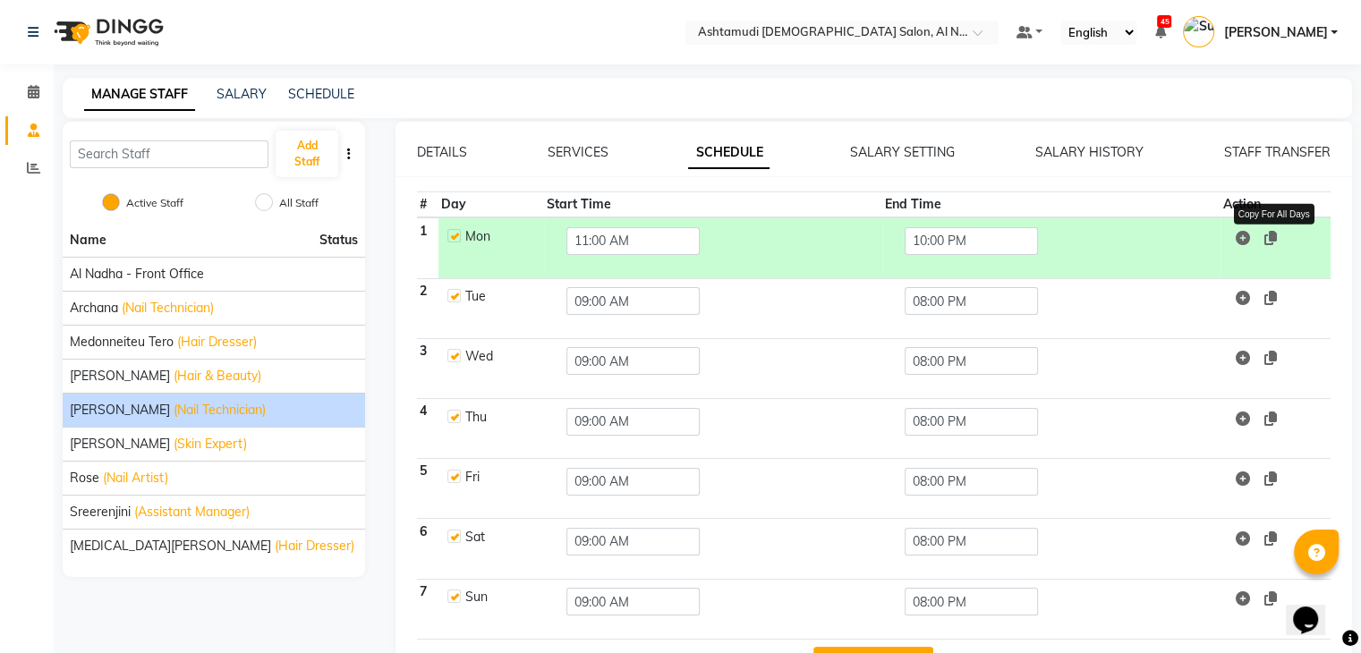
click at [1273, 243] on icon at bounding box center [1270, 238] width 13 height 14
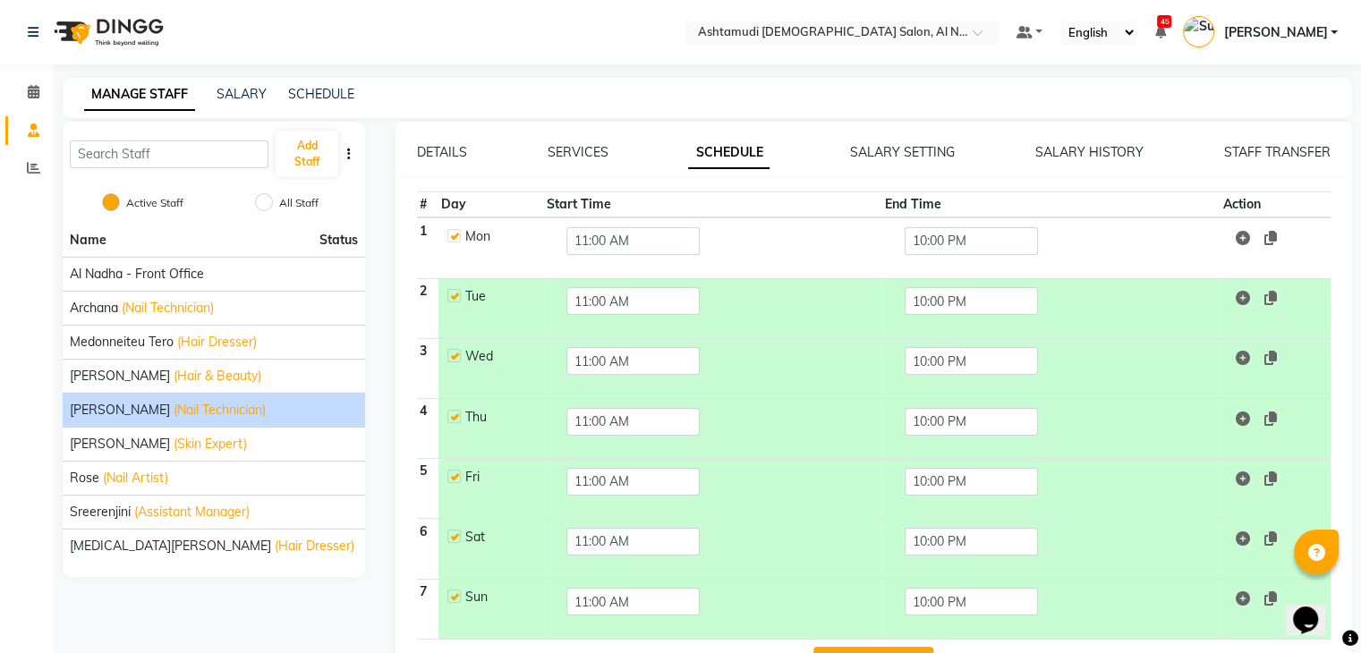
click at [455, 298] on label at bounding box center [453, 295] width 13 height 13
click at [455, 298] on input "checkbox" at bounding box center [453, 295] width 12 height 12
checkbox input "false"
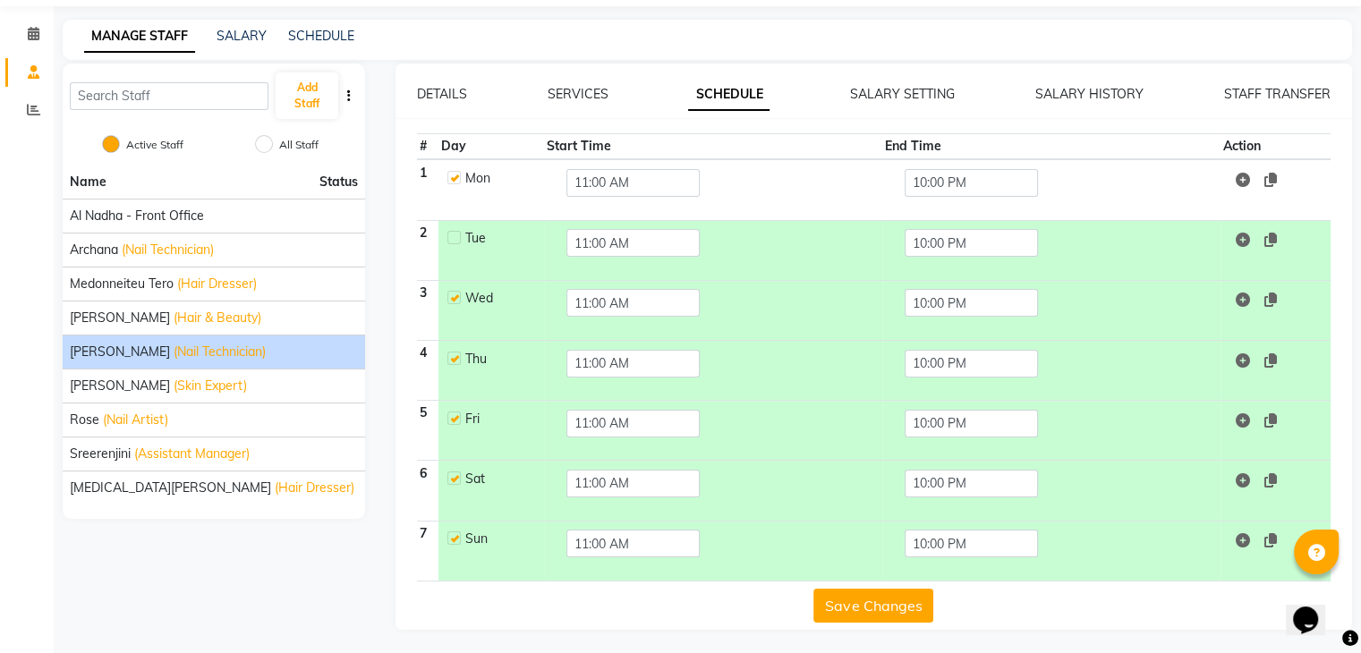
scroll to position [59, 0]
click at [872, 607] on button "Save Changes" at bounding box center [873, 605] width 120 height 34
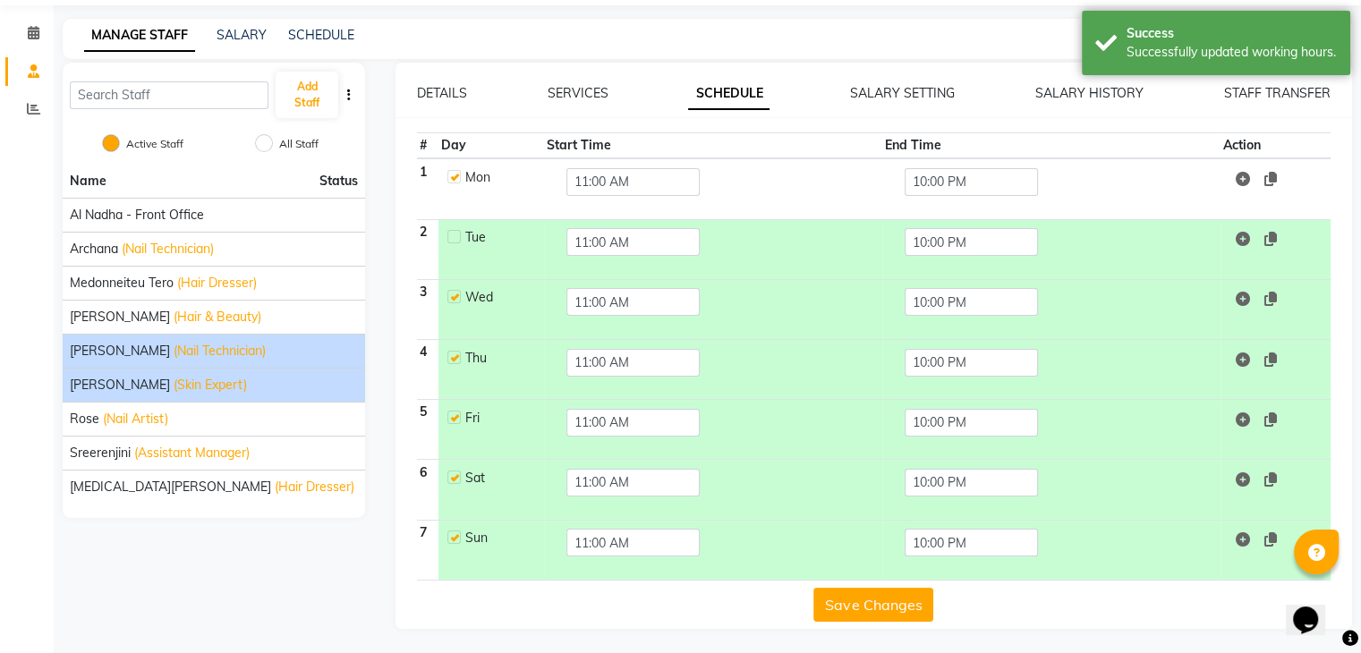
click at [211, 378] on span "(Skin Expert)" at bounding box center [210, 385] width 73 height 19
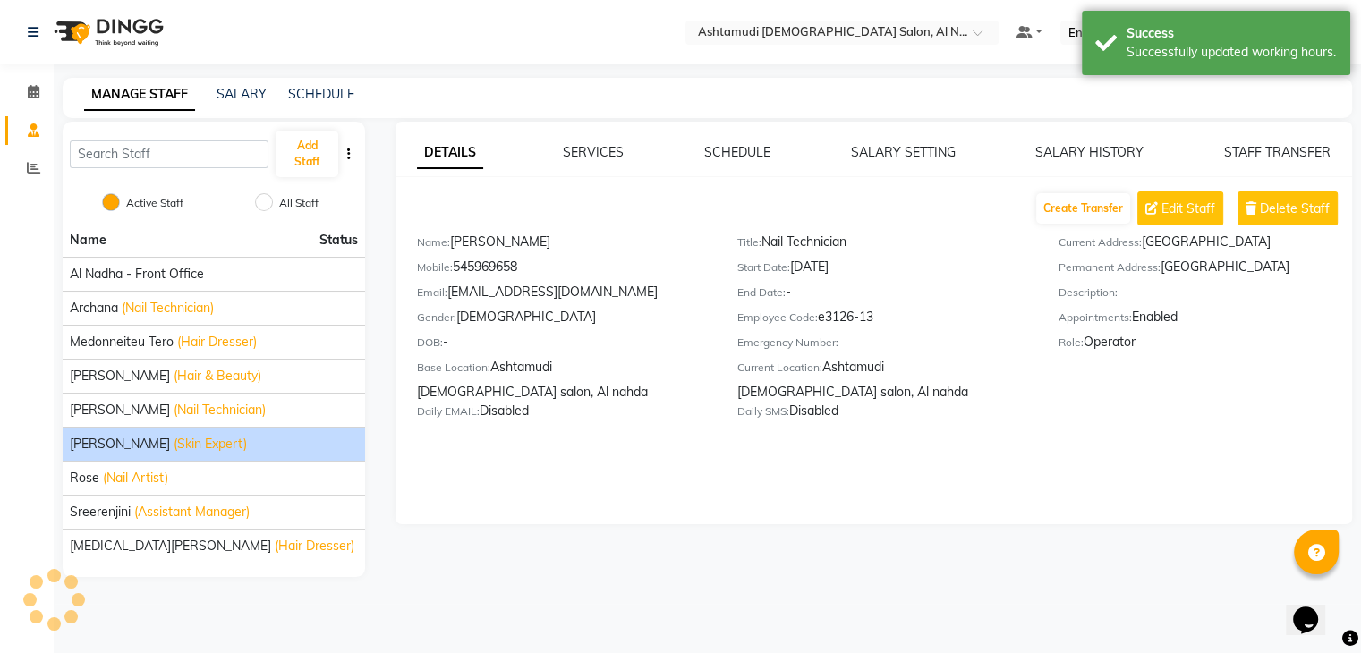
scroll to position [0, 0]
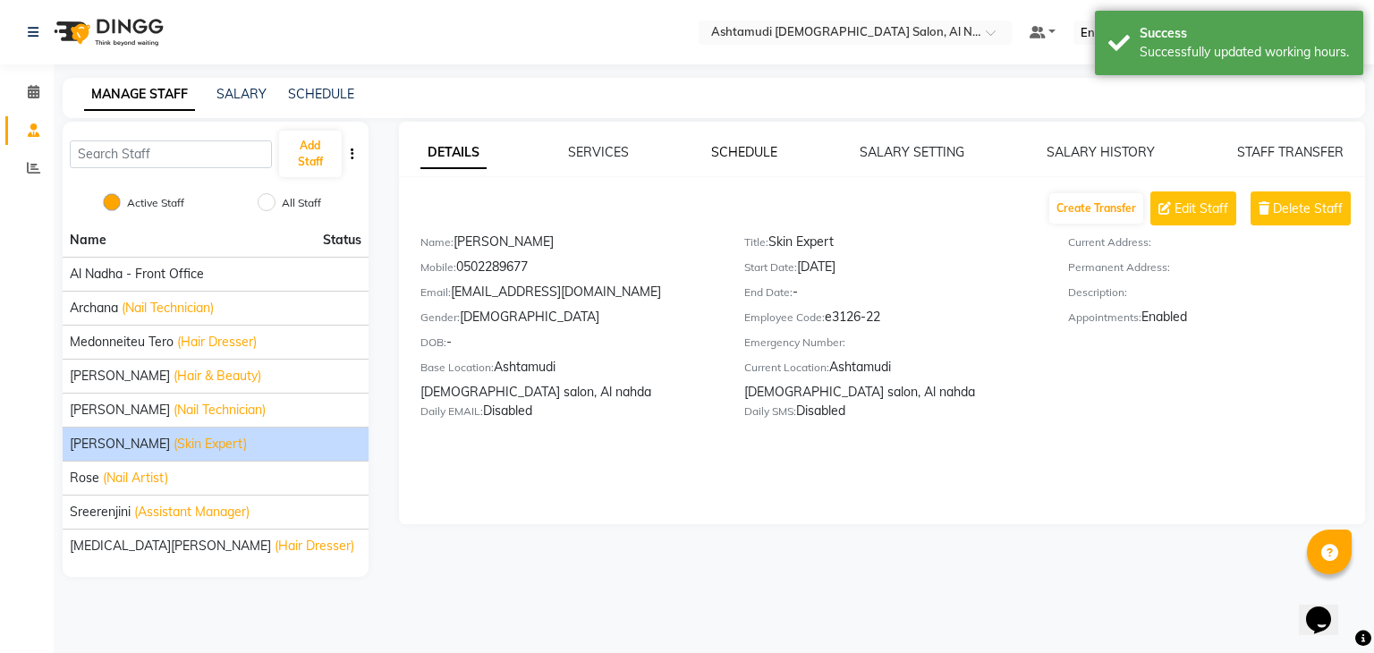
click at [733, 157] on link "SCHEDULE" at bounding box center [744, 152] width 66 height 16
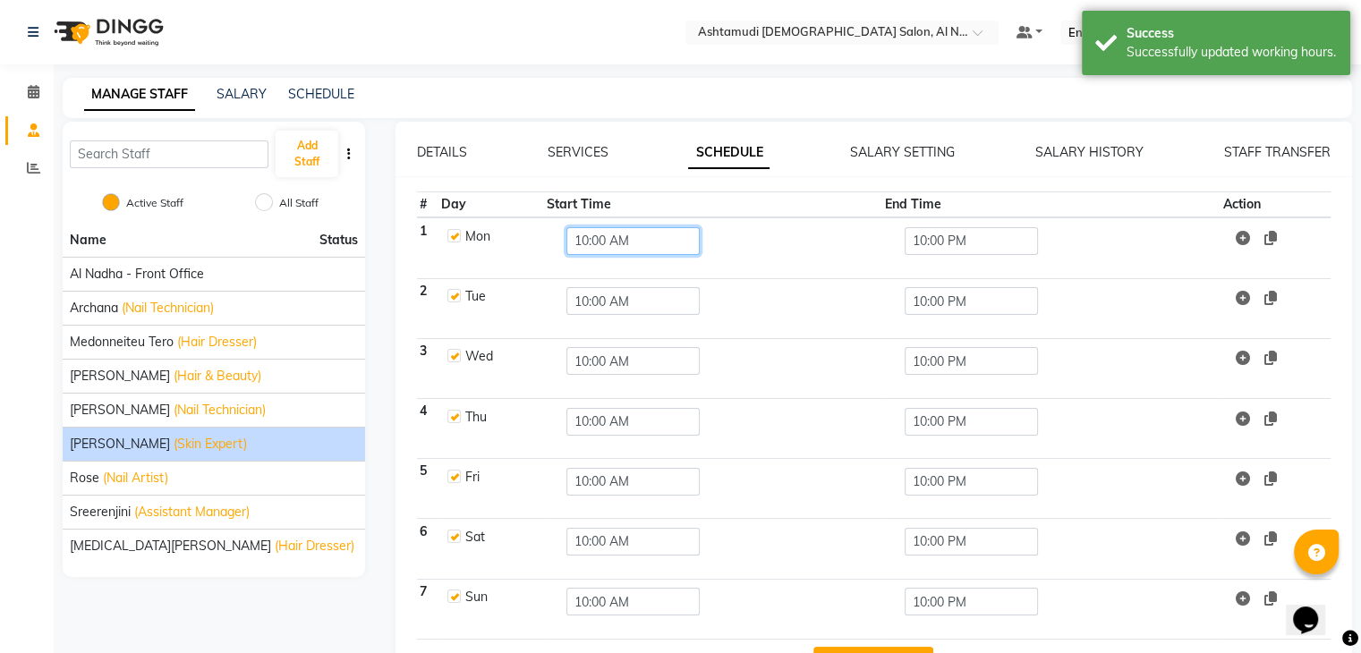
click at [605, 240] on input "10:00 AM" at bounding box center [632, 241] width 133 height 28
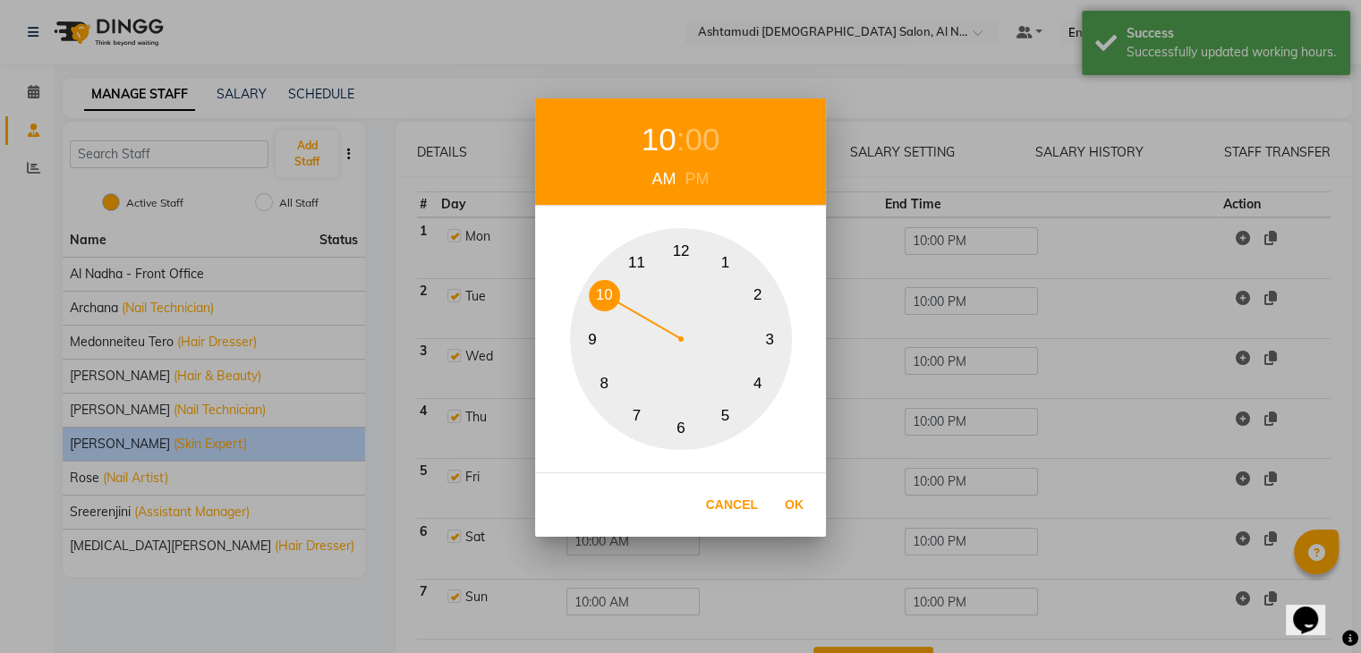
click at [605, 240] on div "1 2 3 4 5 6 7 8 9 10 11 12" at bounding box center [680, 339] width 291 height 222
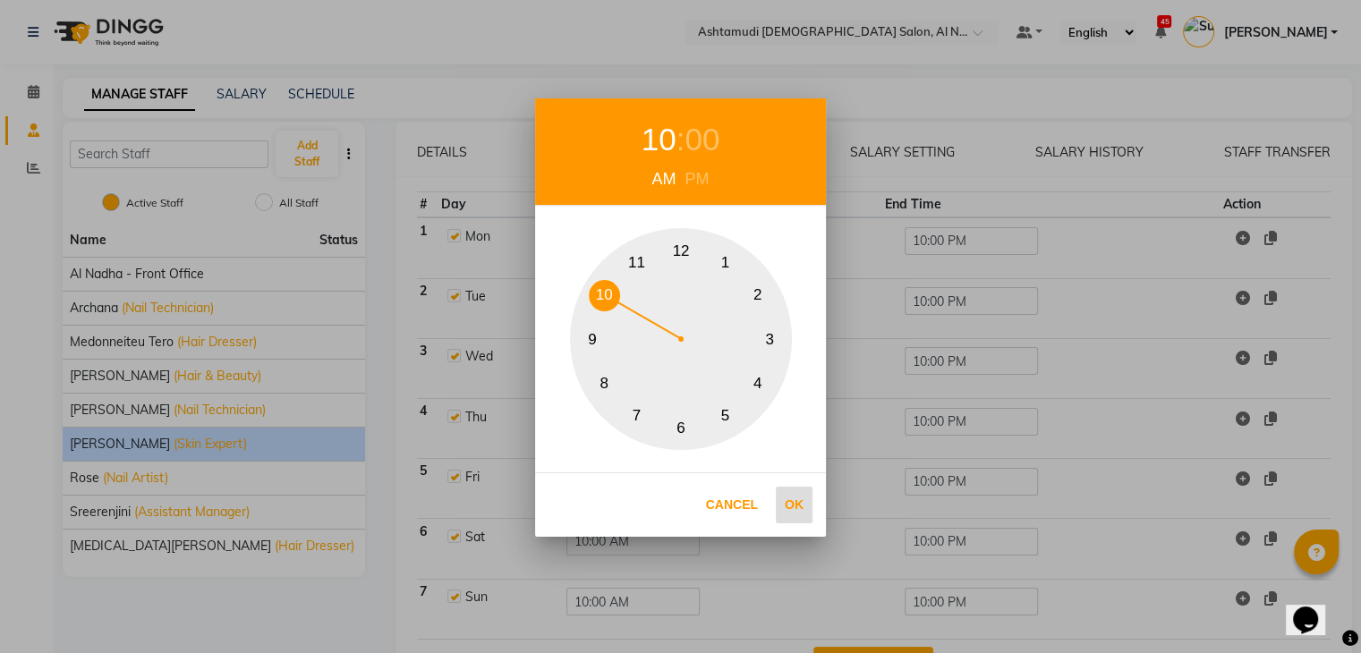
click at [801, 498] on button "Ok" at bounding box center [794, 505] width 37 height 37
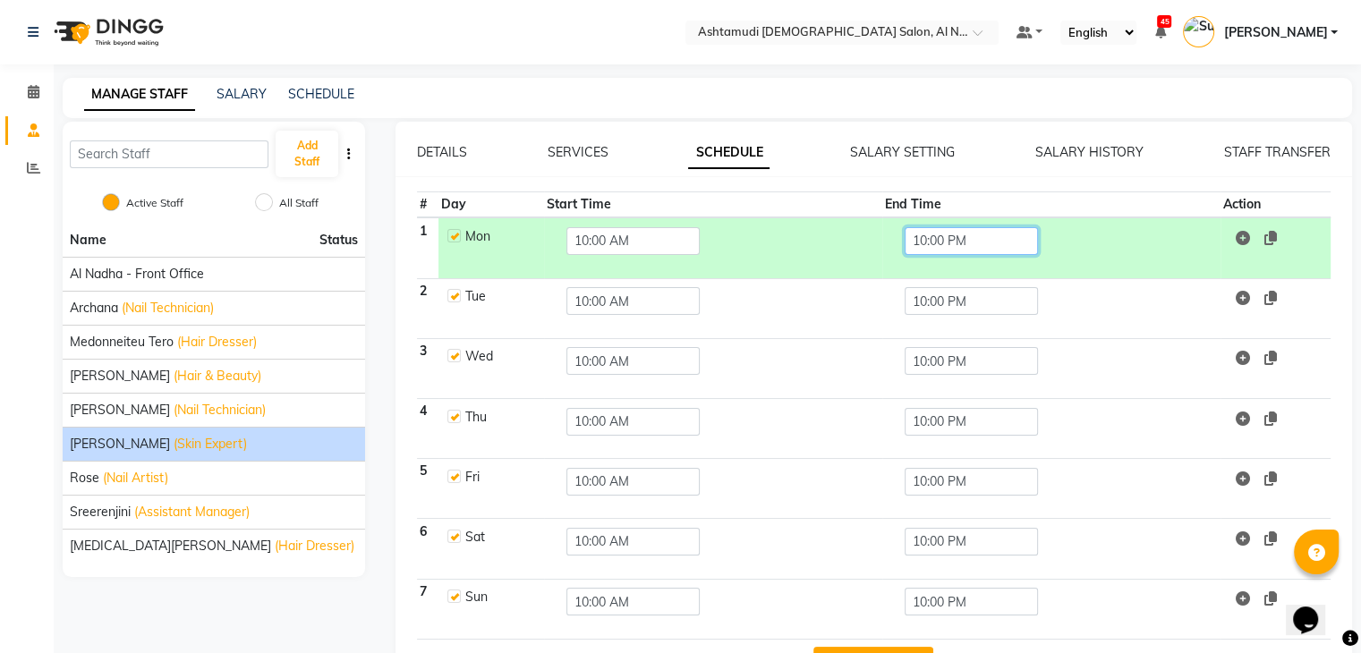
click at [940, 239] on input "10:00 PM" at bounding box center [971, 241] width 133 height 28
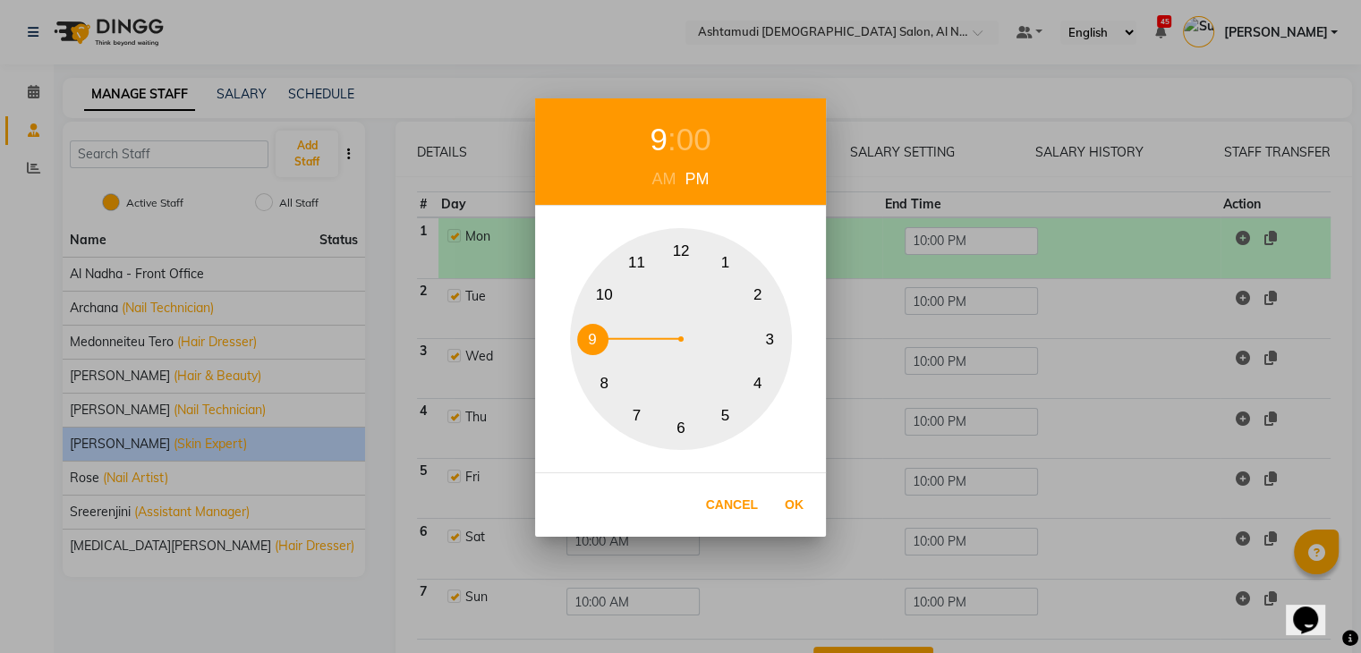
click at [599, 341] on button "9" at bounding box center [592, 339] width 31 height 31
click at [798, 513] on button "Ok" at bounding box center [794, 505] width 37 height 37
type input "09:00 PM"
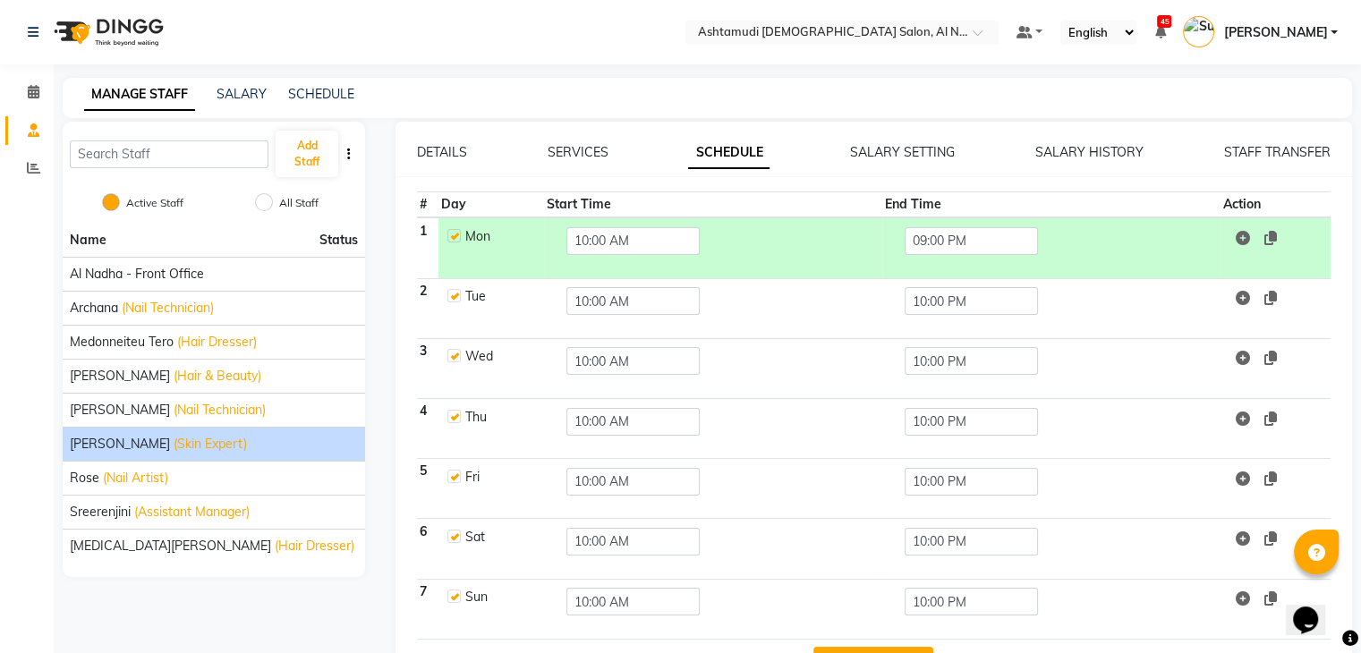
click at [1273, 237] on icon at bounding box center [1270, 238] width 13 height 14
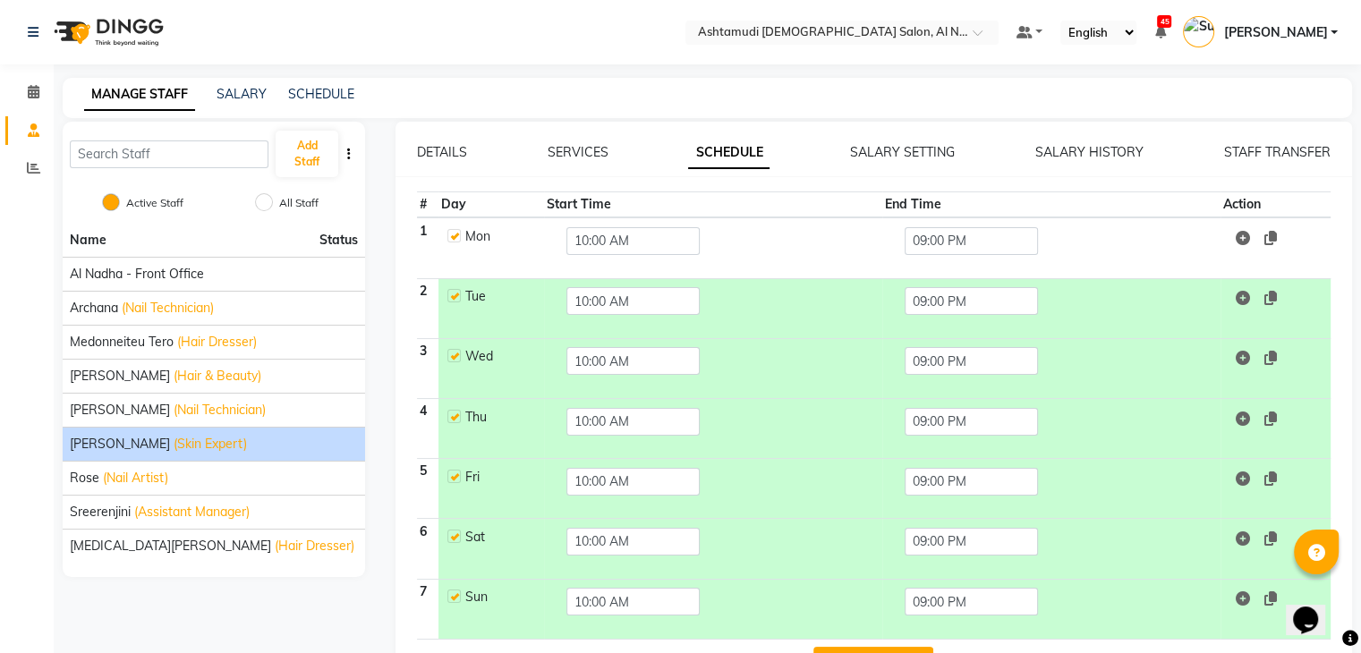
click at [462, 294] on td "Tue" at bounding box center [491, 308] width 106 height 60
click at [450, 299] on label at bounding box center [453, 295] width 13 height 13
click at [450, 299] on input "checkbox" at bounding box center [453, 295] width 12 height 12
checkbox input "false"
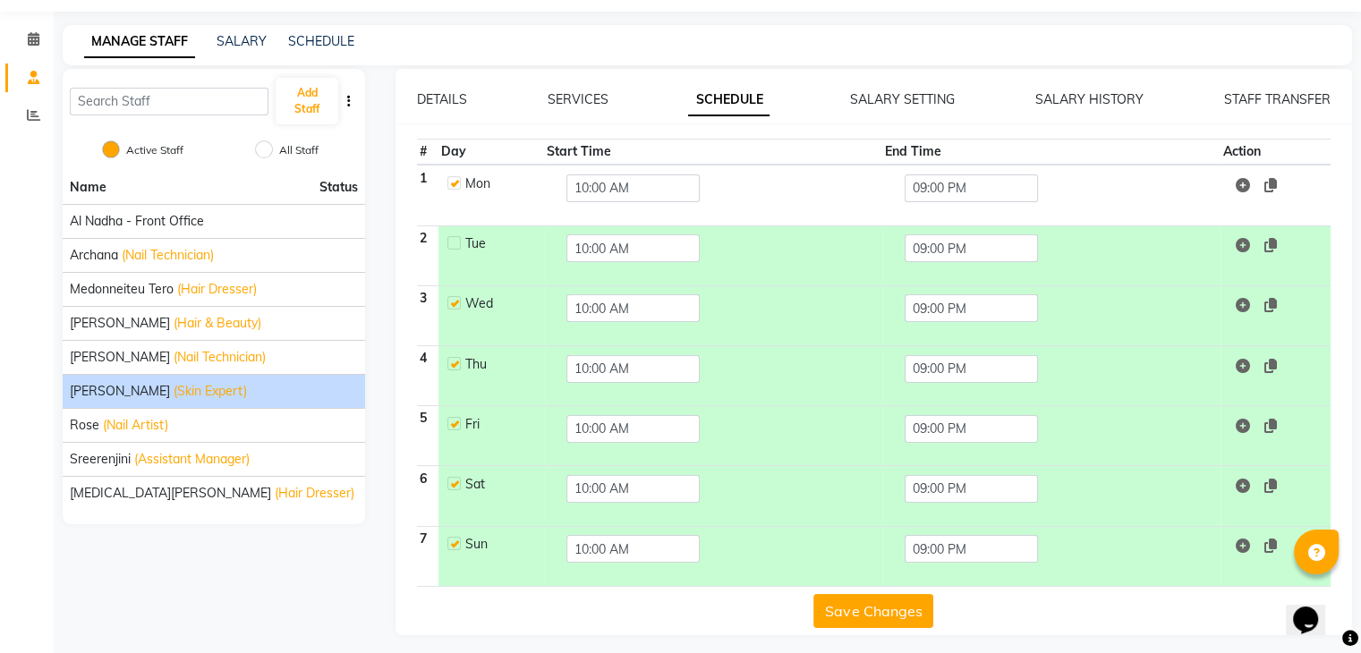
scroll to position [59, 0]
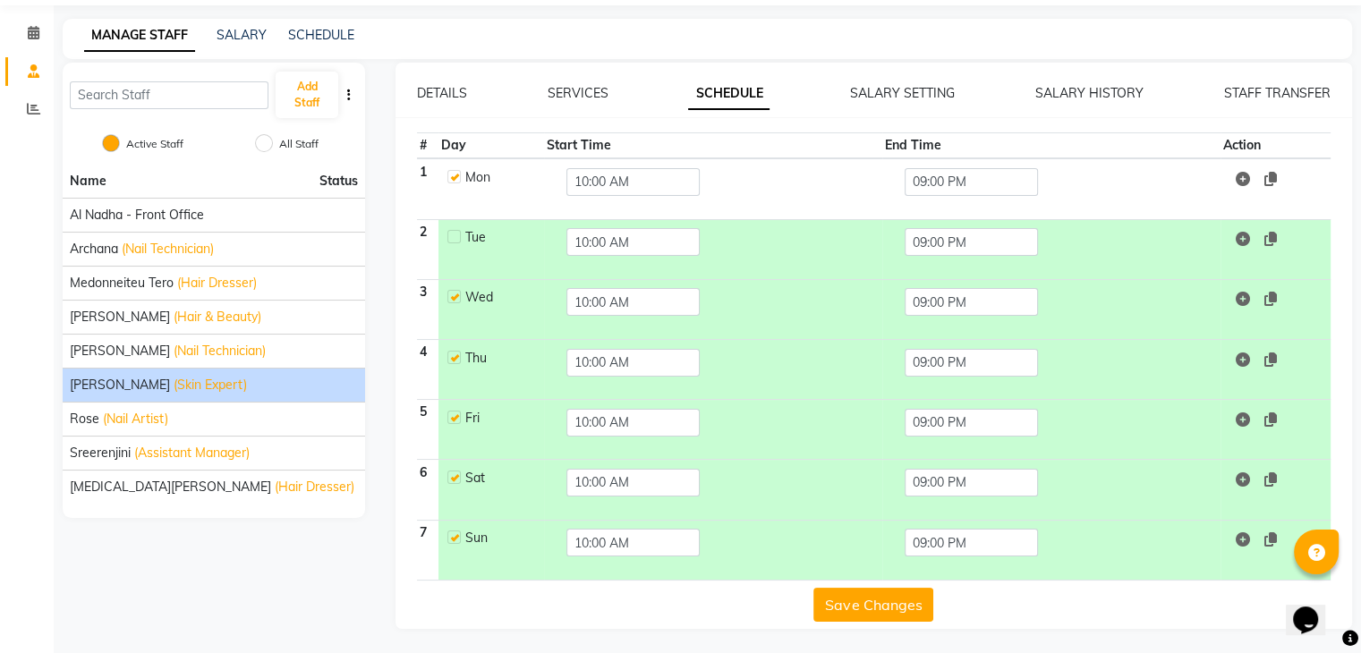
click at [848, 597] on button "Save Changes" at bounding box center [873, 605] width 120 height 34
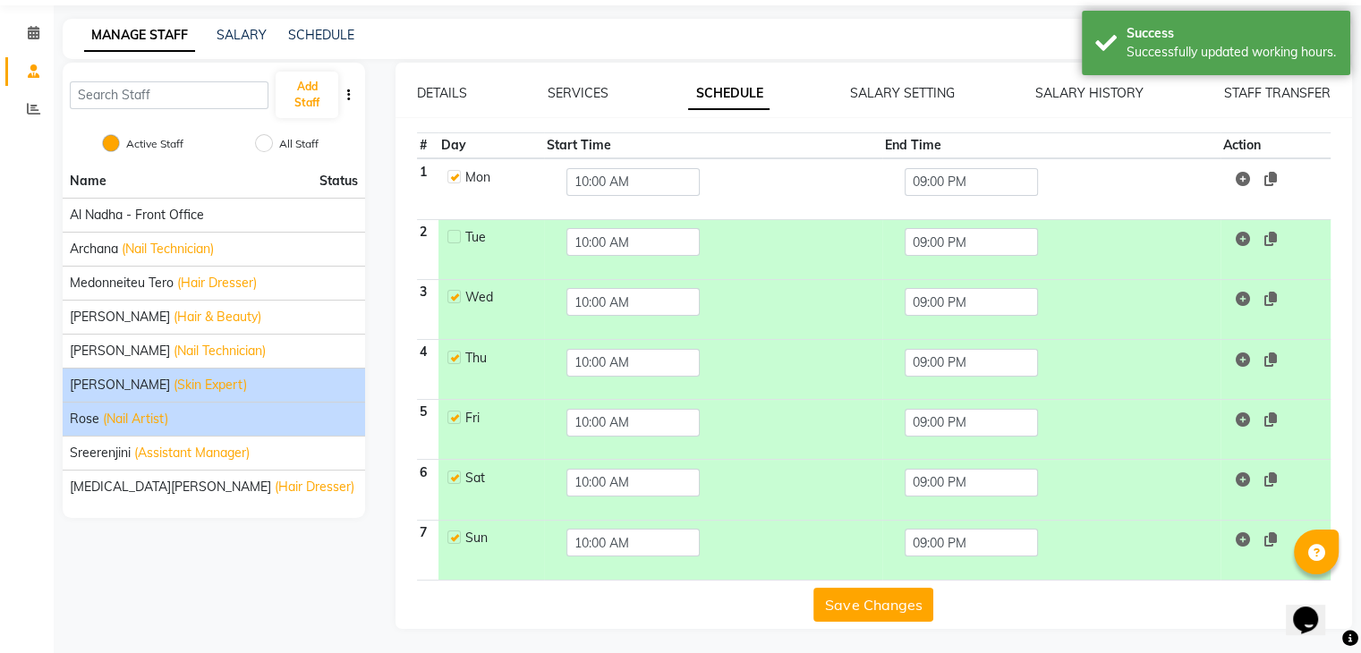
click at [137, 419] on span "(Nail Artist)" at bounding box center [135, 419] width 65 height 19
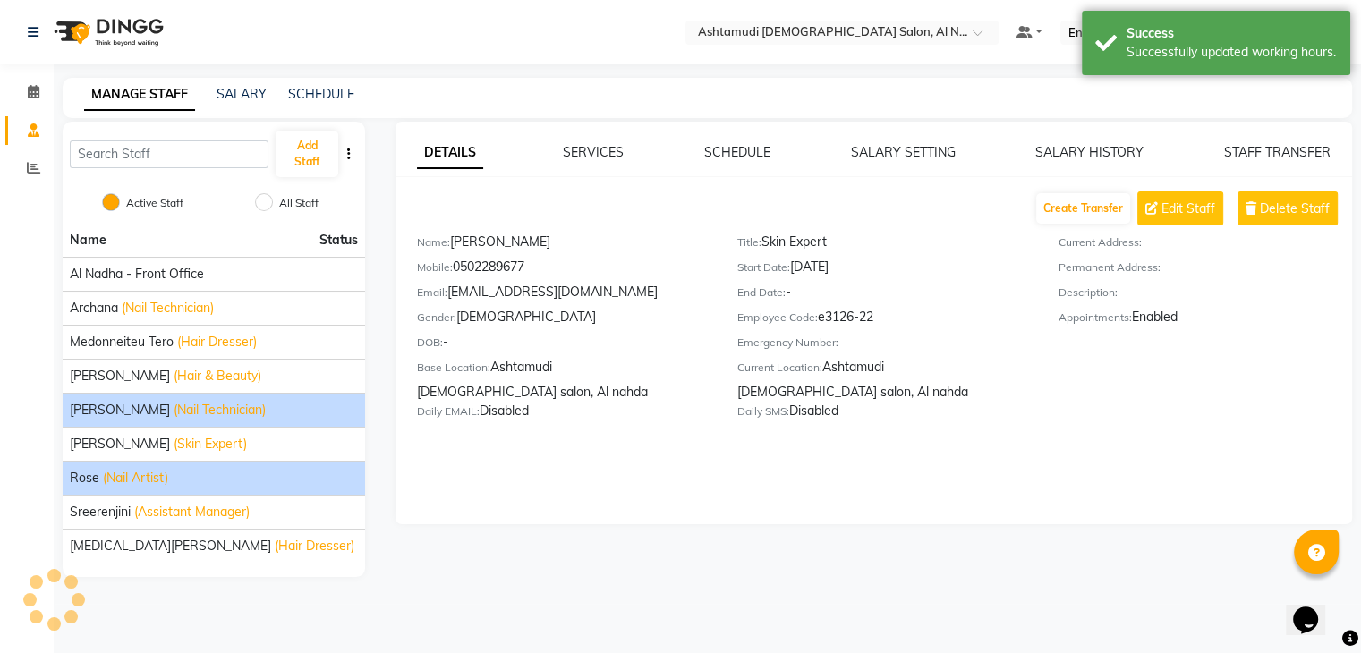
scroll to position [0, 0]
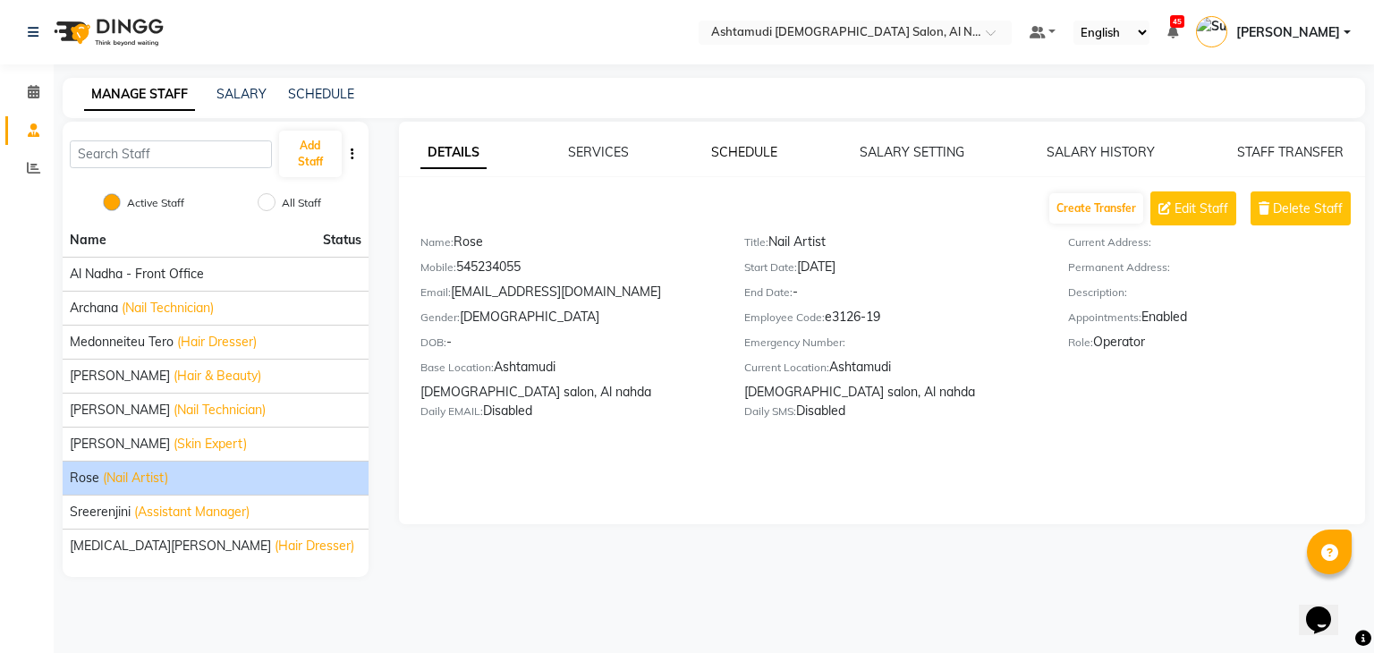
click at [764, 152] on link "SCHEDULE" at bounding box center [744, 152] width 66 height 16
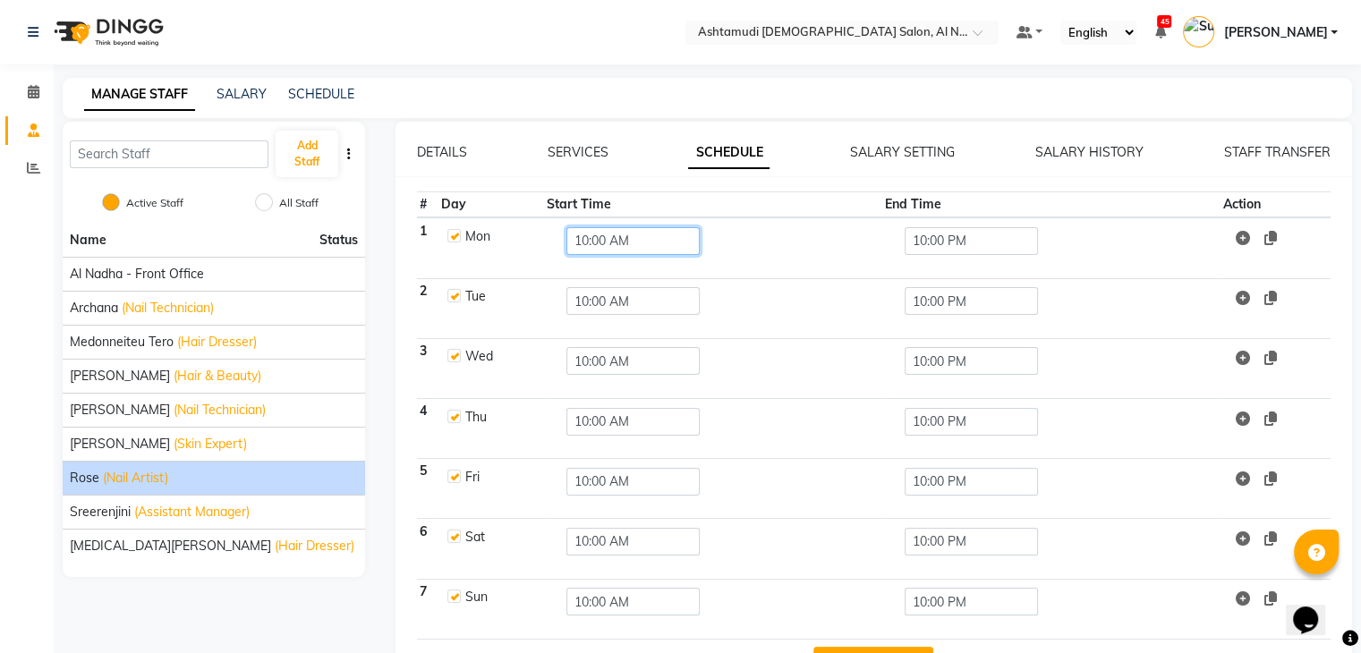
click at [585, 245] on input "10:00 AM" at bounding box center [632, 241] width 133 height 28
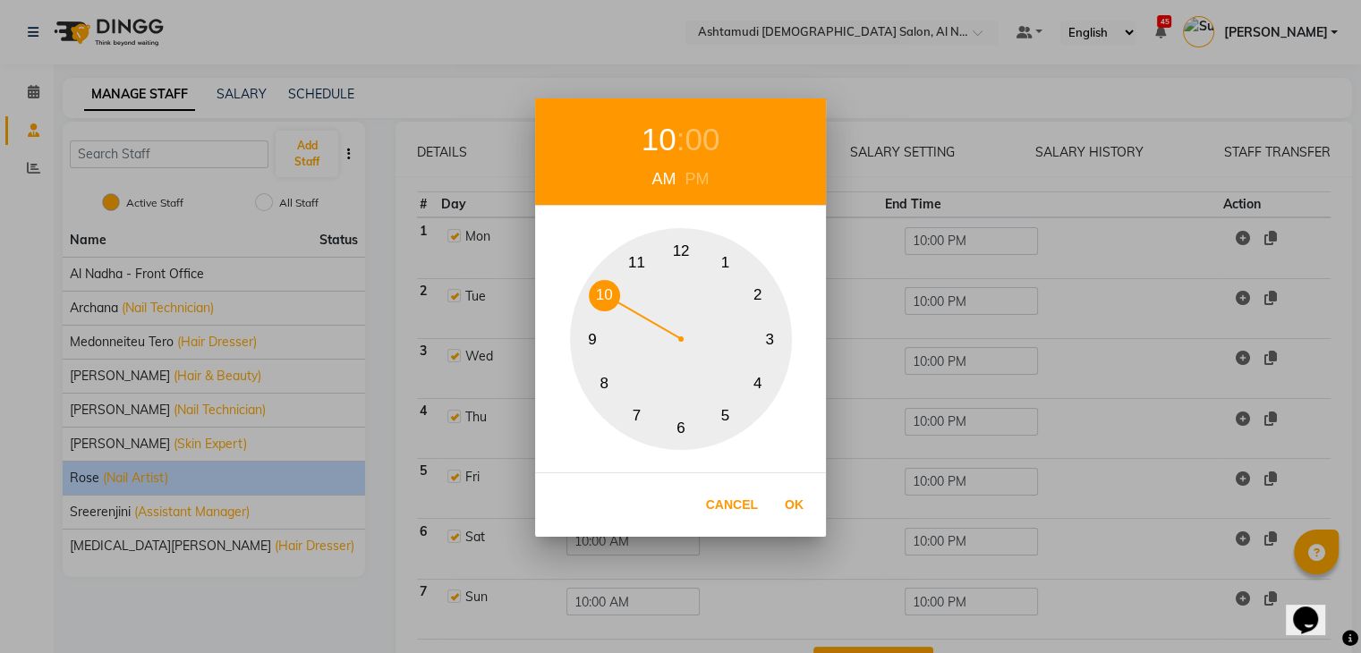
click at [637, 263] on button "11" at bounding box center [636, 262] width 31 height 31
click at [792, 500] on button "Ok" at bounding box center [794, 505] width 37 height 37
type input "11:00 AM"
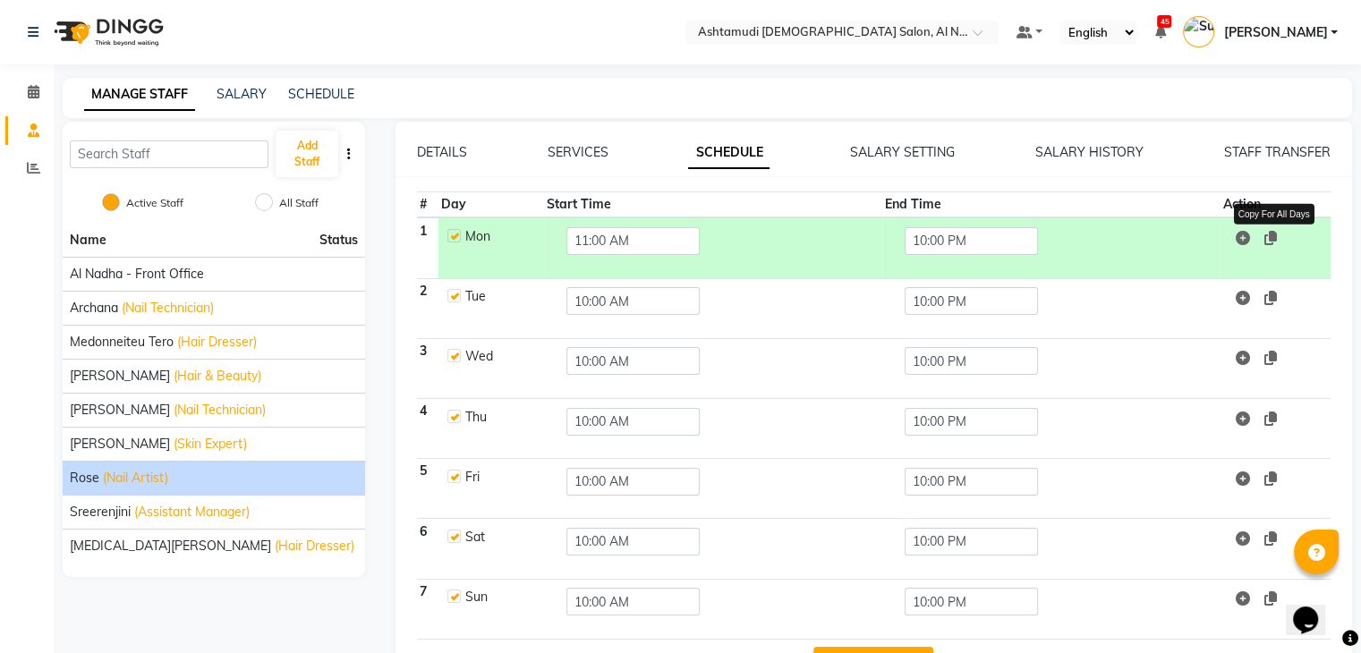
click at [1271, 238] on icon at bounding box center [1270, 238] width 13 height 14
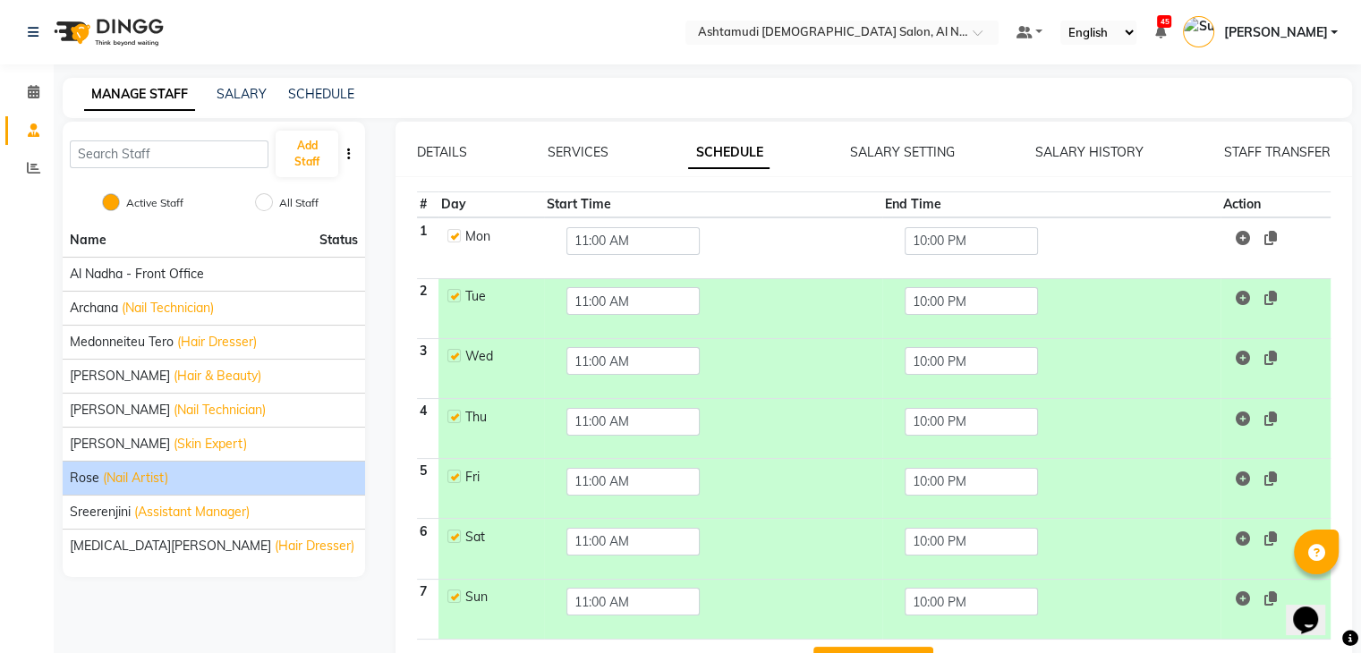
click at [457, 412] on label at bounding box center [453, 416] width 13 height 13
click at [457, 412] on input "checkbox" at bounding box center [453, 416] width 12 height 12
checkbox input "false"
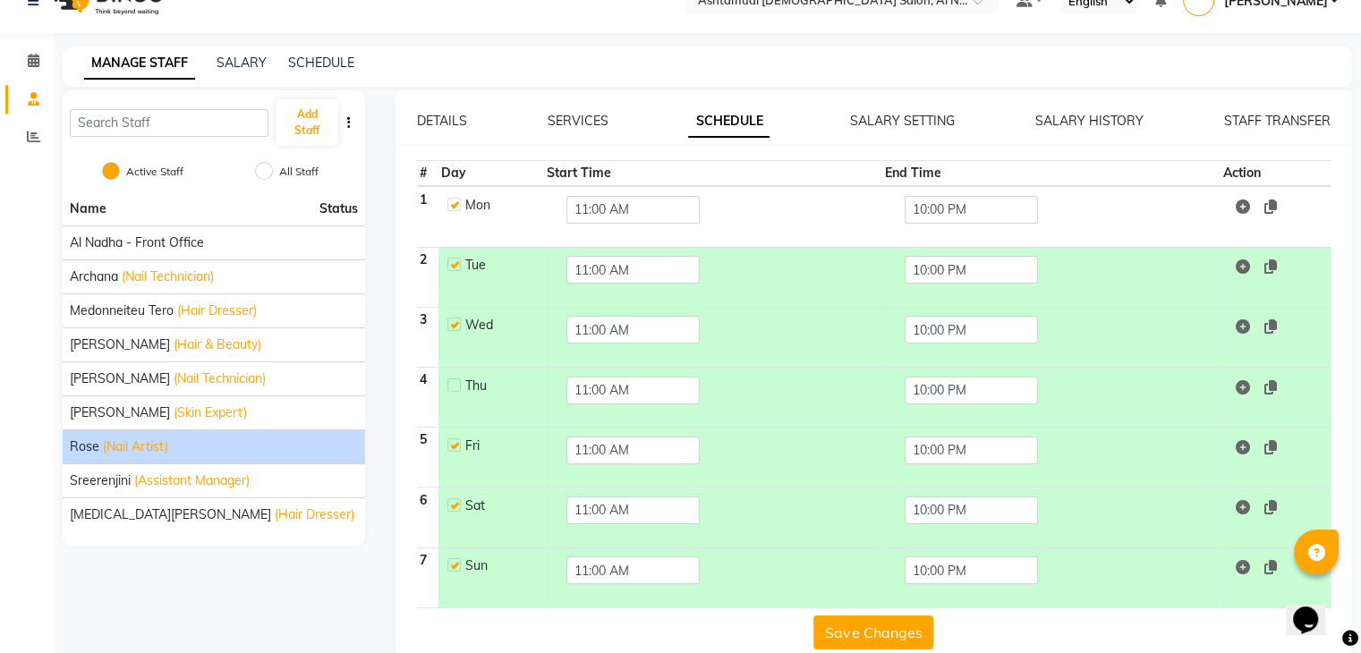
scroll to position [59, 0]
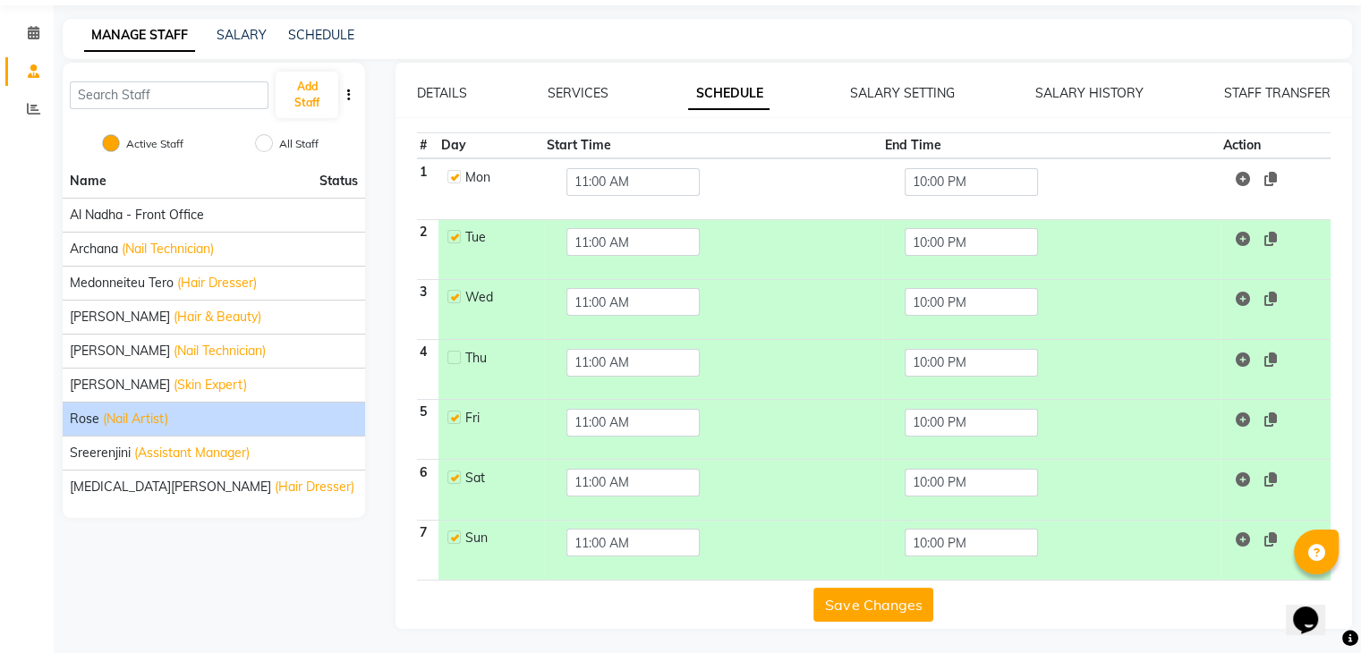
click at [865, 602] on button "Save Changes" at bounding box center [873, 605] width 120 height 34
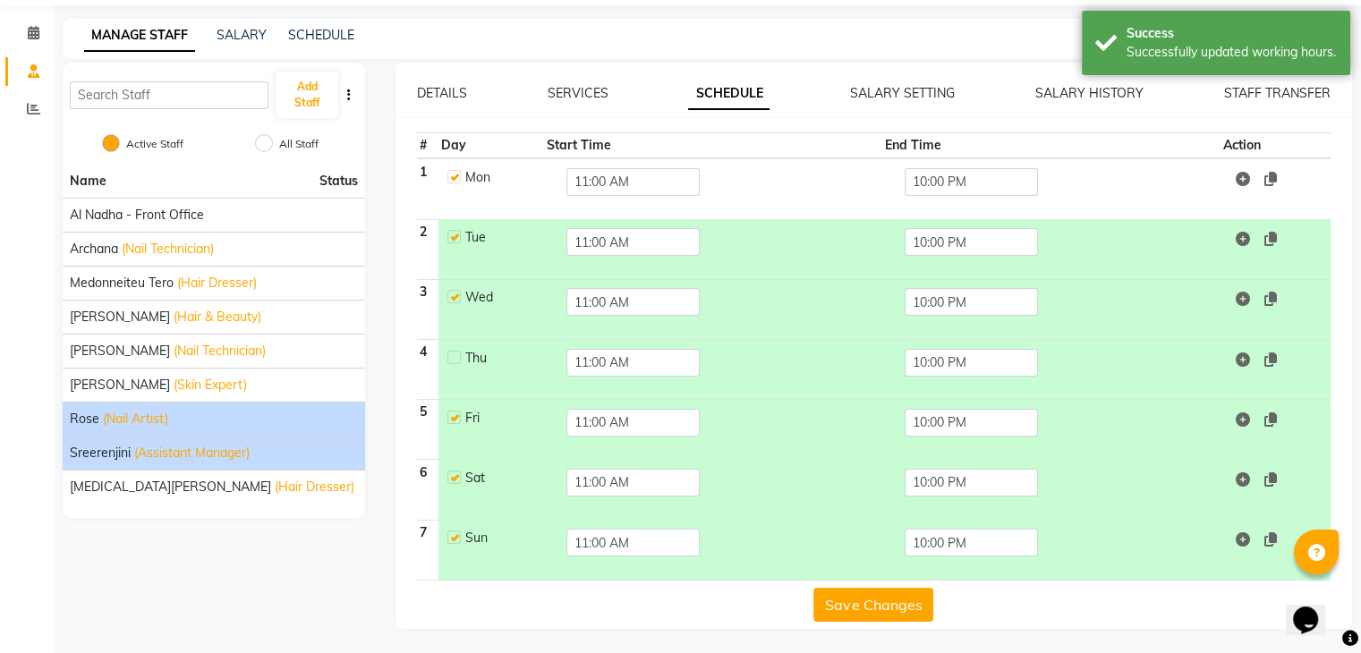
click at [167, 452] on span "(Assistant Manager)" at bounding box center [191, 453] width 115 height 19
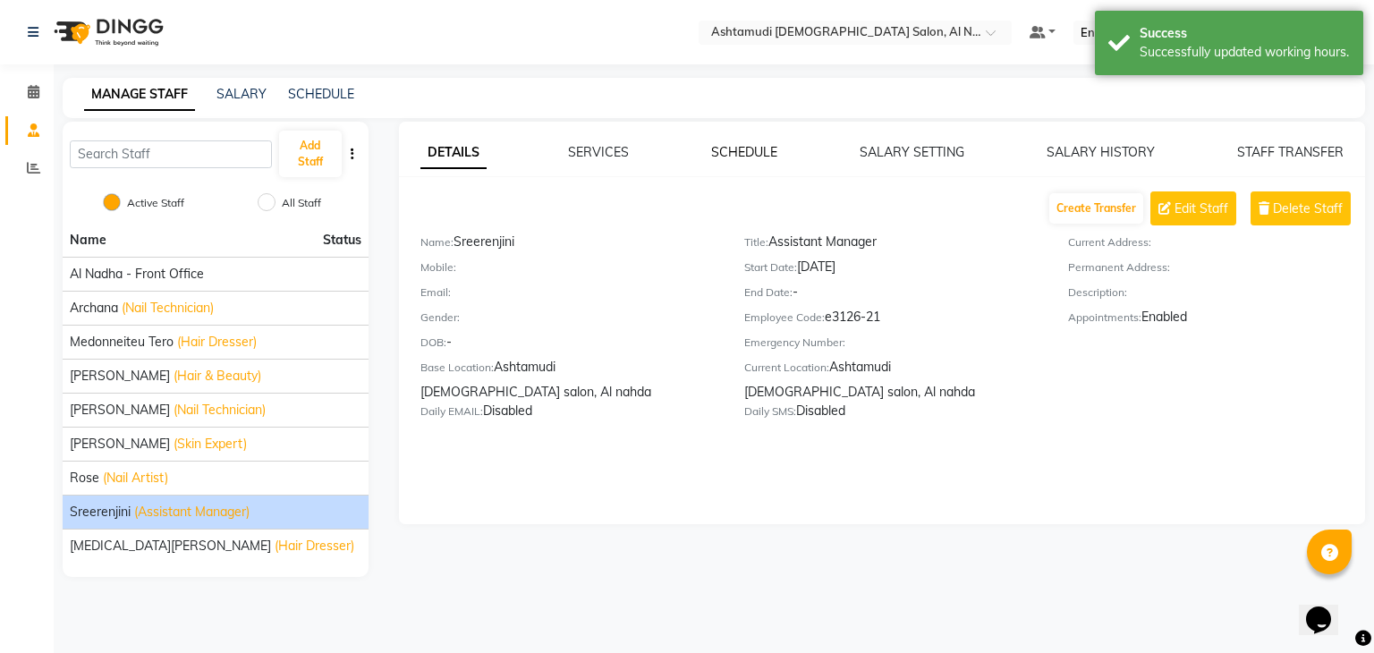
click at [755, 151] on link "SCHEDULE" at bounding box center [744, 152] width 66 height 16
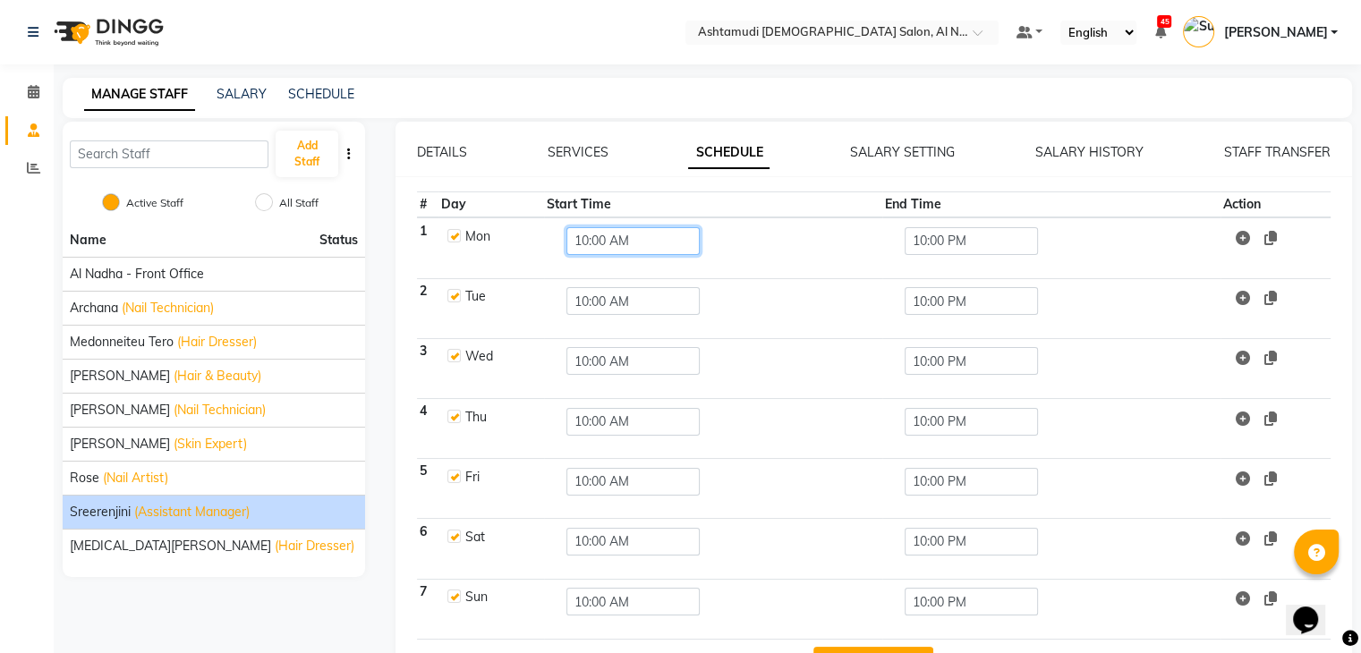
click at [598, 246] on input "10:00 AM" at bounding box center [632, 241] width 133 height 28
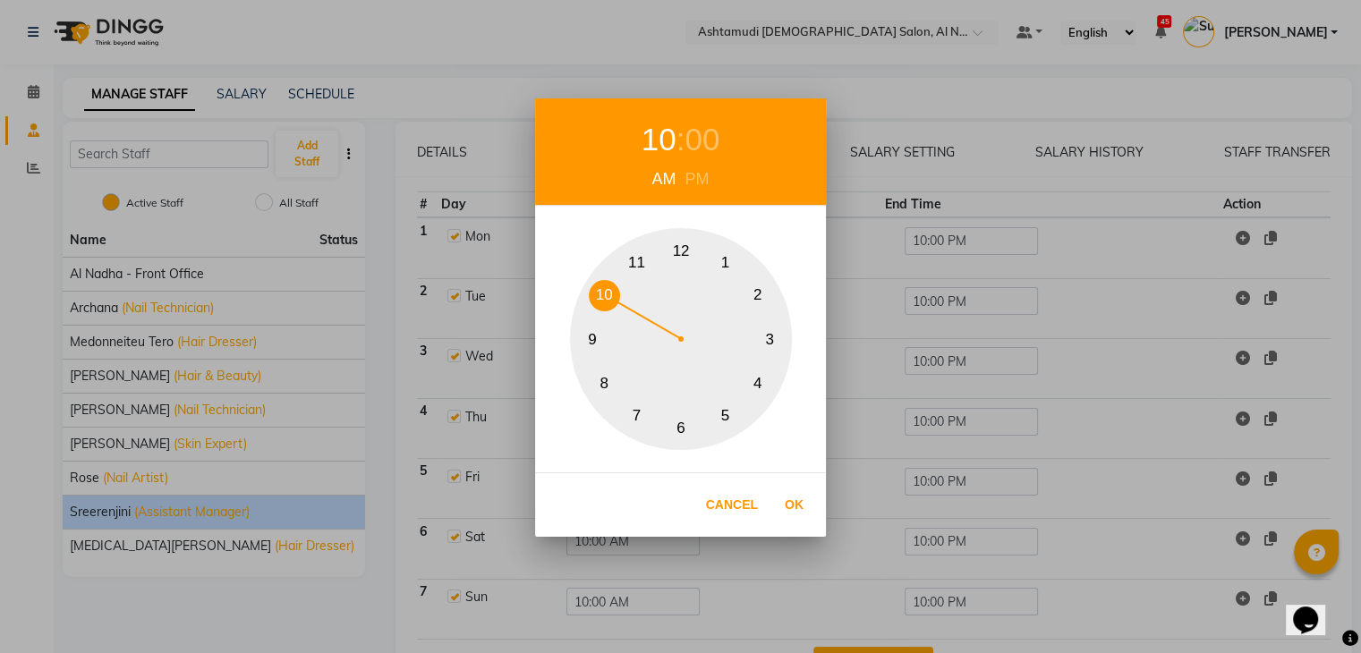
click at [637, 259] on button "11" at bounding box center [636, 262] width 31 height 31
click at [808, 510] on button "Ok" at bounding box center [794, 505] width 37 height 37
type input "11:00 AM"
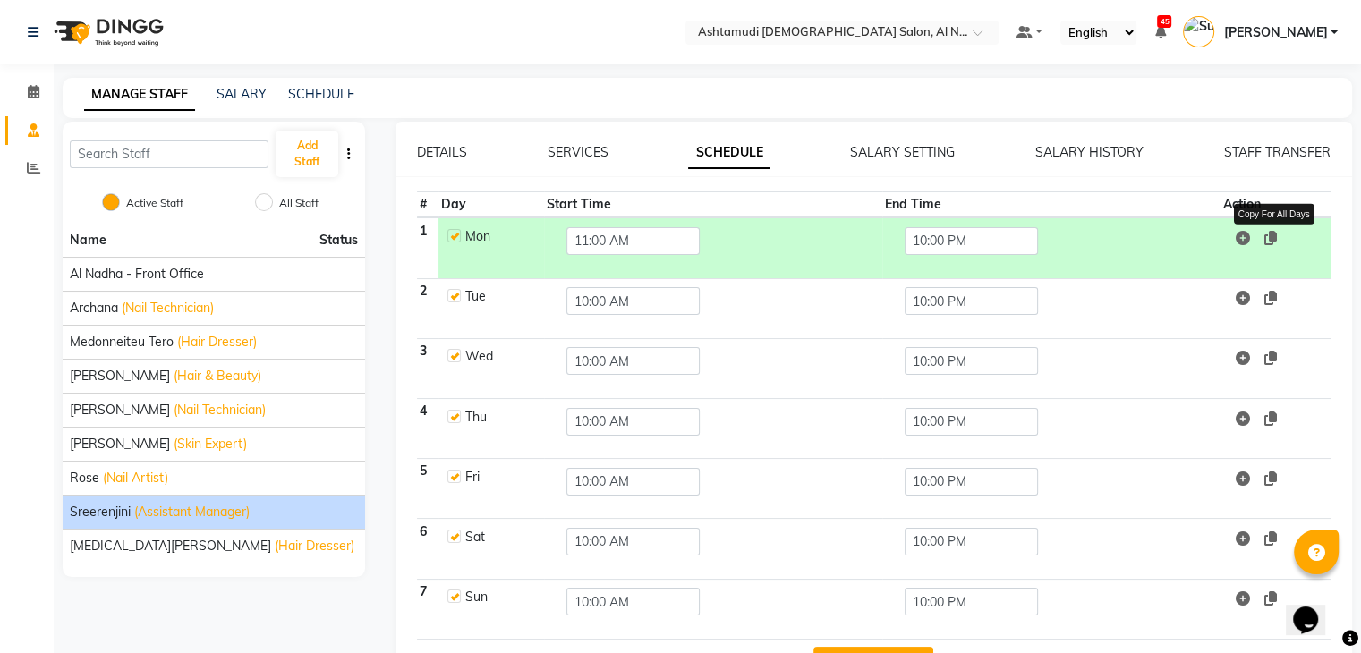
click at [1267, 237] on icon at bounding box center [1270, 238] width 13 height 14
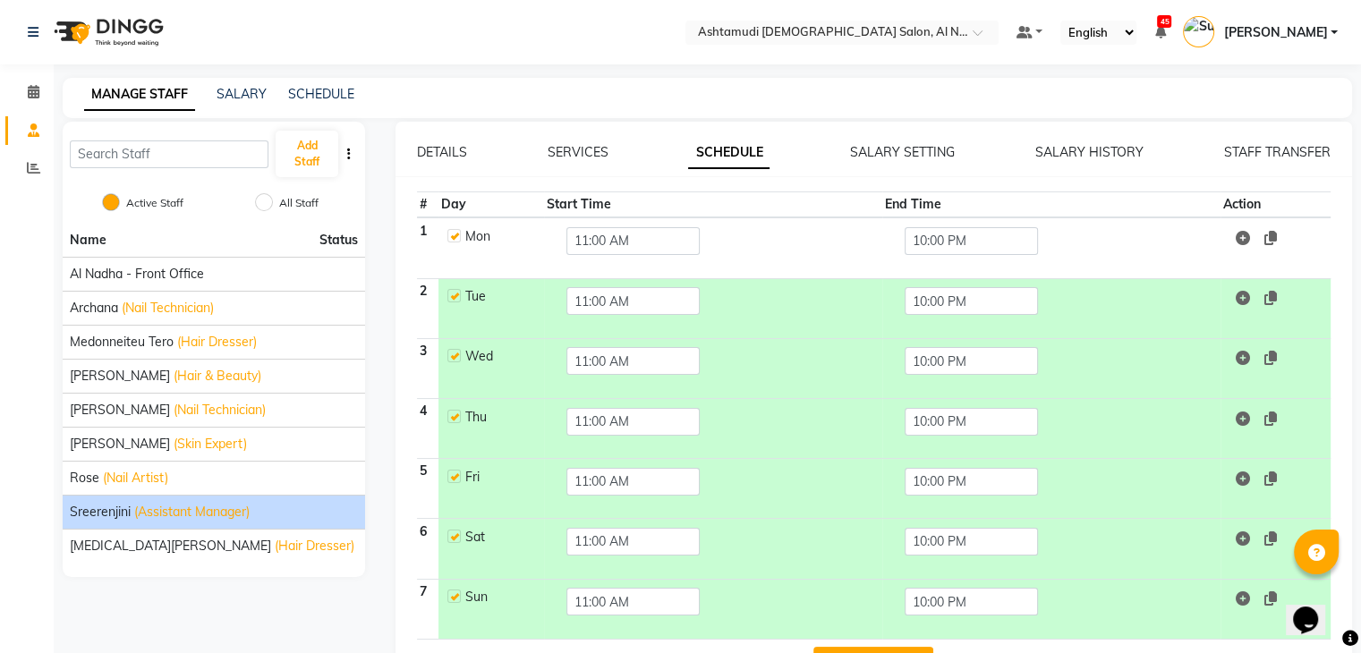
click at [453, 237] on label at bounding box center [453, 235] width 13 height 13
click at [453, 237] on input "checkbox" at bounding box center [453, 235] width 12 height 12
checkbox input "false"
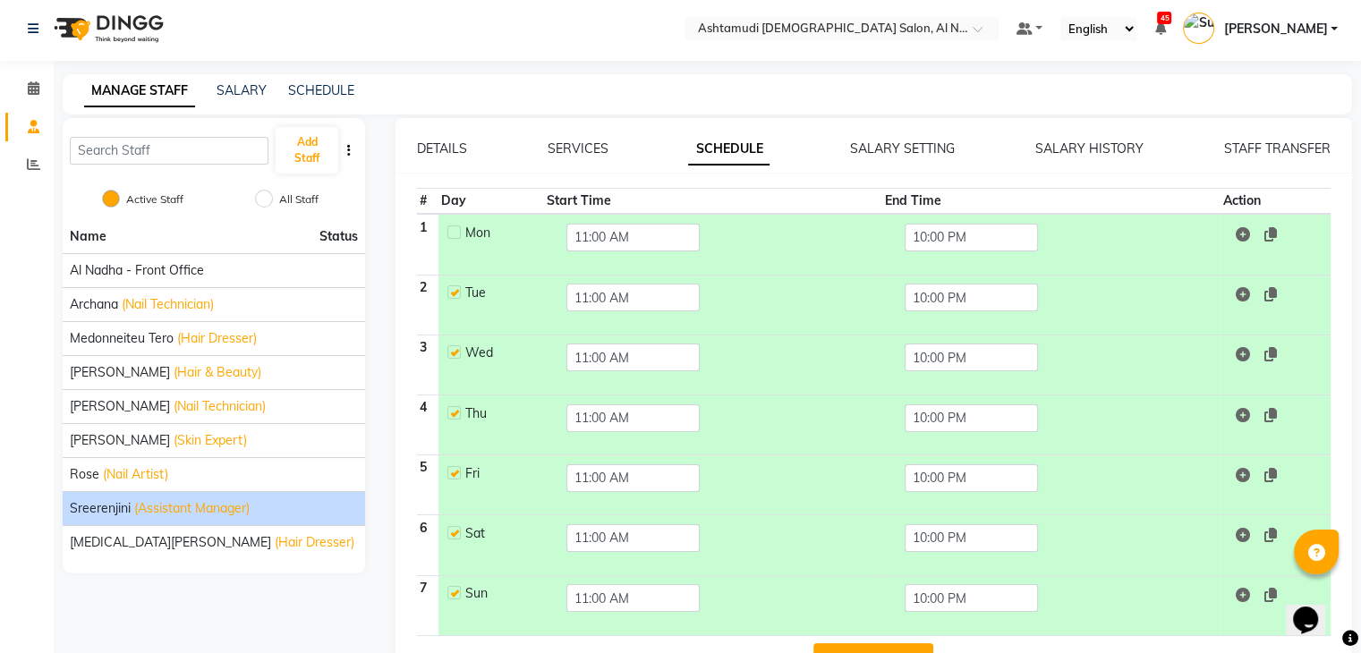
scroll to position [59, 0]
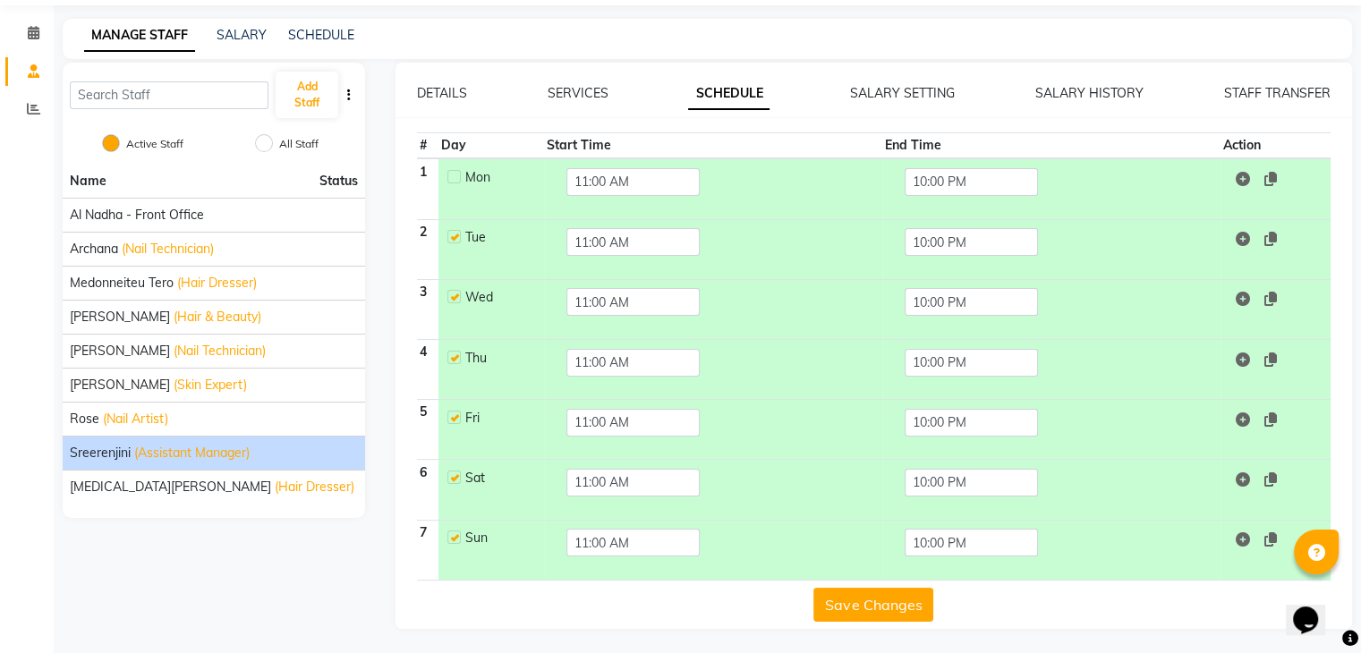
click at [880, 609] on button "Save Changes" at bounding box center [873, 605] width 120 height 34
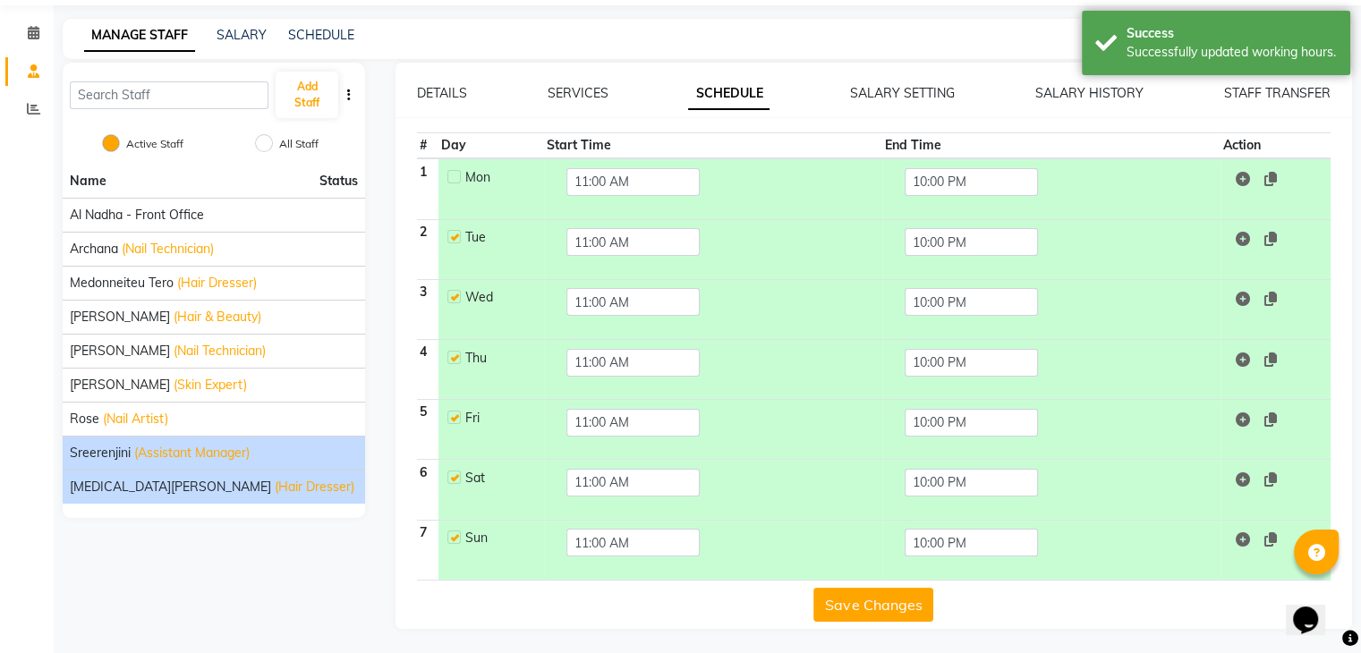
click at [275, 482] on span "(Hair Dresser)" at bounding box center [315, 487] width 80 height 19
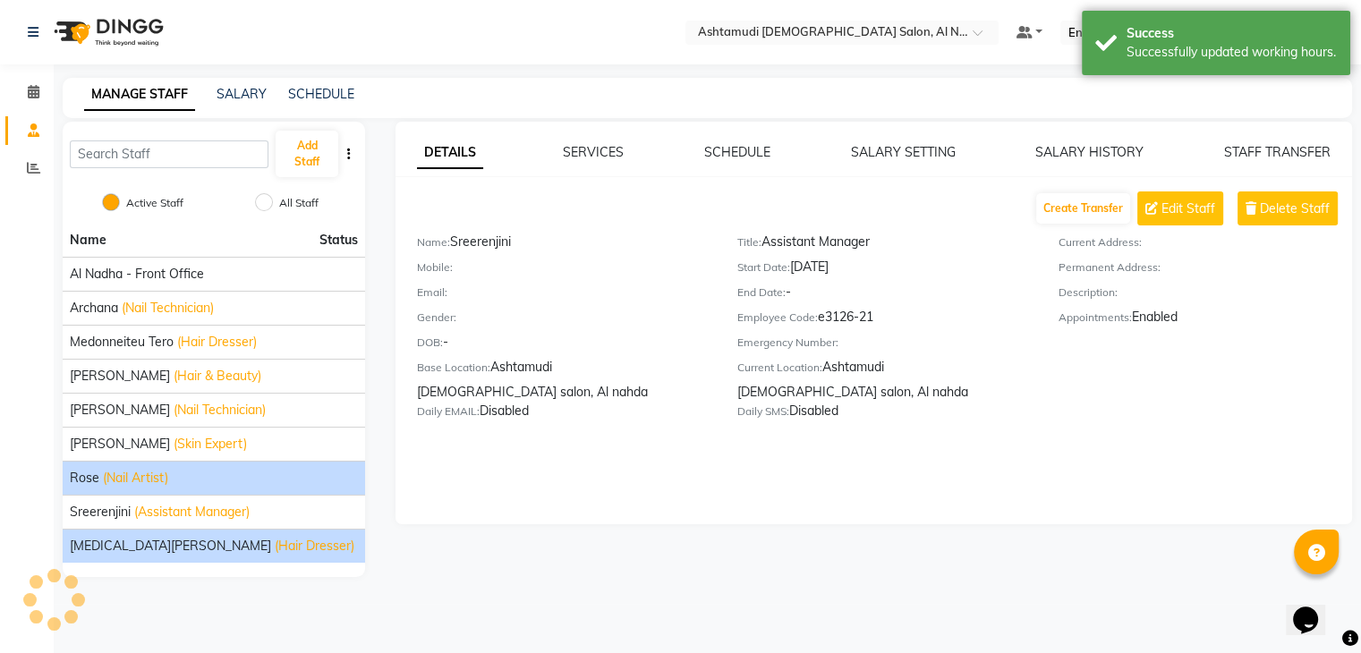
scroll to position [0, 0]
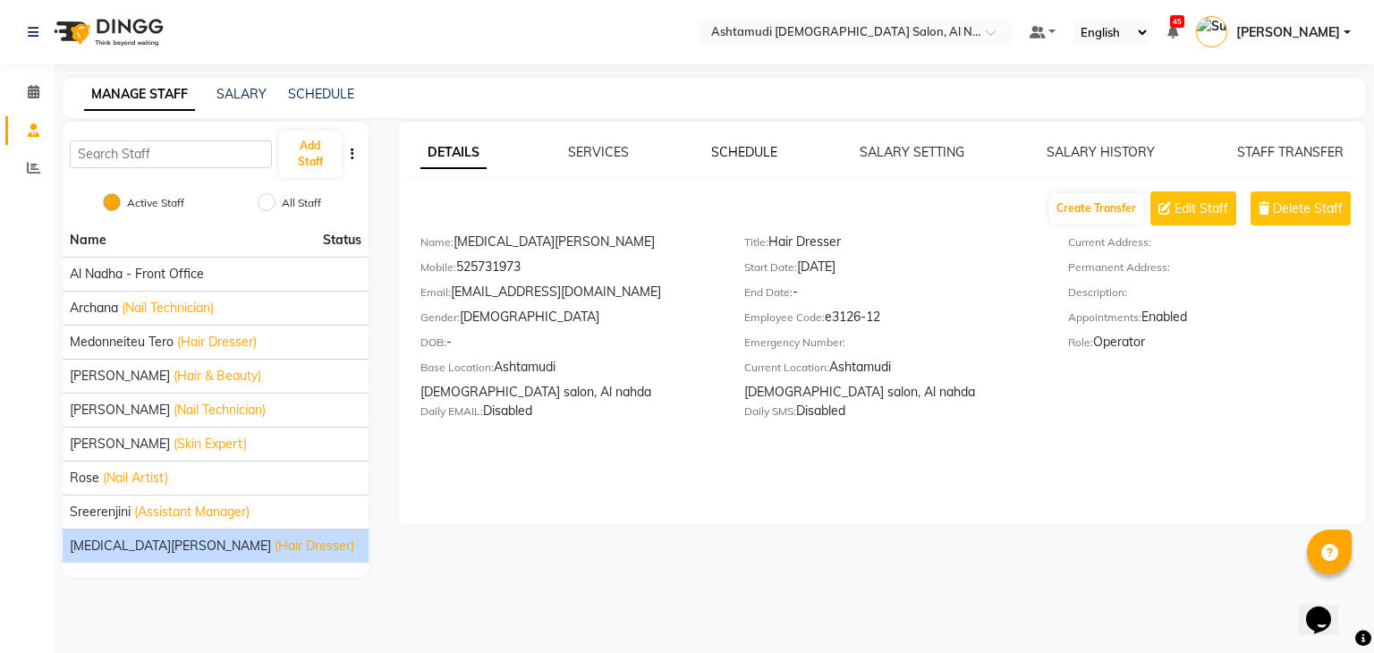
click at [727, 148] on link "SCHEDULE" at bounding box center [744, 152] width 66 height 16
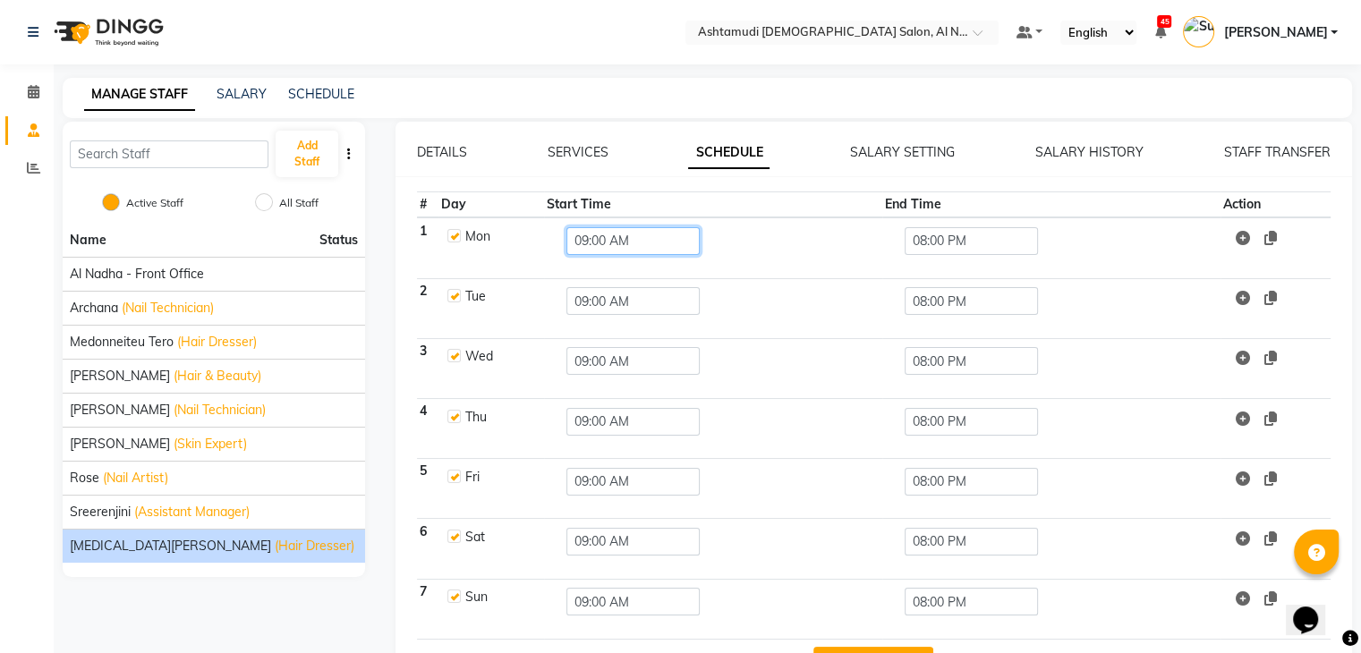
click at [574, 238] on input "09:00 AM" at bounding box center [632, 241] width 133 height 28
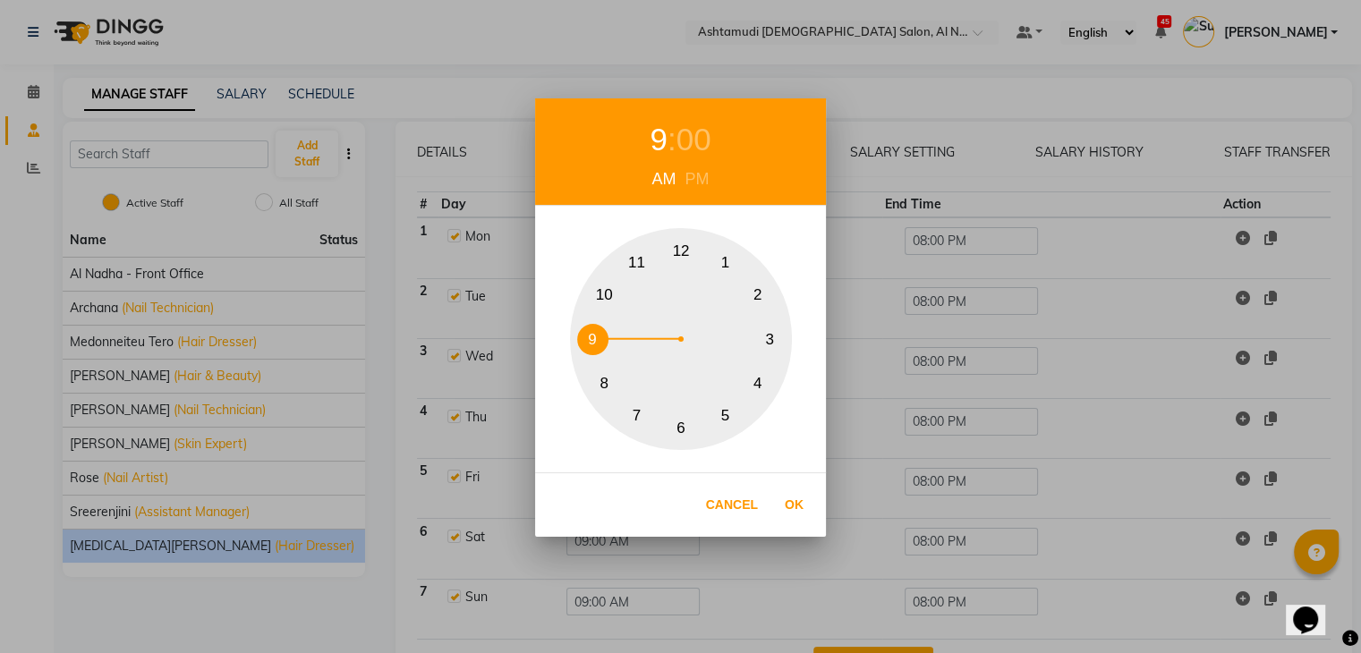
click at [608, 289] on button "10" at bounding box center [604, 295] width 31 height 31
click at [798, 505] on button "Ok" at bounding box center [794, 505] width 37 height 37
type input "10:00 AM"
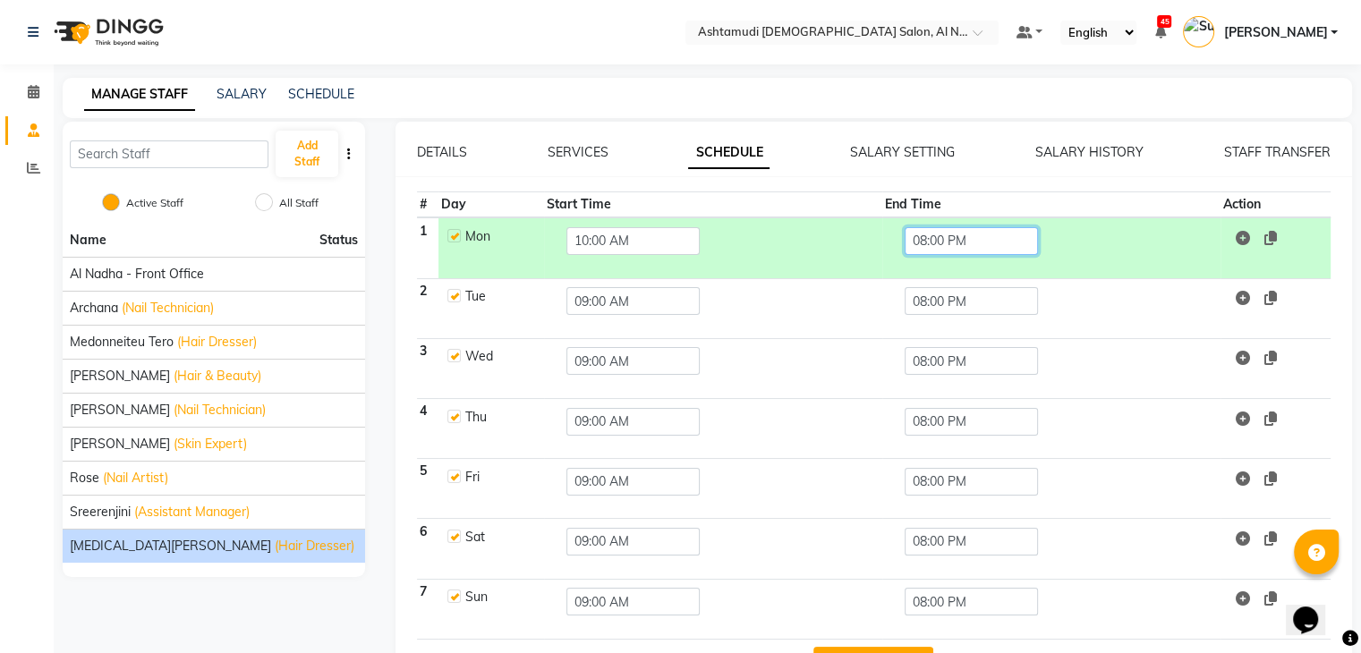
click at [943, 242] on input "08:00 PM" at bounding box center [971, 241] width 133 height 28
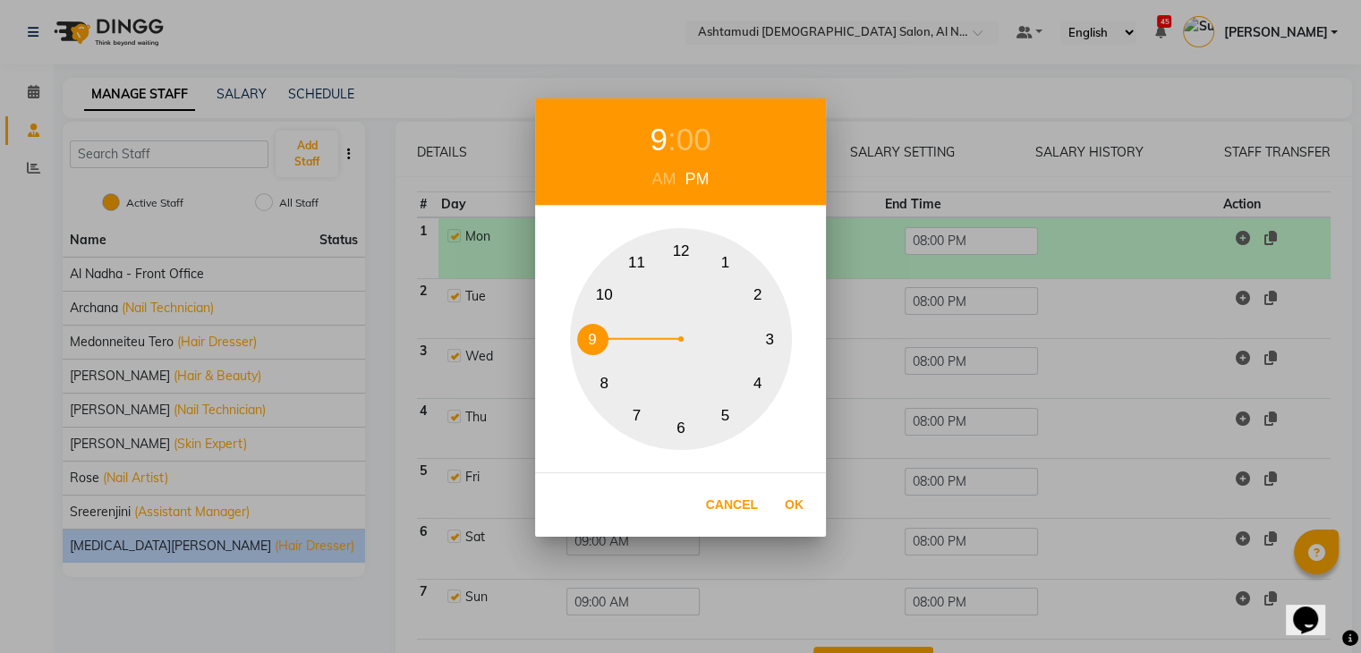
click at [587, 335] on button "9" at bounding box center [592, 339] width 31 height 31
click at [794, 498] on button "Ok" at bounding box center [794, 505] width 37 height 37
type input "09:00 PM"
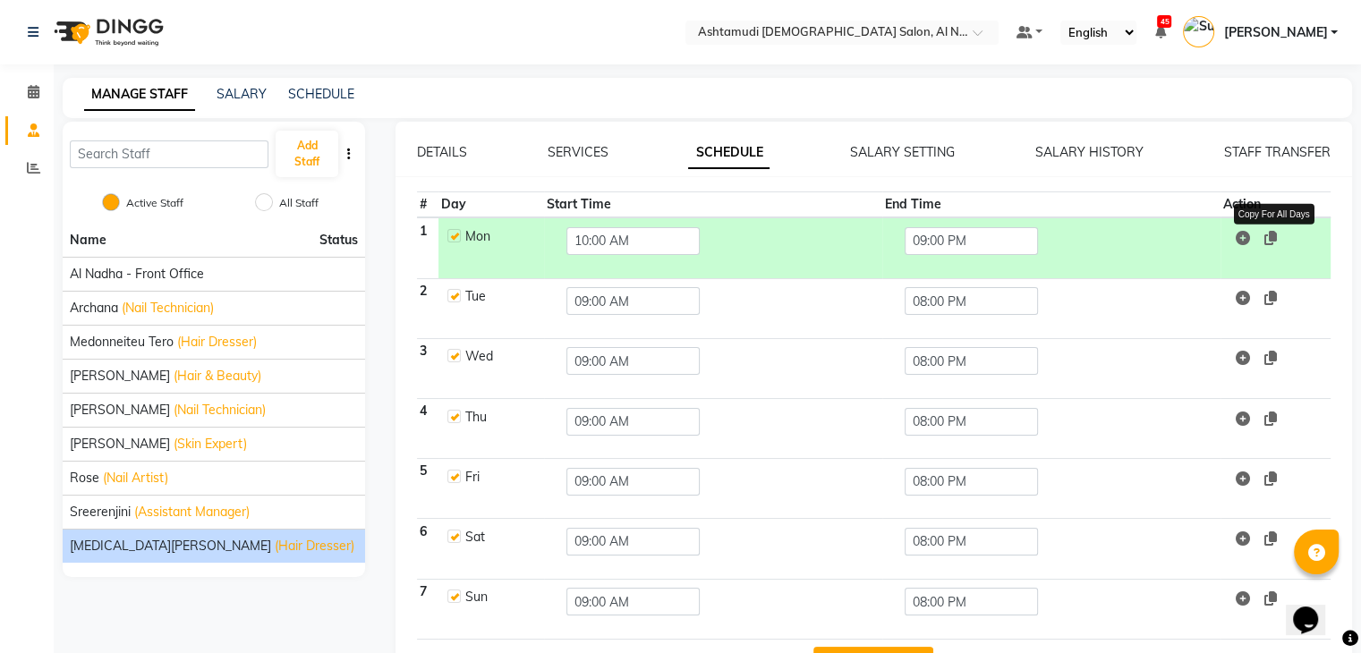
click at [1269, 234] on icon at bounding box center [1270, 238] width 13 height 14
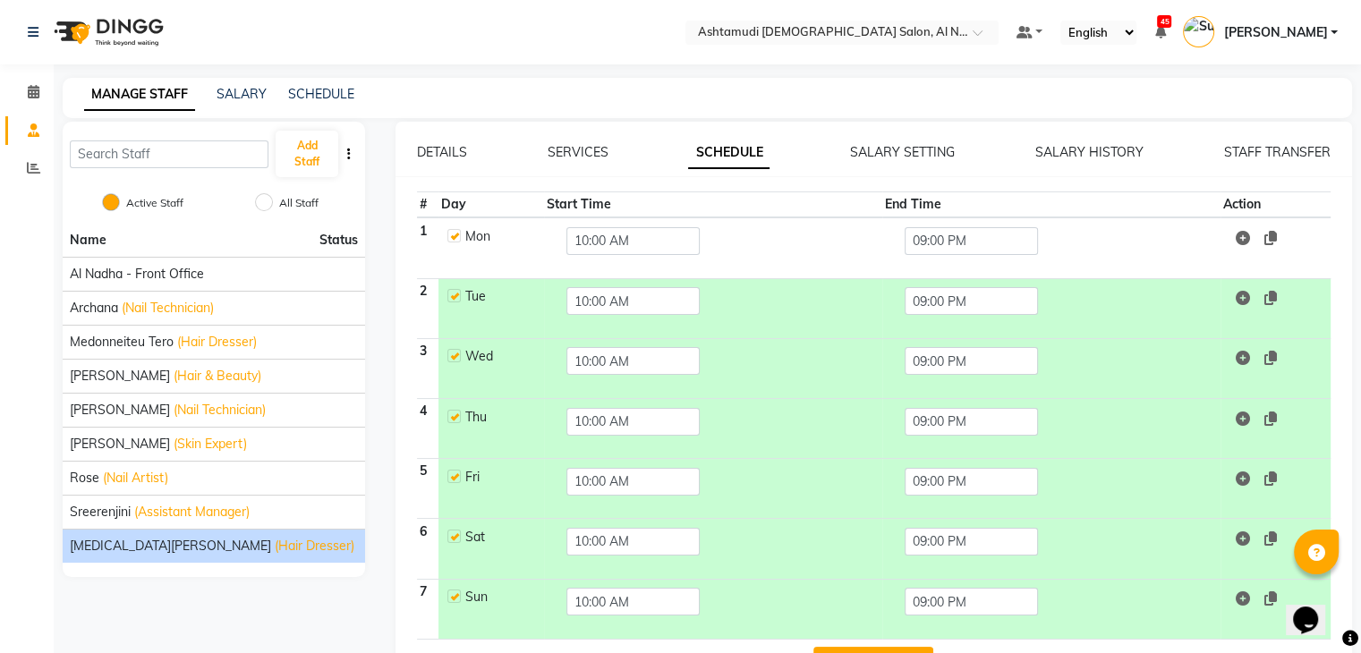
click at [453, 353] on label at bounding box center [453, 355] width 13 height 13
click at [453, 353] on input "checkbox" at bounding box center [453, 355] width 12 height 12
checkbox input "false"
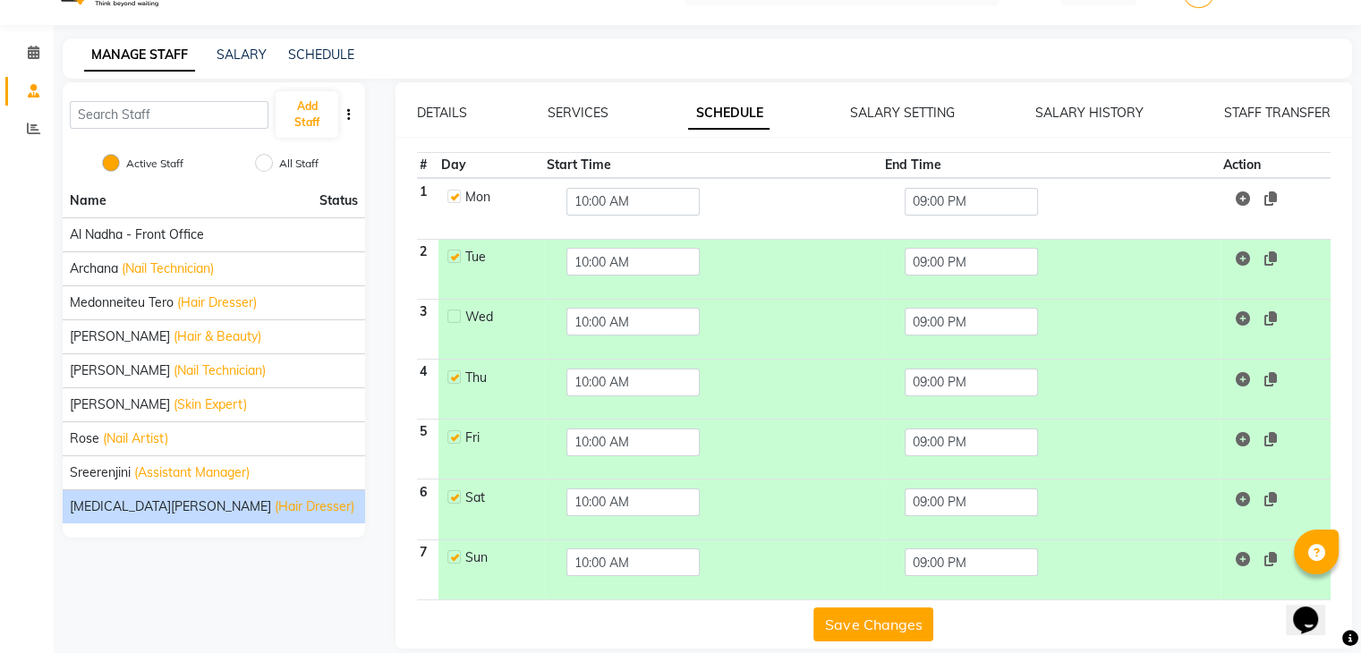
scroll to position [59, 0]
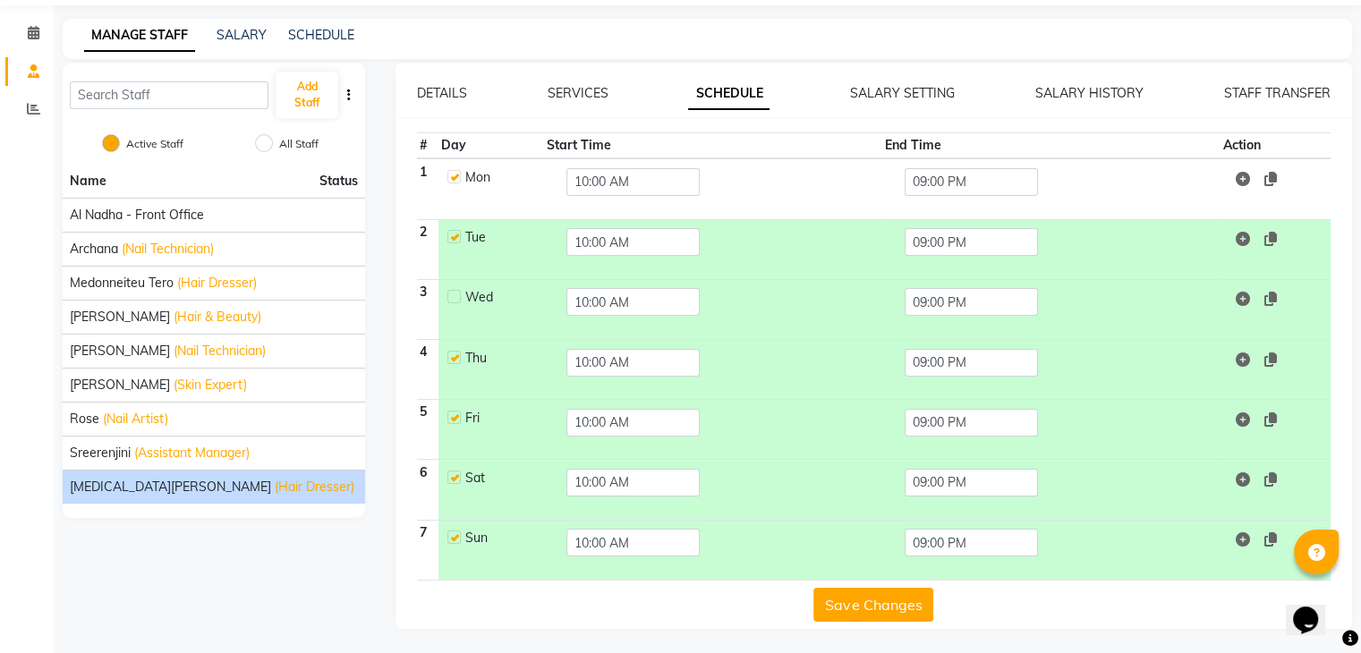
click at [861, 600] on button "Save Changes" at bounding box center [873, 605] width 120 height 34
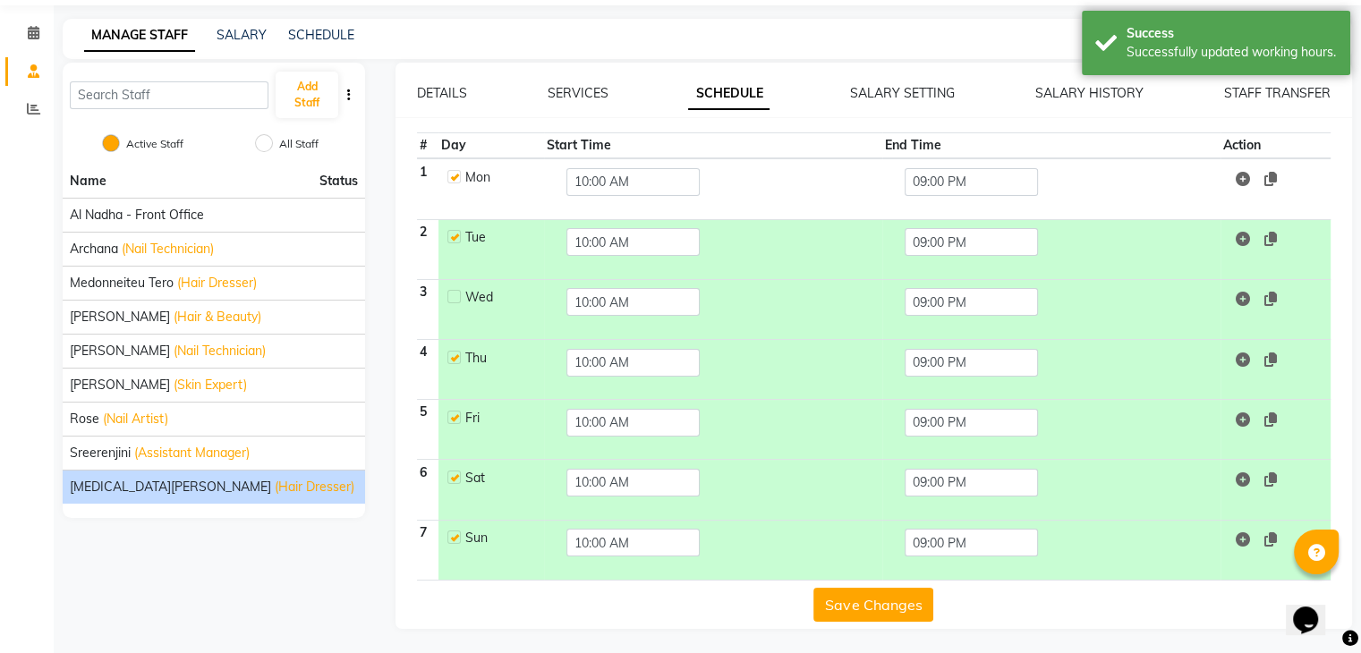
click at [861, 602] on button "Save Changes" at bounding box center [873, 605] width 120 height 34
click at [330, 40] on link "SCHEDULE" at bounding box center [321, 35] width 66 height 16
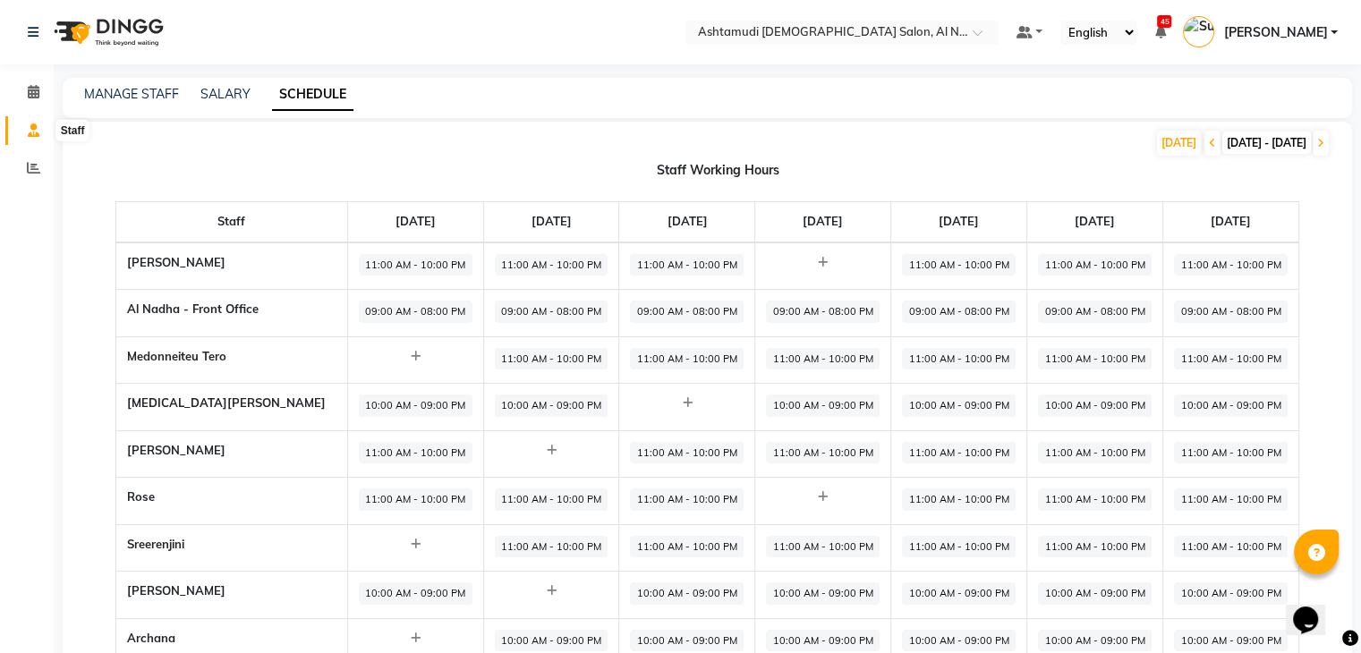
click at [38, 132] on icon at bounding box center [34, 129] width 12 height 13
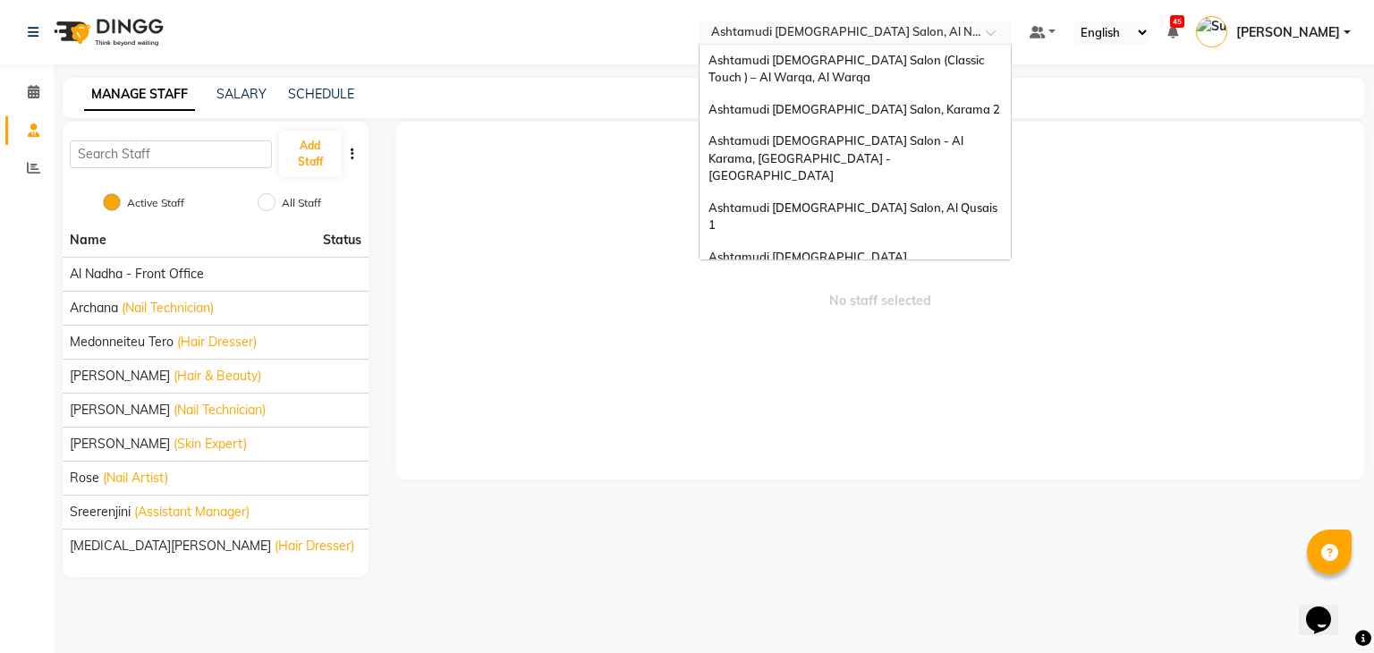
click at [829, 26] on input "text" at bounding box center [838, 34] width 260 height 18
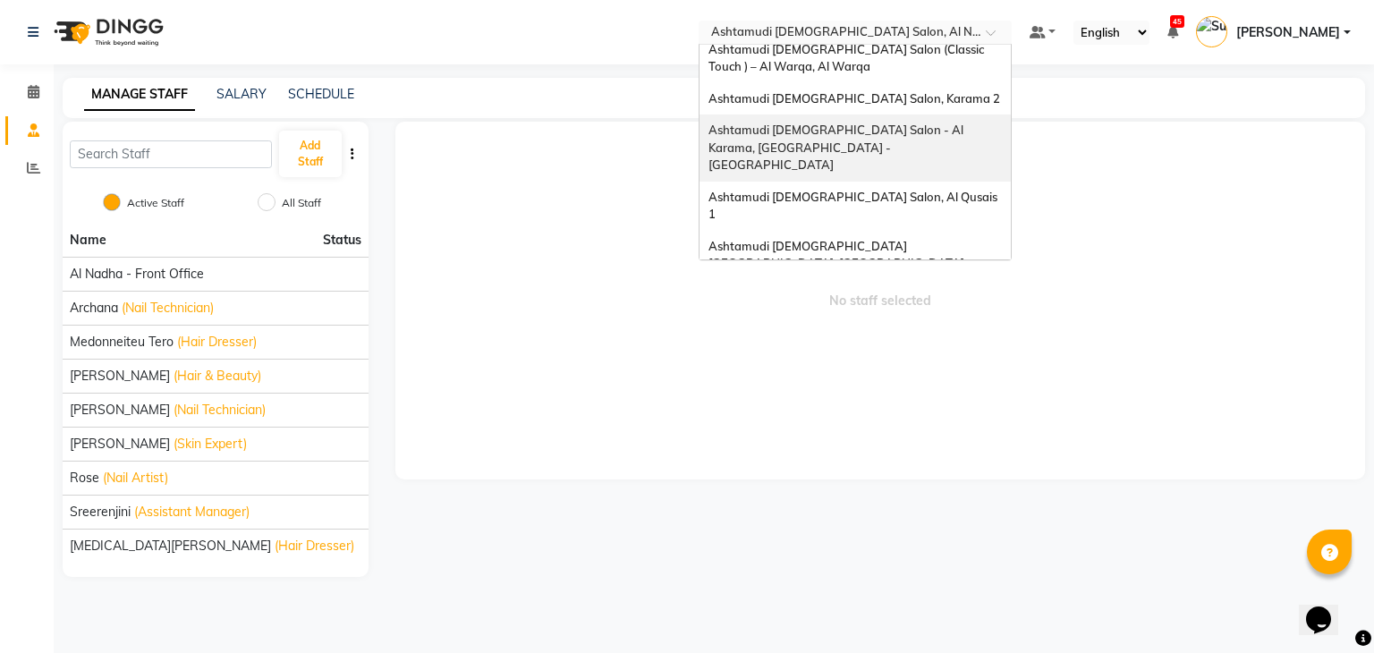
click at [896, 133] on span "Ashtamudi Ladies Salon - Al Karama, Burjuman -Dubai" at bounding box center [838, 147] width 258 height 49
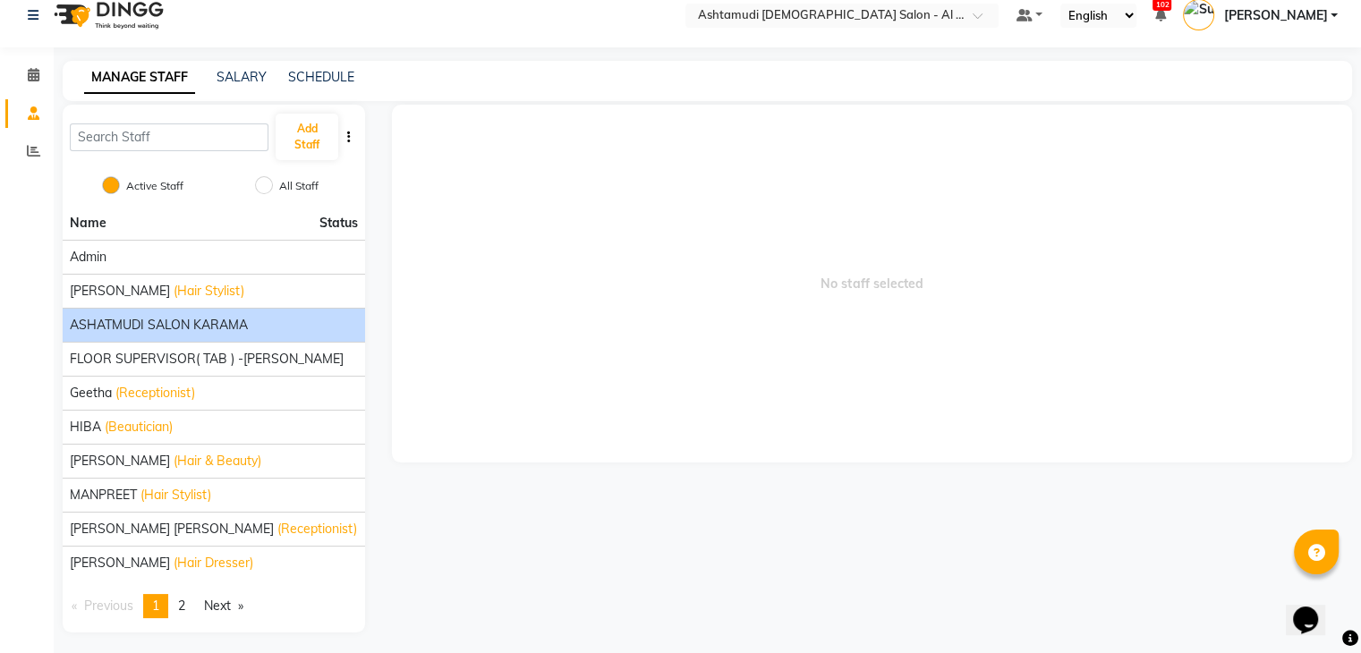
scroll to position [21, 0]
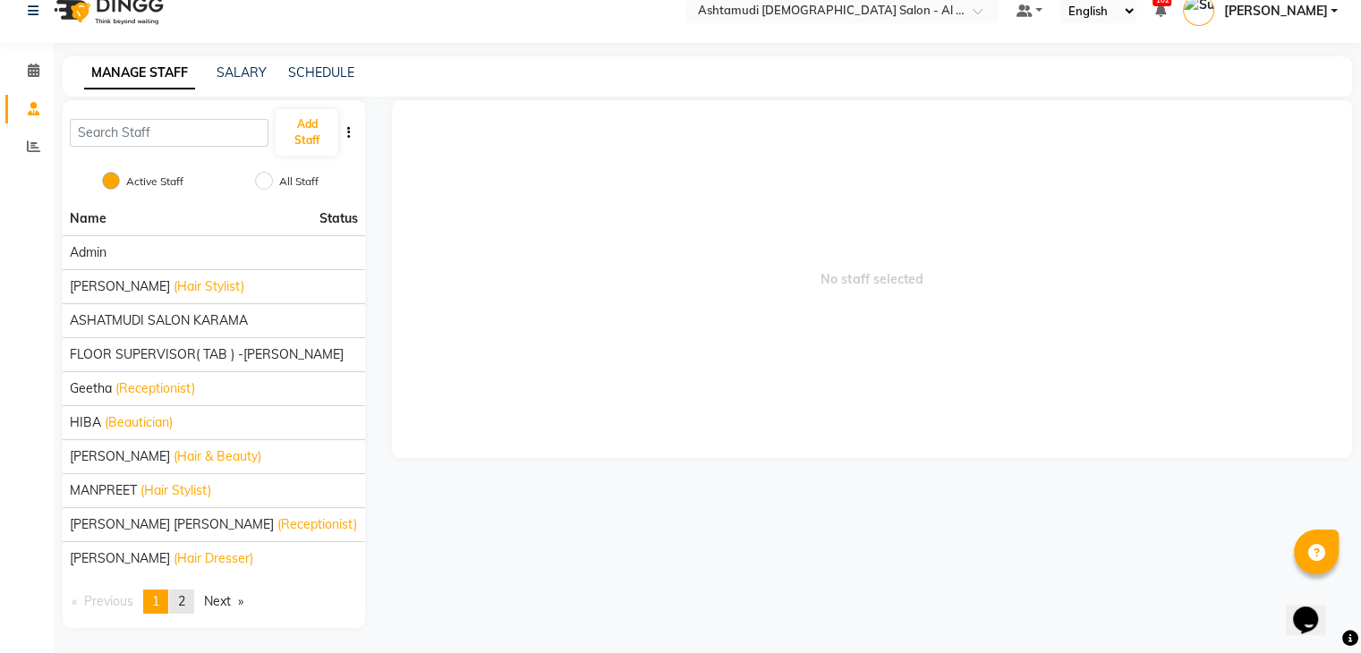
click at [185, 600] on span "2" at bounding box center [181, 601] width 7 height 16
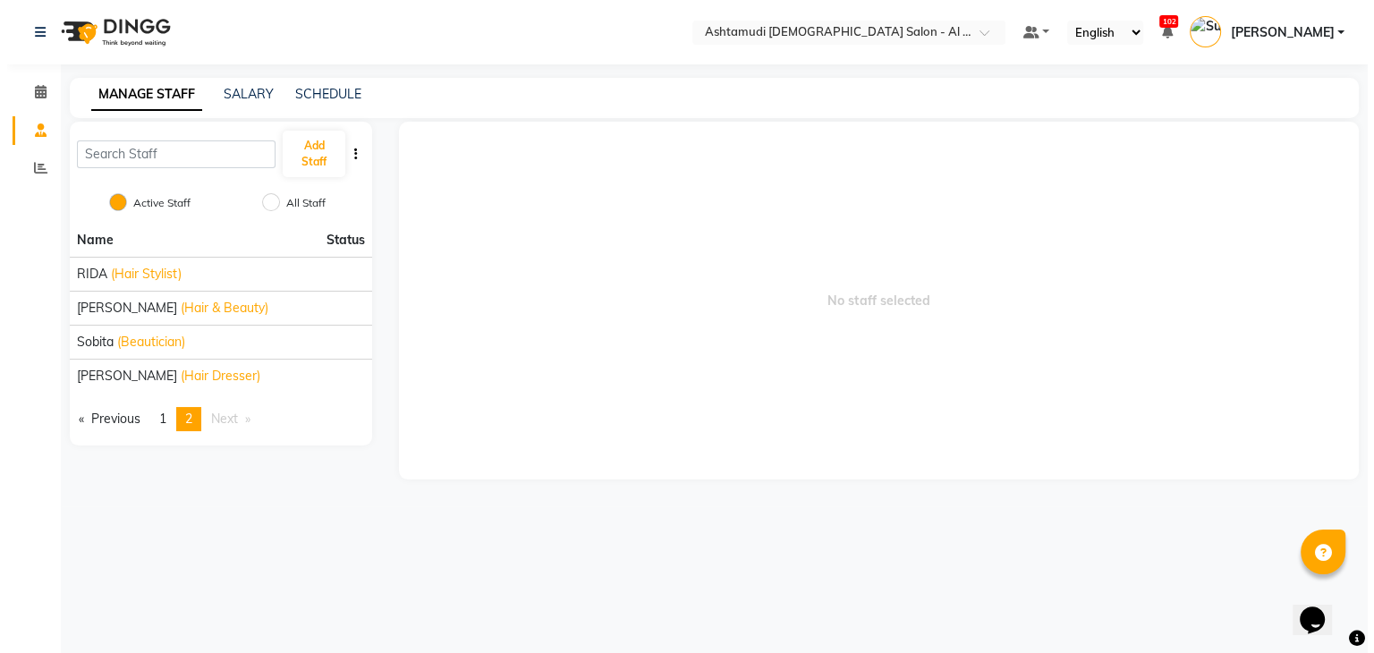
scroll to position [0, 0]
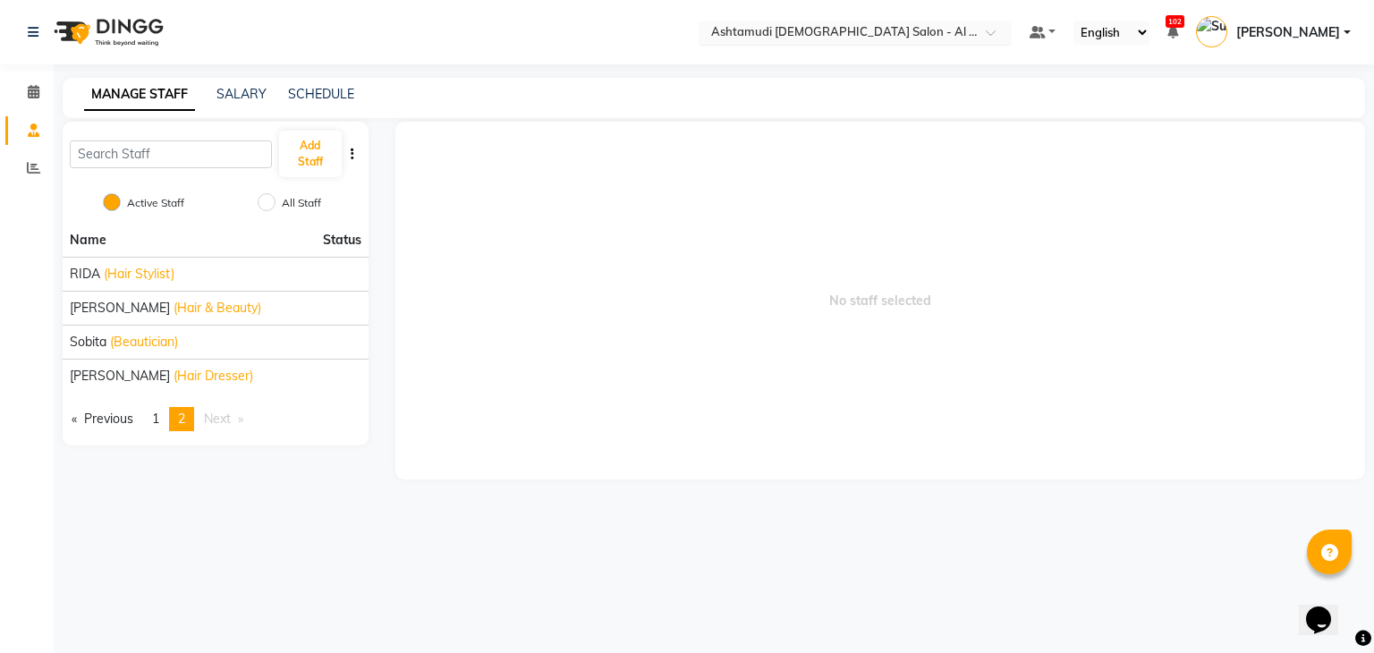
click at [940, 26] on input "text" at bounding box center [838, 34] width 260 height 18
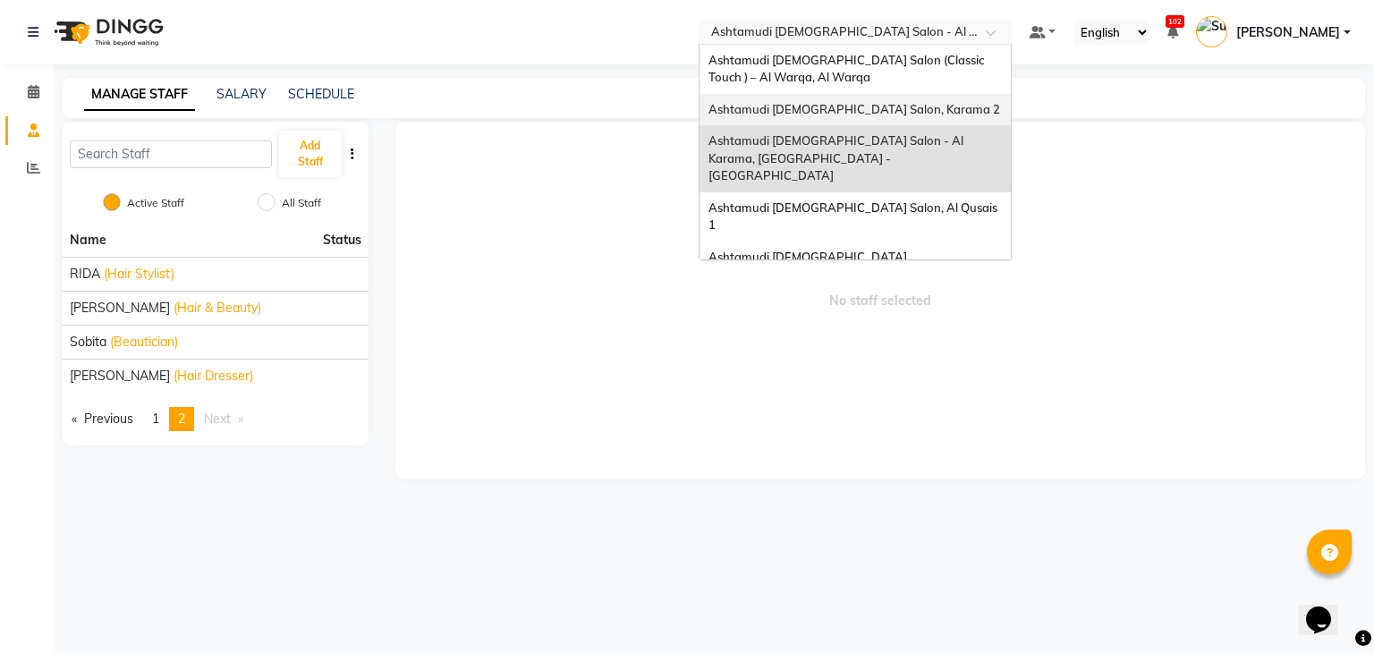
drag, startPoint x: 938, startPoint y: 97, endPoint x: 938, endPoint y: 106, distance: 9.8
click at [938, 106] on div "Ashtamudi [DEMOGRAPHIC_DATA] Salon, Karama 2" at bounding box center [855, 110] width 311 height 32
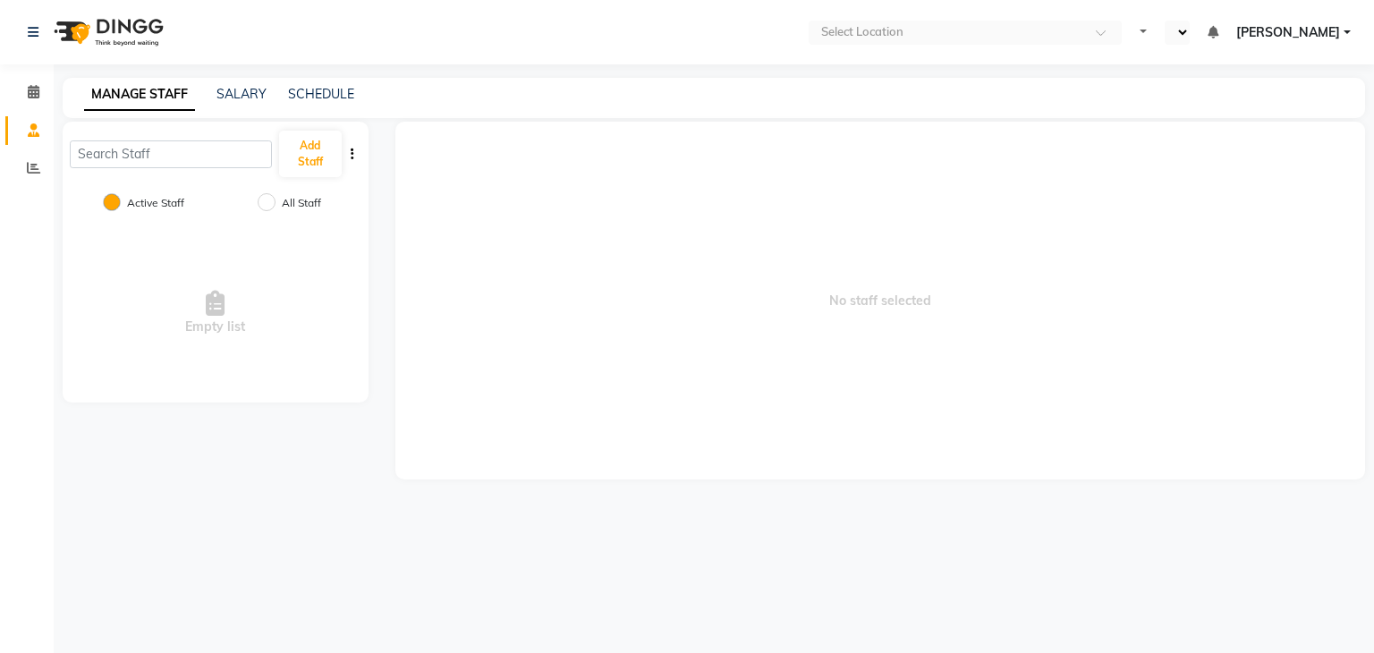
select select "en"
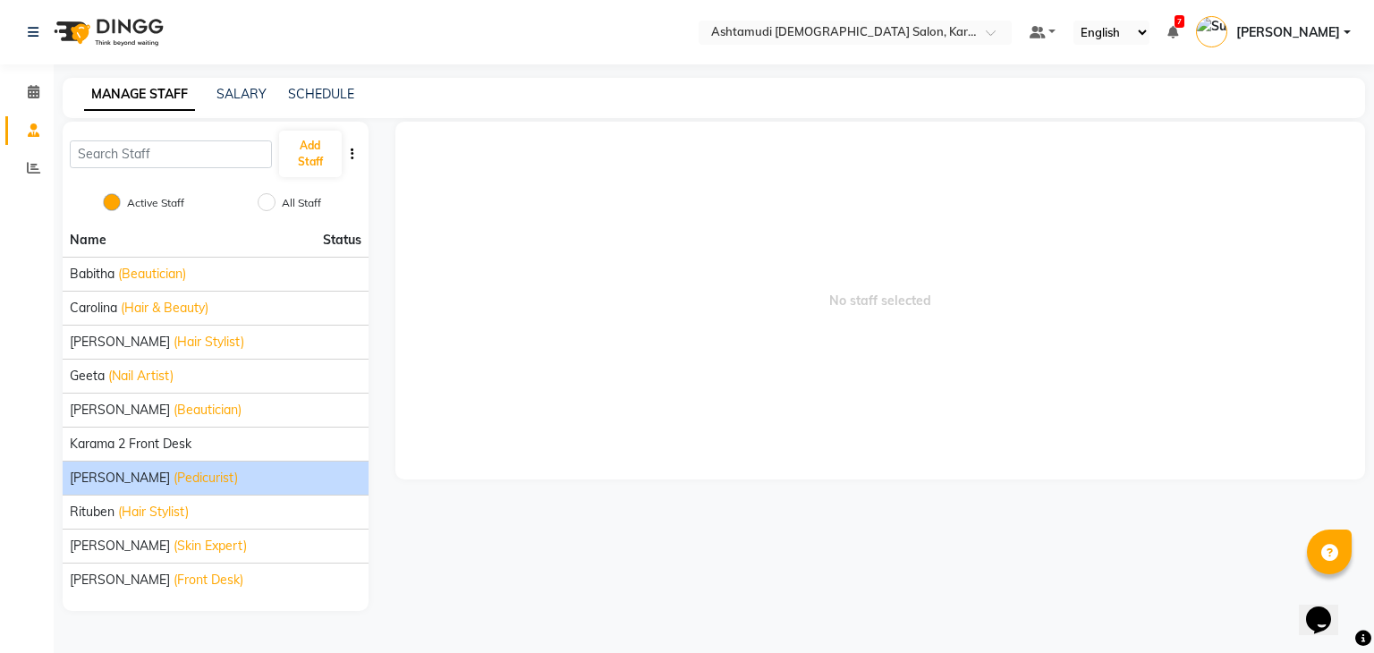
click at [174, 483] on span "(Pedicurist)" at bounding box center [206, 478] width 64 height 19
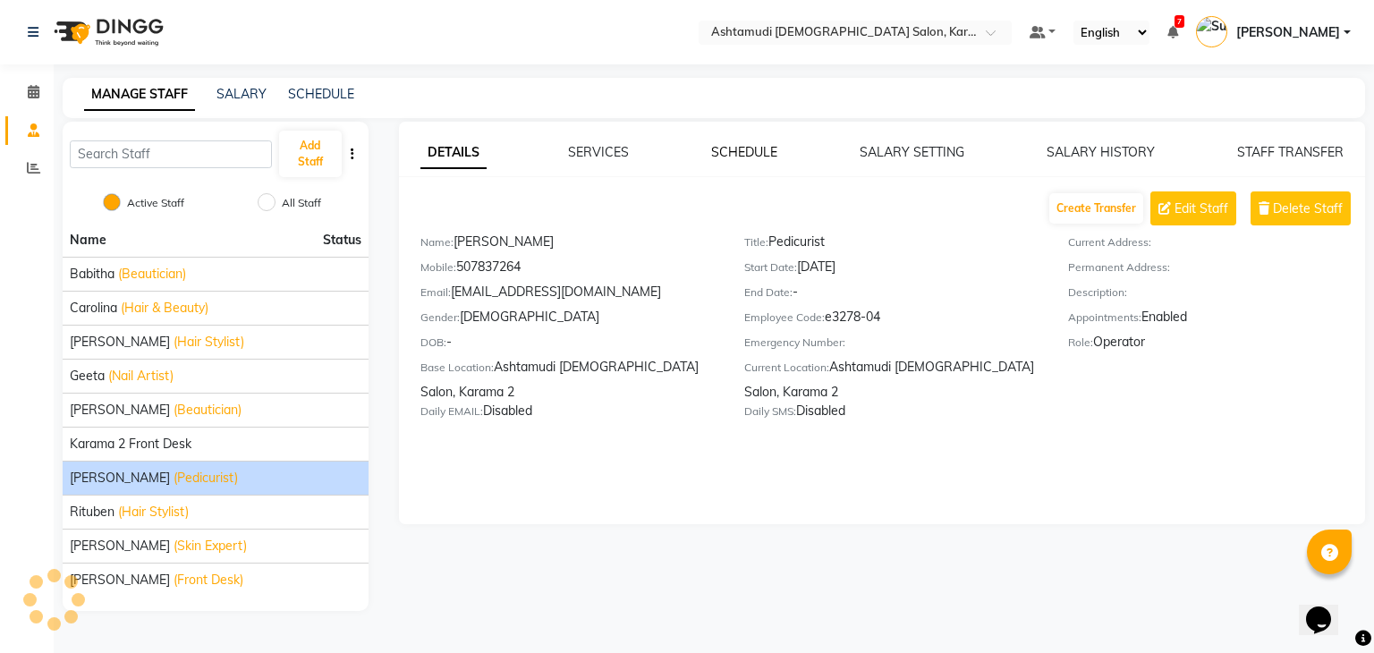
click at [748, 146] on link "SCHEDULE" at bounding box center [744, 152] width 66 height 16
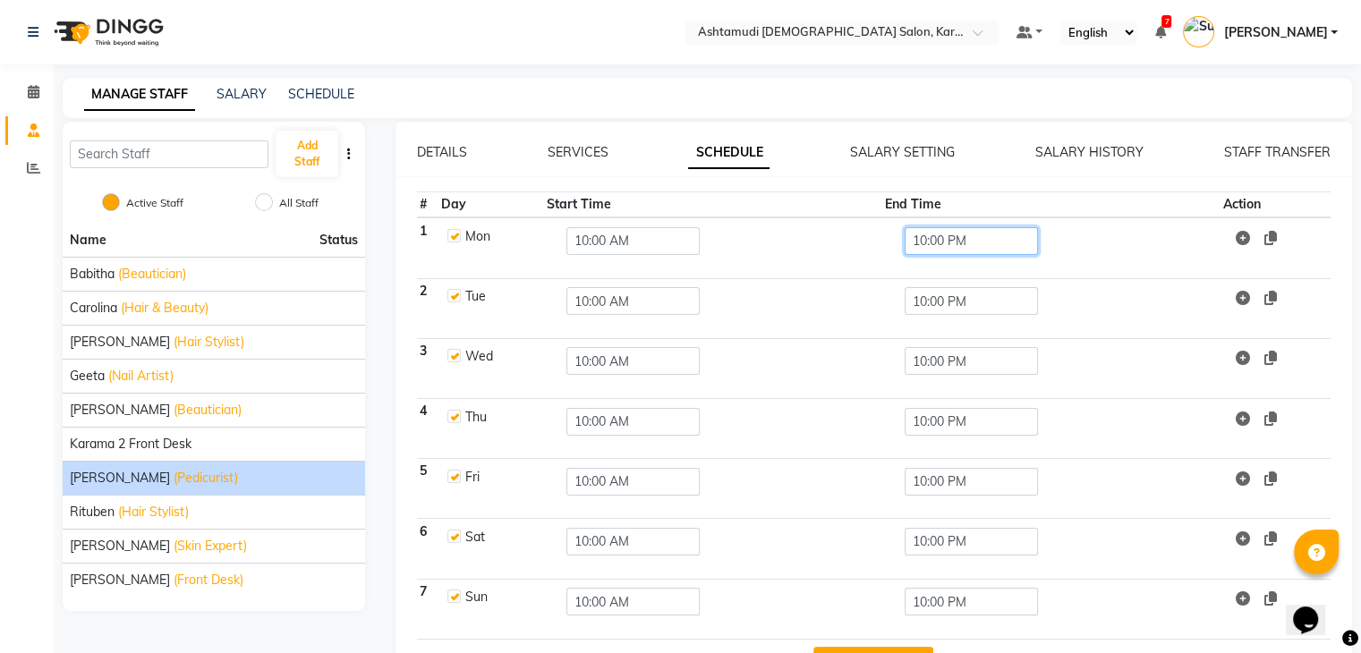
click at [970, 248] on input "10:00 PM" at bounding box center [971, 241] width 133 height 28
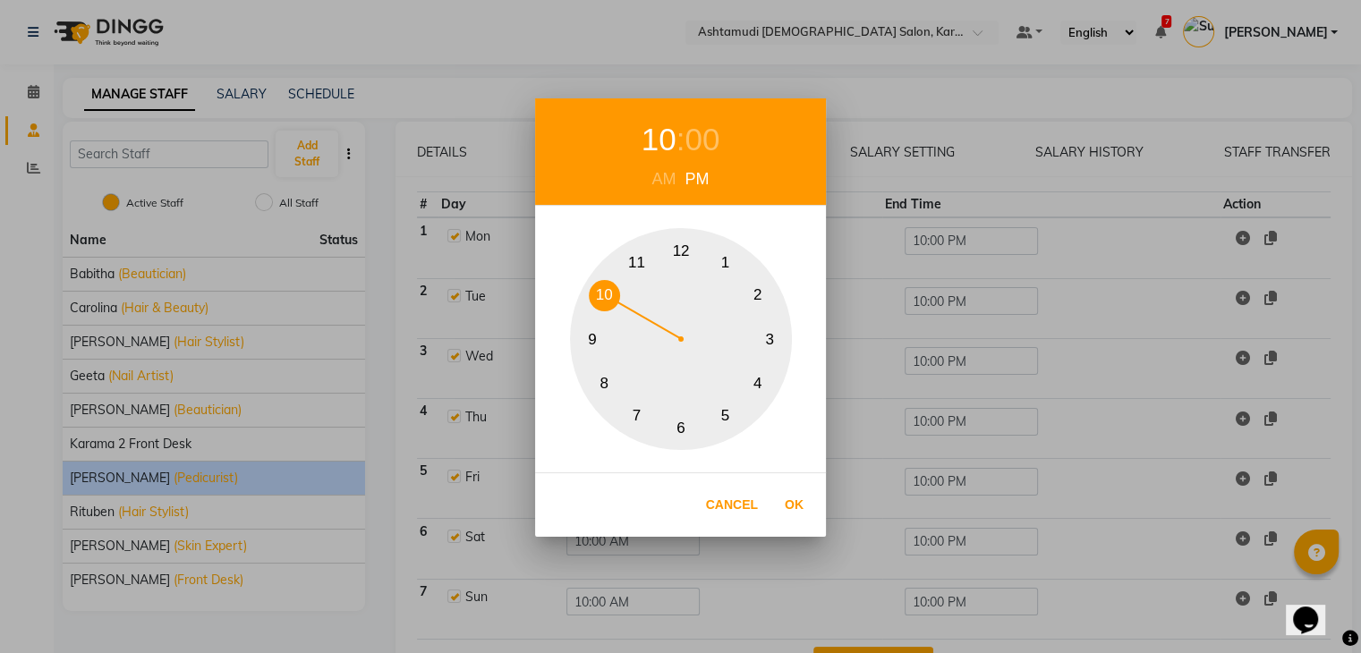
click at [590, 335] on button "9" at bounding box center [592, 339] width 31 height 31
click at [803, 502] on button "Ok" at bounding box center [794, 505] width 37 height 37
type input "09:00 PM"
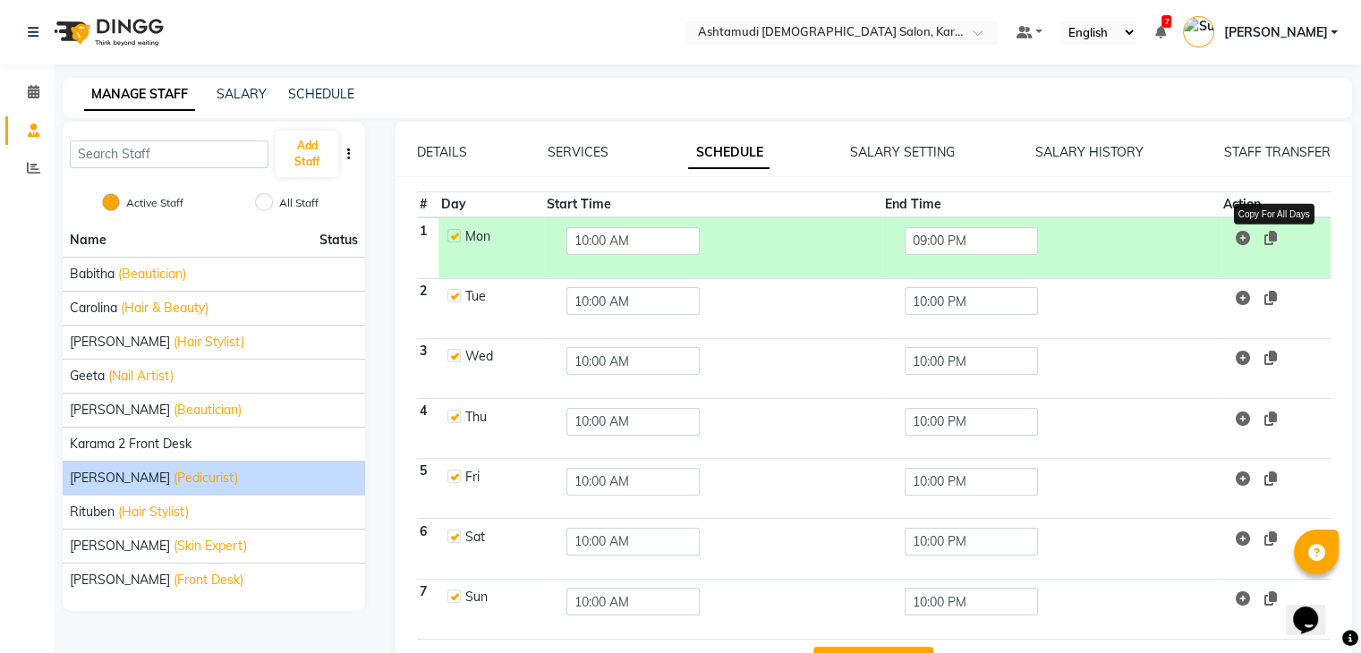
click at [1276, 231] on icon at bounding box center [1270, 238] width 13 height 14
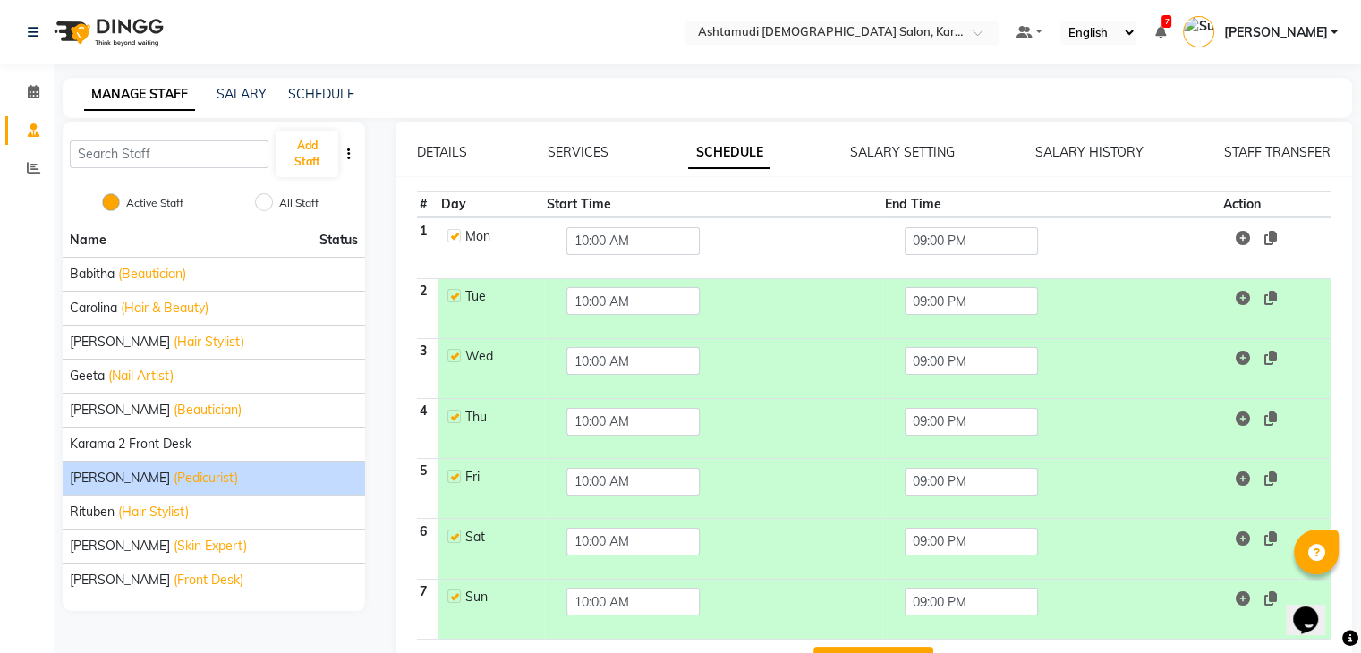
click at [456, 234] on label at bounding box center [453, 235] width 13 height 13
click at [456, 234] on input "checkbox" at bounding box center [453, 235] width 12 height 12
checkbox input "false"
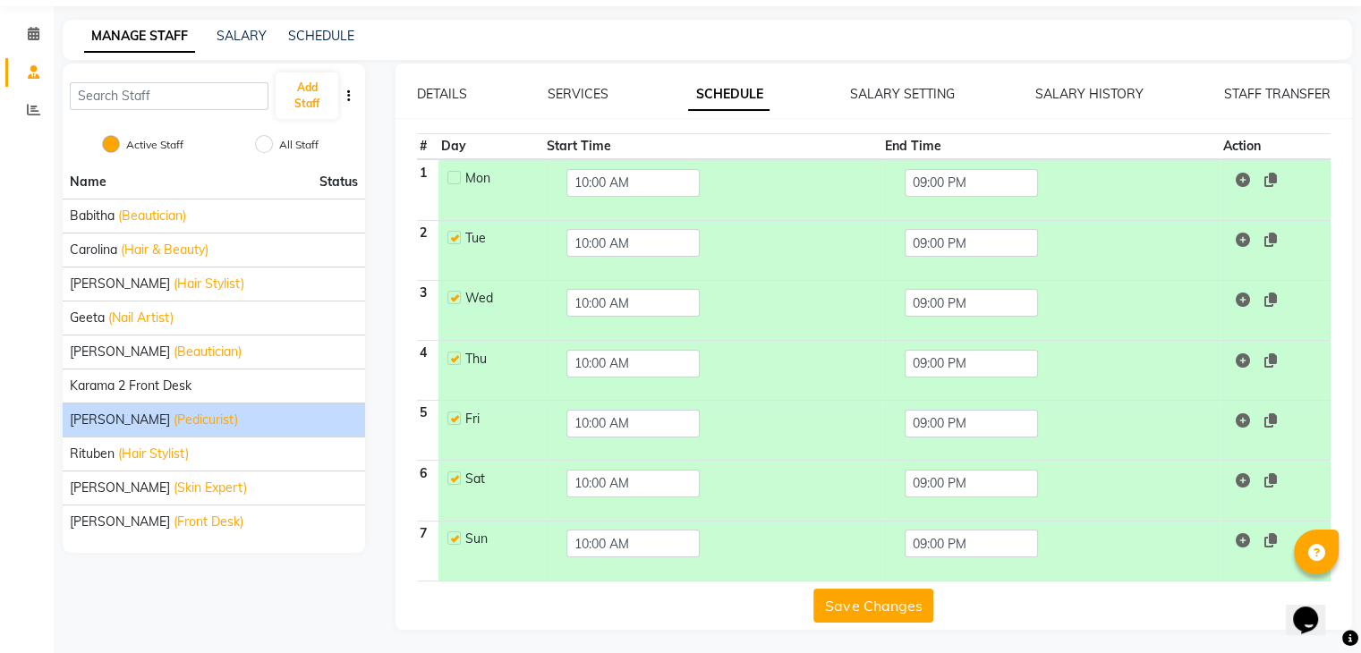
scroll to position [59, 0]
click at [859, 601] on button "Save Changes" at bounding box center [873, 605] width 120 height 34
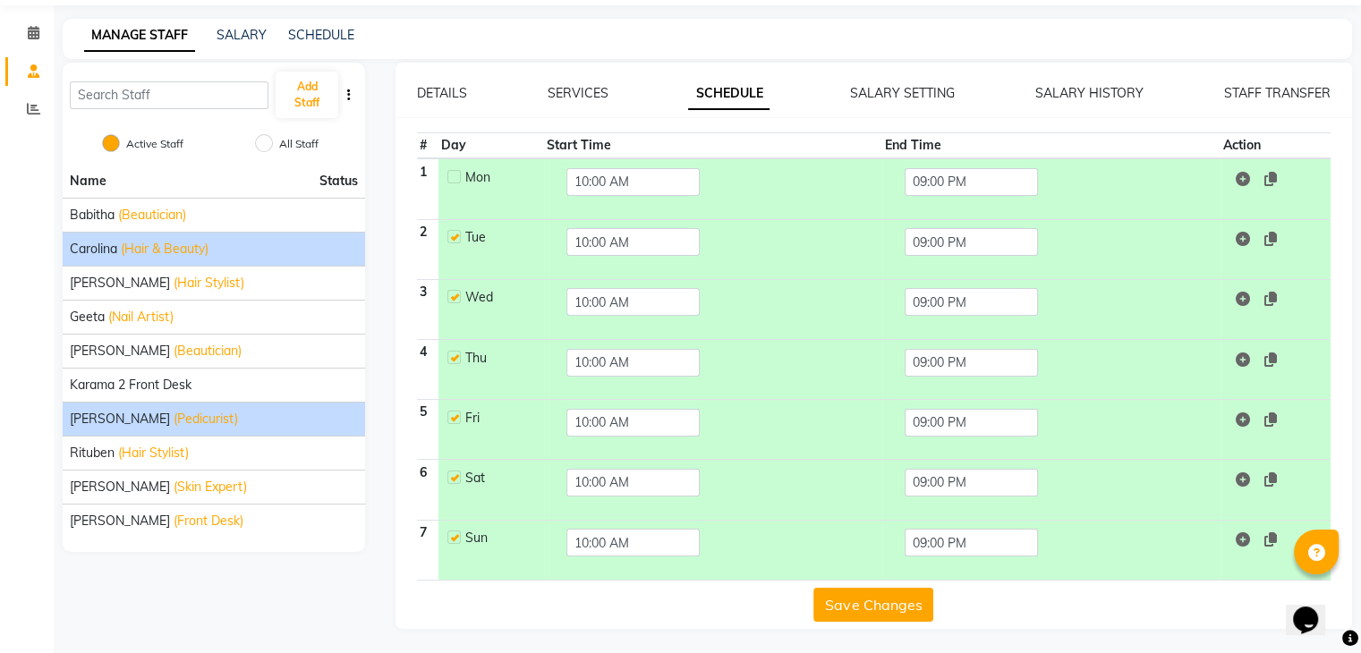
click at [164, 251] on span "(Hair & Beauty)" at bounding box center [165, 249] width 88 height 19
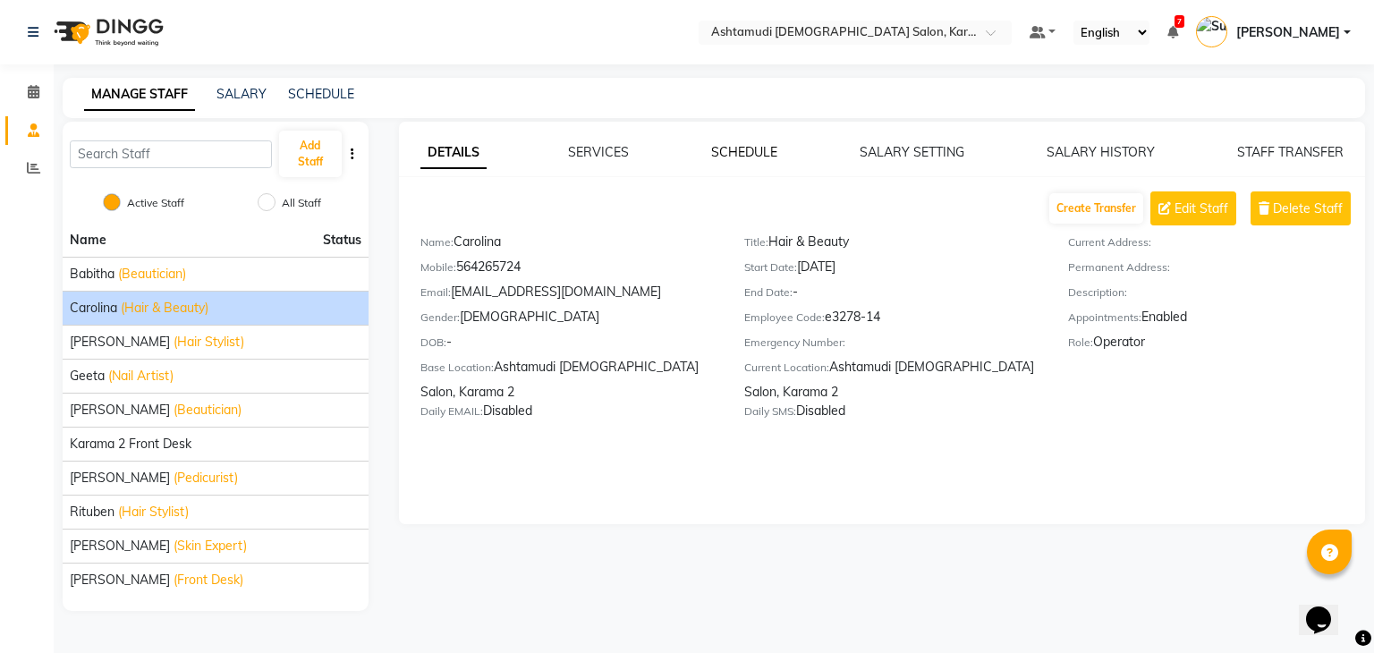
click at [744, 148] on link "SCHEDULE" at bounding box center [744, 152] width 66 height 16
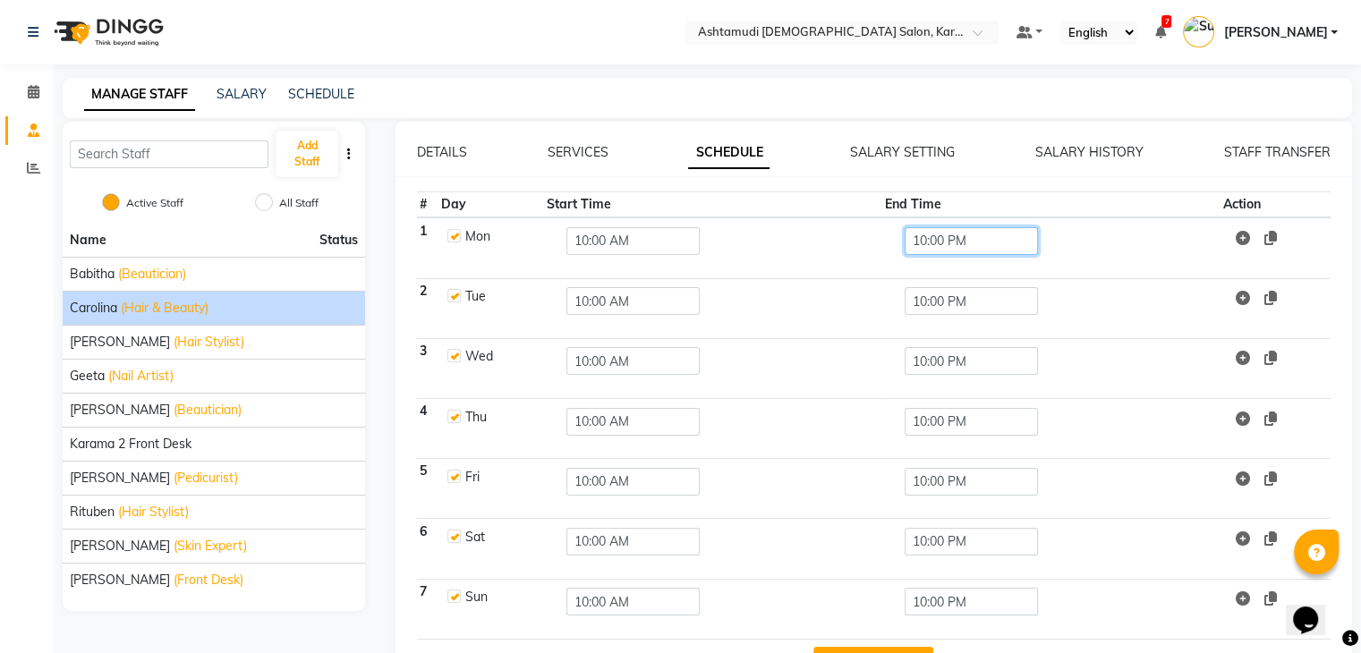
click at [959, 242] on input "10:00 PM" at bounding box center [971, 241] width 133 height 28
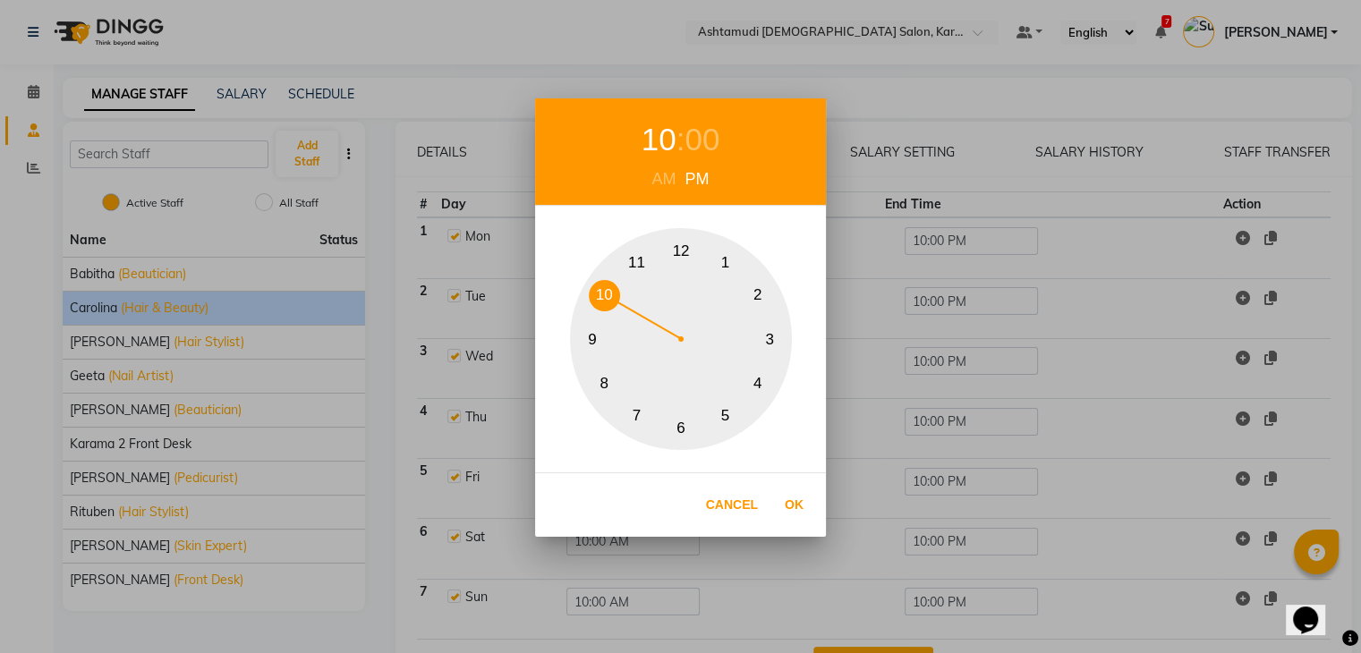
click at [591, 336] on button "9" at bounding box center [592, 339] width 31 height 31
click at [792, 511] on button "Ok" at bounding box center [794, 505] width 37 height 37
type input "09:00 PM"
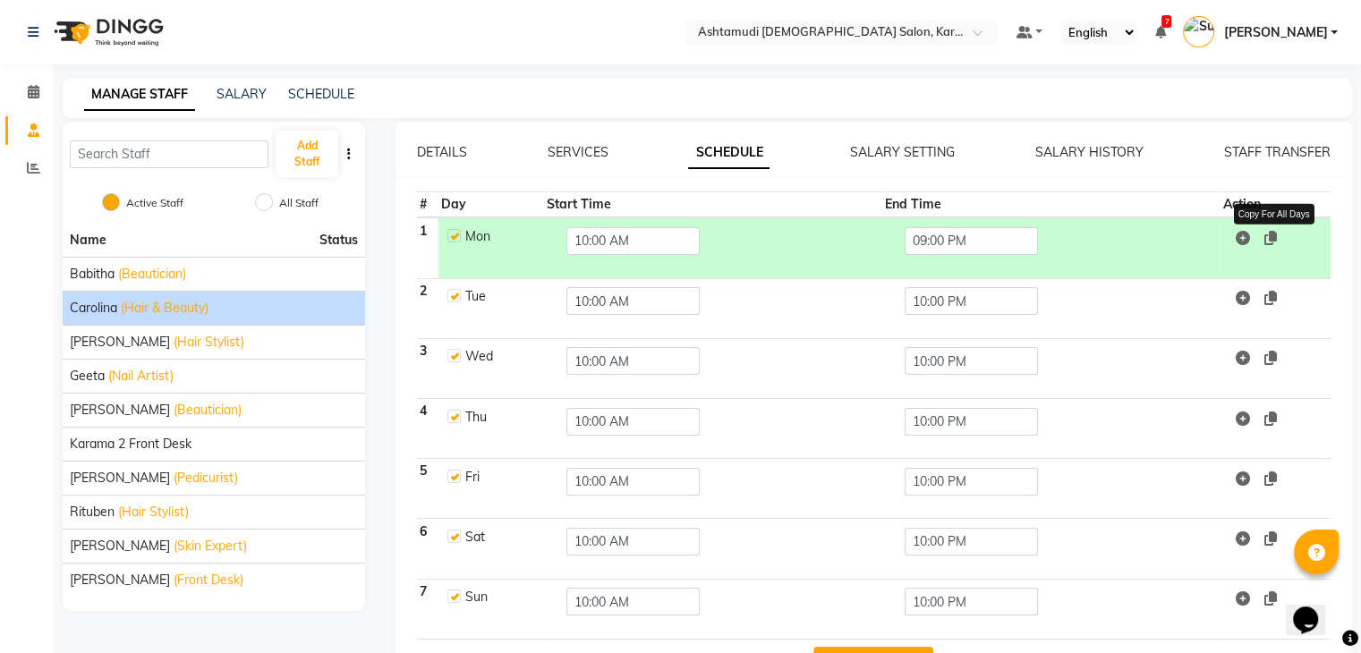
click at [1274, 234] on icon at bounding box center [1270, 238] width 13 height 14
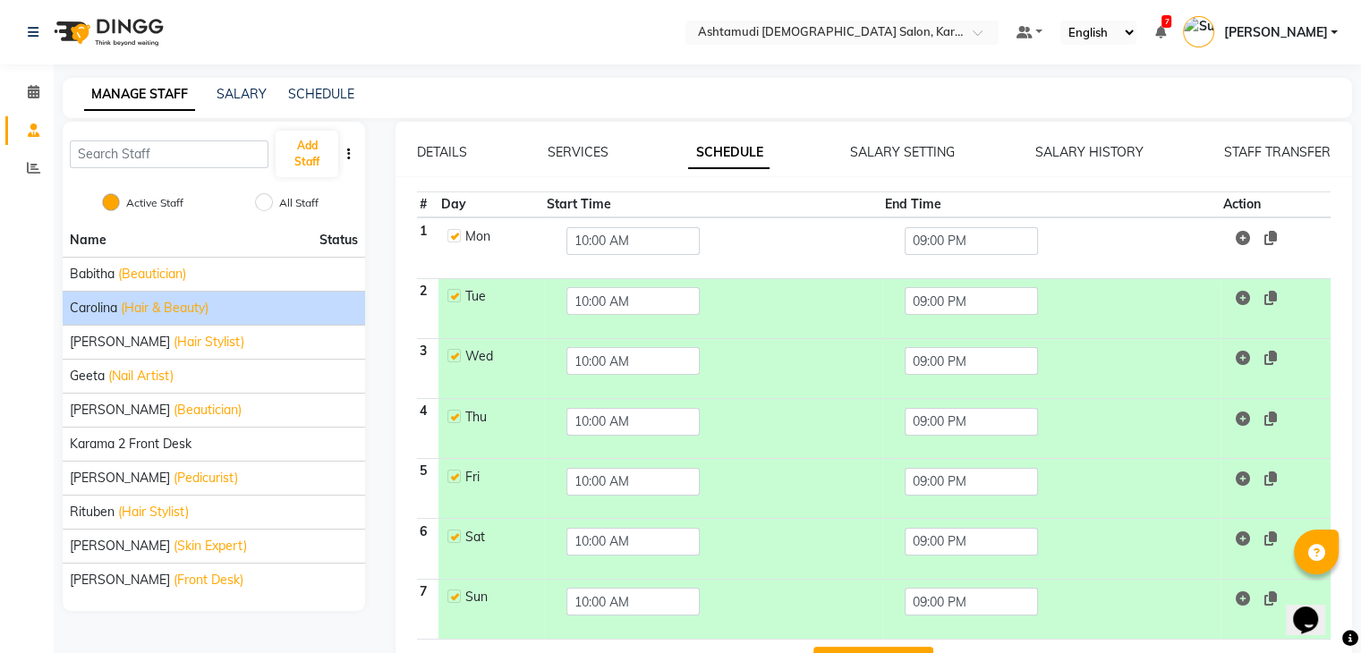
click at [455, 295] on label at bounding box center [453, 295] width 13 height 13
click at [455, 295] on input "checkbox" at bounding box center [453, 295] width 12 height 12
checkbox input "false"
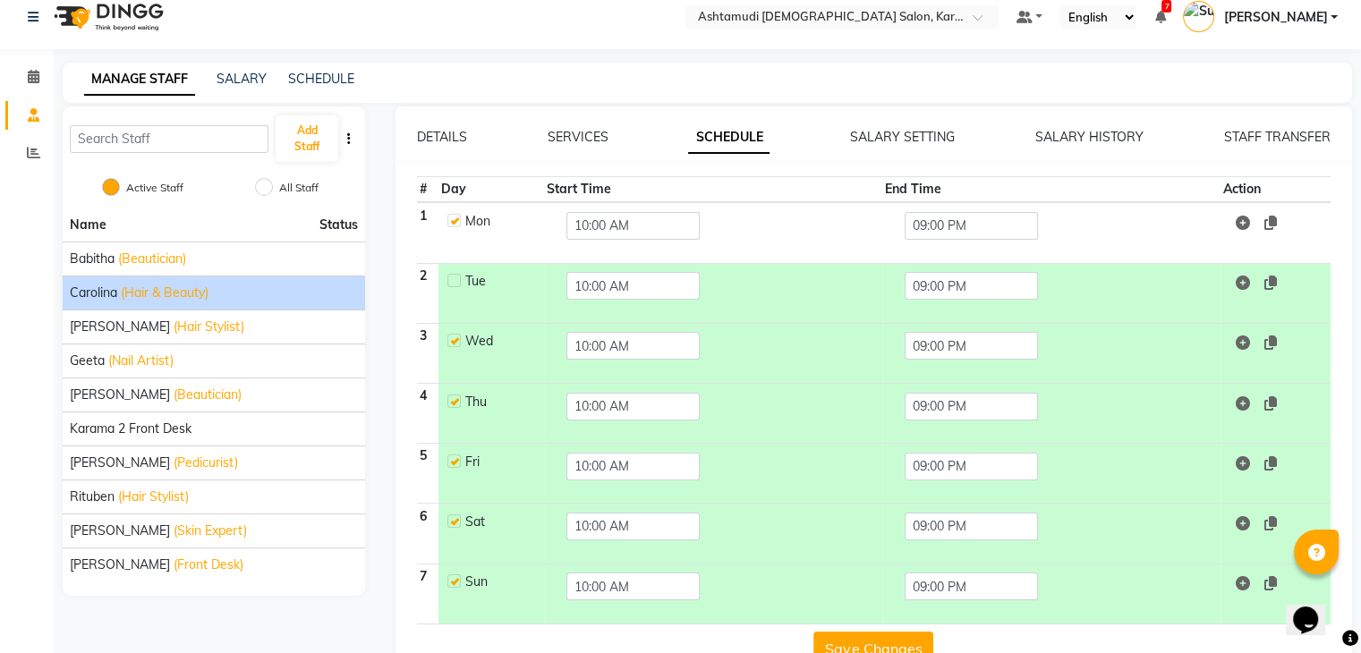
scroll to position [59, 0]
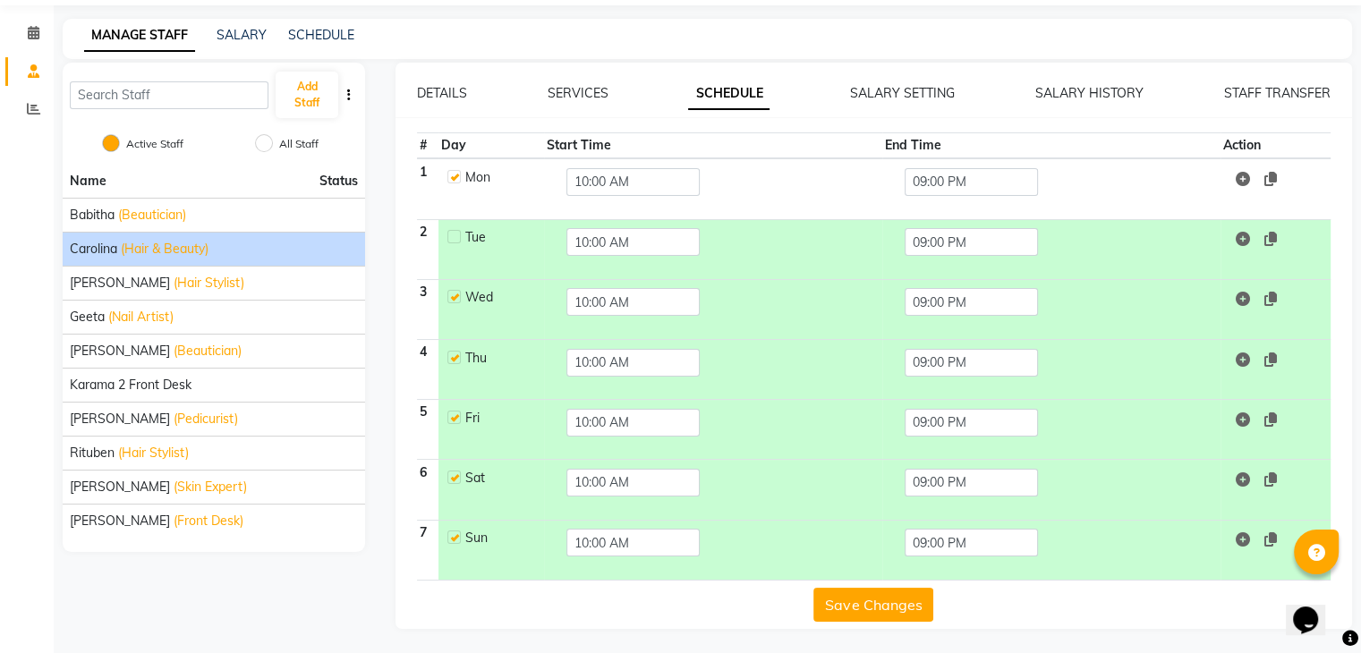
click at [886, 603] on button "Save Changes" at bounding box center [873, 605] width 120 height 34
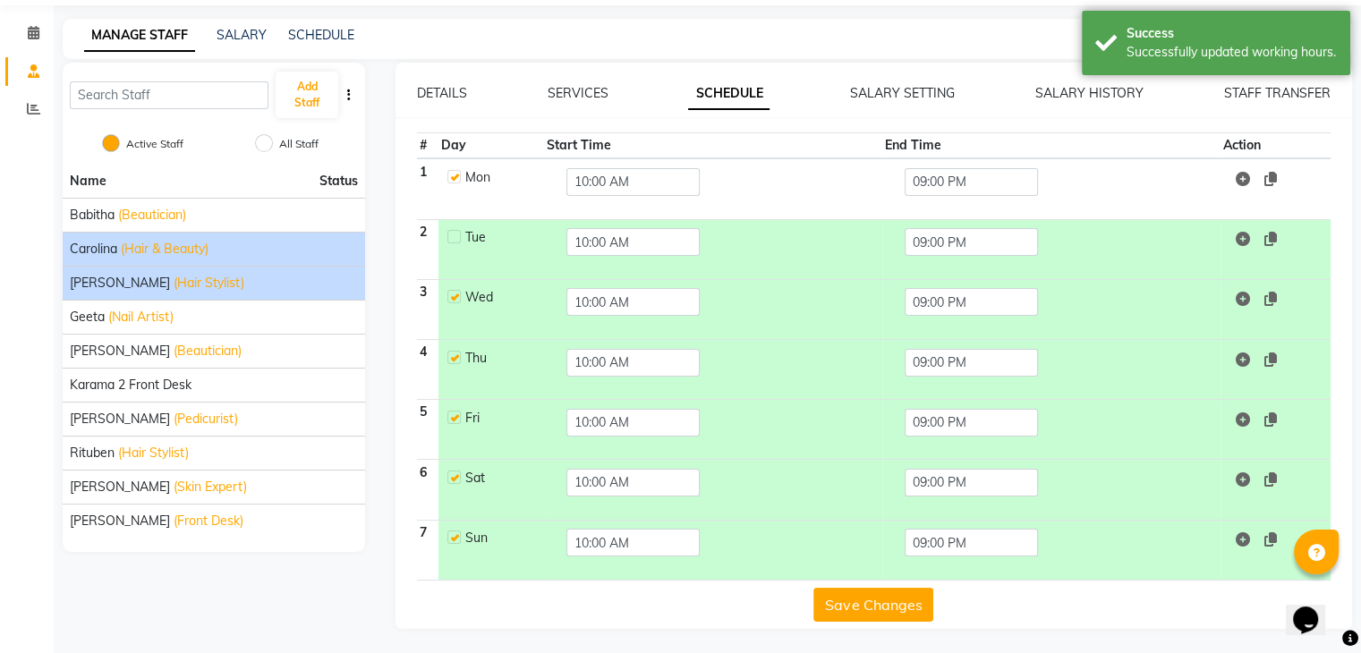
click at [220, 292] on li "Farsana Begum (Hair Stylist)" at bounding box center [214, 283] width 302 height 34
click at [274, 287] on div "Farsana Begum (Hair Stylist)" at bounding box center [214, 283] width 288 height 19
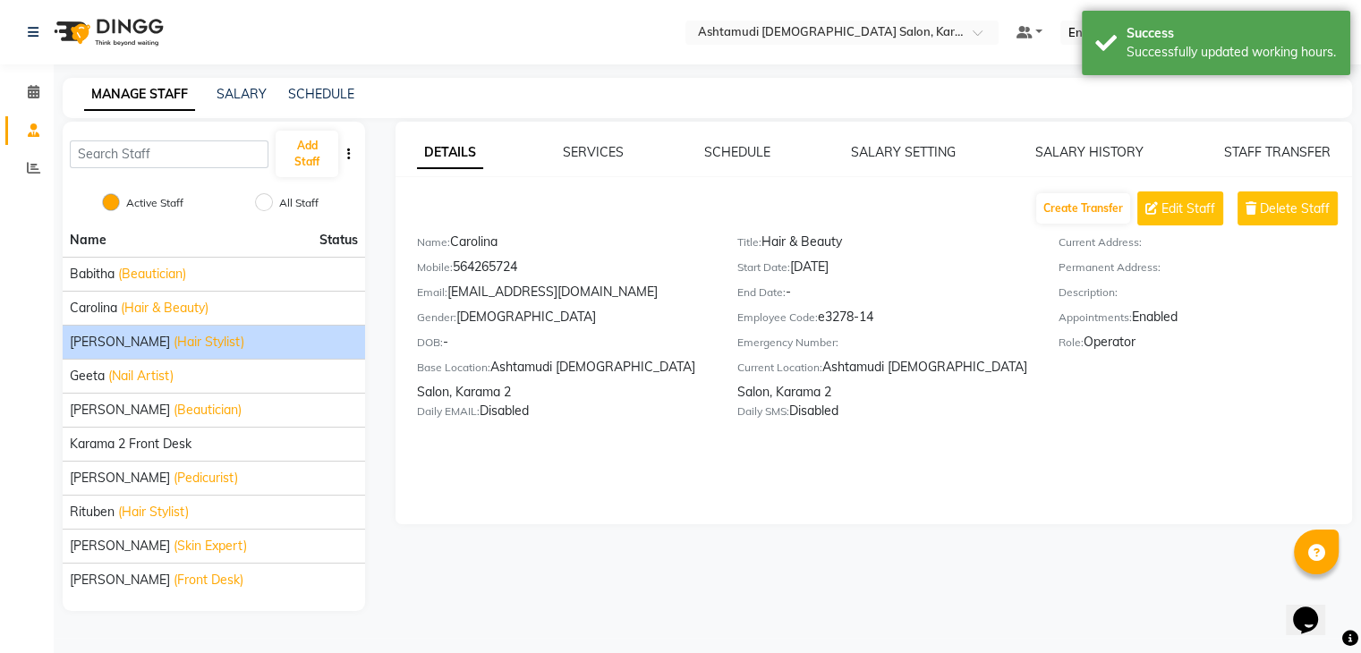
scroll to position [0, 0]
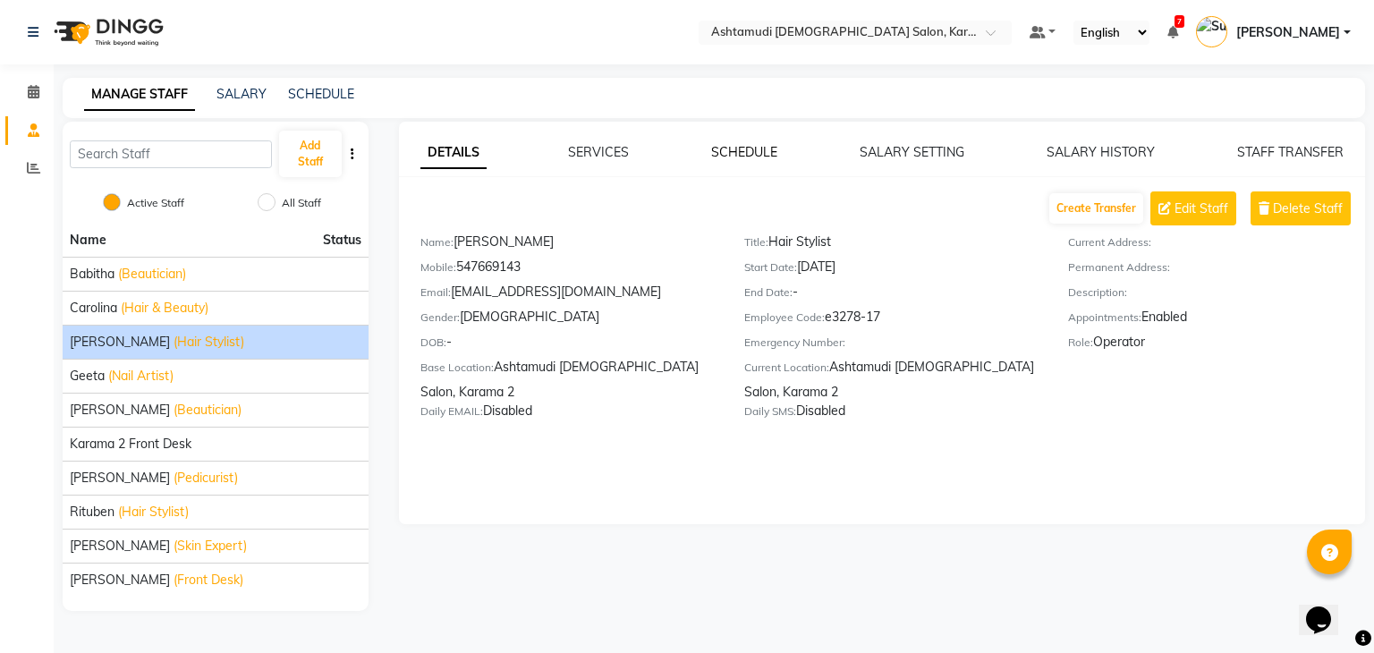
click at [757, 146] on link "SCHEDULE" at bounding box center [744, 152] width 66 height 16
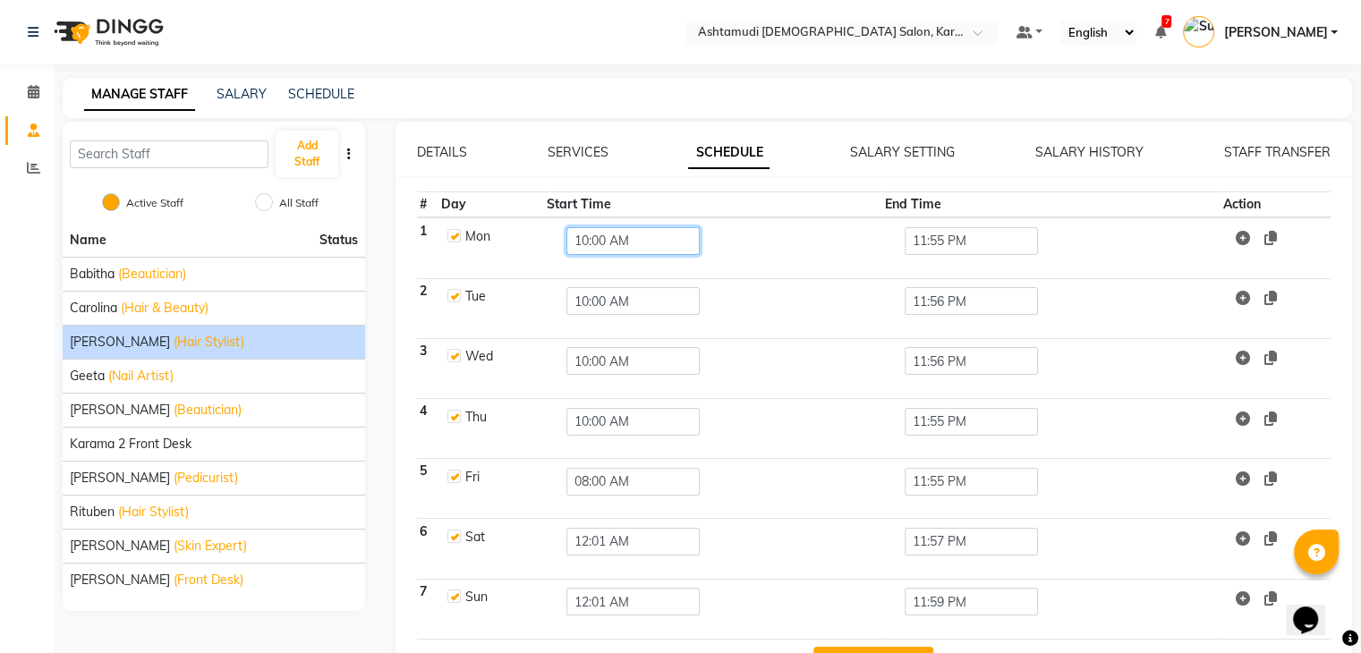
click at [574, 243] on input "10:00 AM" at bounding box center [632, 241] width 133 height 28
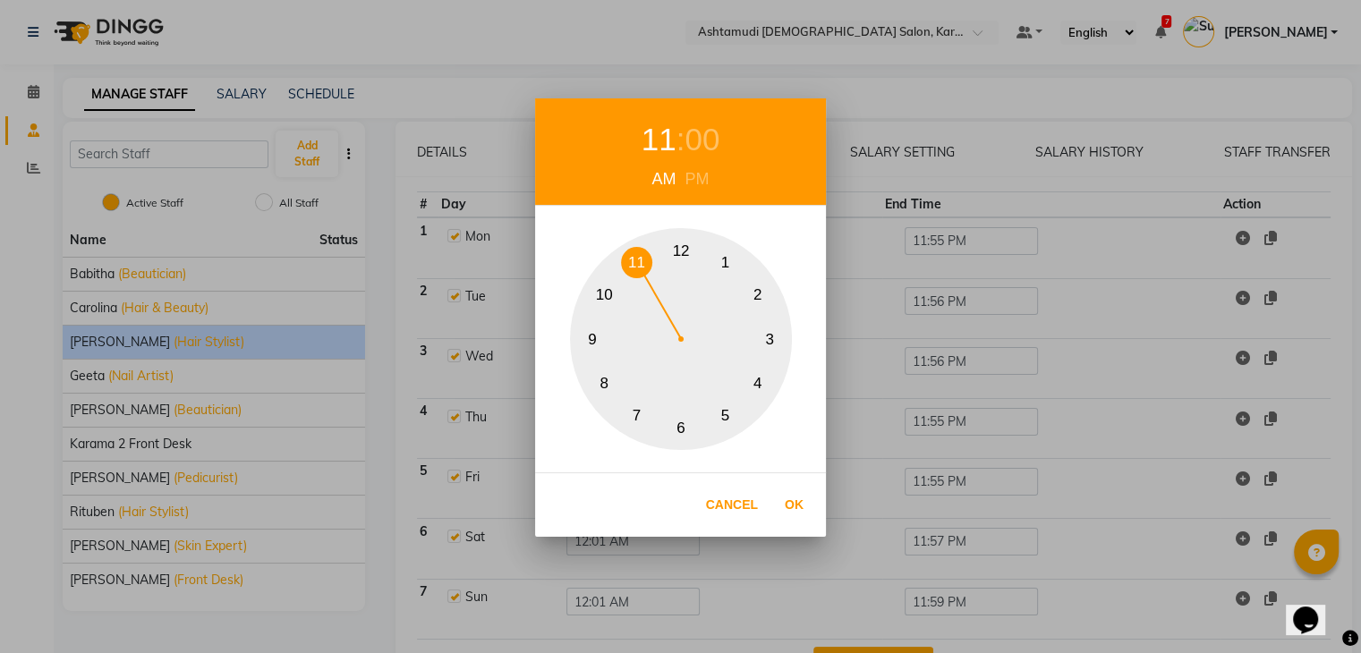
click at [638, 266] on button "11" at bounding box center [636, 262] width 31 height 31
click at [793, 502] on button "Ok" at bounding box center [794, 505] width 37 height 37
type input "11:00 AM"
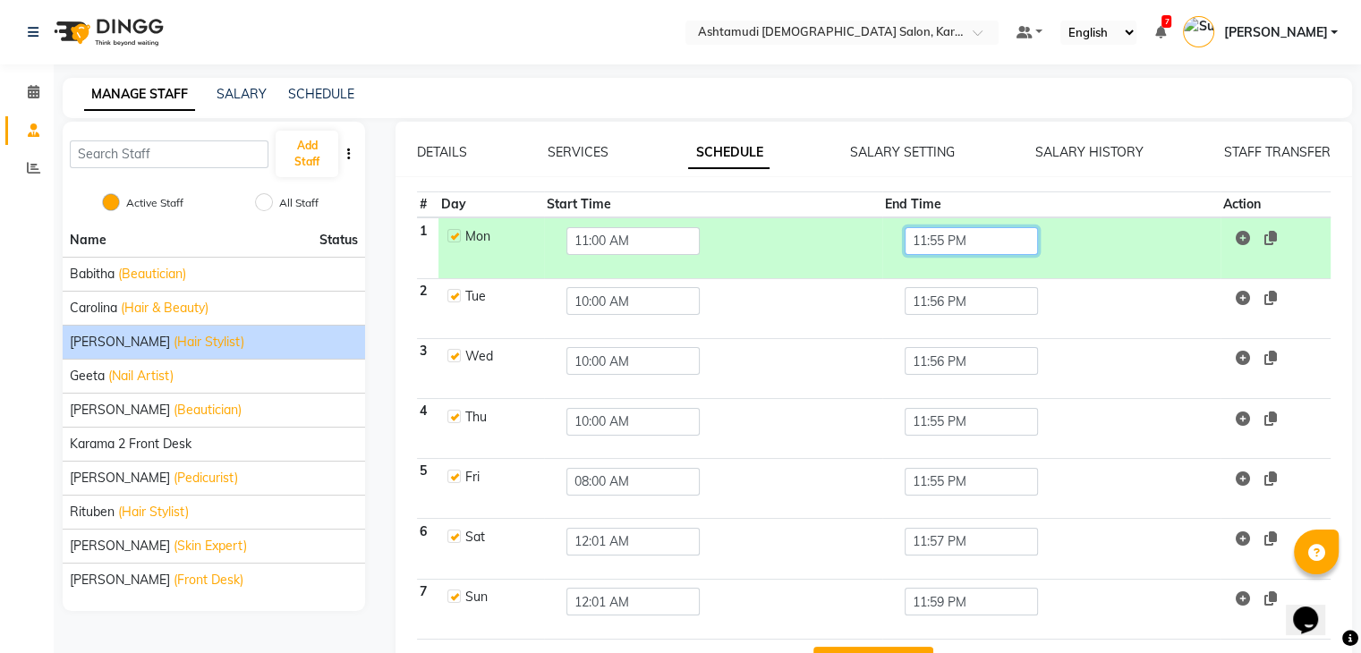
click at [931, 244] on input "11:55 PM" at bounding box center [971, 241] width 133 height 28
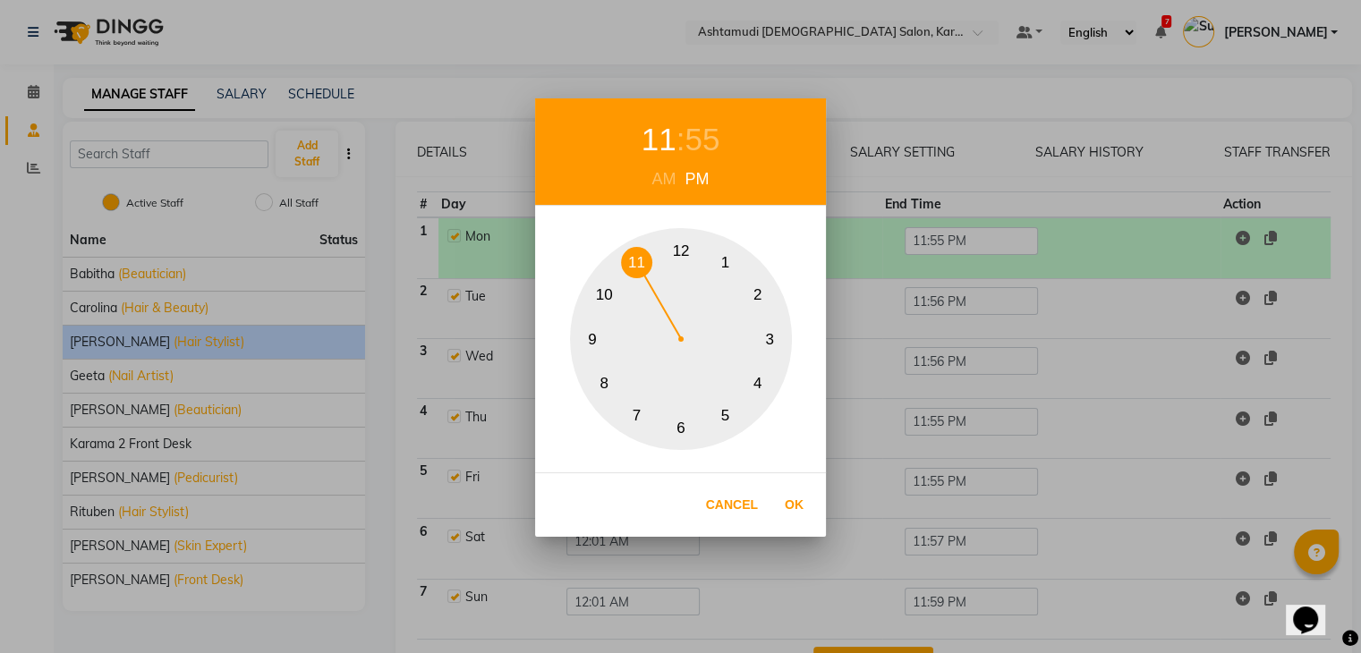
click at [612, 290] on button "10" at bounding box center [604, 295] width 31 height 31
click at [689, 136] on div "55" at bounding box center [702, 139] width 35 height 47
click at [680, 239] on button "0" at bounding box center [681, 250] width 31 height 31
click at [799, 498] on button "Ok" at bounding box center [794, 505] width 37 height 37
type input "10:00 PM"
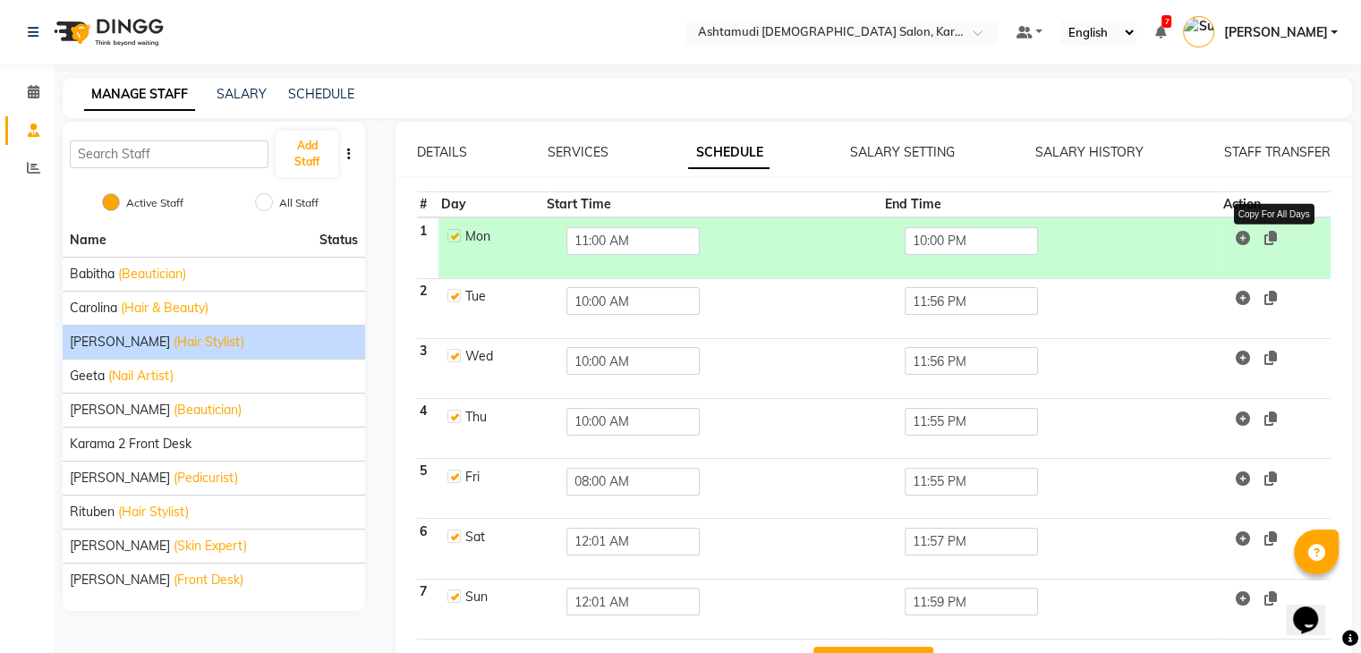
click at [1274, 234] on icon at bounding box center [1270, 238] width 13 height 14
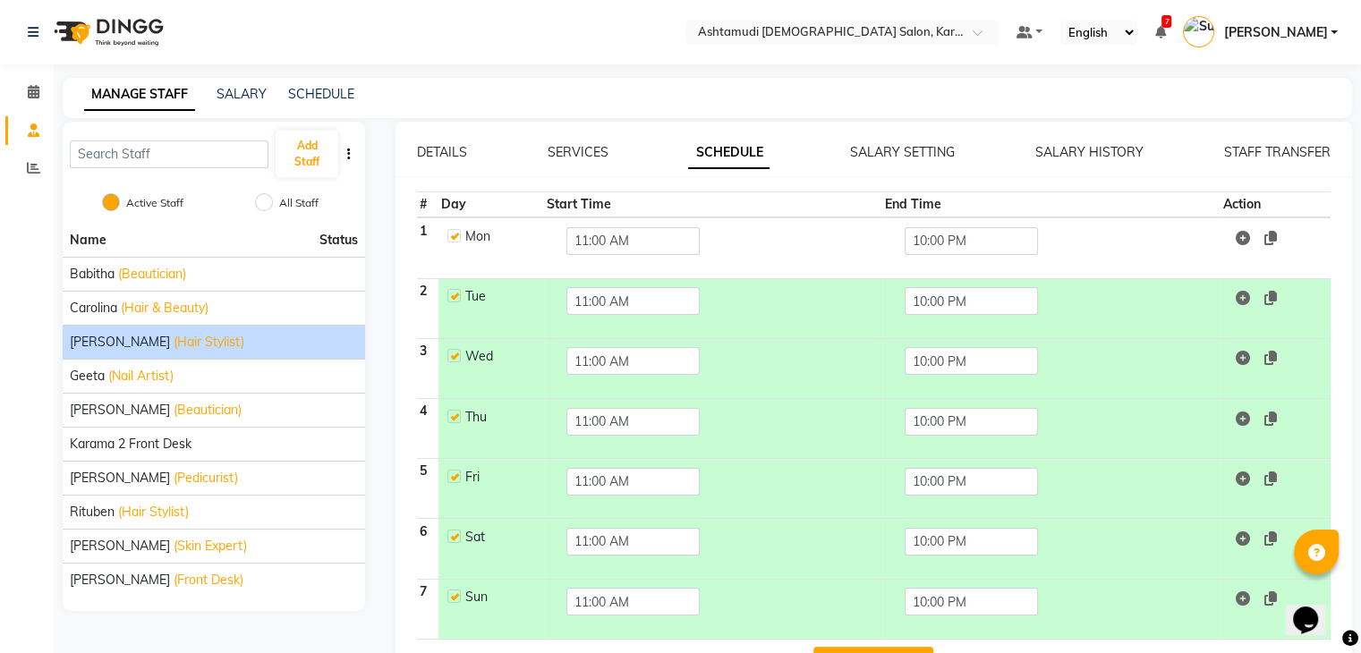
click at [459, 234] on label at bounding box center [453, 235] width 13 height 13
click at [459, 234] on input "checkbox" at bounding box center [453, 235] width 12 height 12
checkbox input "false"
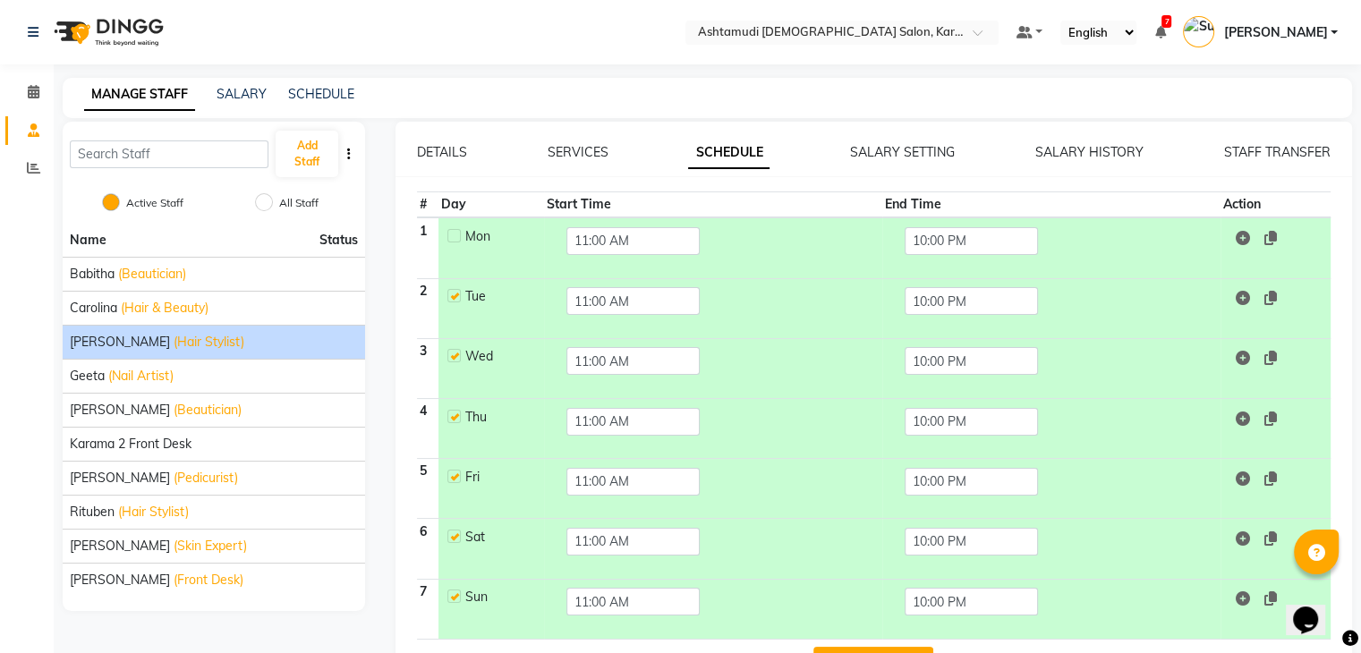
scroll to position [59, 0]
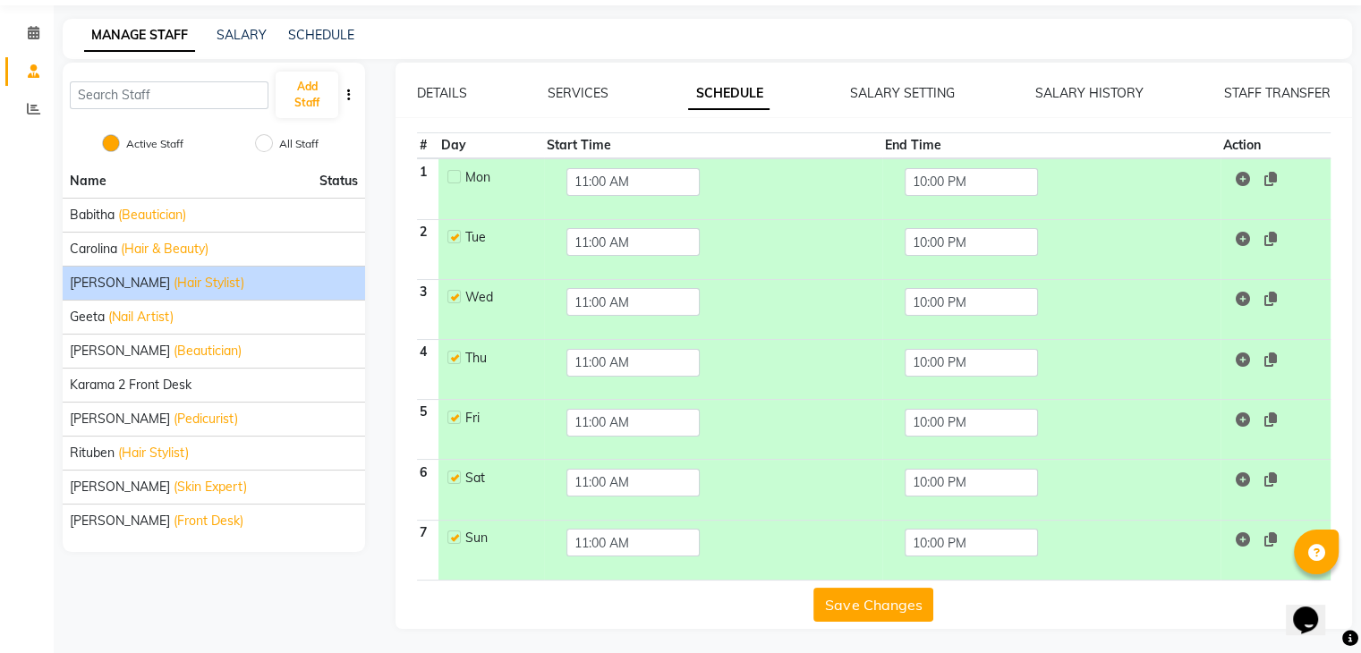
click at [873, 600] on button "Save Changes" at bounding box center [873, 605] width 120 height 34
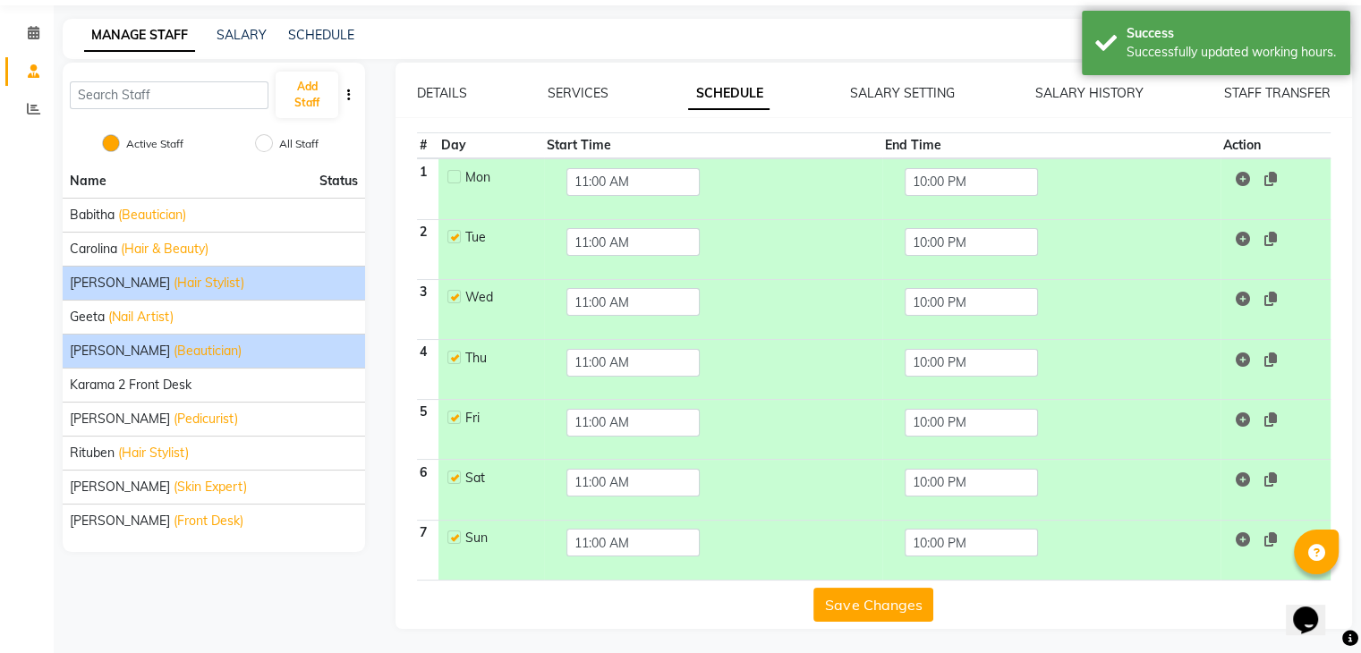
click at [277, 355] on div "Jyothi (Beautician)" at bounding box center [214, 351] width 288 height 19
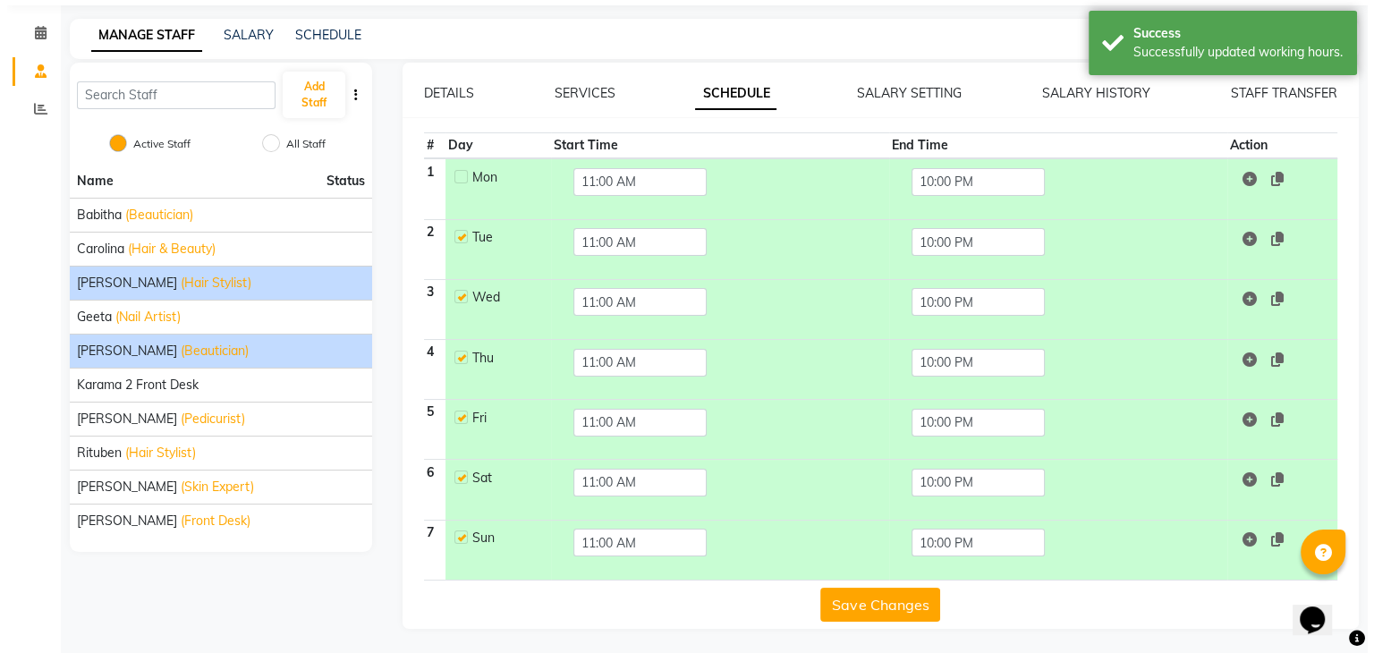
scroll to position [0, 0]
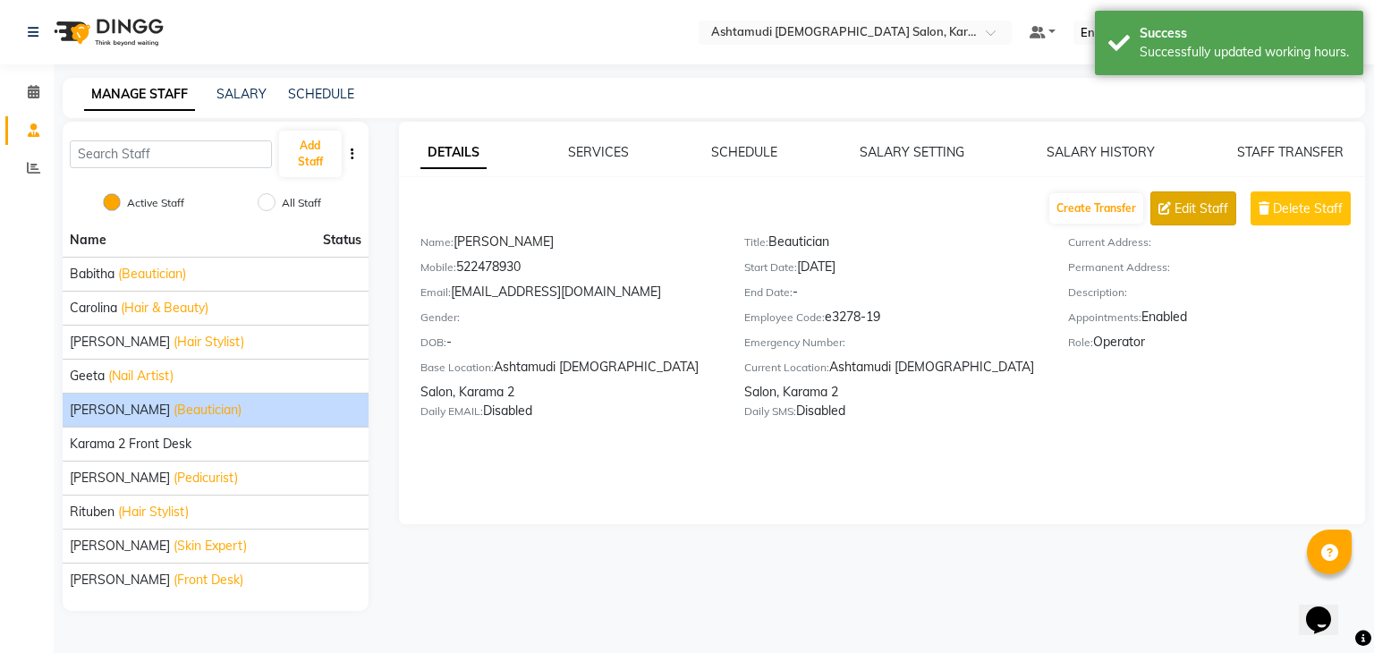
click at [1178, 205] on span "Edit Staff" at bounding box center [1202, 209] width 54 height 19
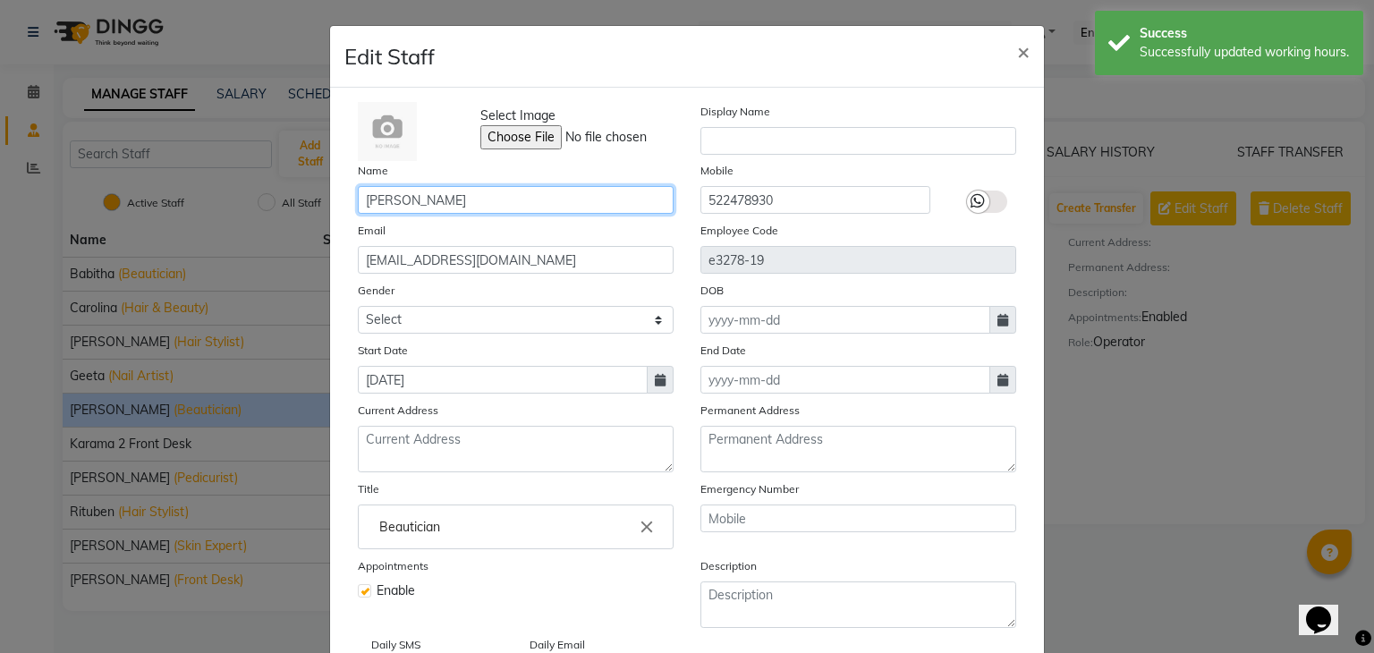
click at [447, 197] on input "Jyothi" at bounding box center [516, 200] width 316 height 28
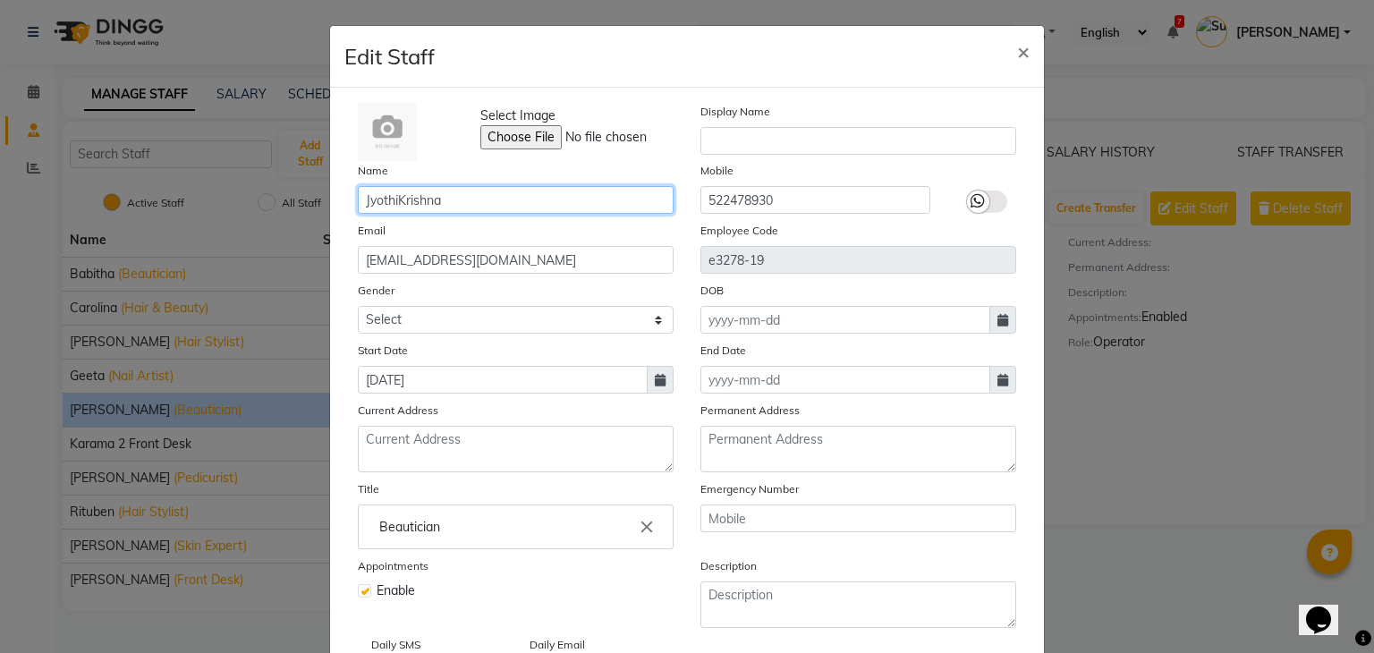
click at [393, 198] on input "JyothiKrishna" at bounding box center [516, 200] width 316 height 28
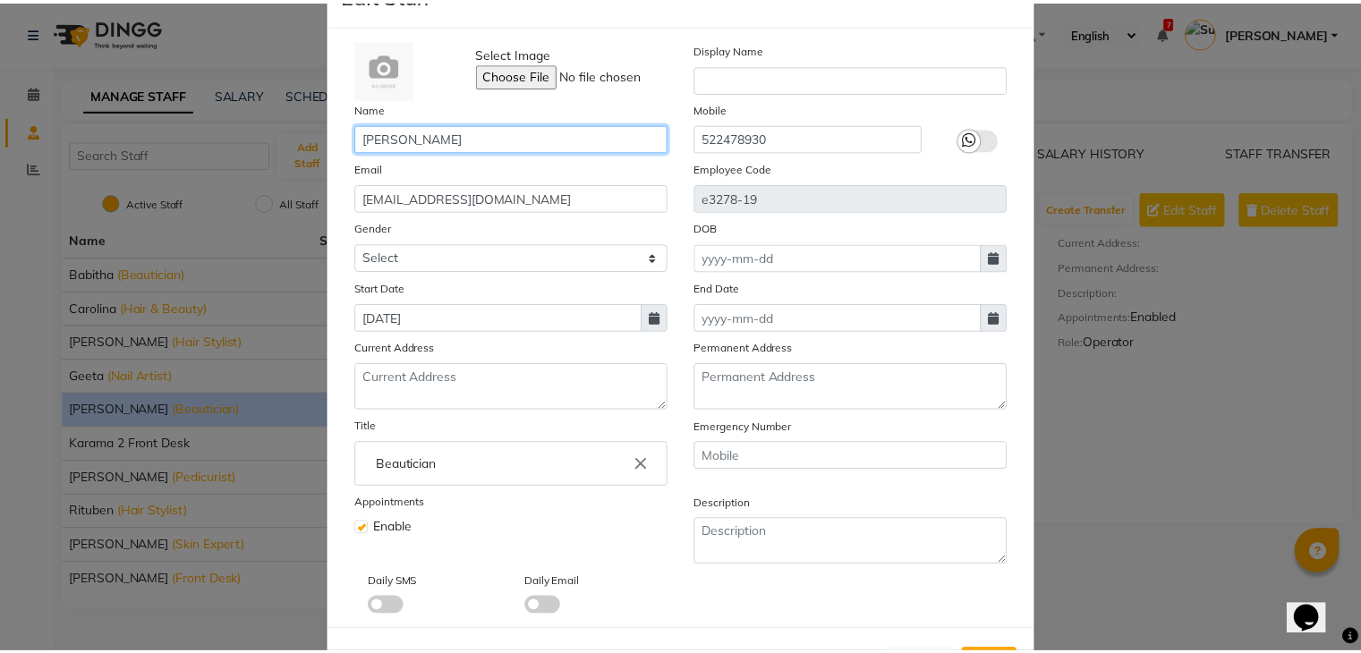
scroll to position [143, 0]
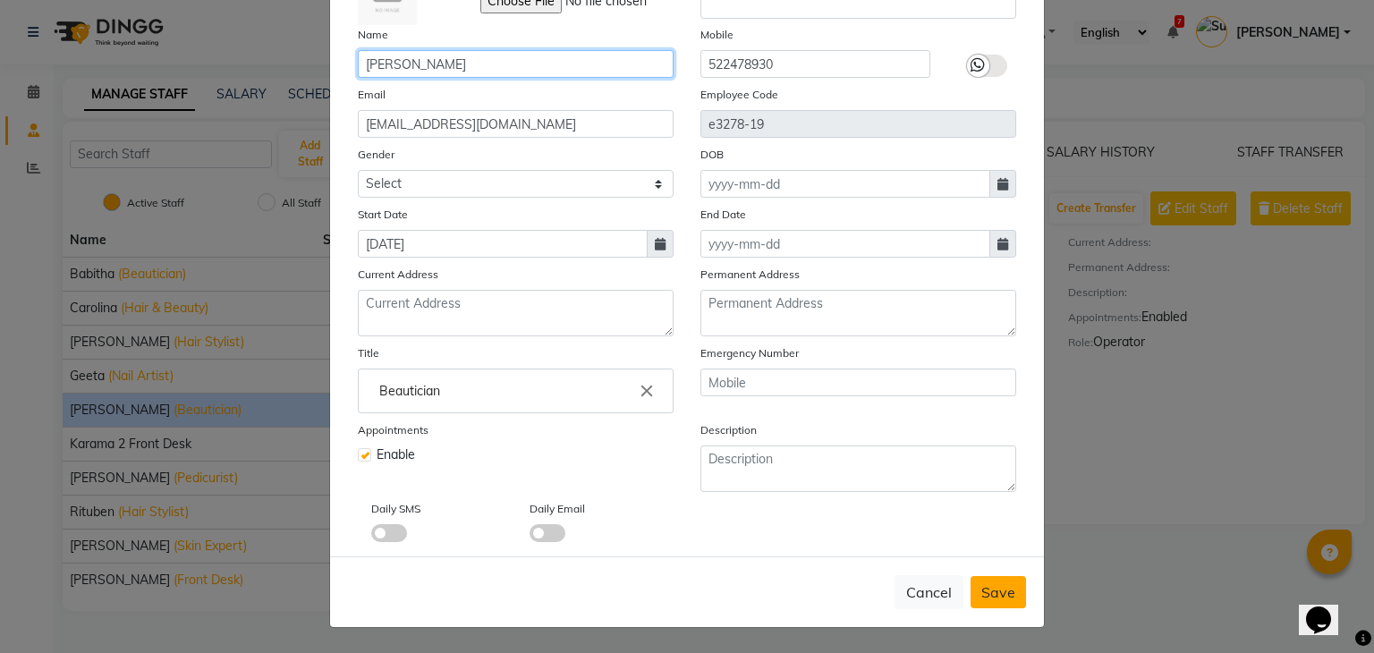
type input "Jyothi Krishna"
click at [1004, 594] on span "Save" at bounding box center [999, 592] width 34 height 18
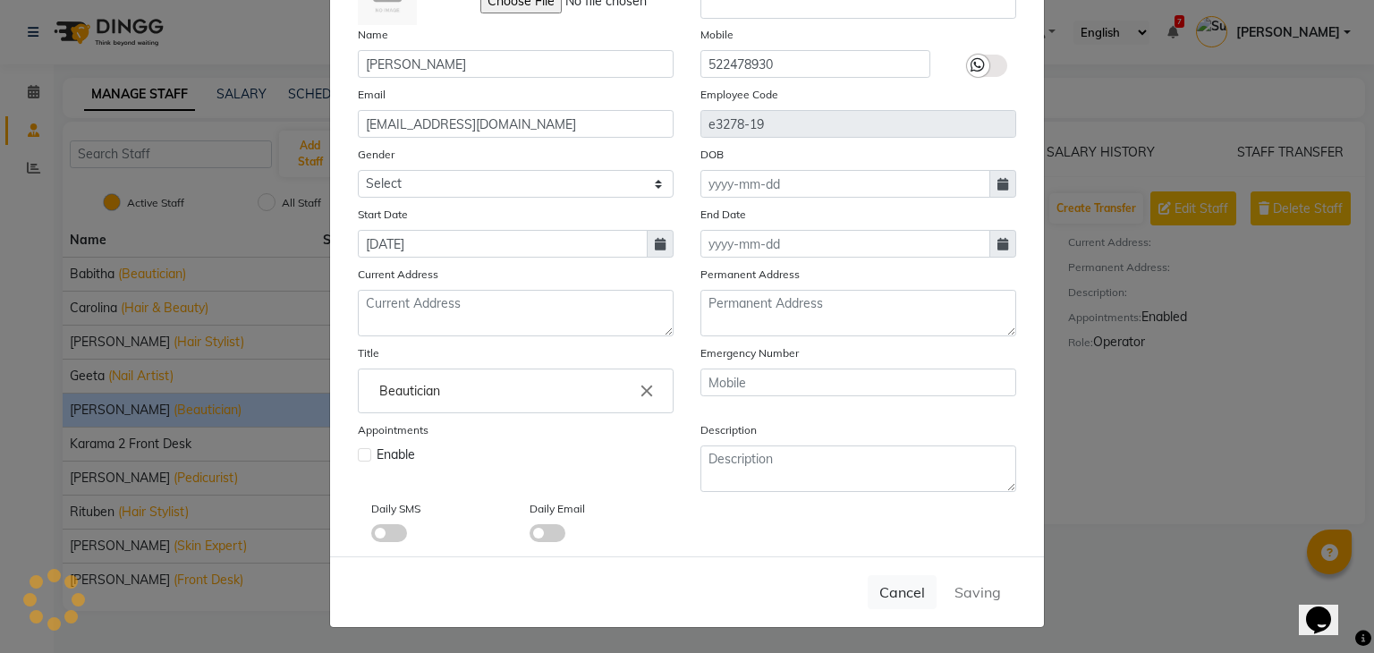
checkbox input "false"
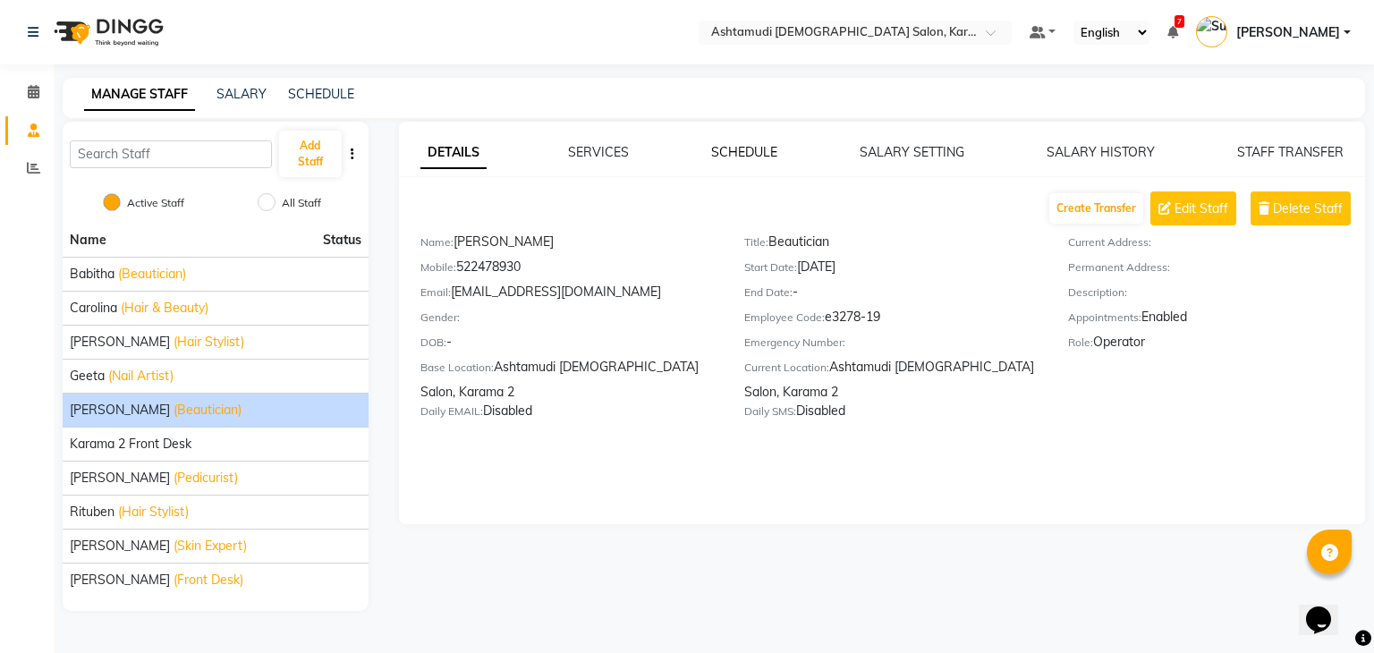
click at [754, 156] on link "SCHEDULE" at bounding box center [744, 152] width 66 height 16
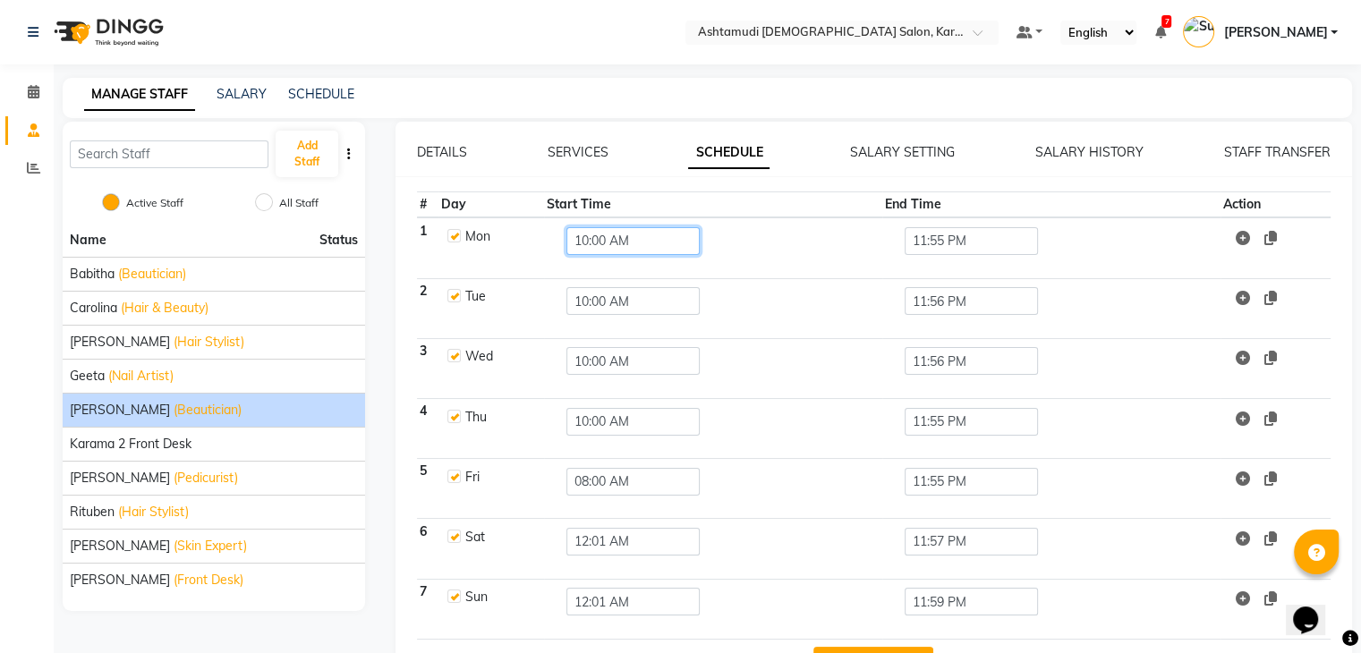
click at [595, 237] on input "10:00 AM" at bounding box center [632, 241] width 133 height 28
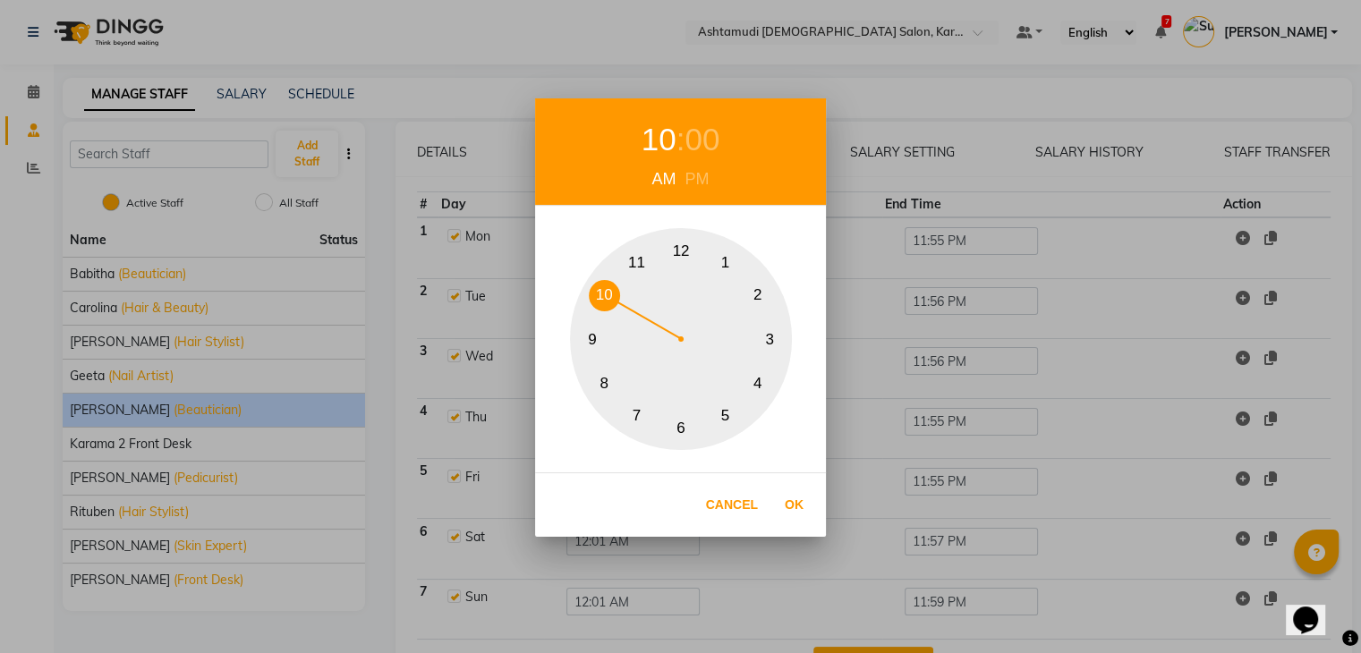
click at [634, 259] on button "11" at bounding box center [636, 262] width 31 height 31
click at [790, 496] on button "Ok" at bounding box center [794, 505] width 37 height 37
type input "11:00 AM"
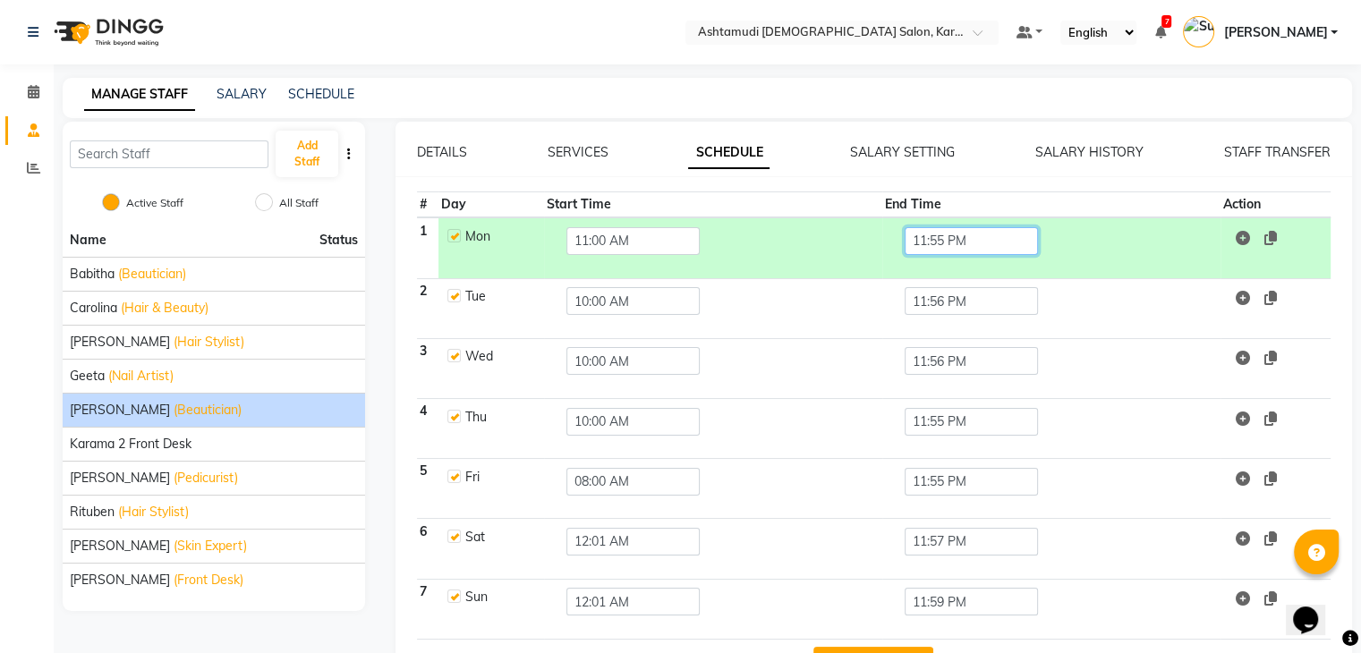
click at [931, 243] on input "11:55 PM" at bounding box center [971, 241] width 133 height 28
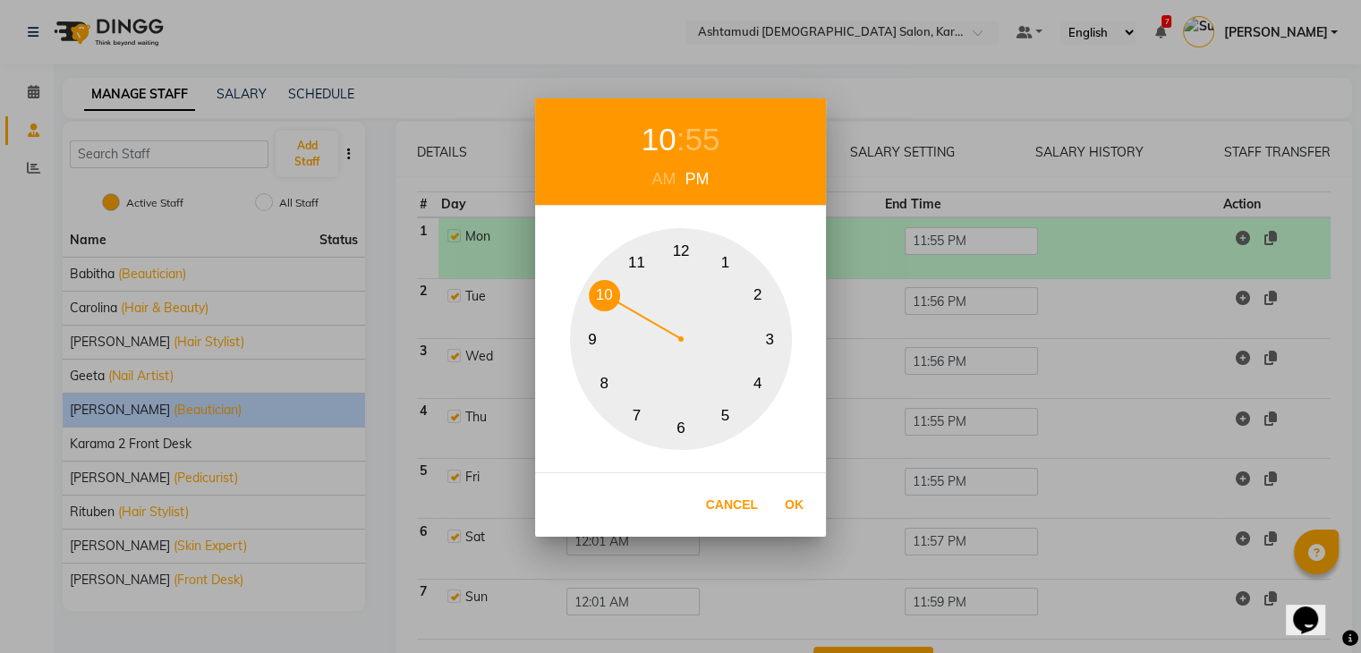
click at [605, 297] on button "10" at bounding box center [604, 295] width 31 height 31
click at [700, 134] on div "55" at bounding box center [702, 139] width 35 height 47
click at [677, 246] on button "0" at bounding box center [681, 250] width 31 height 31
click at [793, 504] on button "Ok" at bounding box center [794, 505] width 37 height 37
type input "10:00 PM"
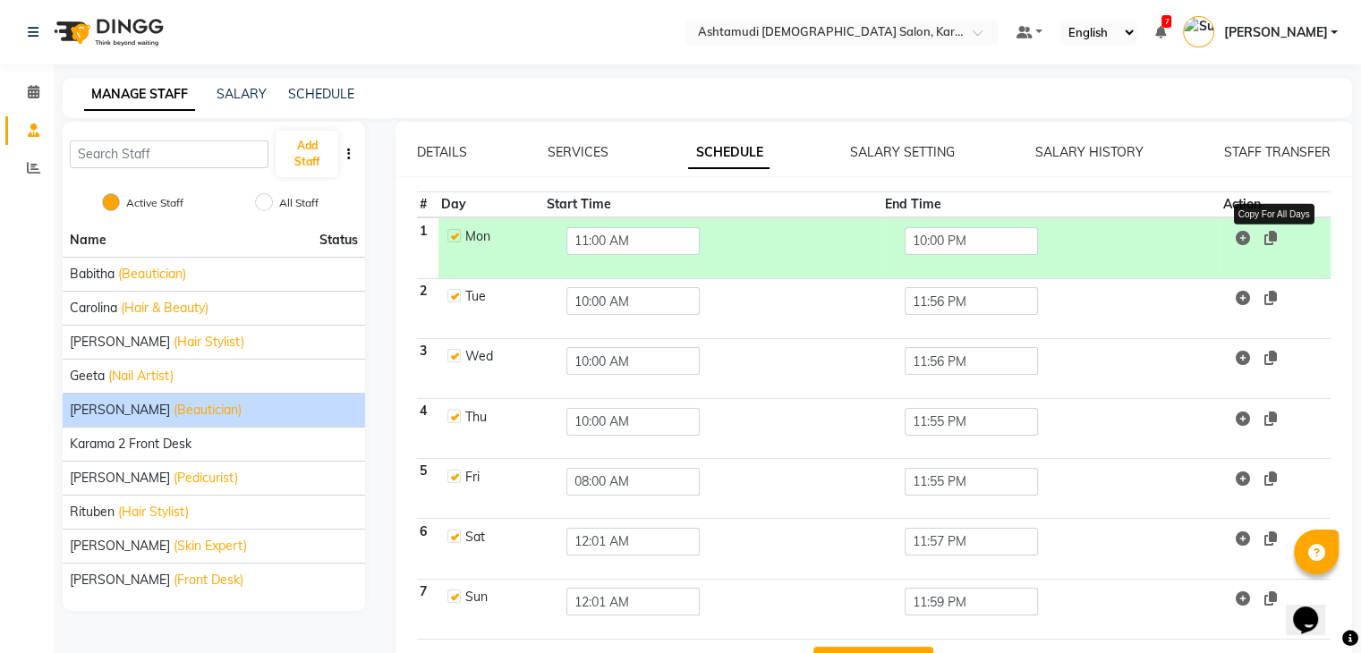
click at [1277, 239] on icon at bounding box center [1270, 238] width 13 height 14
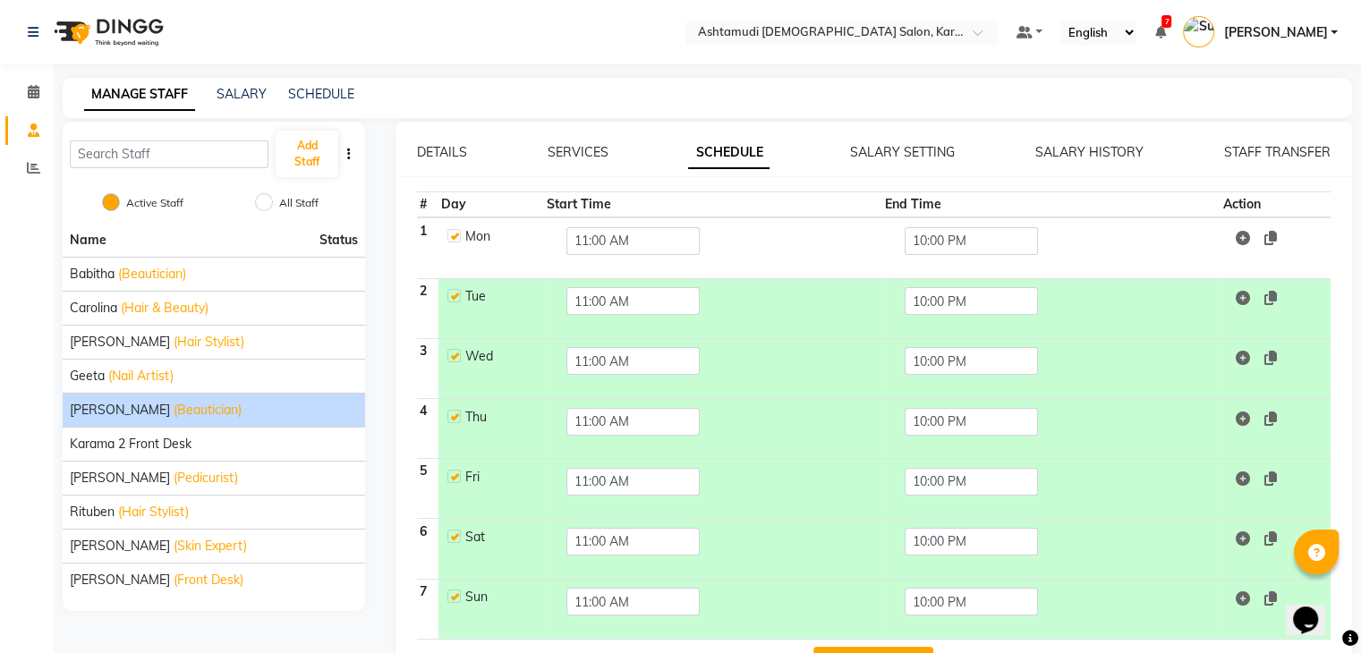
click at [452, 294] on label at bounding box center [453, 295] width 13 height 13
click at [452, 294] on input "checkbox" at bounding box center [453, 295] width 12 height 12
checkbox input "false"
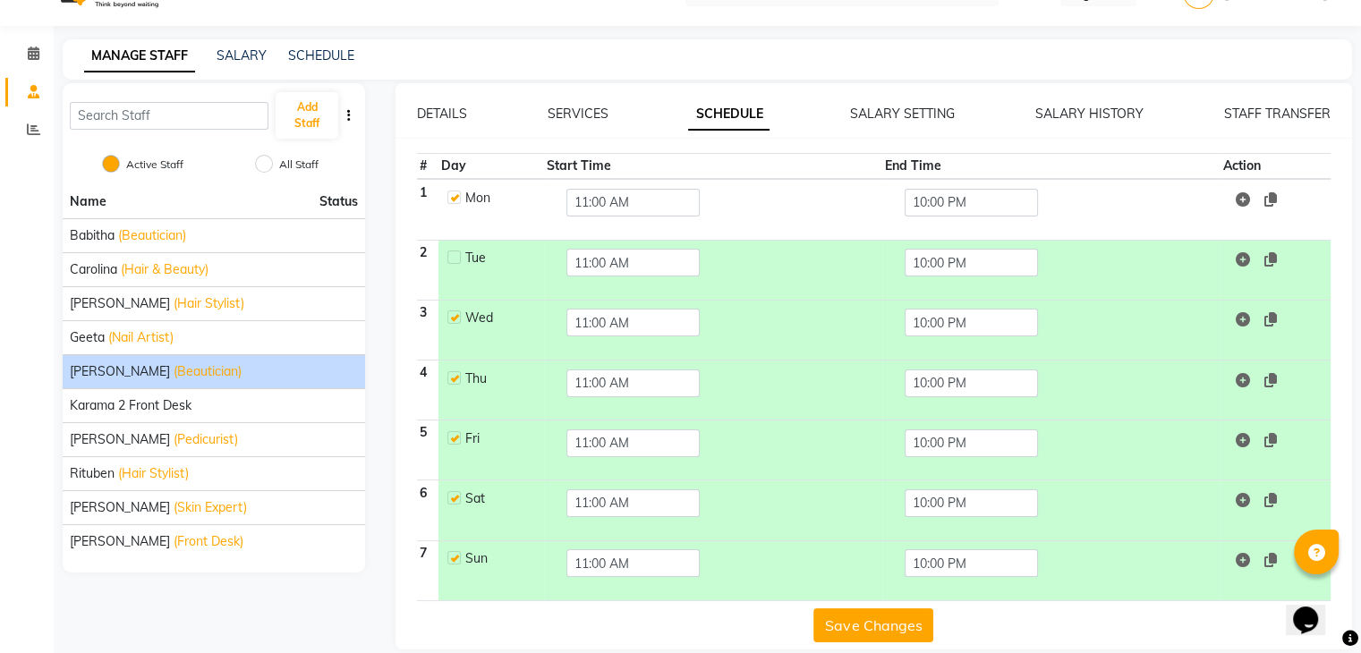
scroll to position [59, 0]
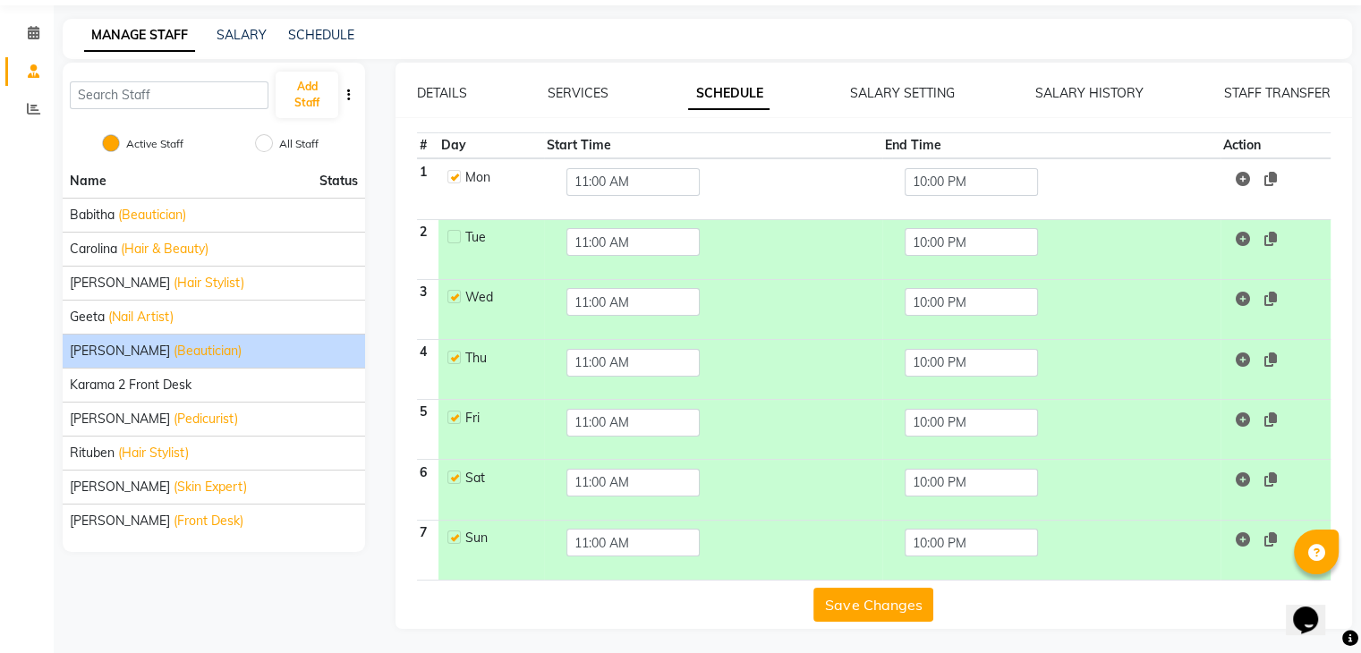
click at [895, 600] on button "Save Changes" at bounding box center [873, 605] width 120 height 34
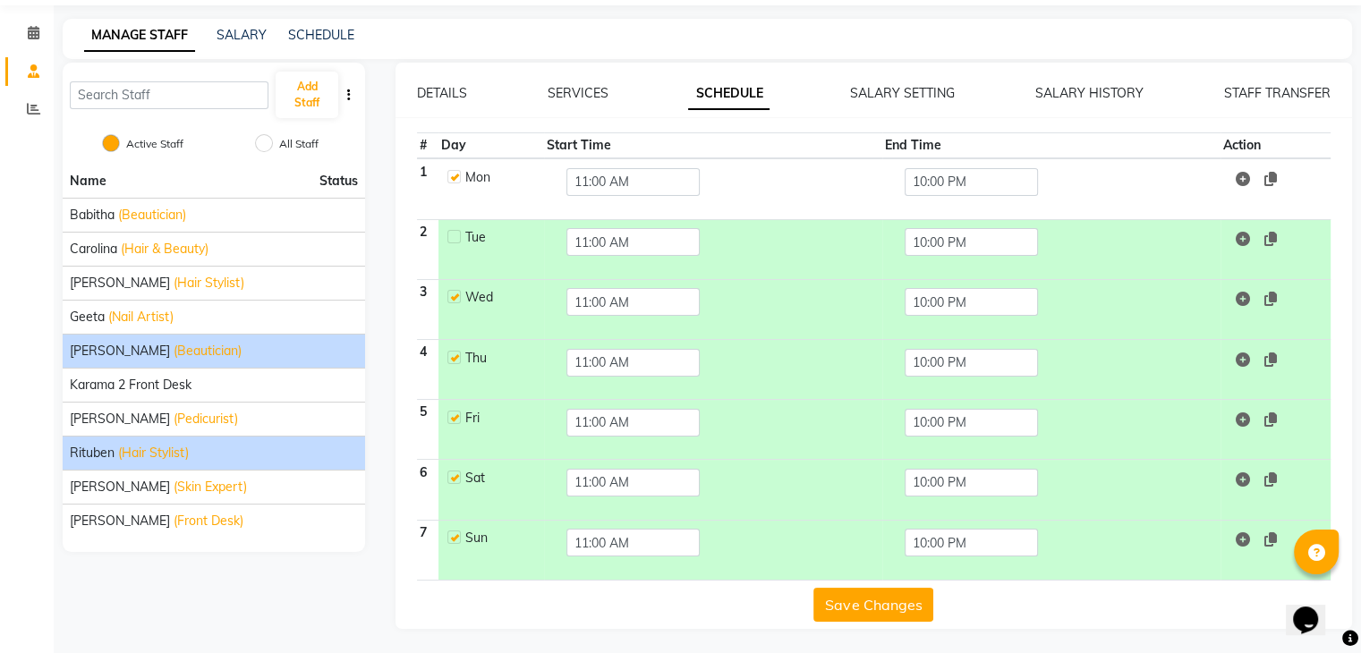
scroll to position [0, 0]
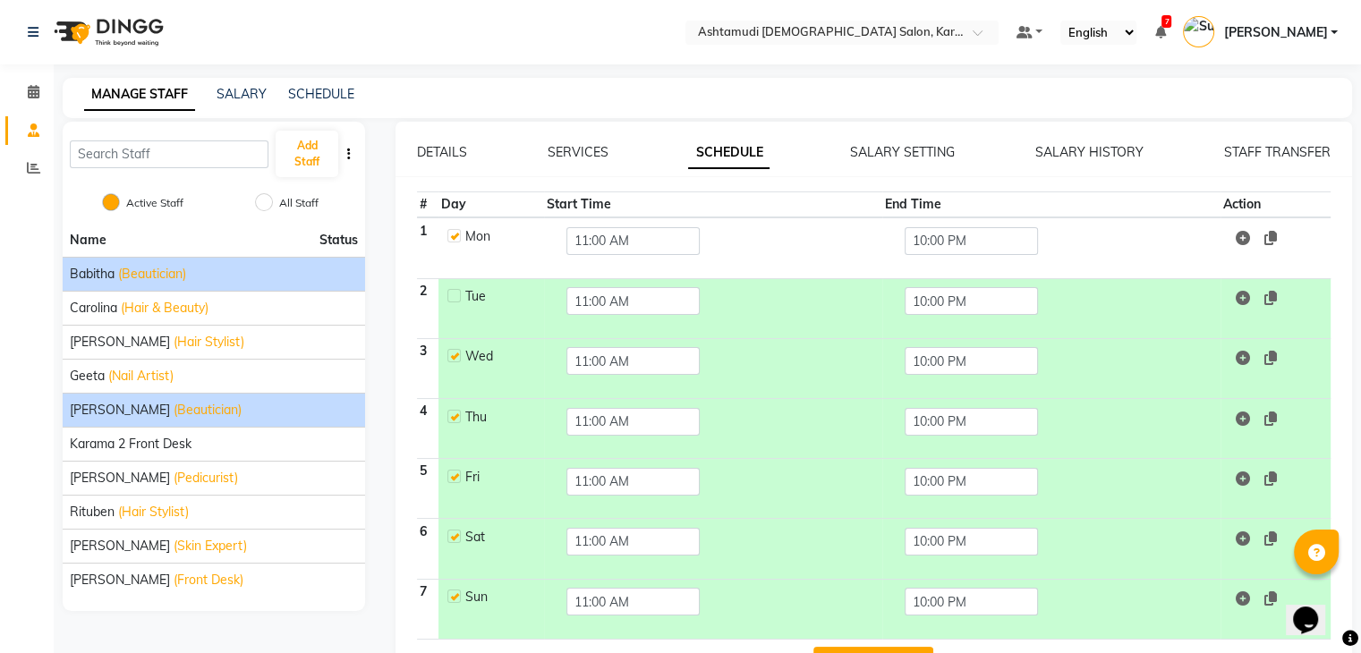
click at [214, 279] on div "Babitha (Beautician)" at bounding box center [214, 274] width 288 height 19
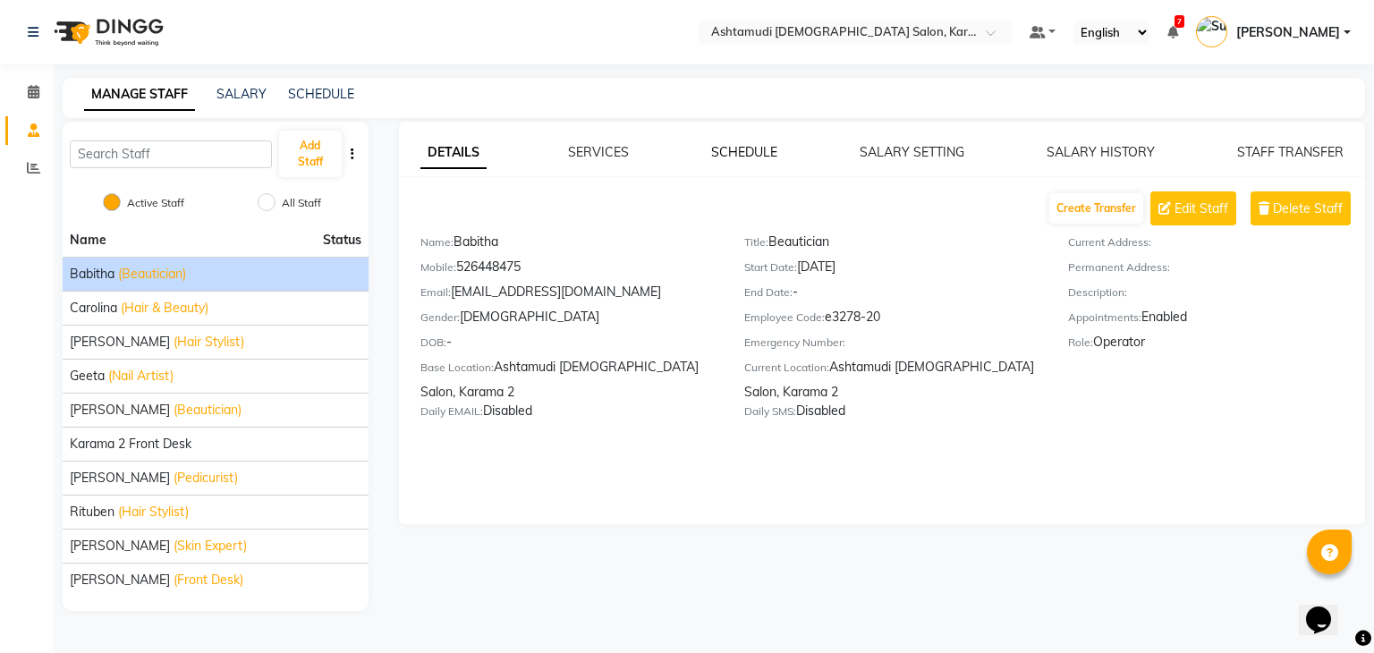
click at [733, 145] on link "SCHEDULE" at bounding box center [744, 152] width 66 height 16
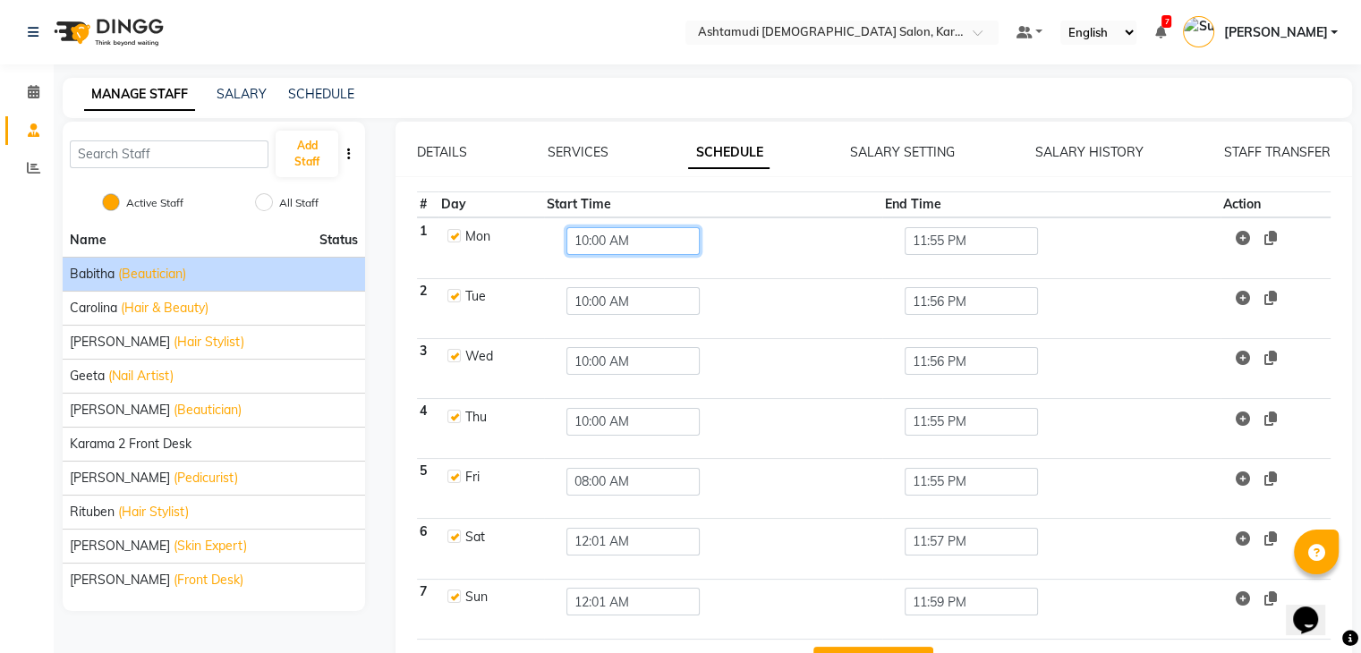
click at [600, 244] on input "10:00 AM" at bounding box center [632, 241] width 133 height 28
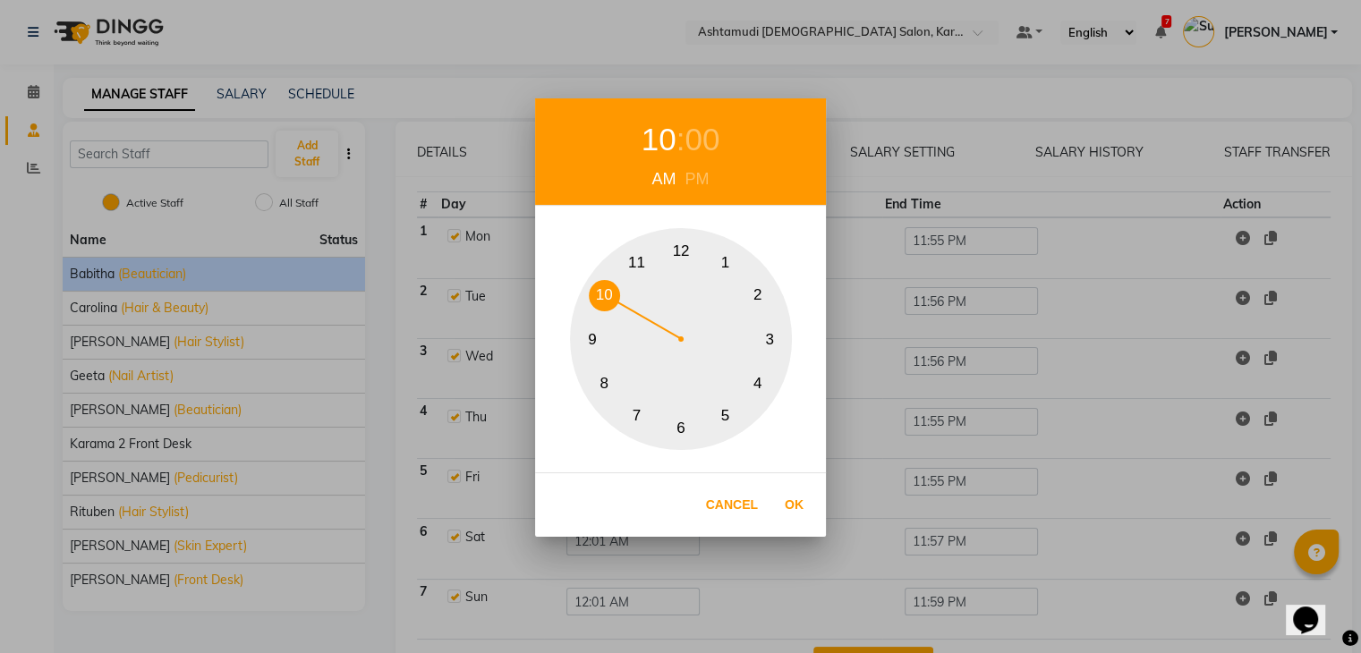
click at [634, 258] on button "11" at bounding box center [636, 262] width 31 height 31
click at [797, 498] on button "Ok" at bounding box center [794, 505] width 37 height 37
type input "11:00 AM"
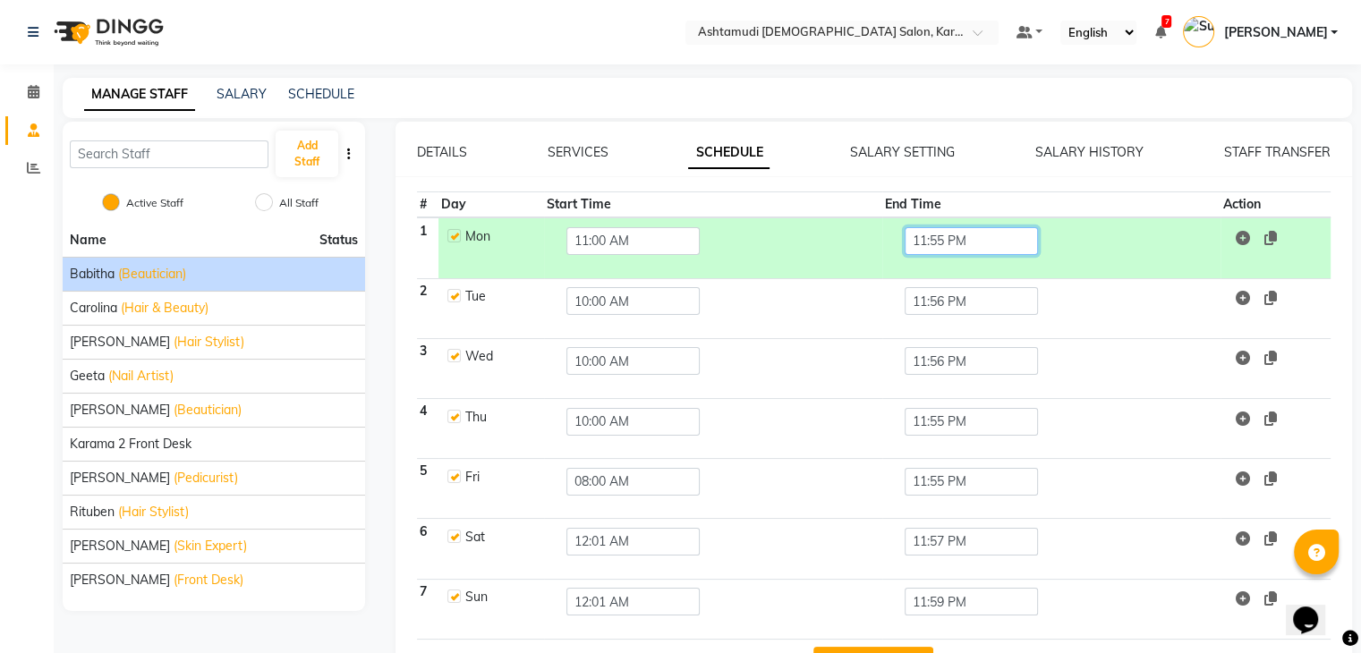
click at [943, 236] on input "11:55 PM" at bounding box center [971, 241] width 133 height 28
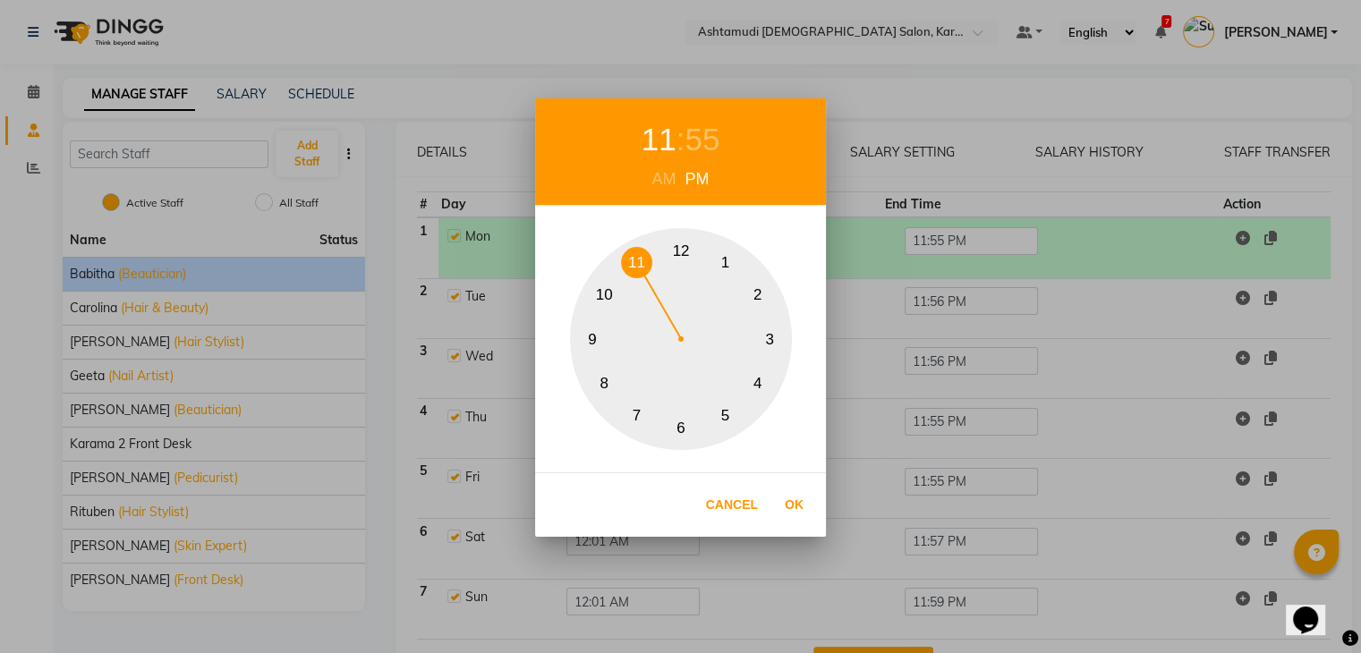
click at [602, 292] on button "10" at bounding box center [604, 295] width 31 height 31
click at [697, 140] on div "55" at bounding box center [702, 139] width 35 height 47
click at [680, 247] on button "0" at bounding box center [681, 250] width 31 height 31
click at [795, 500] on button "Ok" at bounding box center [794, 505] width 37 height 37
type input "10:00 PM"
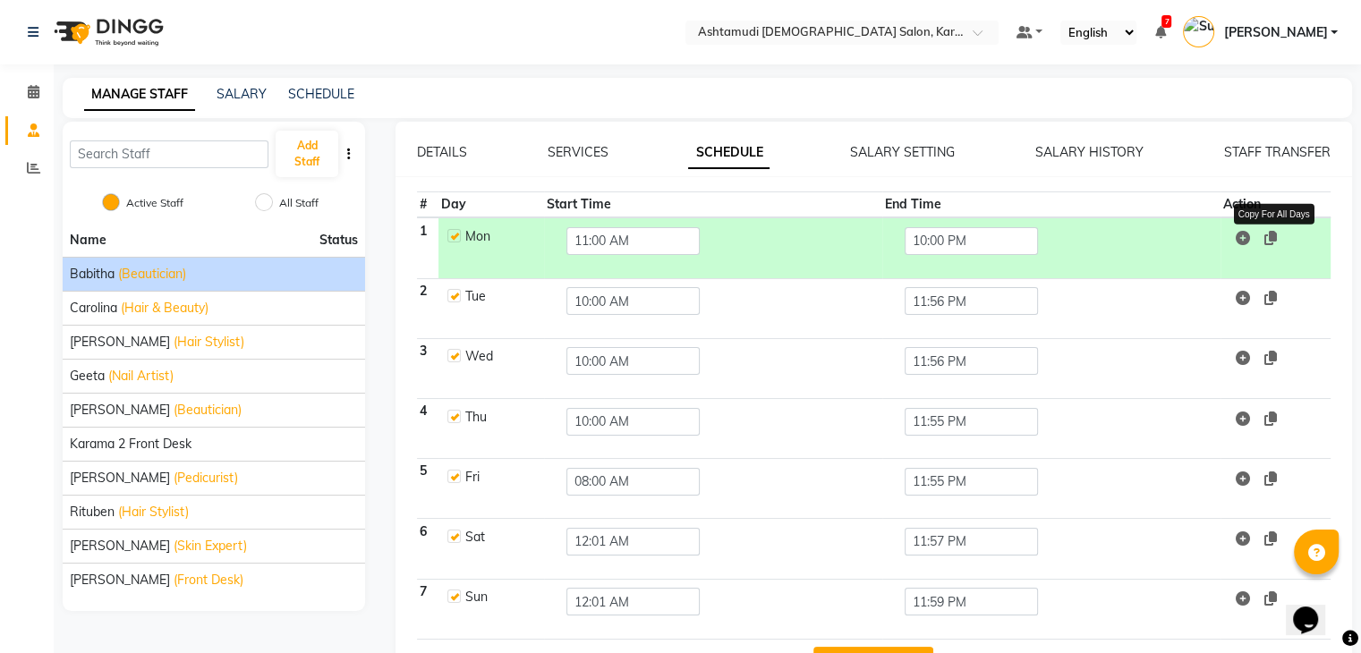
click at [1268, 234] on icon at bounding box center [1270, 238] width 13 height 14
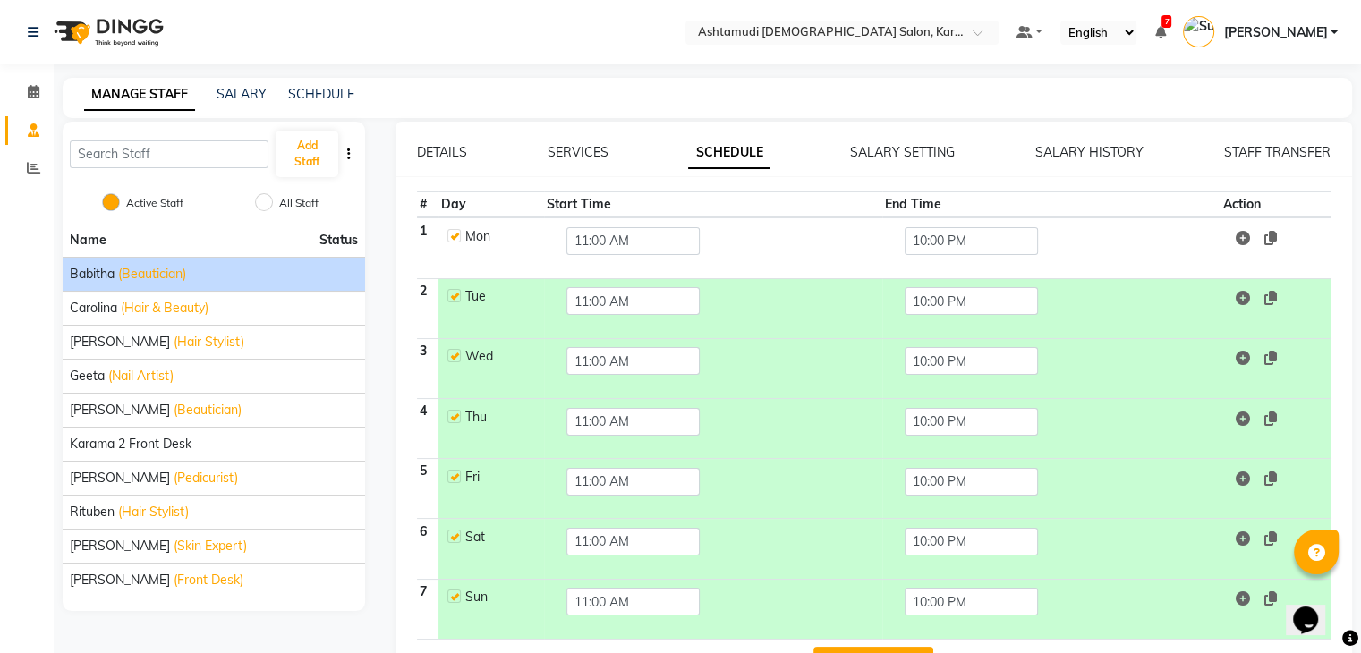
click at [451, 350] on label at bounding box center [453, 355] width 13 height 13
click at [451, 350] on input "checkbox" at bounding box center [453, 355] width 12 height 12
checkbox input "false"
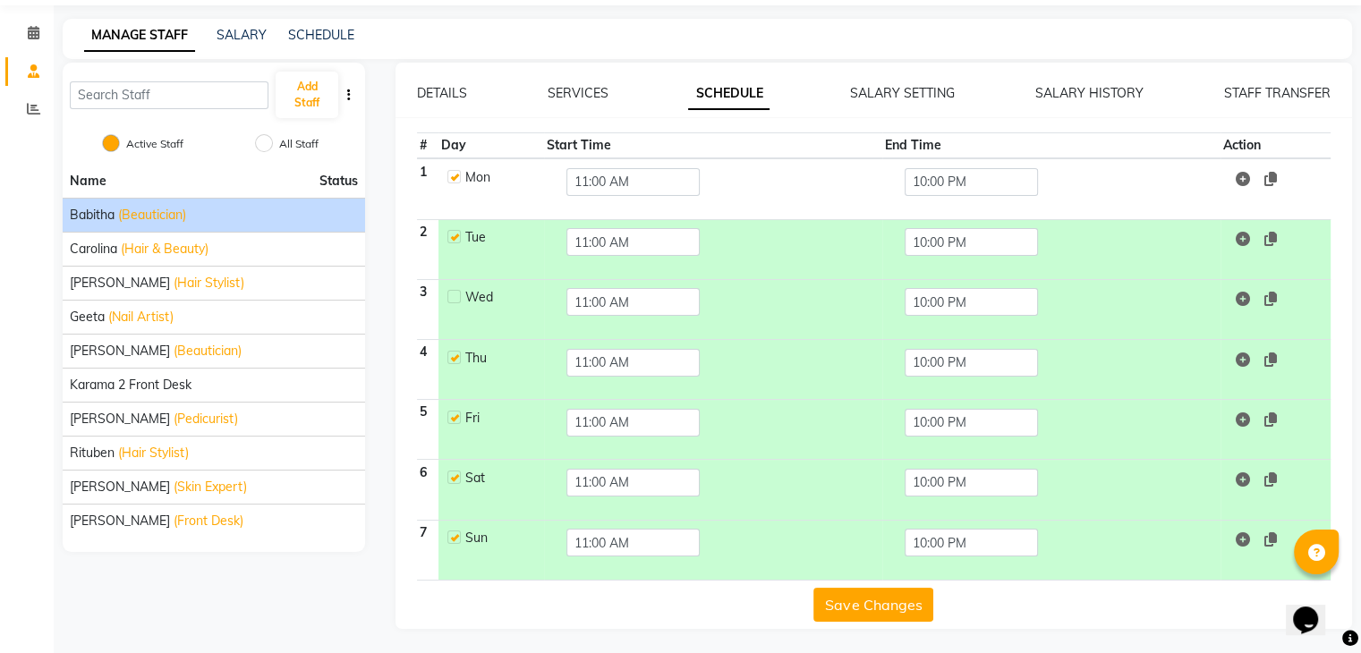
click at [869, 600] on button "Save Changes" at bounding box center [873, 605] width 120 height 34
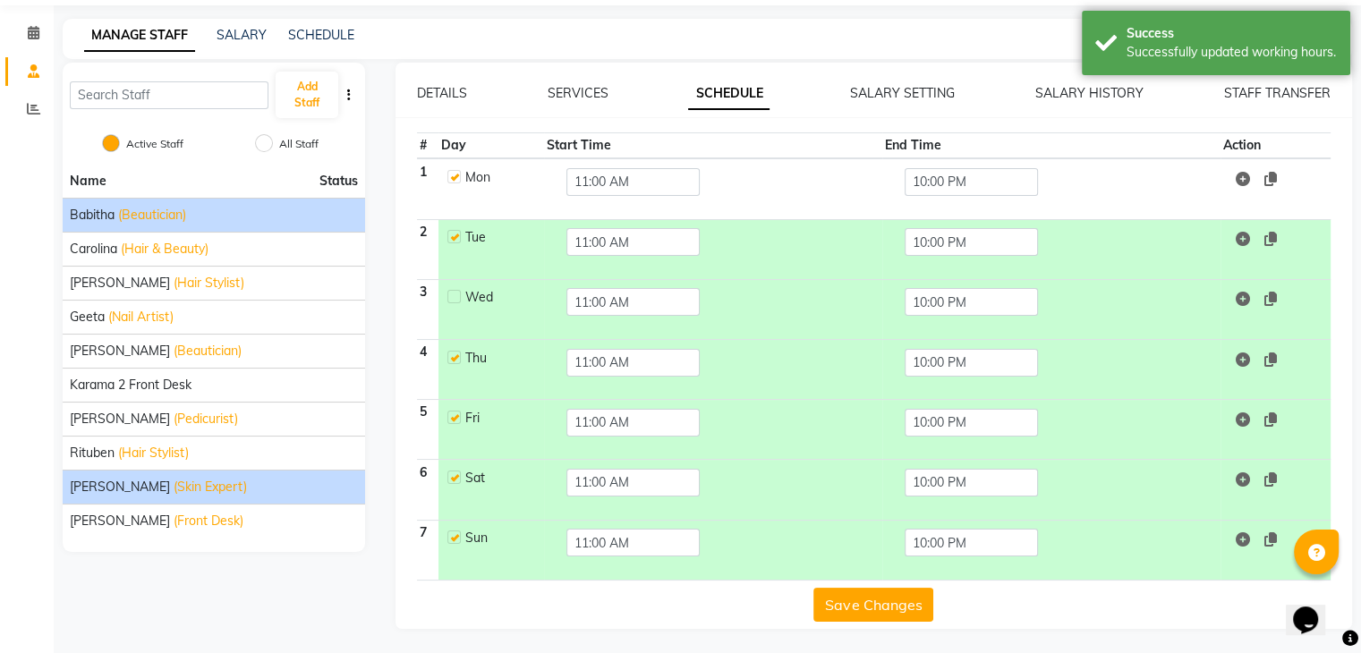
click at [244, 478] on div "Suganya Devi (Skin Expert)" at bounding box center [214, 487] width 288 height 19
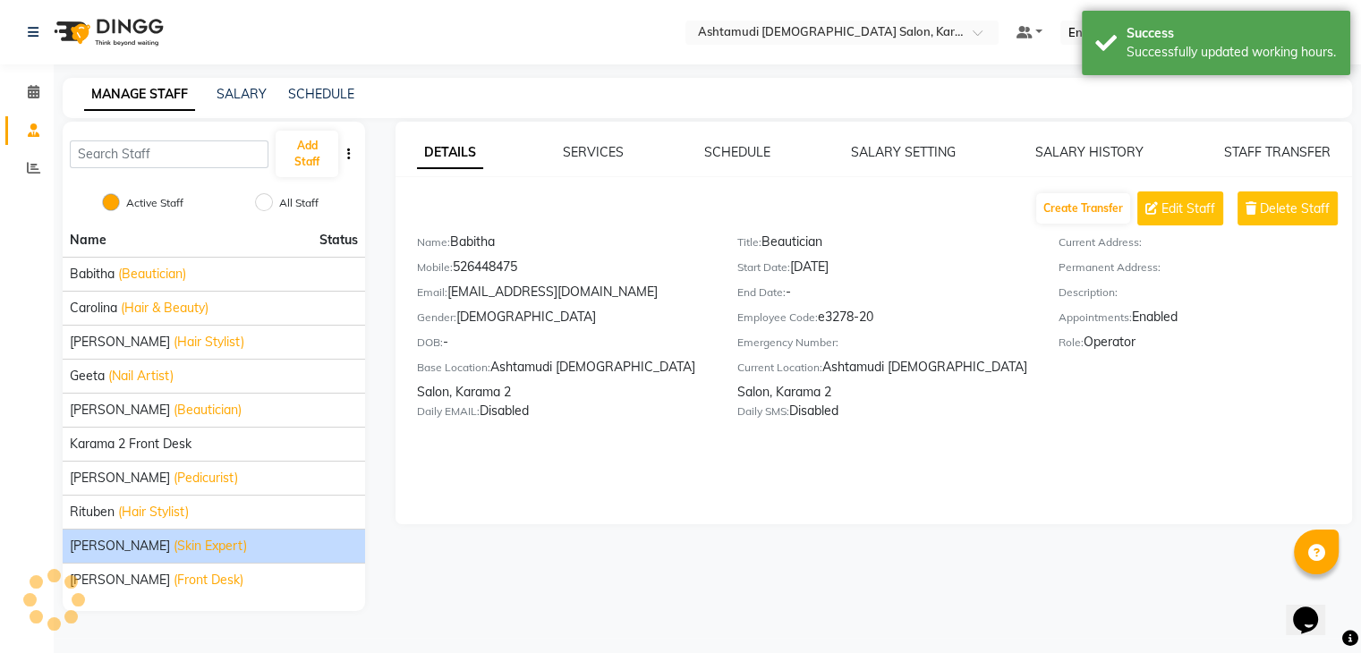
scroll to position [0, 0]
click at [753, 138] on div "DETAILS SERVICES SCHEDULE SALARY SETTING SALARY HISTORY STAFF TRANSFER Create T…" at bounding box center [882, 323] width 967 height 403
click at [745, 155] on link "SCHEDULE" at bounding box center [744, 152] width 66 height 16
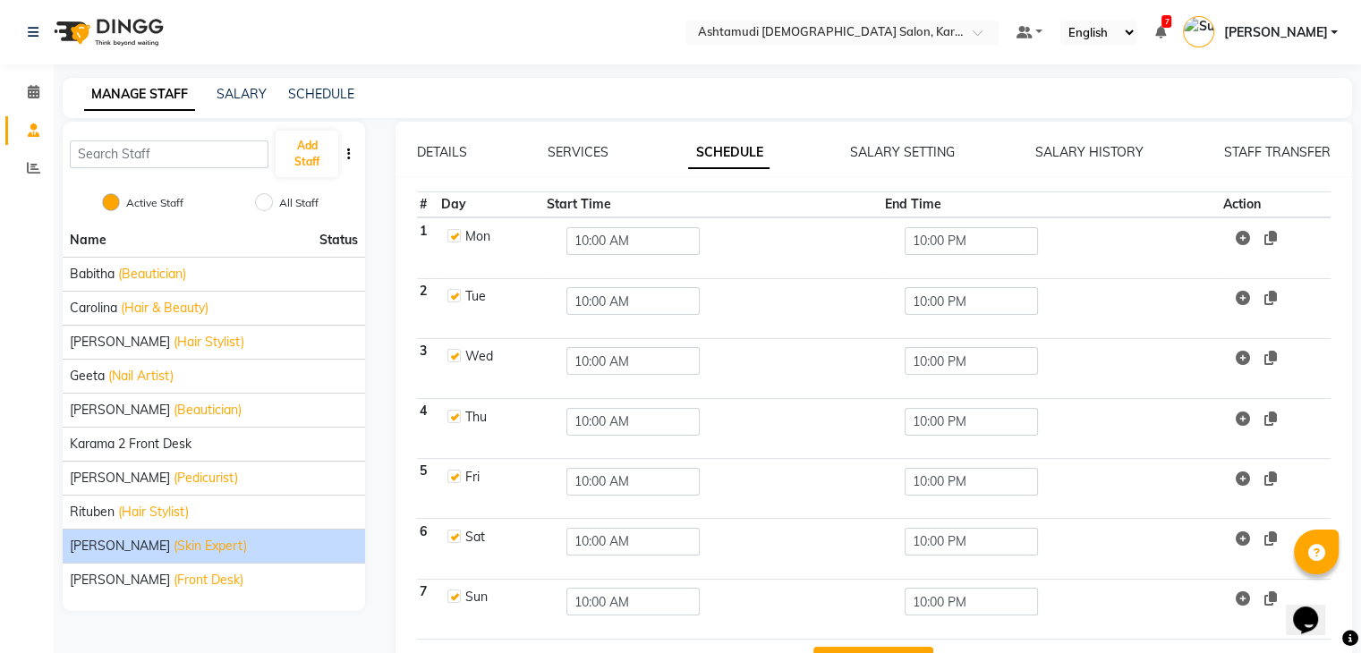
click at [449, 413] on label at bounding box center [453, 416] width 13 height 13
click at [449, 413] on input "checkbox" at bounding box center [453, 416] width 12 height 12
checkbox input "false"
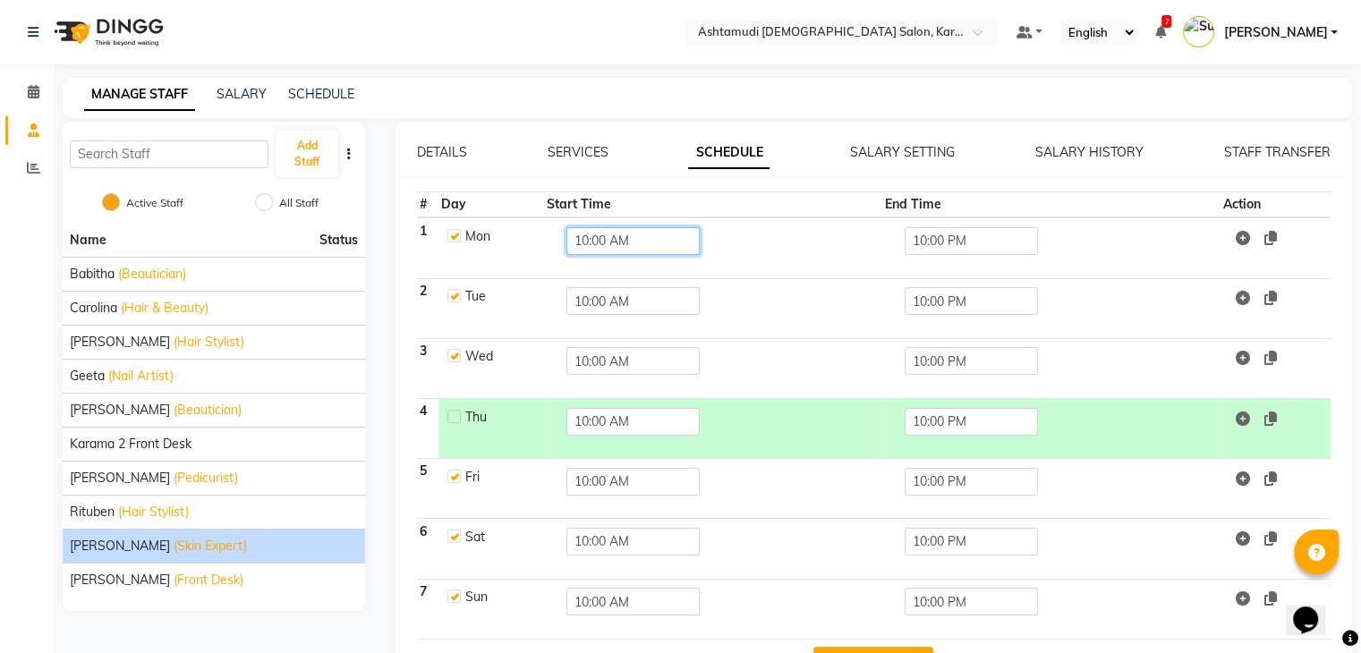
click at [613, 241] on input "10:00 AM" at bounding box center [632, 241] width 133 height 28
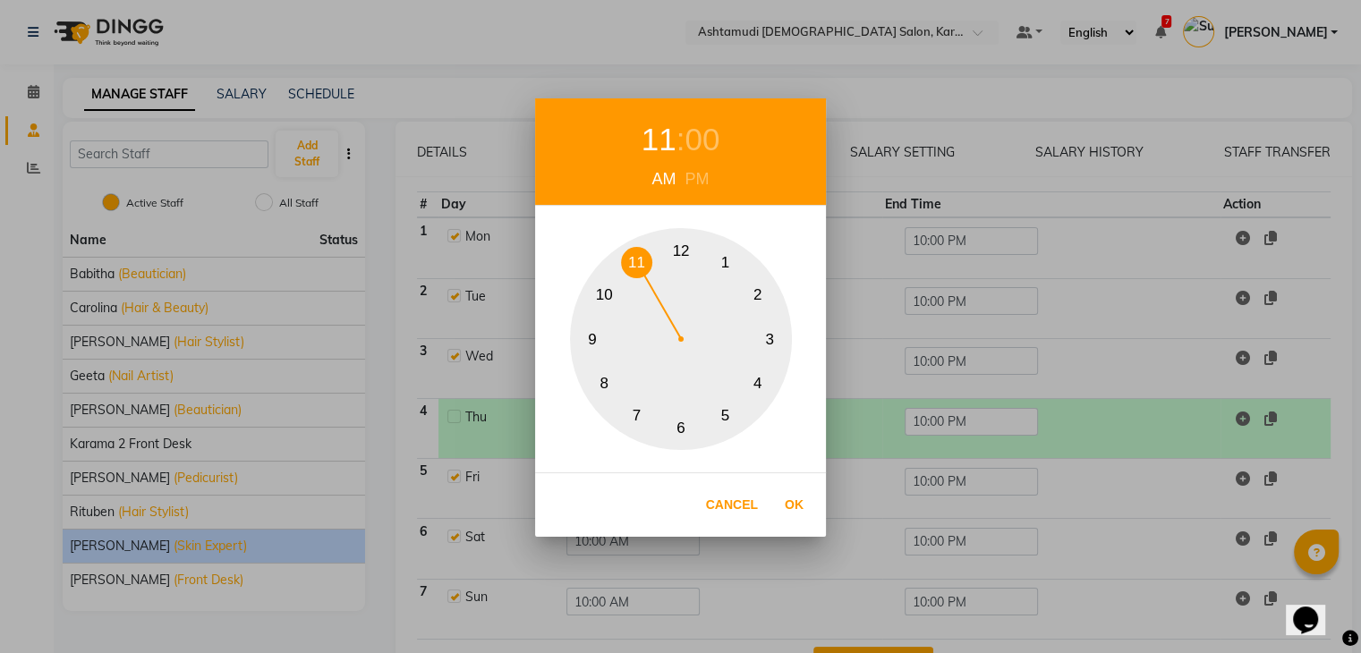
click at [634, 261] on button "11" at bounding box center [636, 262] width 31 height 31
click at [795, 495] on button "Ok" at bounding box center [794, 505] width 37 height 37
type input "11:00 AM"
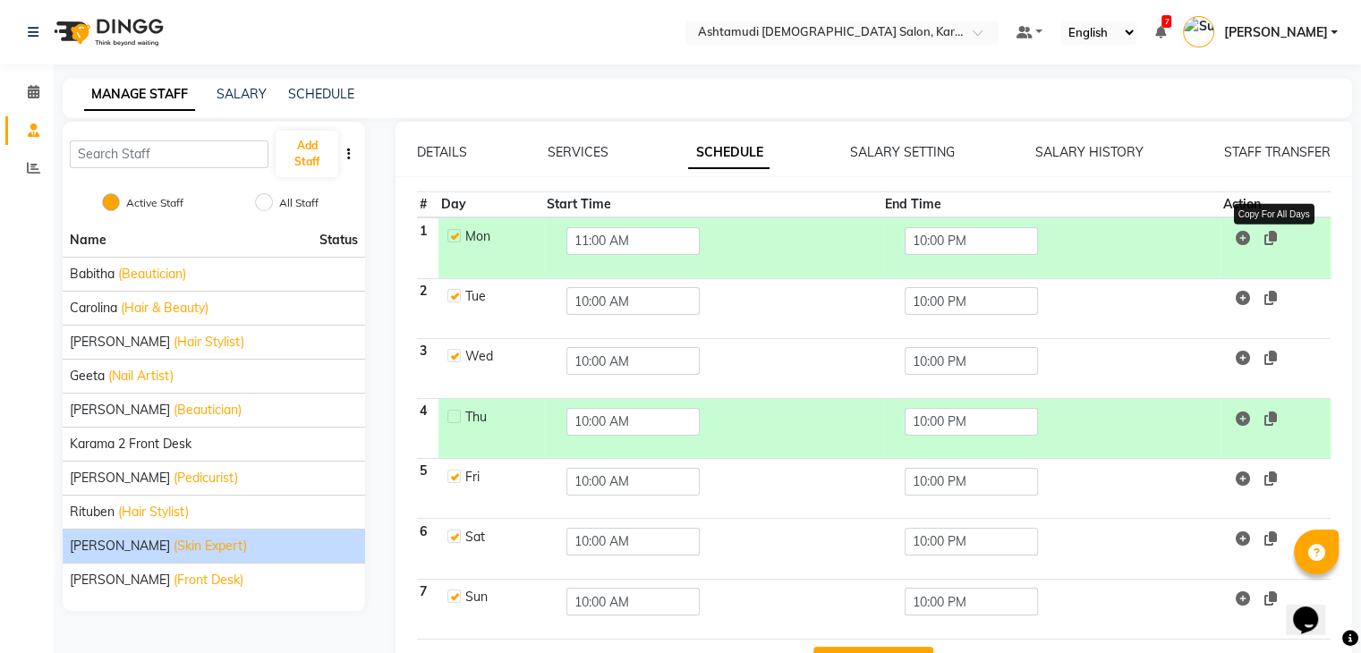
click at [1274, 237] on icon at bounding box center [1270, 238] width 13 height 14
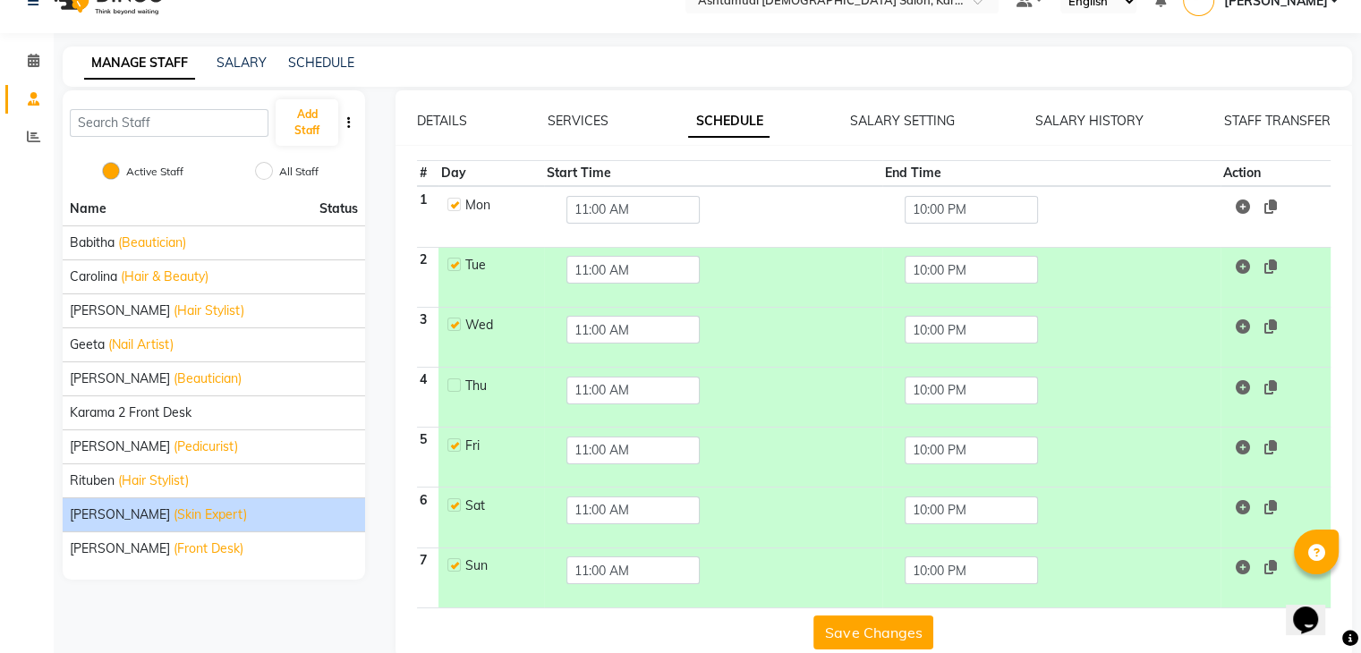
scroll to position [59, 0]
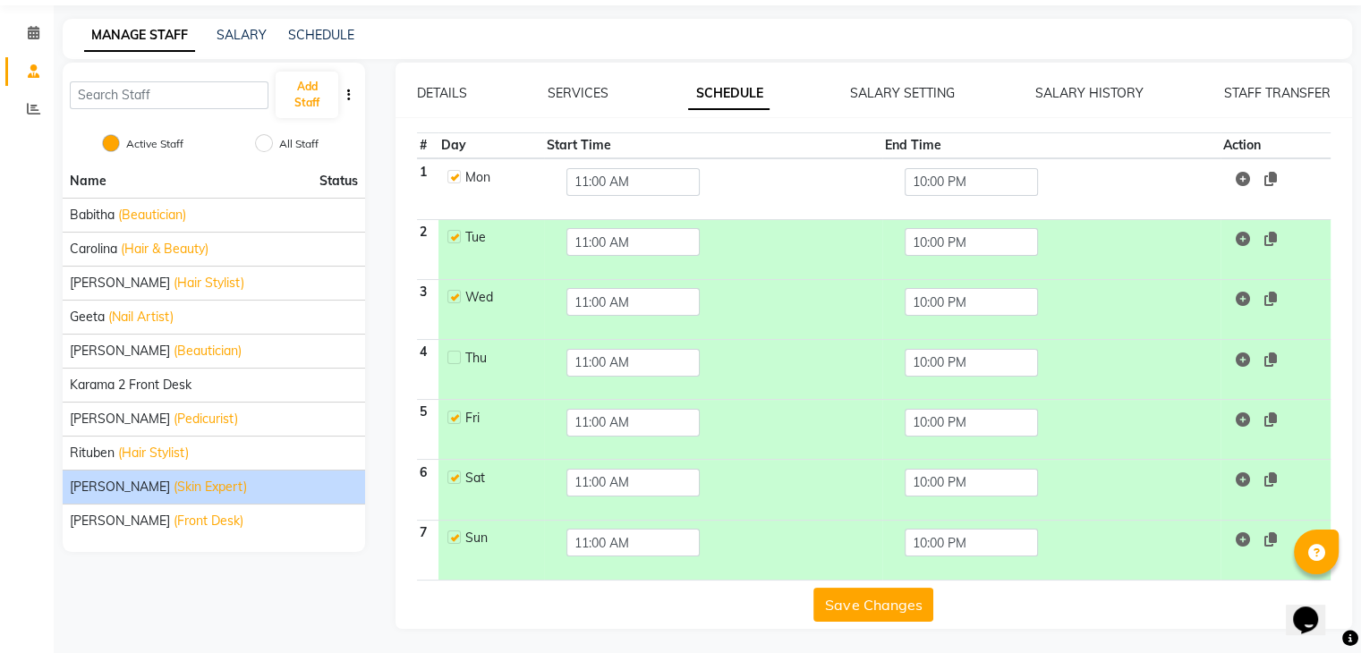
drag, startPoint x: 876, startPoint y: 603, endPoint x: 899, endPoint y: 609, distance: 24.1
click at [878, 604] on button "Save Changes" at bounding box center [873, 605] width 120 height 34
click at [855, 610] on button "Save Changes" at bounding box center [873, 605] width 120 height 34
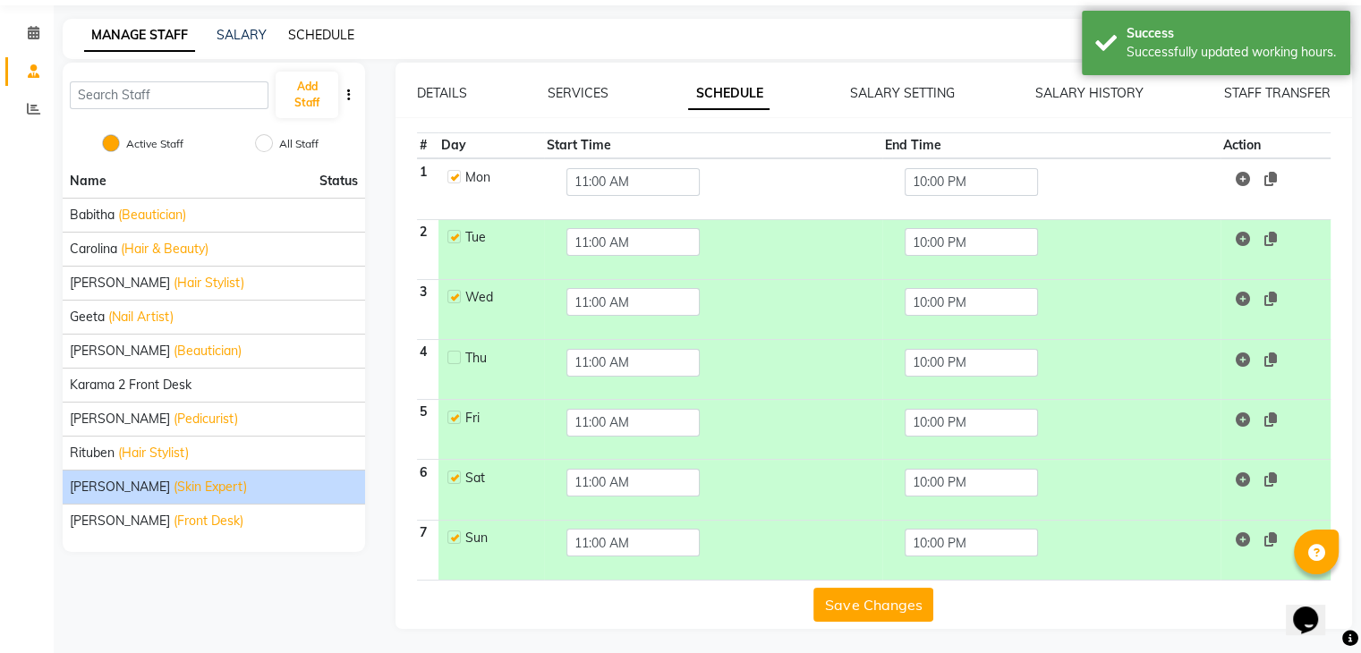
click at [333, 33] on link "SCHEDULE" at bounding box center [321, 35] width 66 height 16
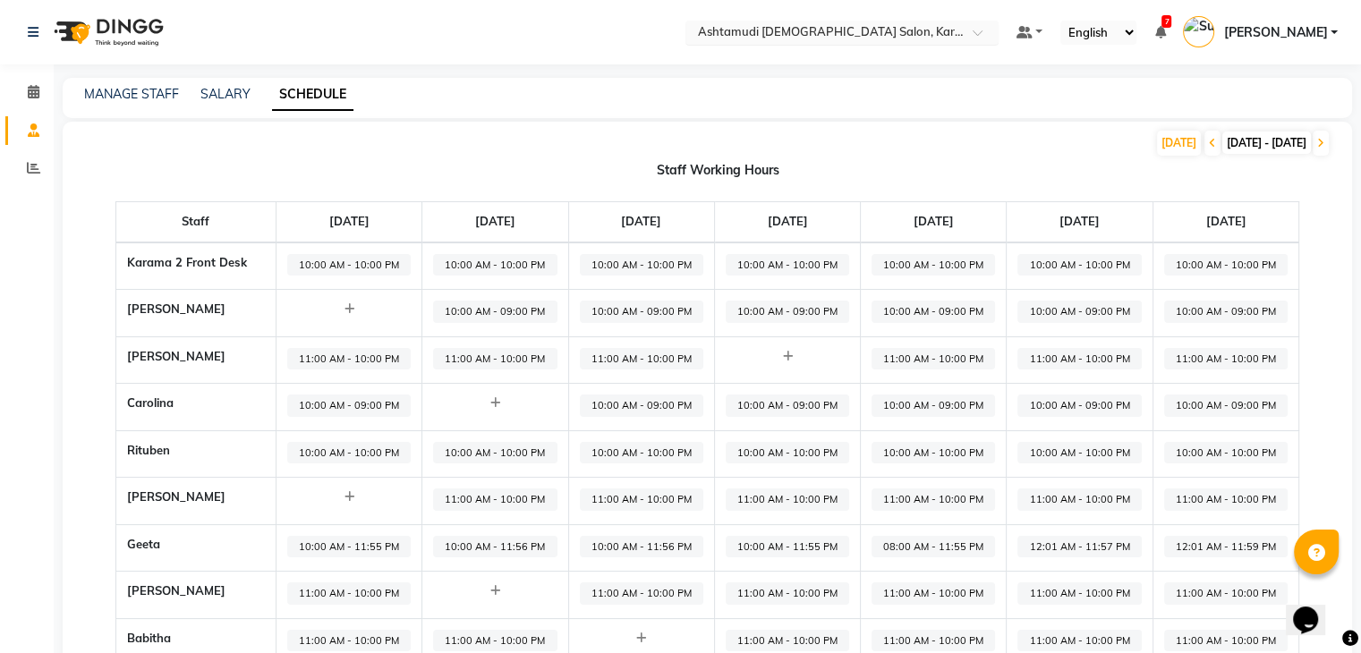
click at [881, 40] on input "text" at bounding box center [824, 34] width 260 height 18
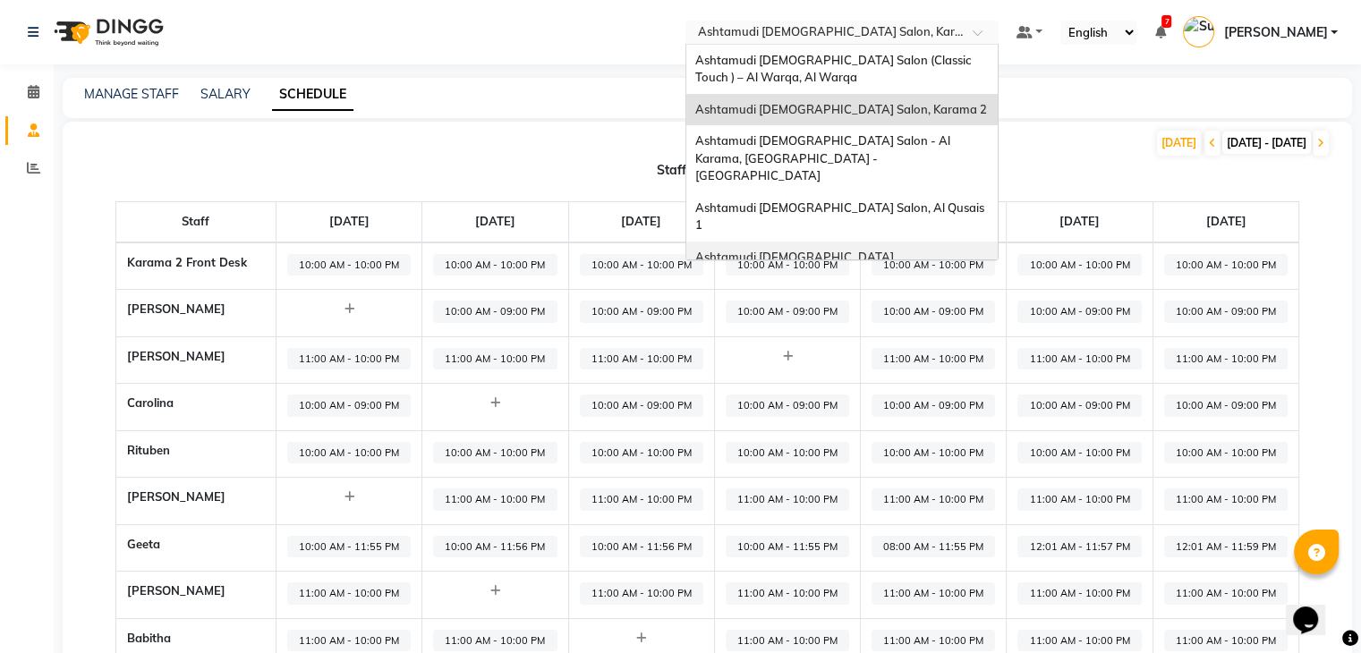
click at [926, 250] on span "Ashtamudi [DEMOGRAPHIC_DATA] [GEOGRAPHIC_DATA], [GEOGRAPHIC_DATA]" at bounding box center [823, 266] width 256 height 32
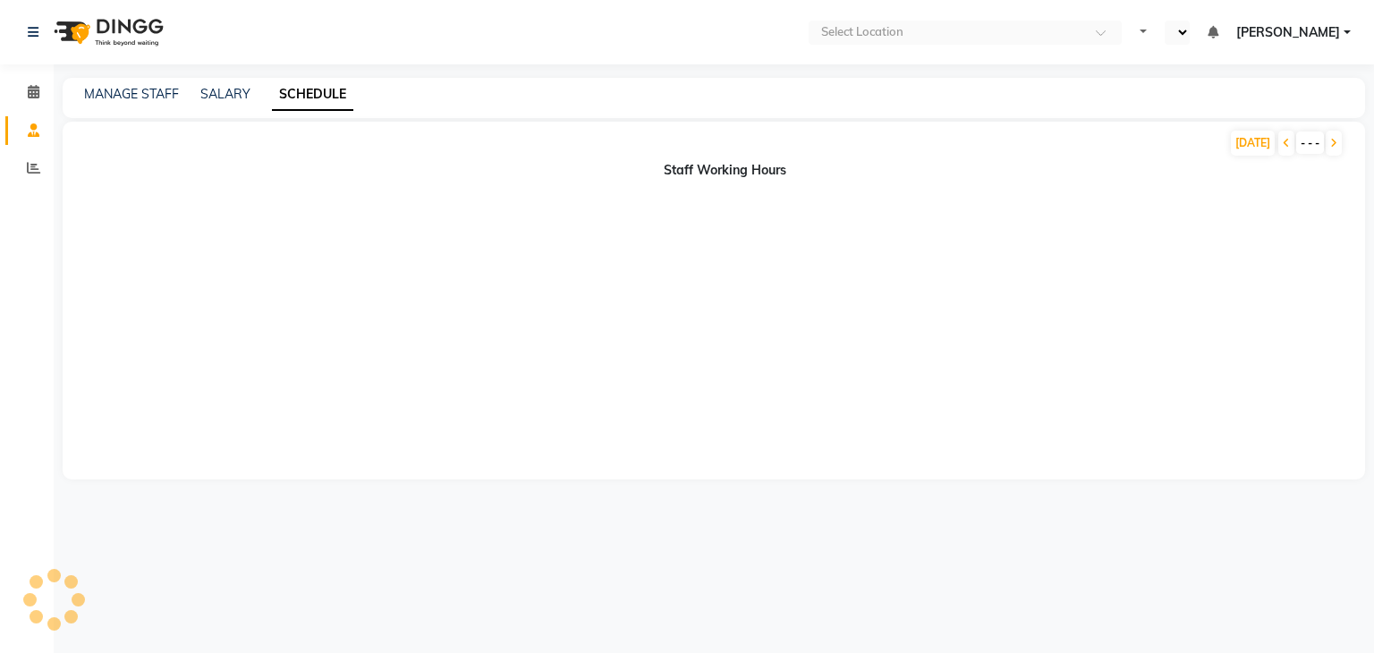
select select "en"
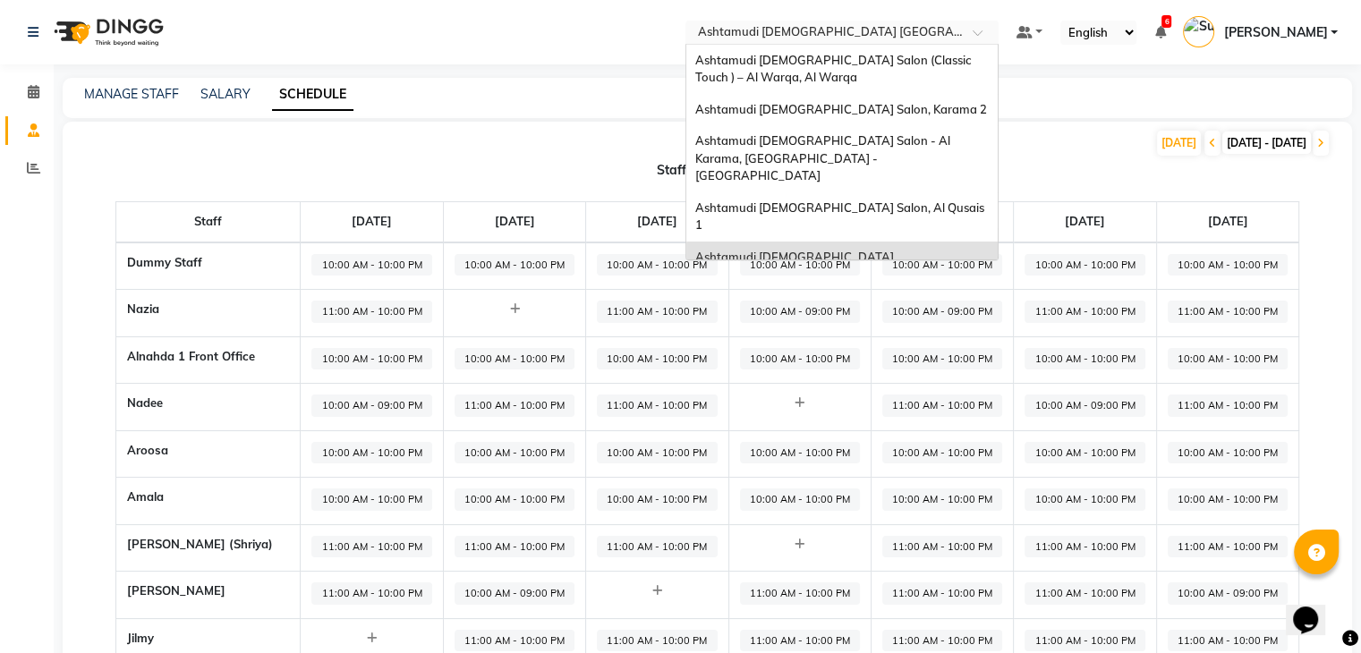
click at [827, 34] on input "text" at bounding box center [824, 34] width 260 height 18
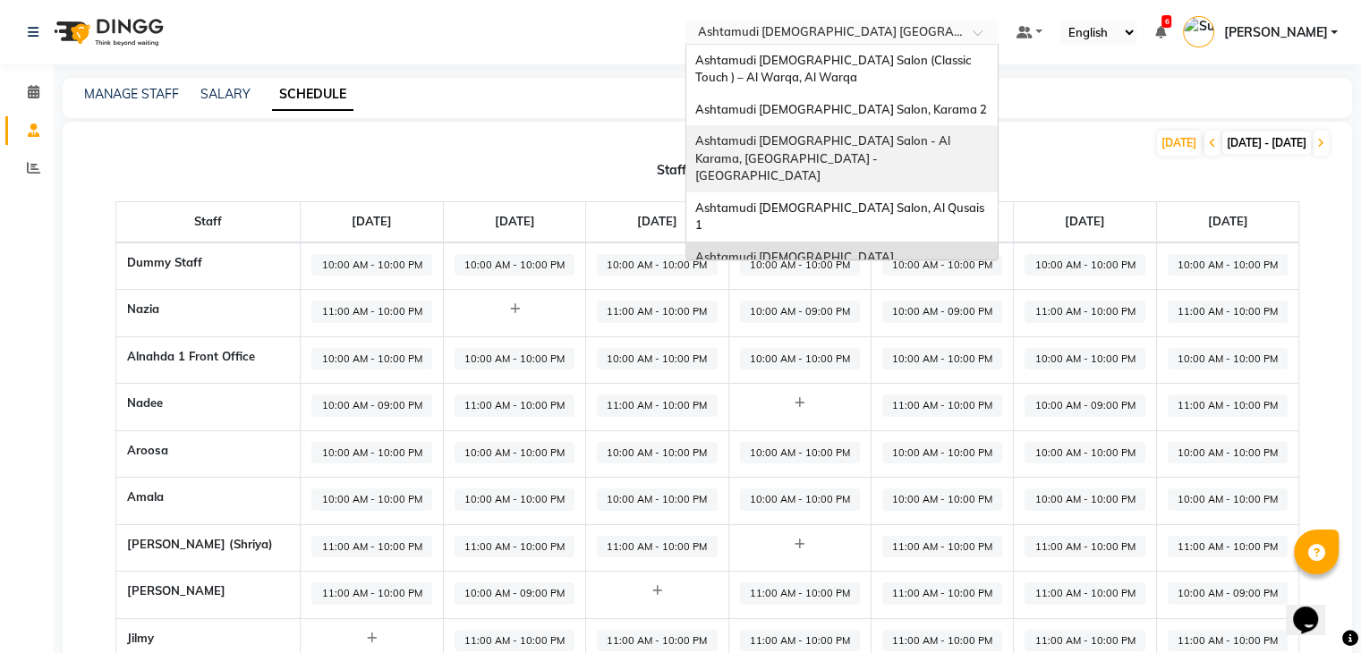
click at [909, 151] on div "Ashtamudi Ladies Salon - Al Karama, Burjuman -Dubai" at bounding box center [841, 158] width 311 height 67
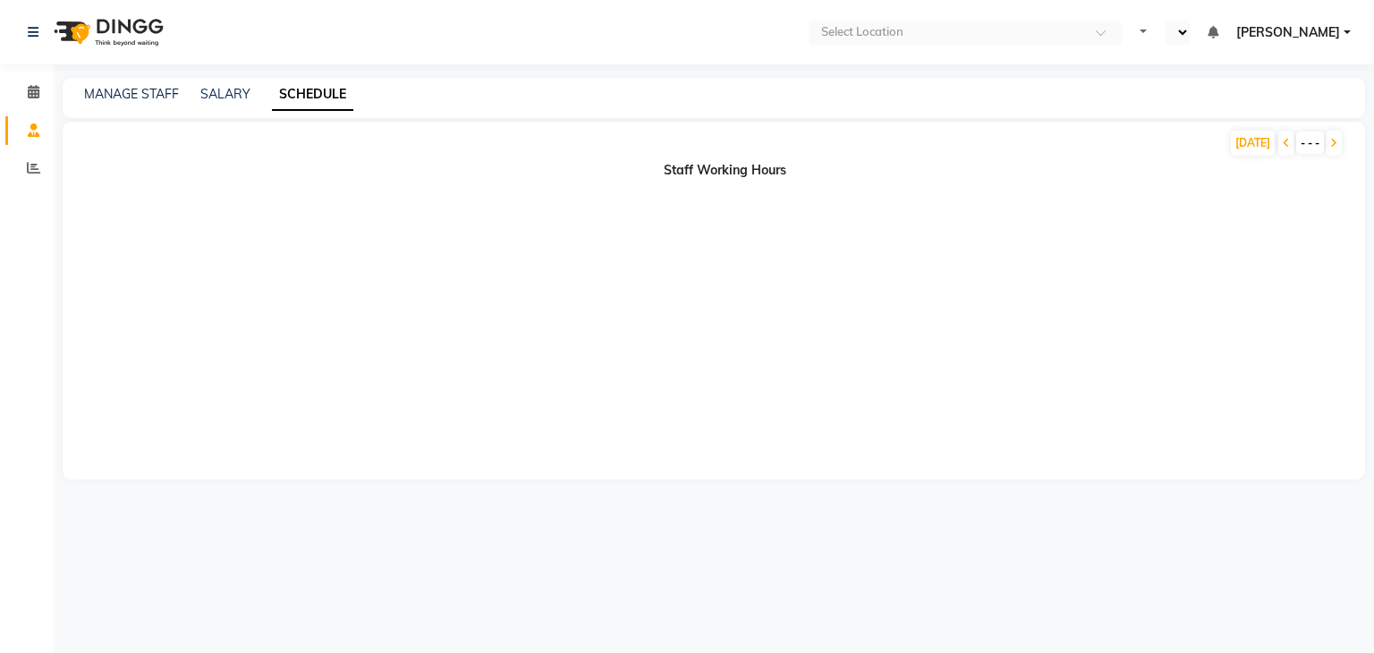
select select "en"
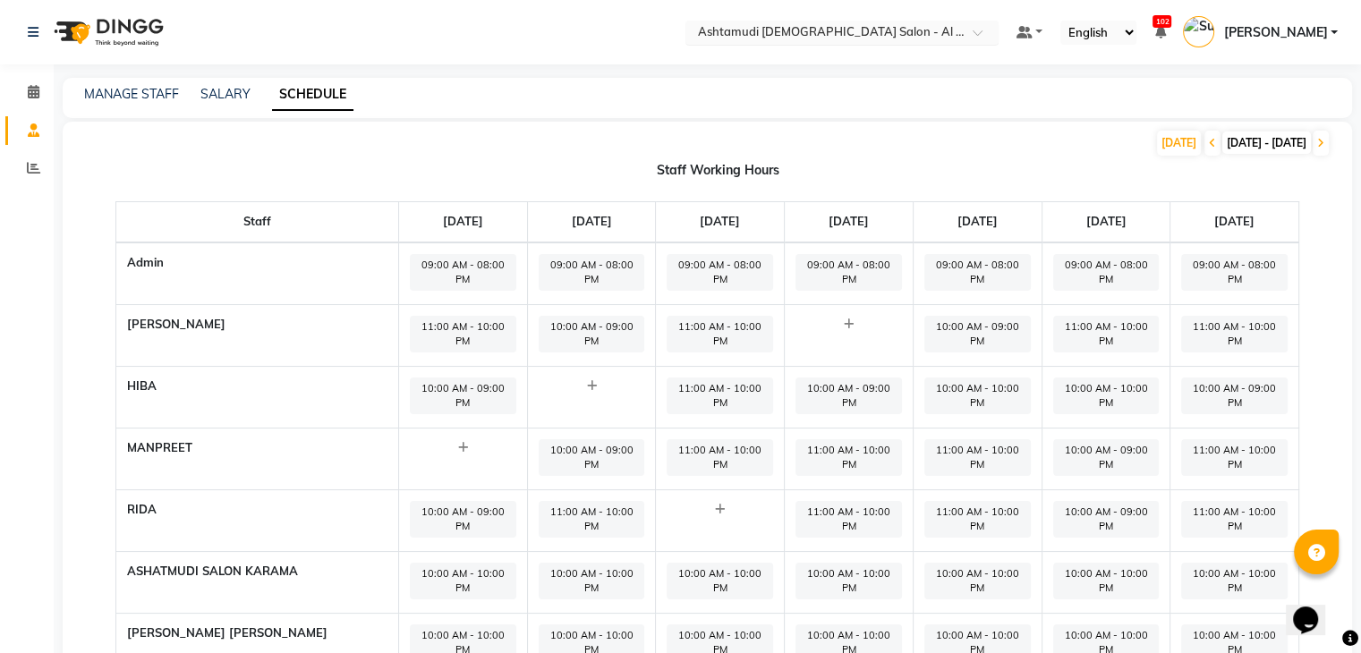
click at [880, 33] on input "text" at bounding box center [824, 34] width 260 height 18
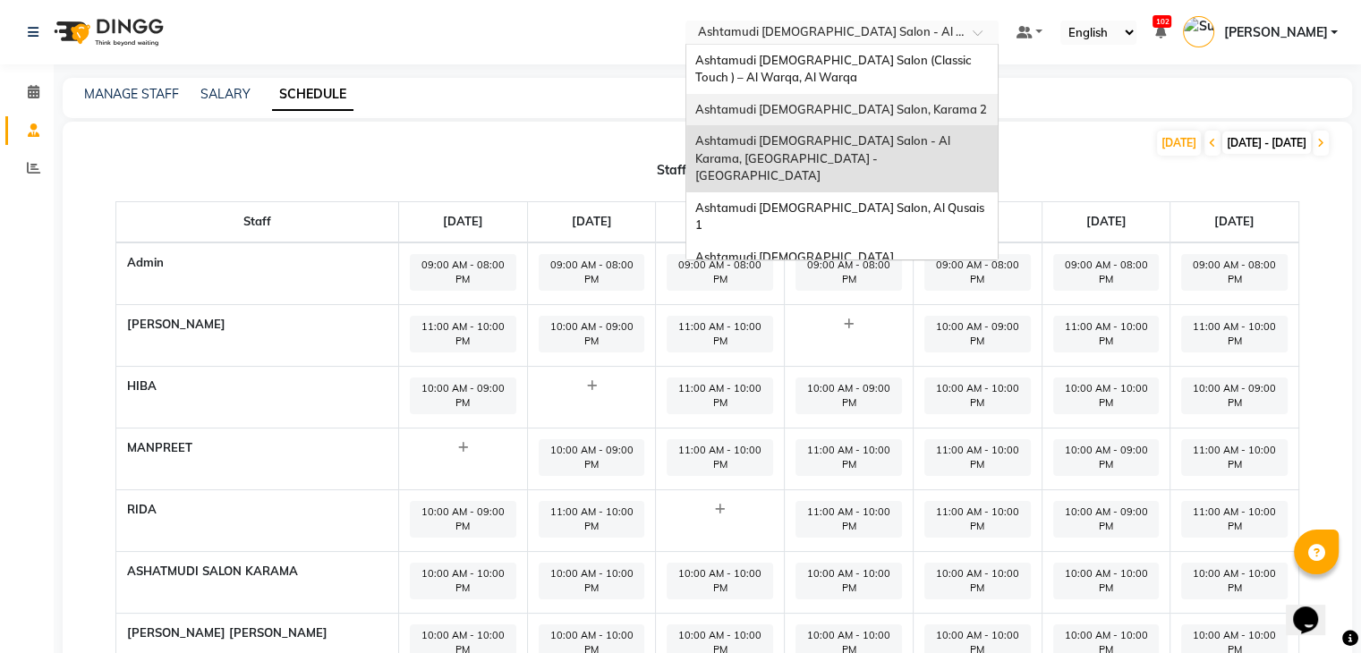
click at [915, 113] on span "Ashtamudi [DEMOGRAPHIC_DATA] Salon, Karama 2" at bounding box center [841, 109] width 292 height 14
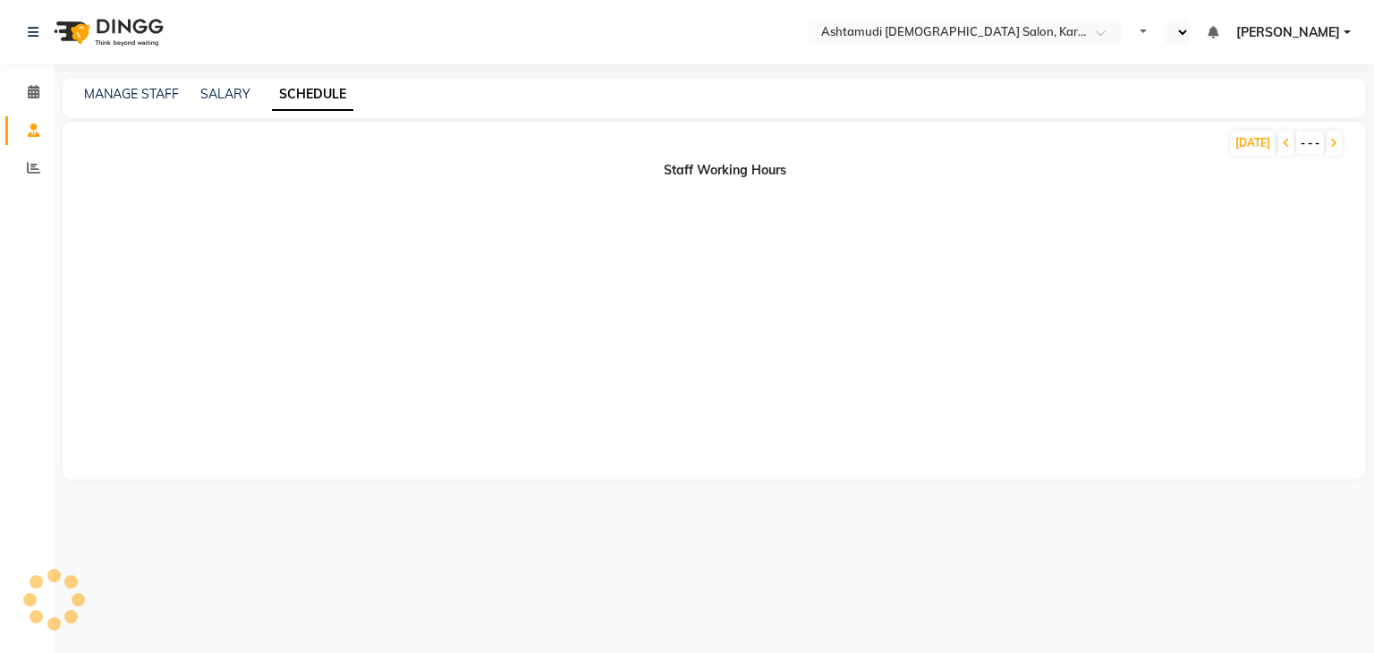
select select "en"
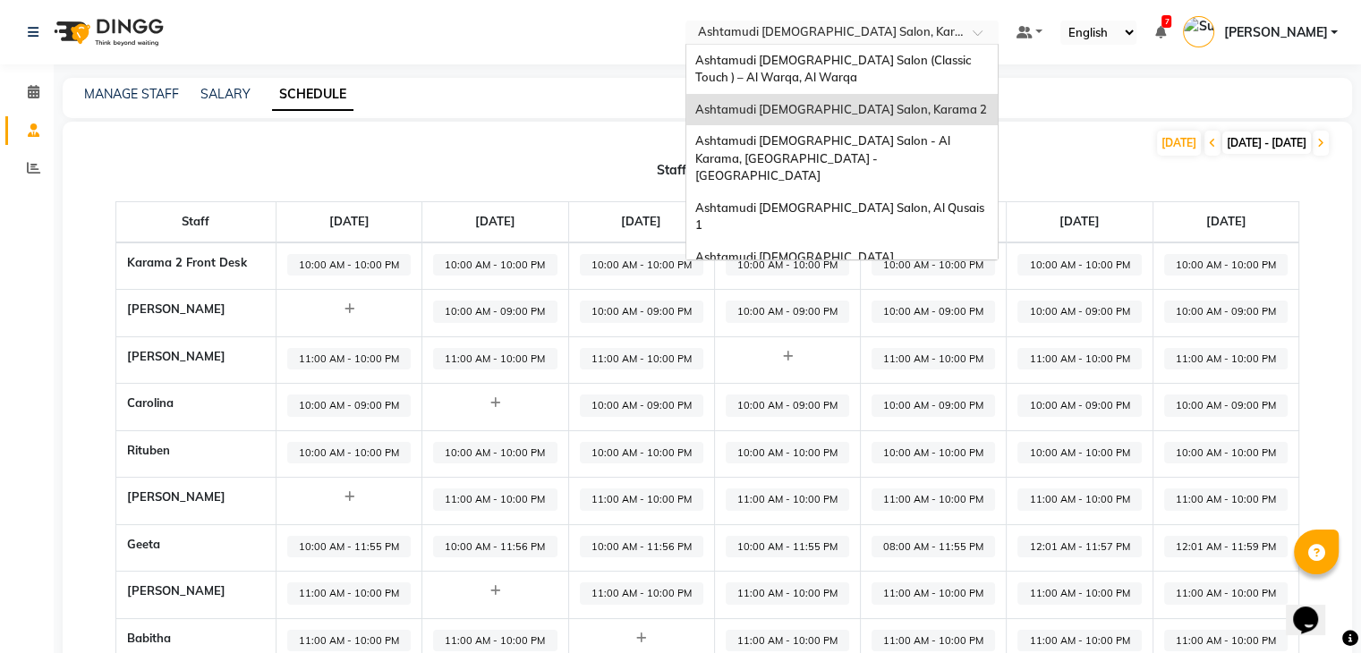
click at [872, 30] on input "text" at bounding box center [824, 34] width 260 height 18
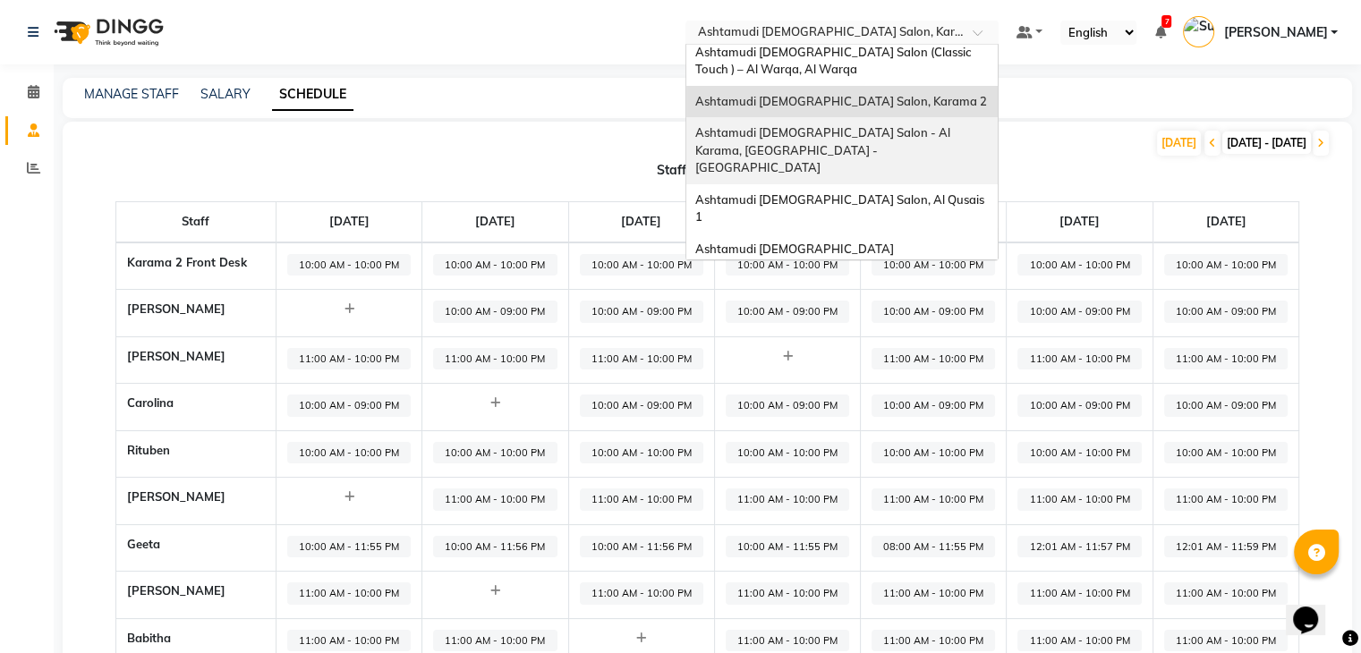
scroll to position [11, 0]
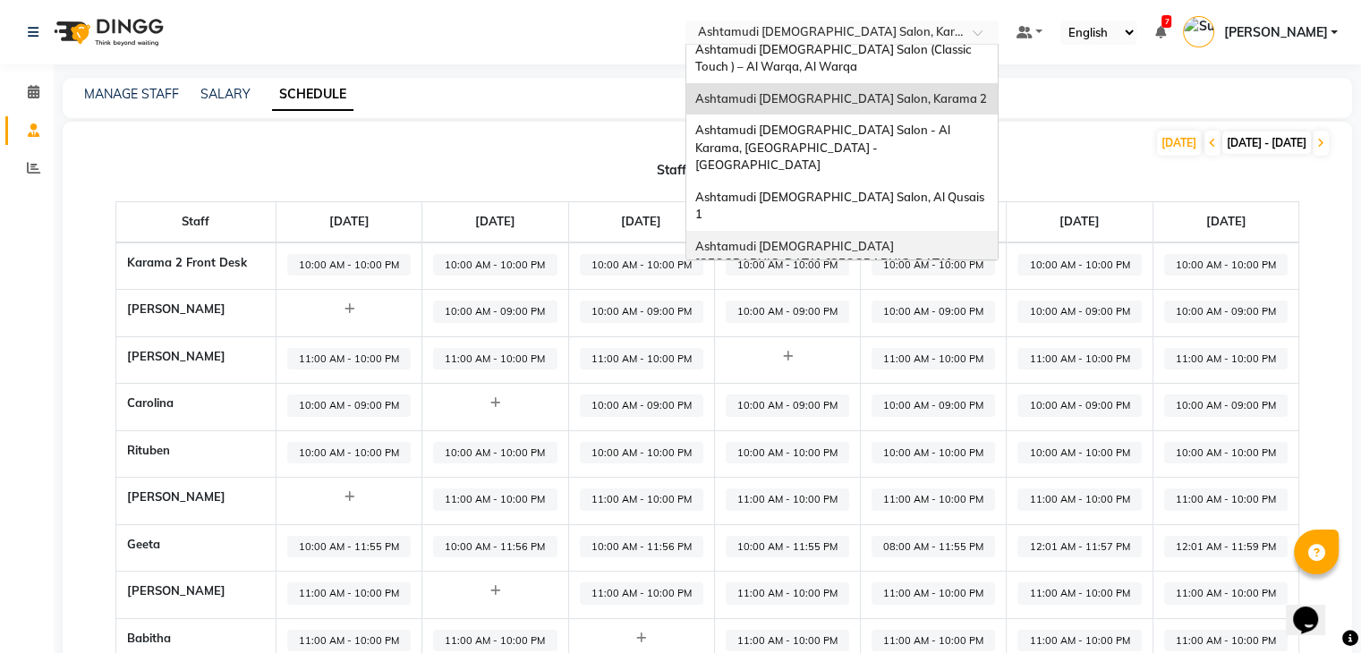
click at [902, 239] on span "Ashtamudi [DEMOGRAPHIC_DATA] [GEOGRAPHIC_DATA], [GEOGRAPHIC_DATA]" at bounding box center [823, 255] width 256 height 32
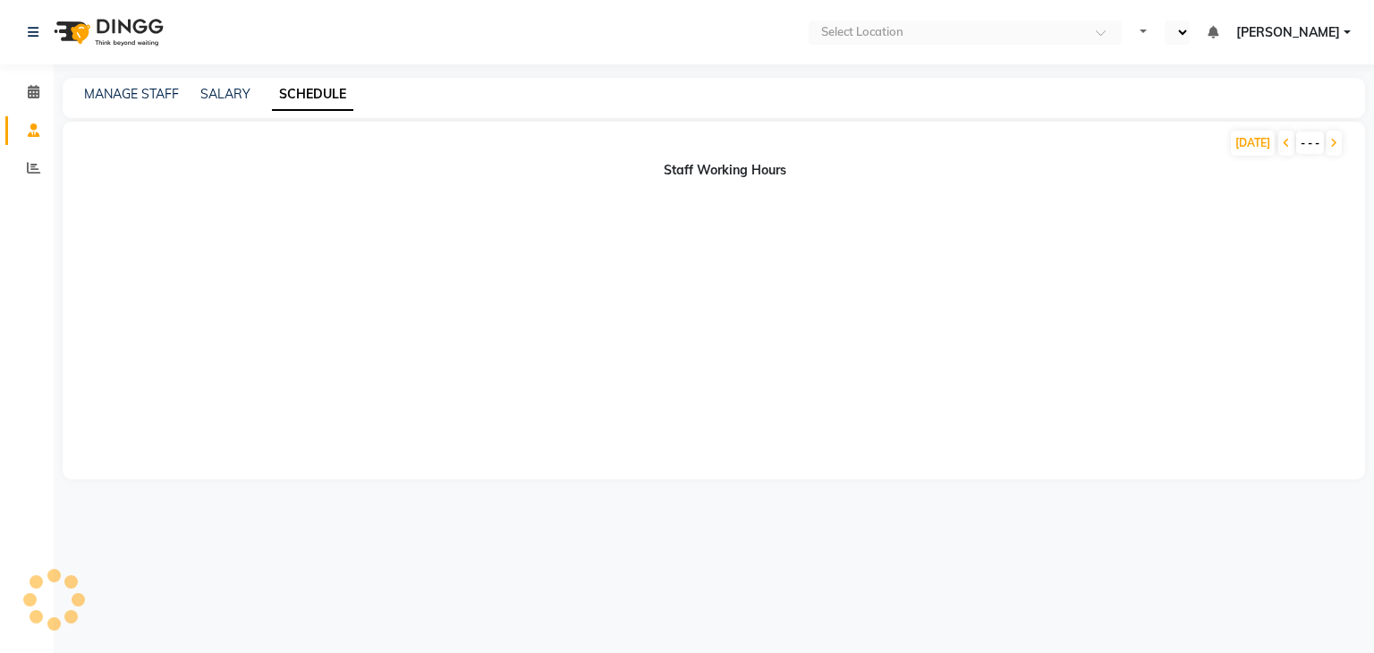
select select "en"
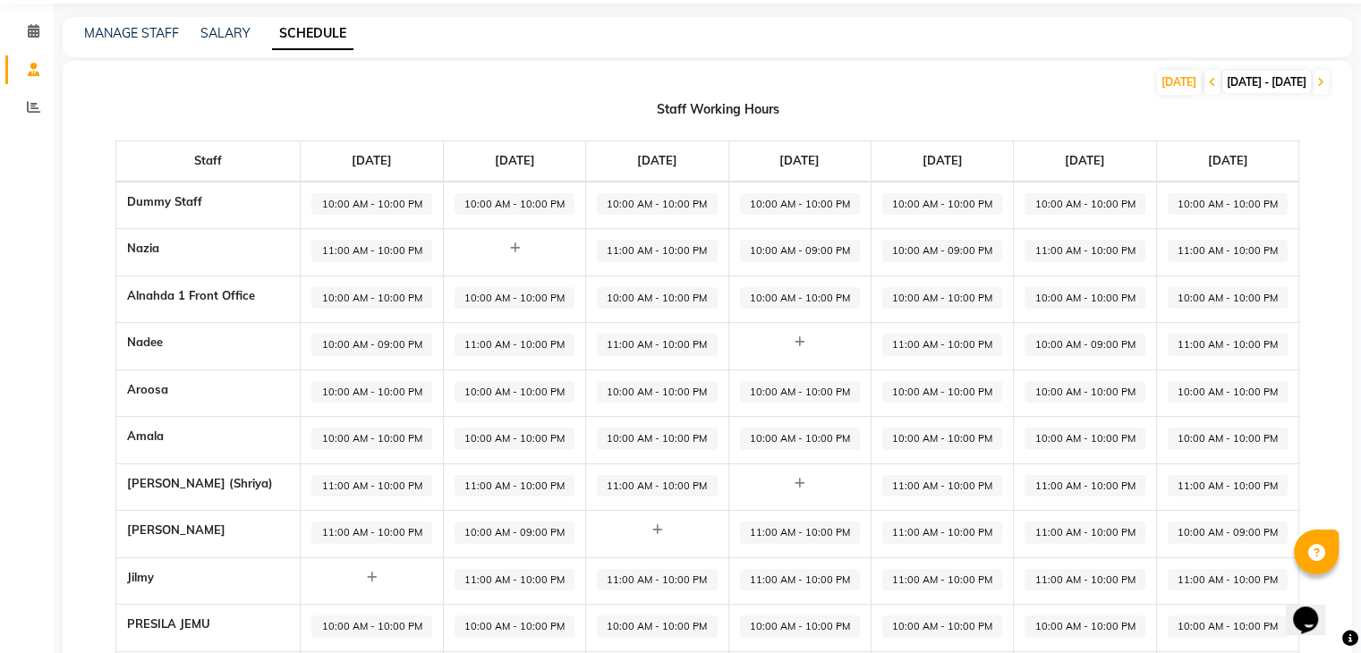
scroll to position [179, 0]
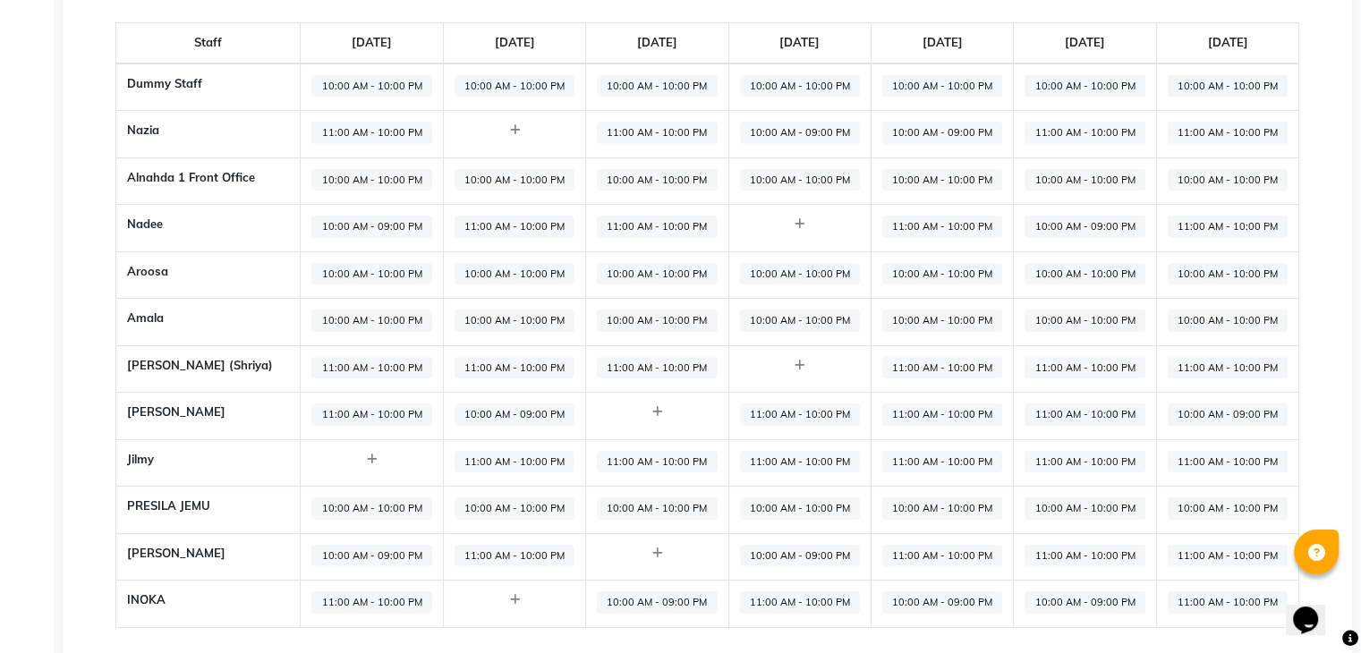
click at [1121, 558] on span "11:00 AM - 10:00 PM" at bounding box center [1085, 556] width 120 height 22
select select "11:00 AM"
select select "10:00 PM"
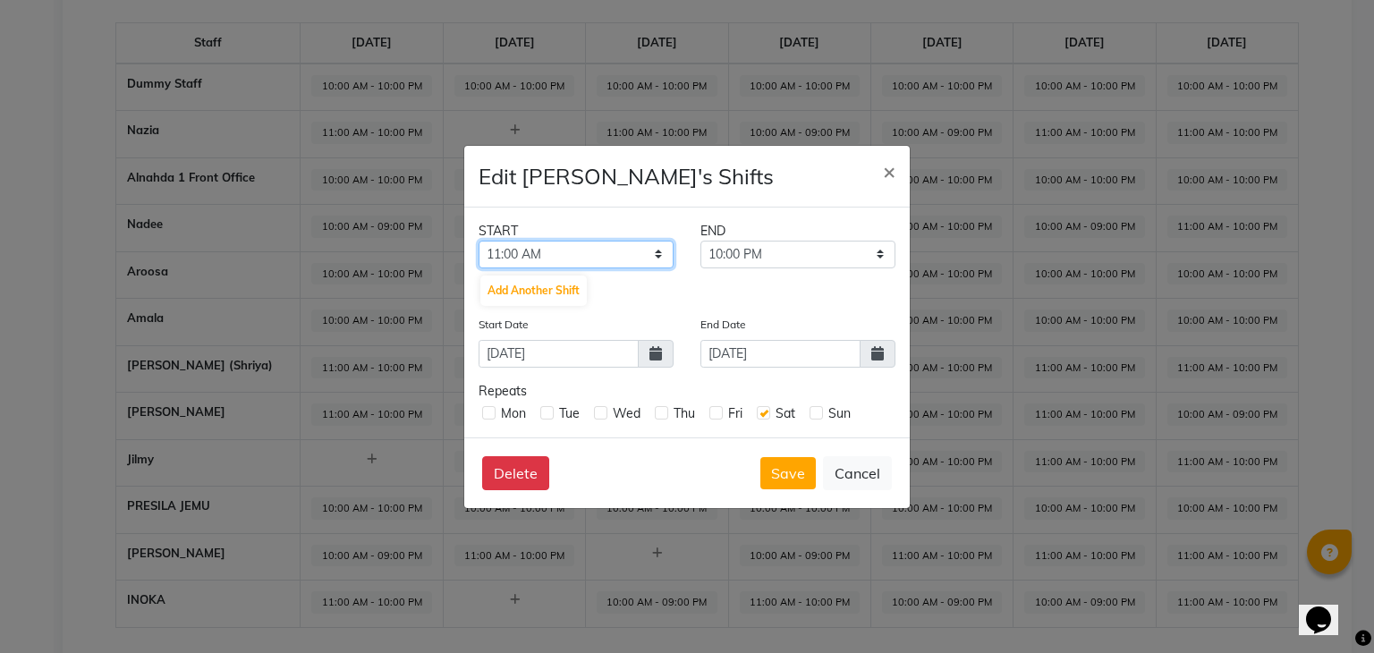
click at [659, 253] on select "12:00 AM 12:30 AM 01:00 AM 01:30 AM 02:00 AM 02:30 AM 03:00 AM 03:30 AM 04:00 A…" at bounding box center [576, 255] width 195 height 28
select select "10:00 AM"
click at [479, 241] on select "12:00 AM 12:30 AM 01:00 AM 01:30 AM 02:00 AM 02:30 AM 03:00 AM 03:30 AM 04:00 A…" at bounding box center [576, 255] width 195 height 28
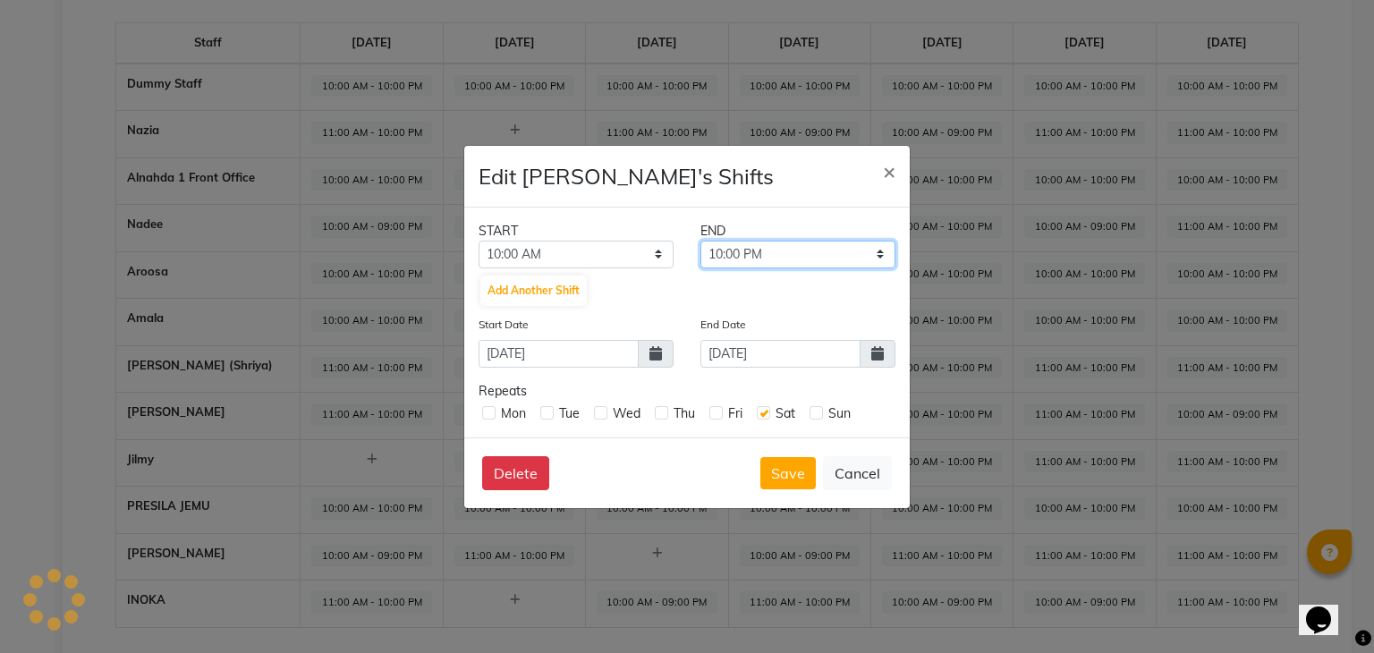
click at [784, 253] on select "10:30 AM 11:00 AM 11:30 AM 12:00 PM 12:30 PM 01:00 PM 01:30 PM 02:00 PM 02:30 P…" at bounding box center [798, 255] width 195 height 28
select select "09:00 PM"
click at [701, 241] on select "10:30 AM 11:00 AM 11:30 AM 12:00 PM 12:30 PM 01:00 PM 01:30 PM 02:00 PM 02:30 P…" at bounding box center [798, 255] width 195 height 28
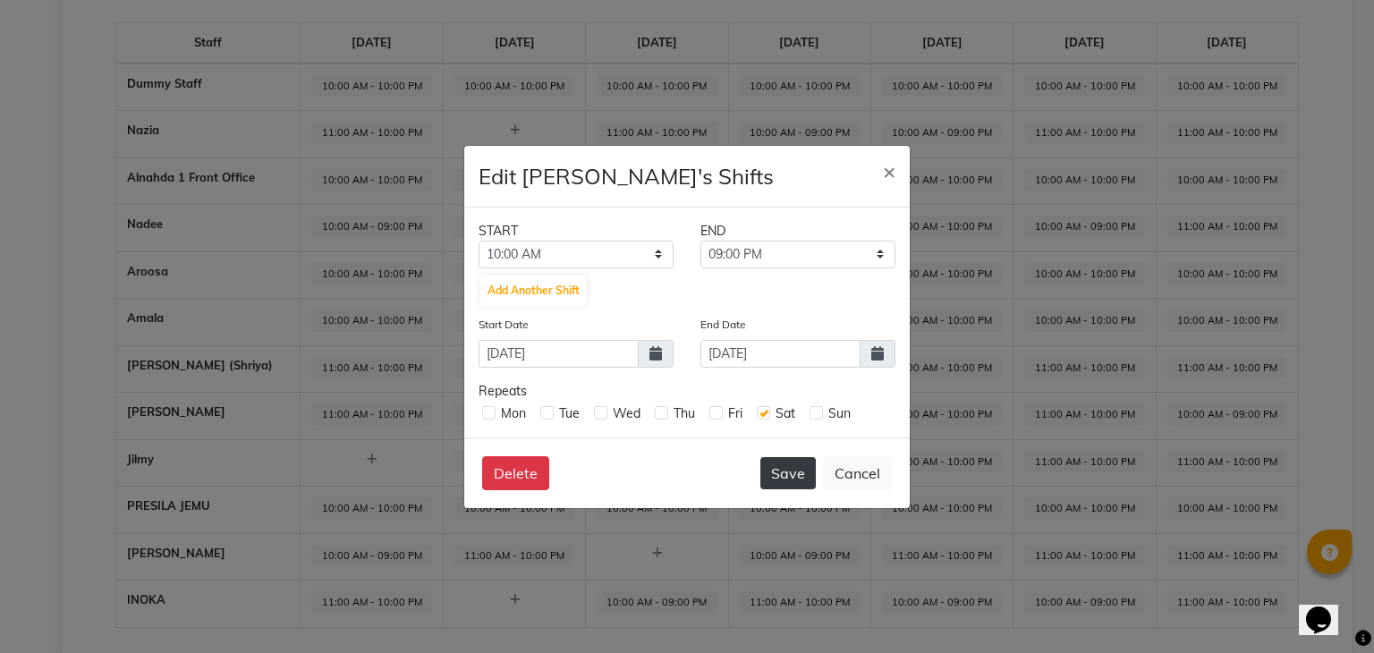
click at [780, 477] on button "Save" at bounding box center [788, 473] width 55 height 32
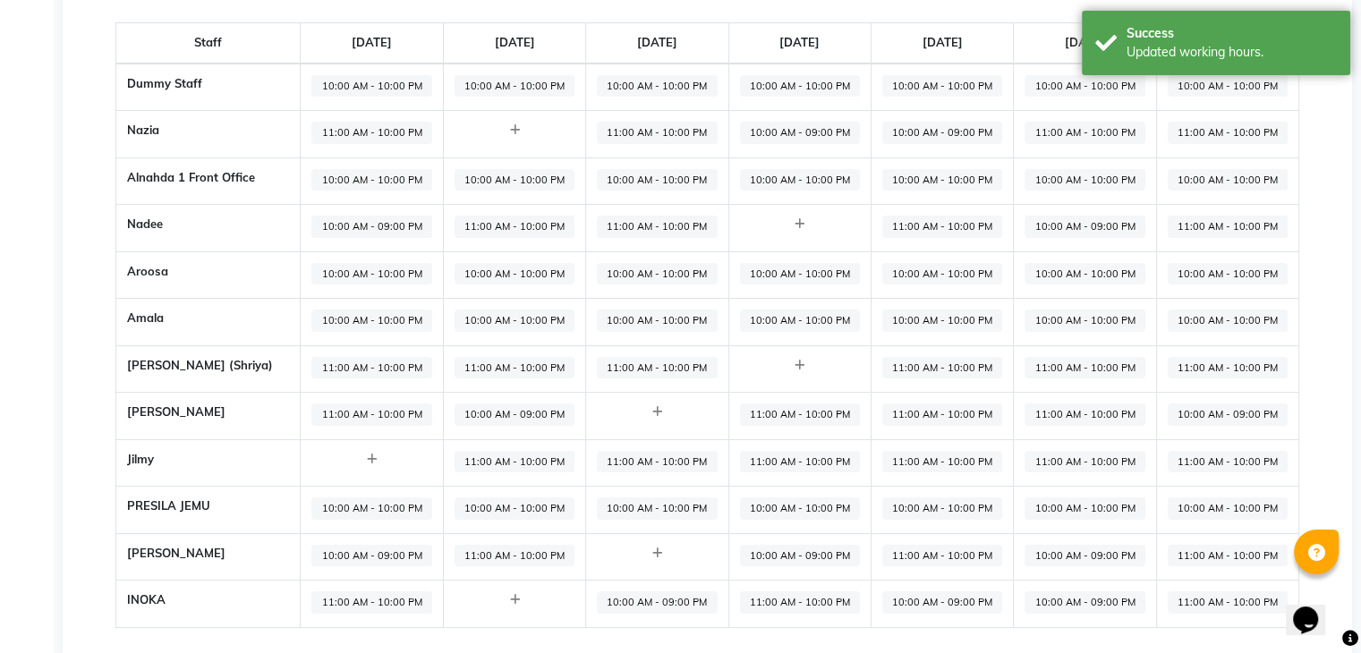
click at [1050, 222] on span "10:00 AM - 09:00 PM" at bounding box center [1085, 227] width 120 height 22
select select "10:00 AM"
select select "09:00 PM"
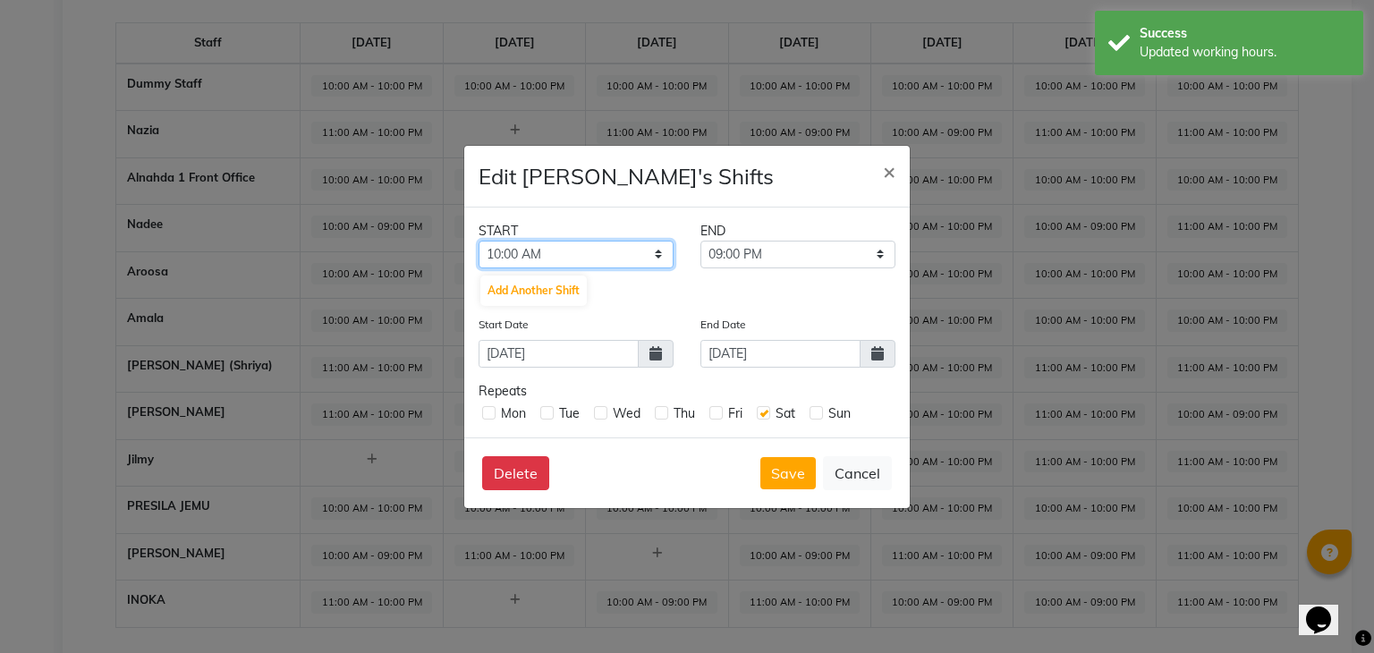
click at [653, 253] on select "12:00 AM 12:30 AM 01:00 AM 01:30 AM 02:00 AM 02:30 AM 03:00 AM 03:30 AM 04:00 A…" at bounding box center [576, 255] width 195 height 28
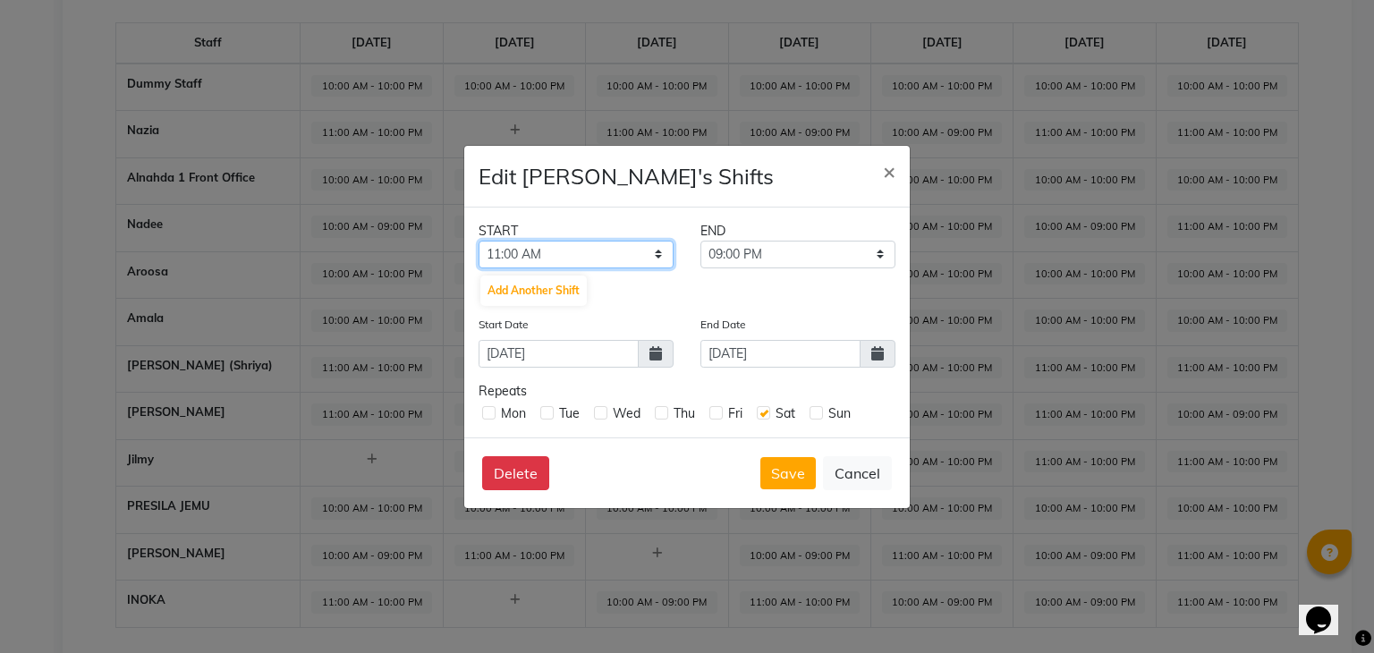
click at [479, 241] on select "12:00 AM 12:30 AM 01:00 AM 01:30 AM 02:00 AM 02:30 AM 03:00 AM 03:30 AM 04:00 A…" at bounding box center [576, 255] width 195 height 28
click at [623, 251] on select "12:00 AM 12:30 AM 01:00 AM 01:30 AM 02:00 AM 02:30 AM 03:00 AM 03:30 AM 04:00 A…" at bounding box center [576, 255] width 195 height 28
select select "10:00 AM"
click at [479, 241] on select "12:00 AM 12:30 AM 01:00 AM 01:30 AM 02:00 AM 02:30 AM 03:00 AM 03:30 AM 04:00 A…" at bounding box center [576, 255] width 195 height 28
click at [796, 473] on button "Save" at bounding box center [788, 473] width 55 height 32
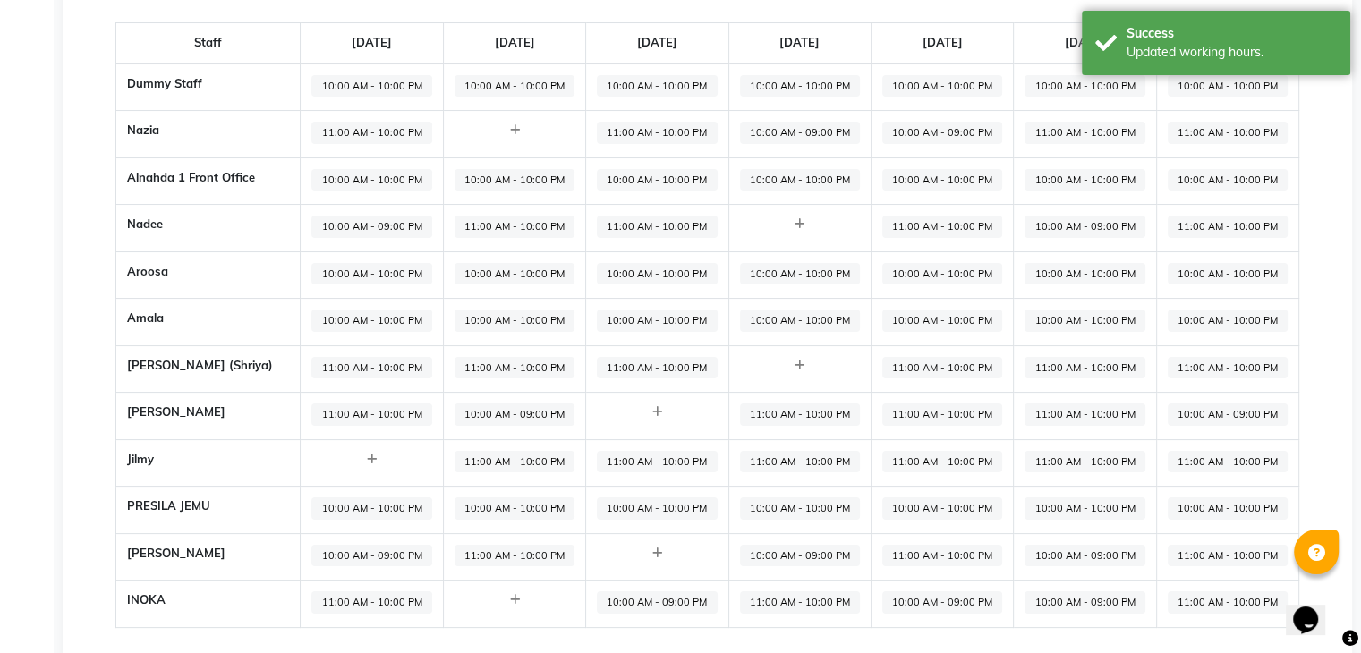
click at [1060, 595] on span "10:00 AM - 09:00 PM" at bounding box center [1085, 602] width 120 height 22
select select "10:00 AM"
select select "09:00 PM"
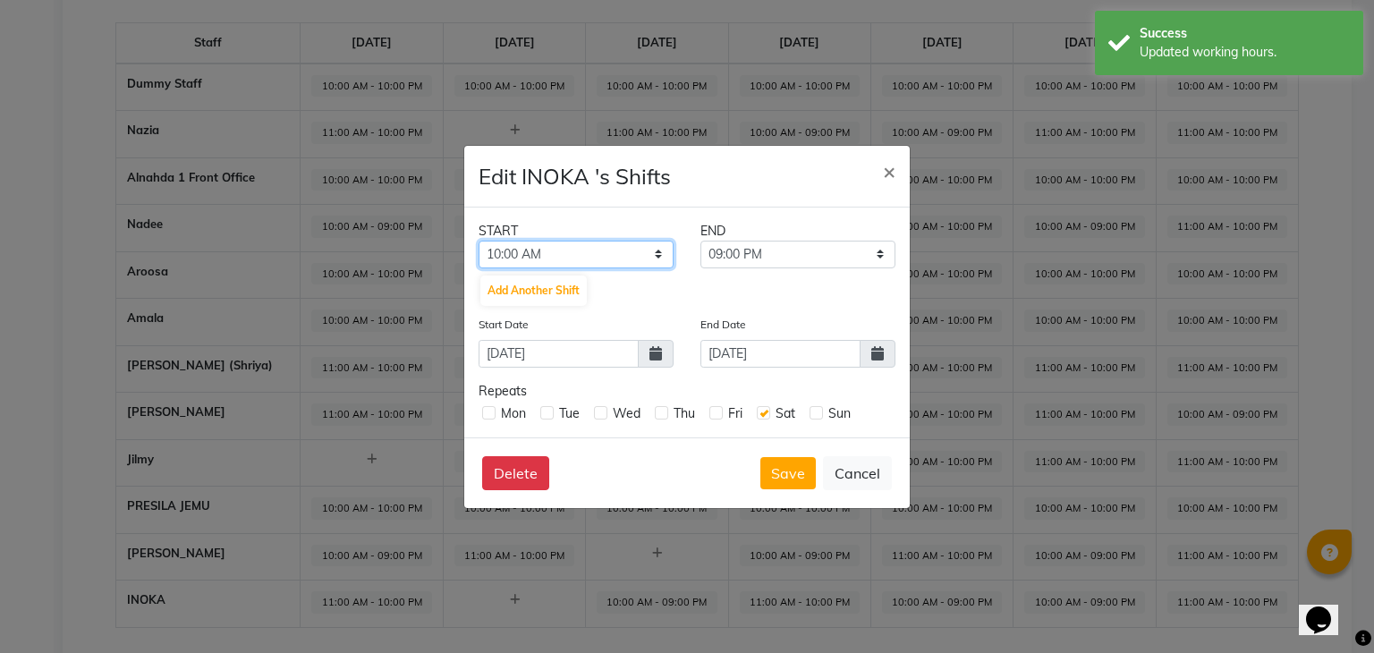
click at [658, 251] on select "12:00 AM 12:30 AM 01:00 AM 01:30 AM 02:00 AM 02:30 AM 03:00 AM 03:30 AM 04:00 A…" at bounding box center [576, 255] width 195 height 28
select select "11:00 AM"
click at [479, 241] on select "12:00 AM 12:30 AM 01:00 AM 01:30 AM 02:00 AM 02:30 AM 03:00 AM 03:30 AM 04:00 A…" at bounding box center [576, 255] width 195 height 28
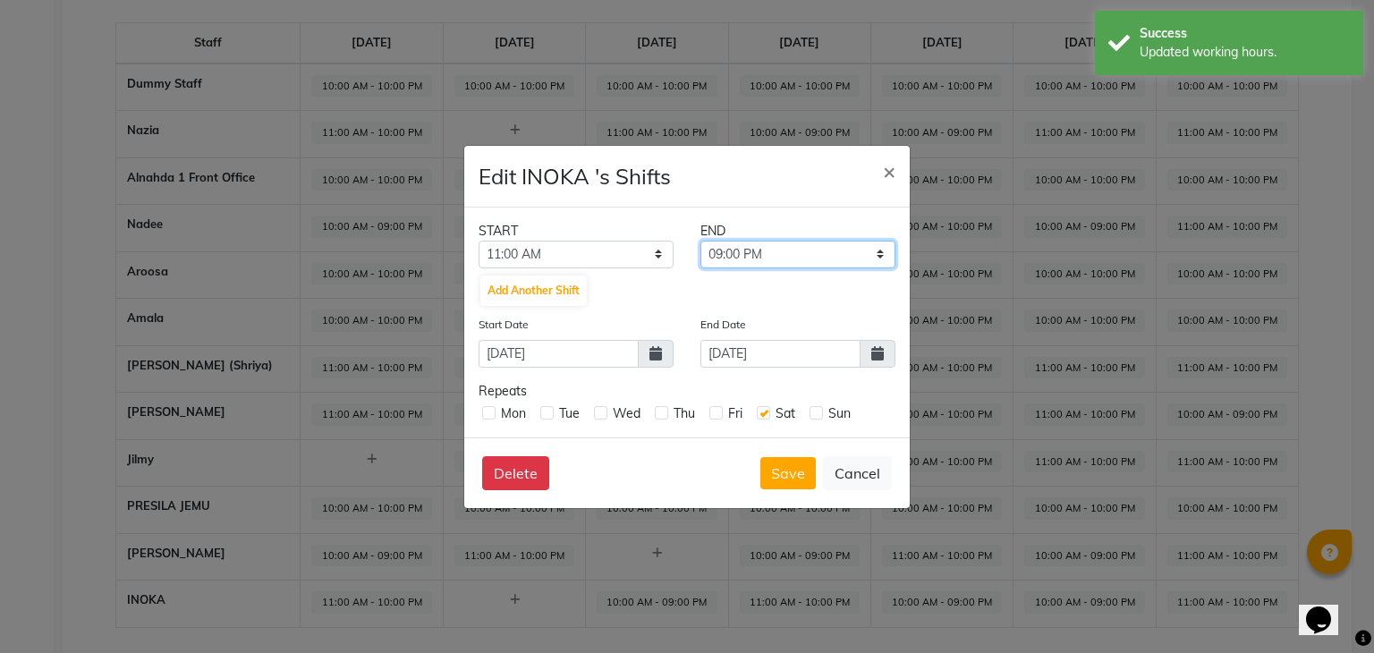
click at [761, 254] on select "11:30 AM 12:00 PM 12:30 PM 01:00 PM 01:30 PM 02:00 PM 02:30 PM 03:00 PM 03:30 P…" at bounding box center [798, 255] width 195 height 28
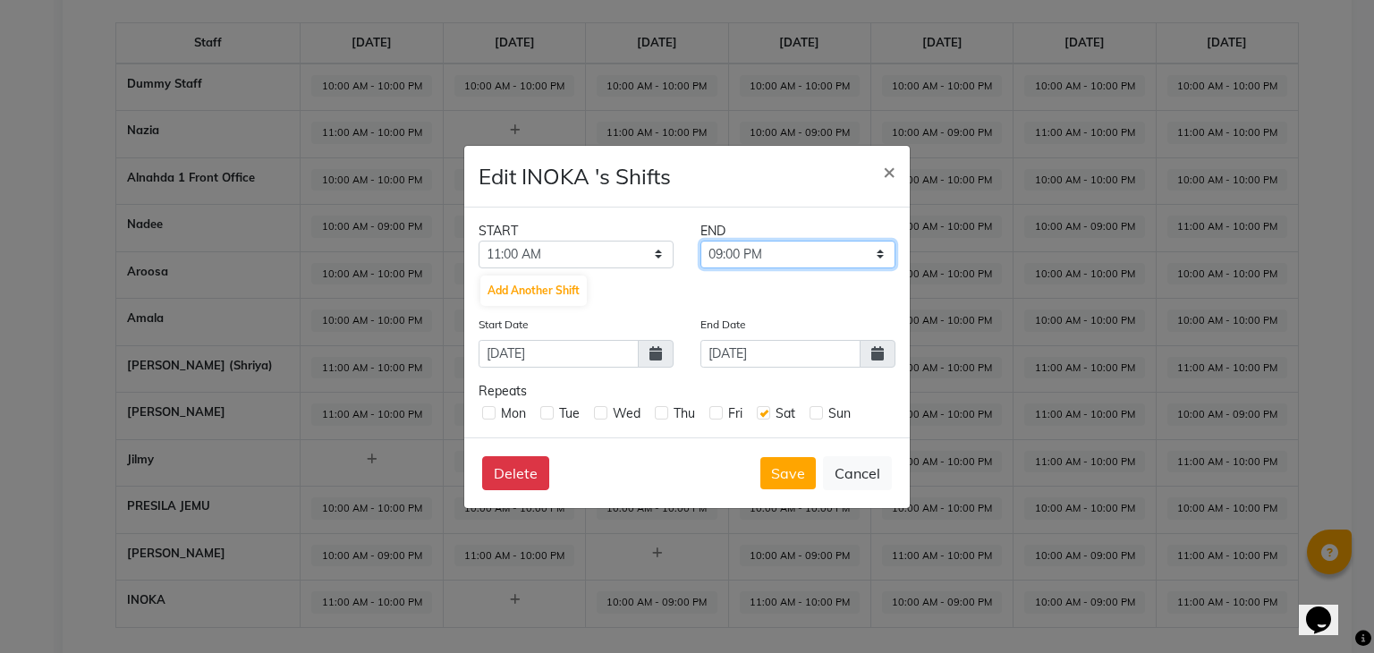
select select "10:00 PM"
click at [701, 241] on select "11:30 AM 12:00 PM 12:30 PM 01:00 PM 01:30 PM 02:00 PM 02:30 PM 03:00 PM 03:30 P…" at bounding box center [798, 255] width 195 height 28
click at [787, 476] on button "Save" at bounding box center [788, 473] width 55 height 32
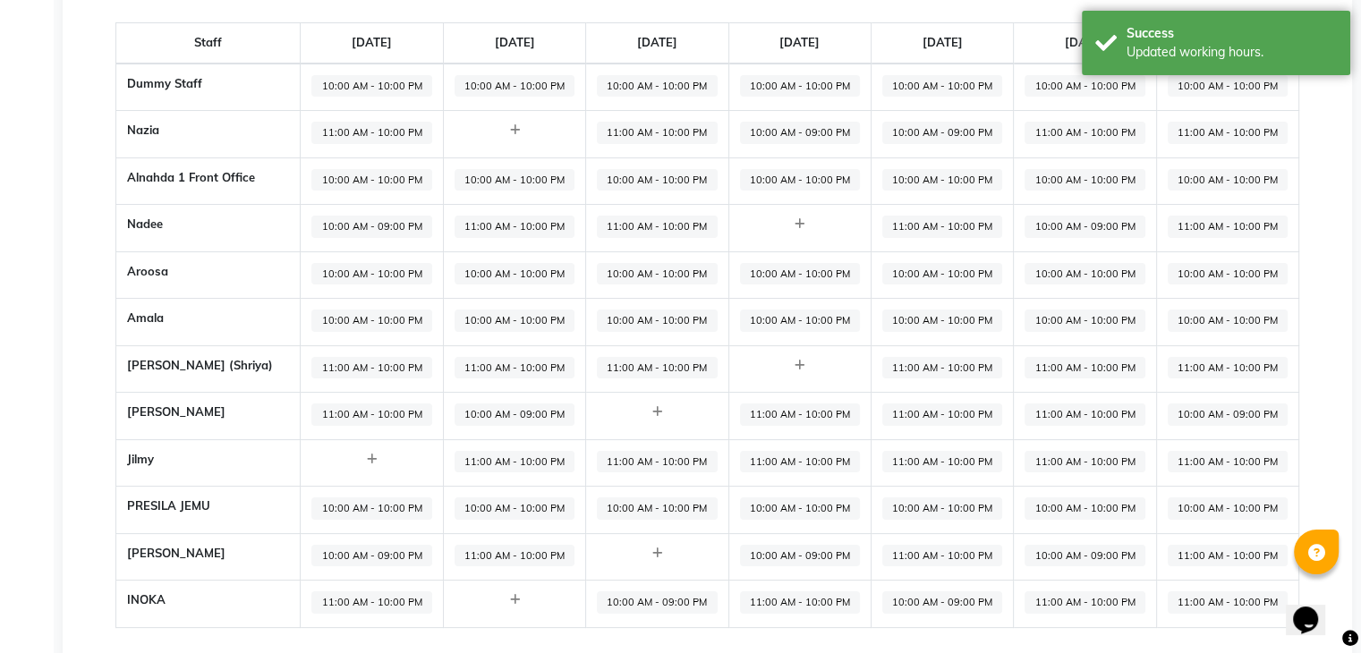
click at [1068, 599] on span "11:00 AM - 10:00 PM" at bounding box center [1085, 602] width 120 height 22
select select "11:00 AM"
select select "10:00 PM"
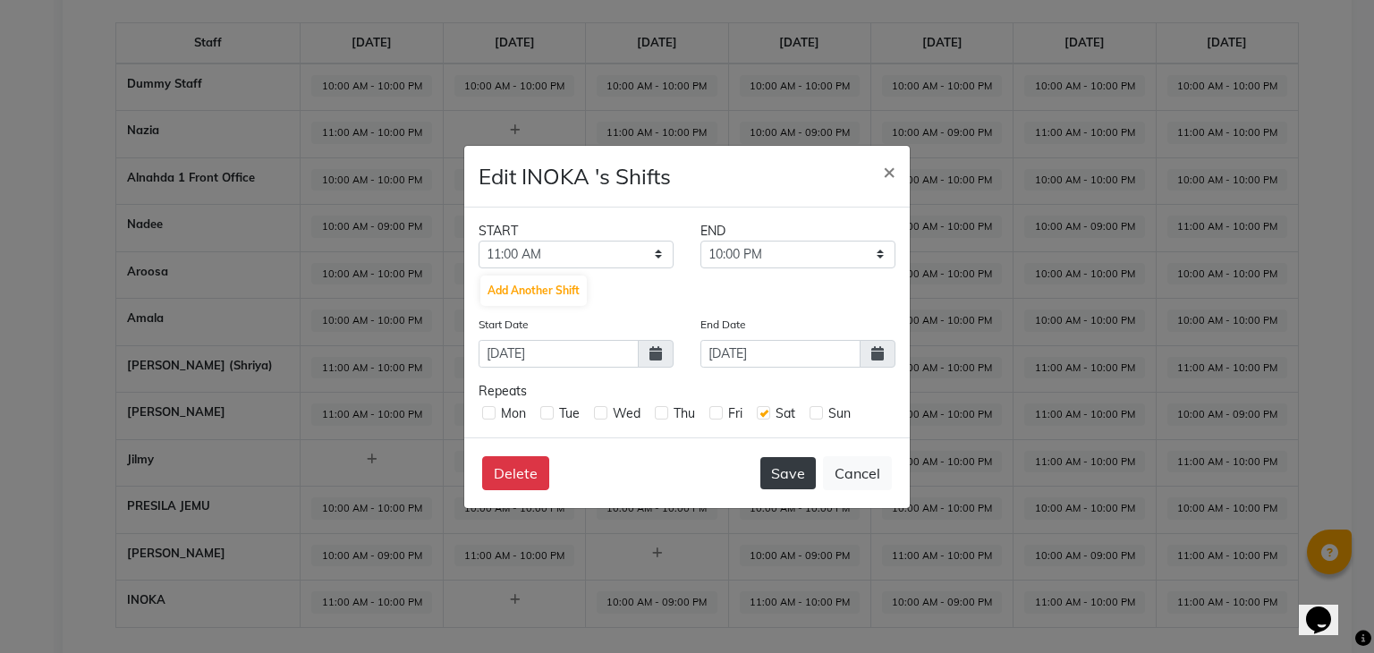
click at [793, 460] on button "Save" at bounding box center [788, 473] width 55 height 32
